Goal: Task Accomplishment & Management: Use online tool/utility

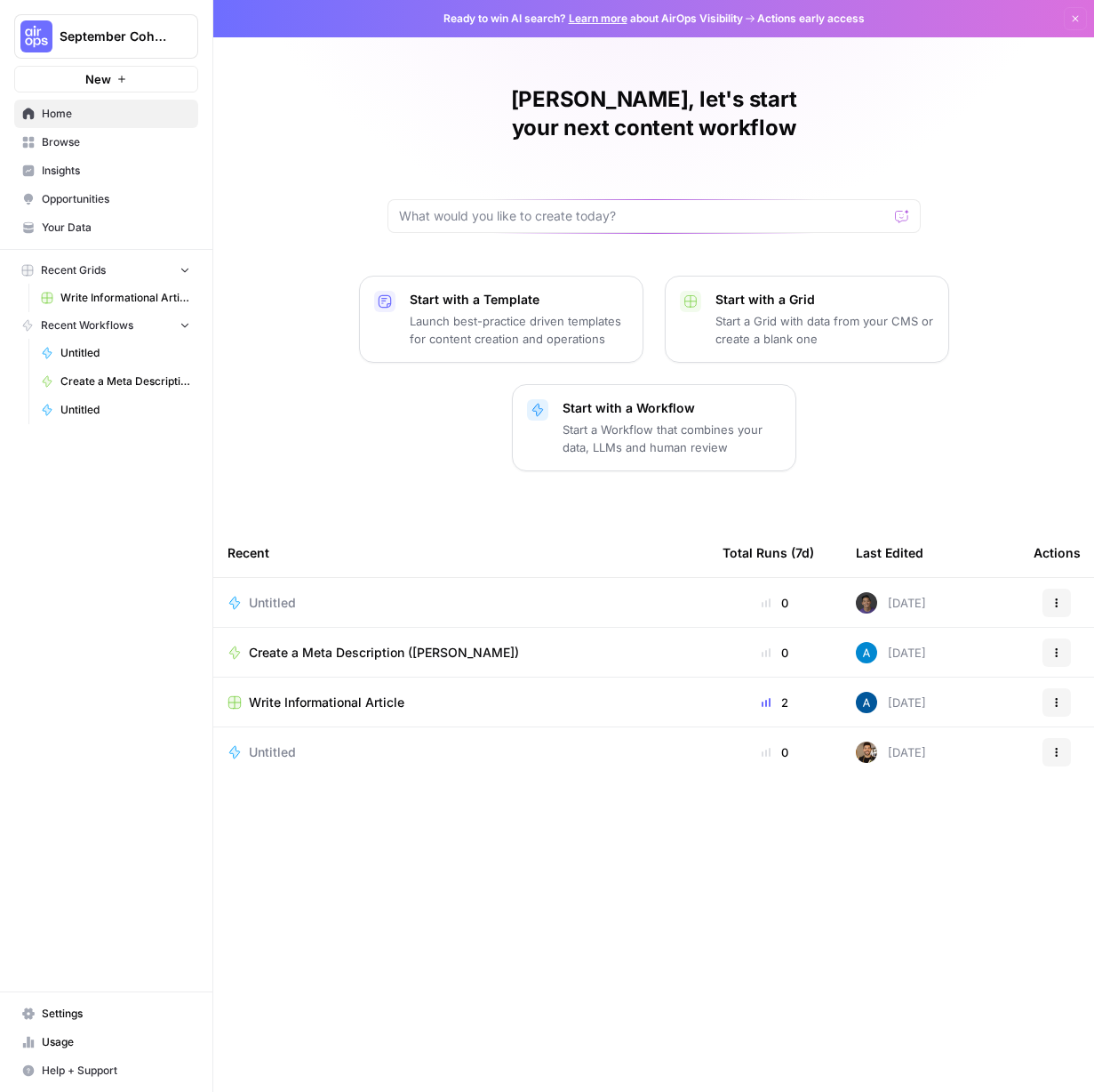
click at [1071, 16] on icon "button" at bounding box center [1075, 18] width 10 height 10
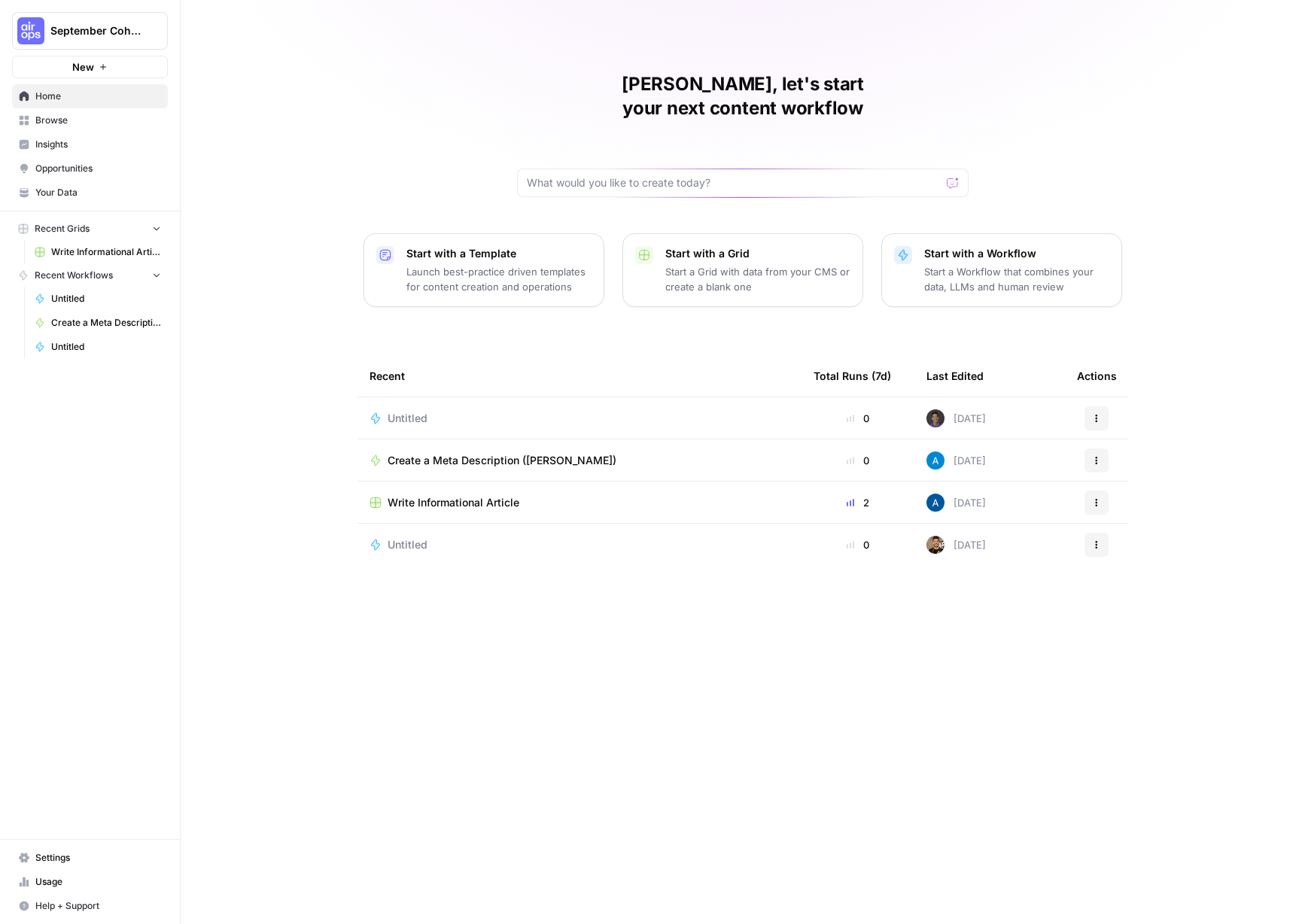
click at [123, 66] on button "New" at bounding box center [90, 67] width 156 height 23
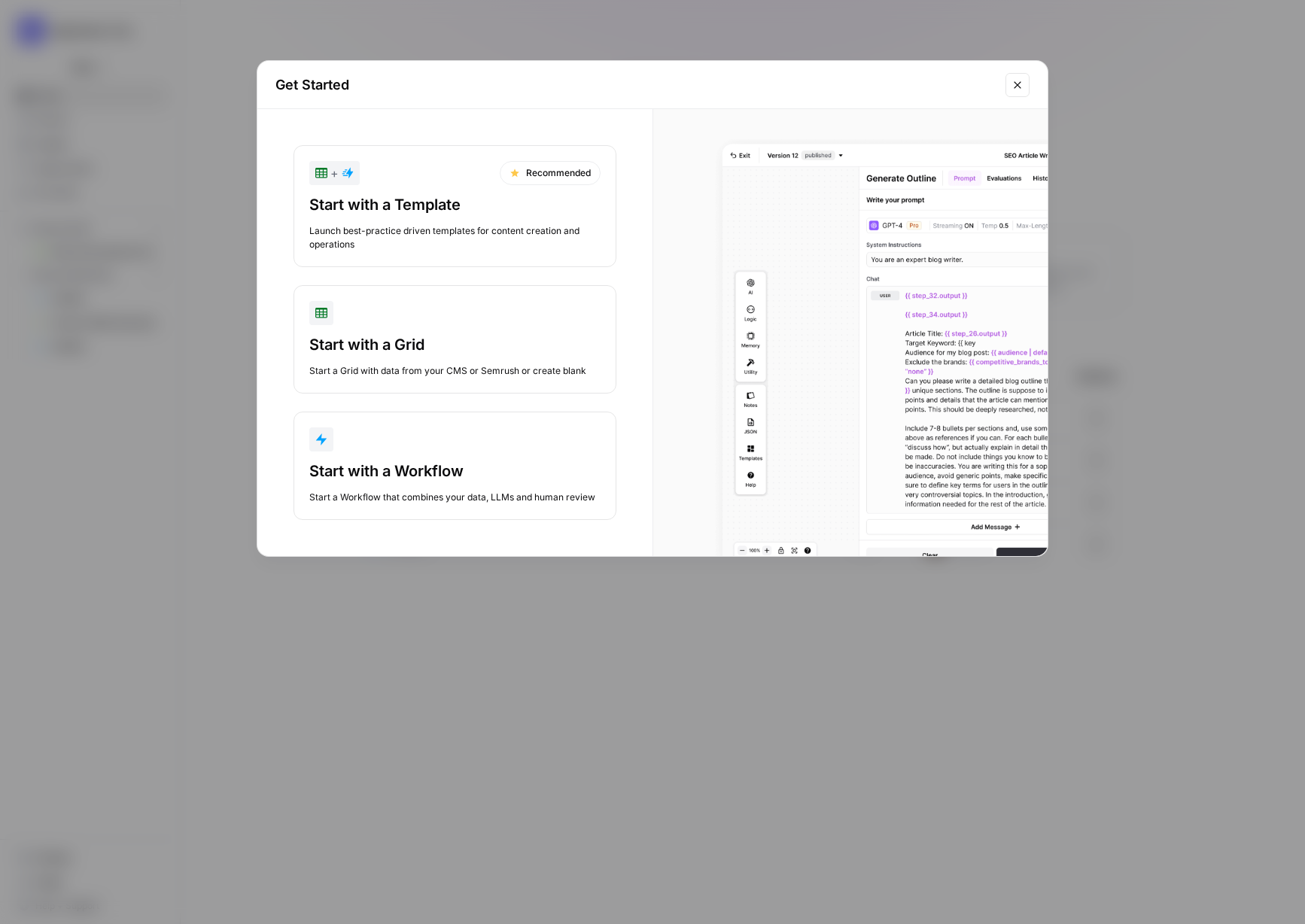
click at [463, 463] on div "Start with a Workflow" at bounding box center [455, 470] width 291 height 21
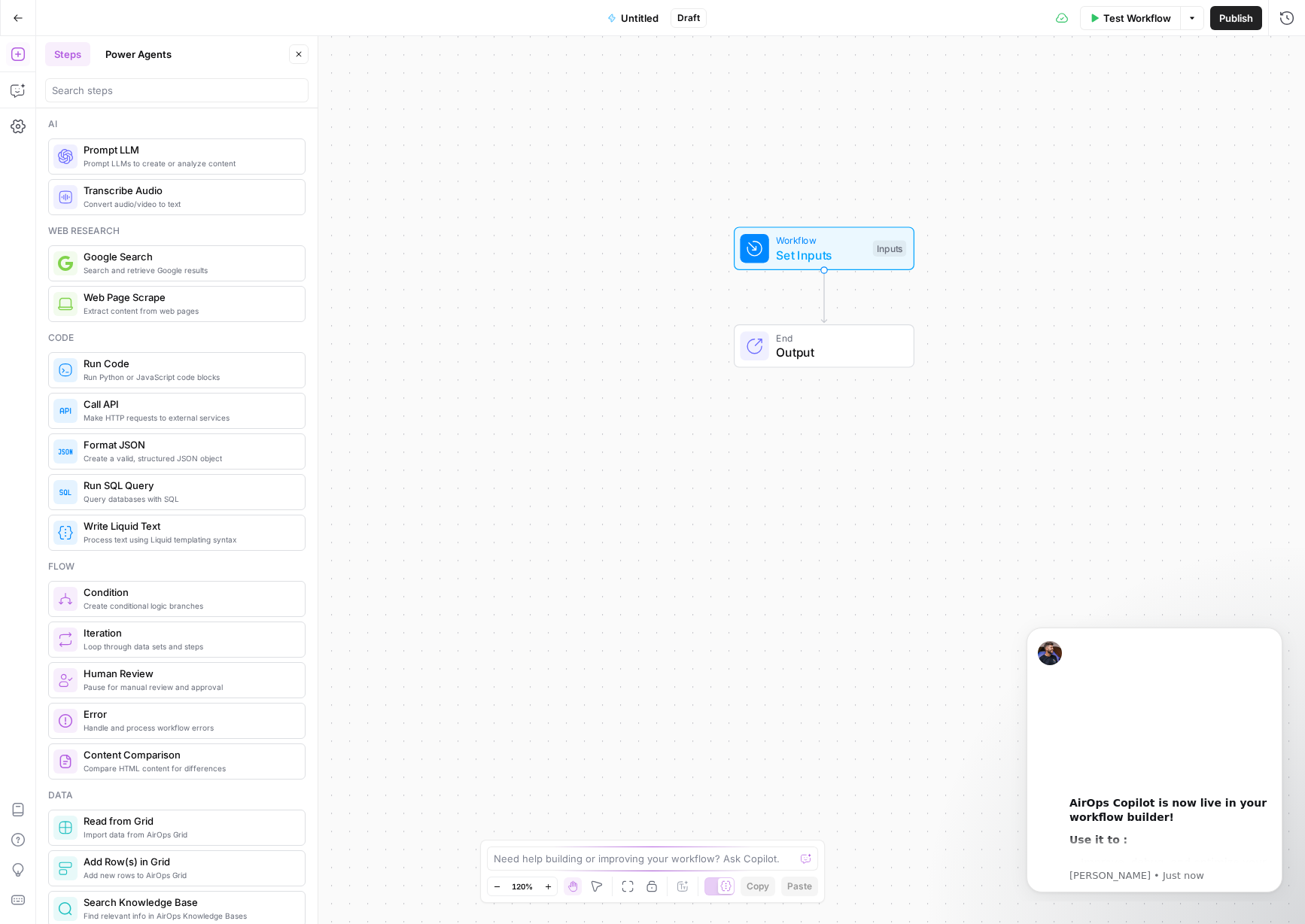
drag, startPoint x: 458, startPoint y: 554, endPoint x: 611, endPoint y: 368, distance: 240.8
click at [611, 368] on div "Workflow Set Inputs Inputs End Output" at bounding box center [670, 480] width 1269 height 888
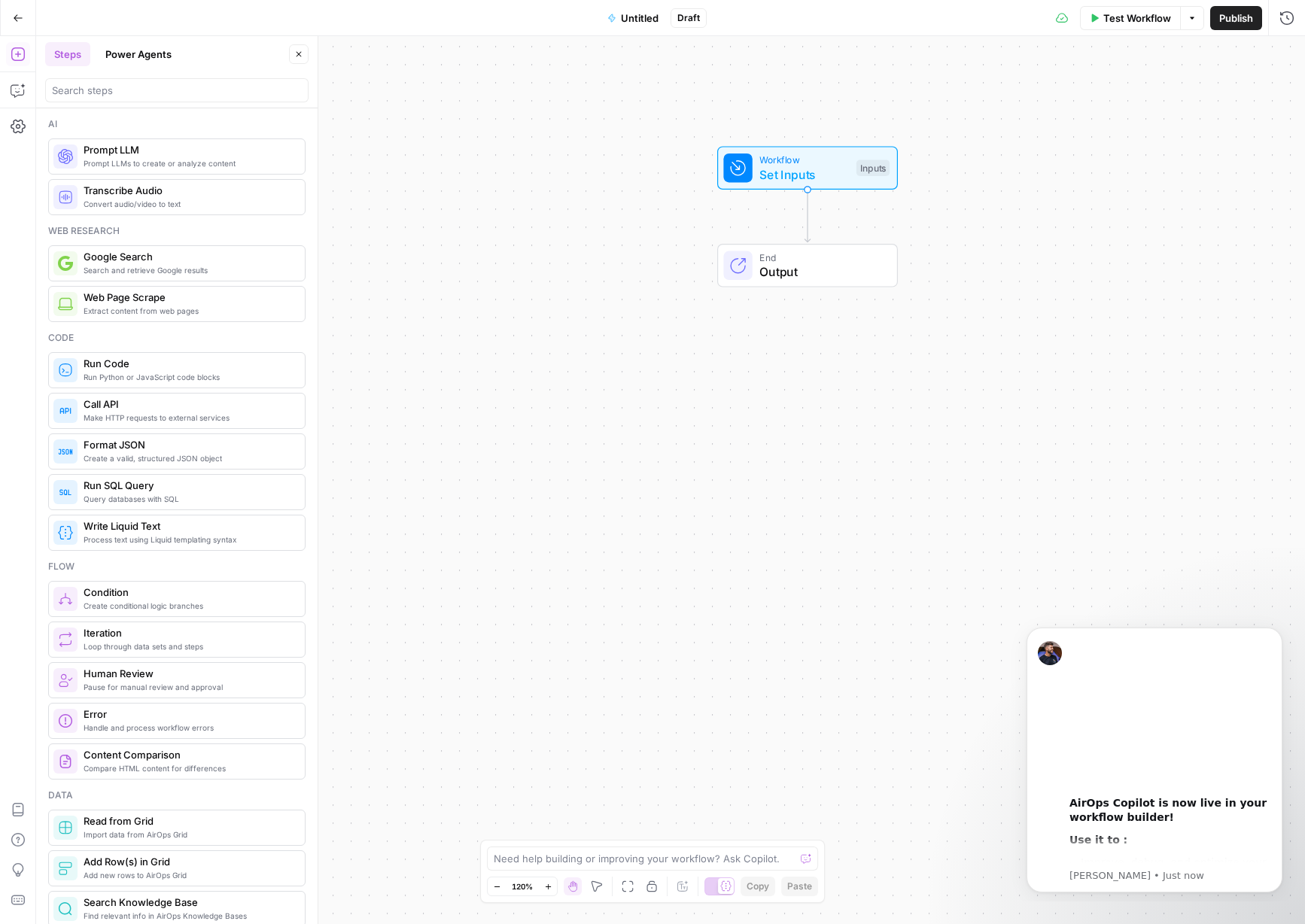
drag, startPoint x: 605, startPoint y: 447, endPoint x: 587, endPoint y: 369, distance: 80.0
click at [587, 369] on div "Workflow Set Inputs Inputs End Output" at bounding box center [670, 480] width 1269 height 888
click at [925, 623] on button "Dismiss notification" at bounding box center [1278, 631] width 19 height 19
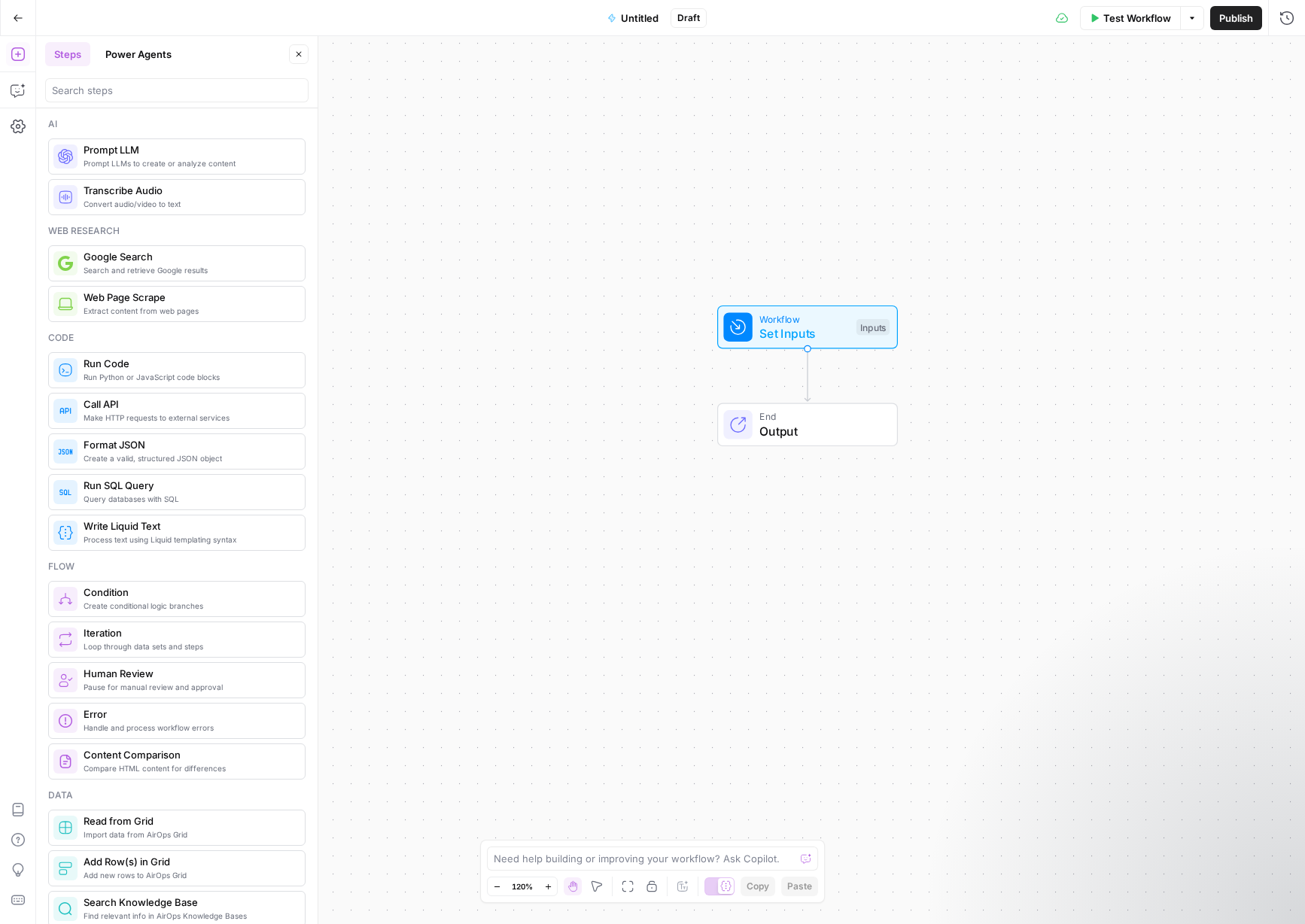
click at [639, 25] on span "Untitled" at bounding box center [640, 18] width 38 height 15
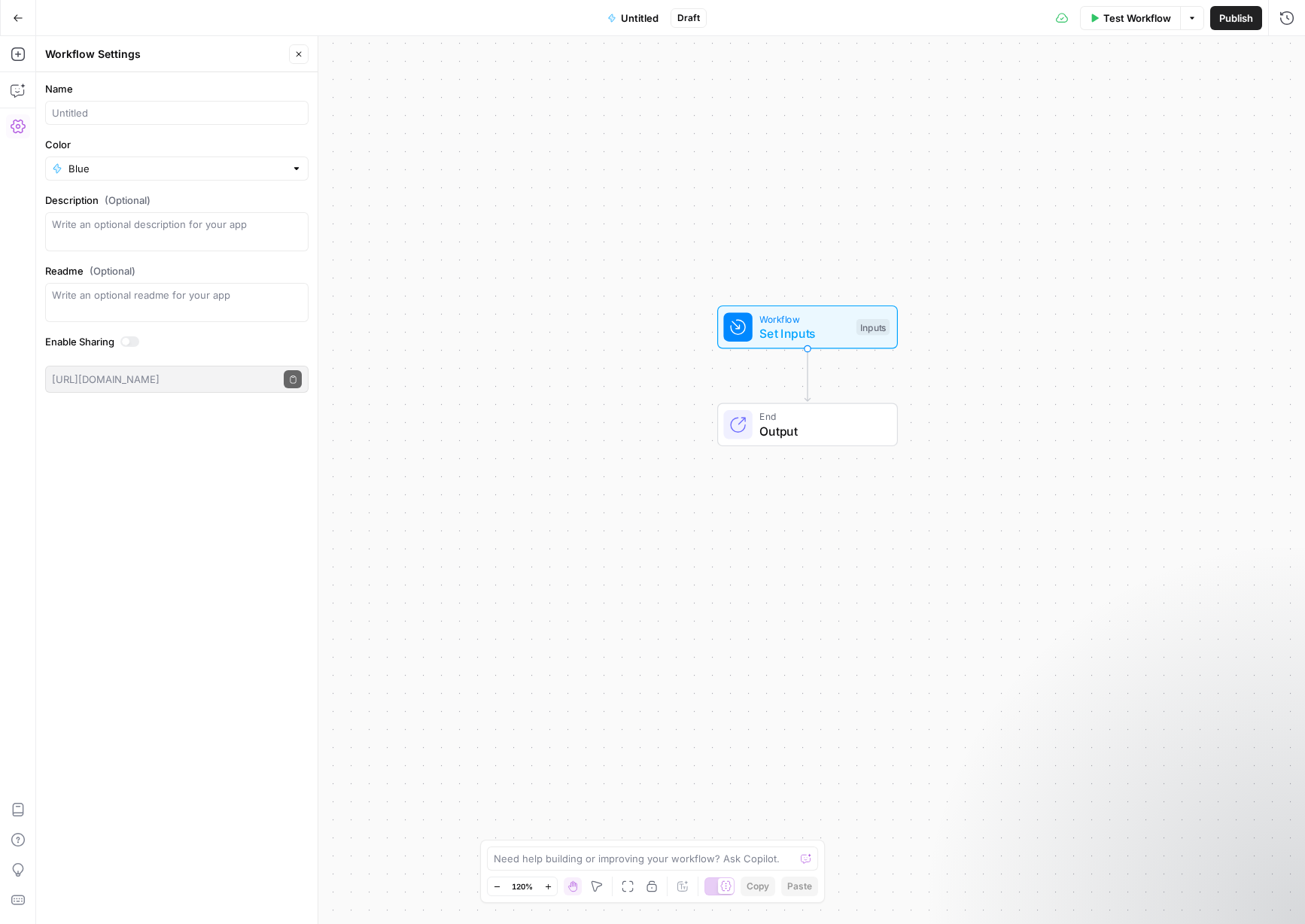
click at [115, 105] on div at bounding box center [176, 113] width 263 height 24
type input "Create a Meta Description ([PERSON_NAME])"
click at [97, 166] on input "Color" at bounding box center [176, 168] width 216 height 15
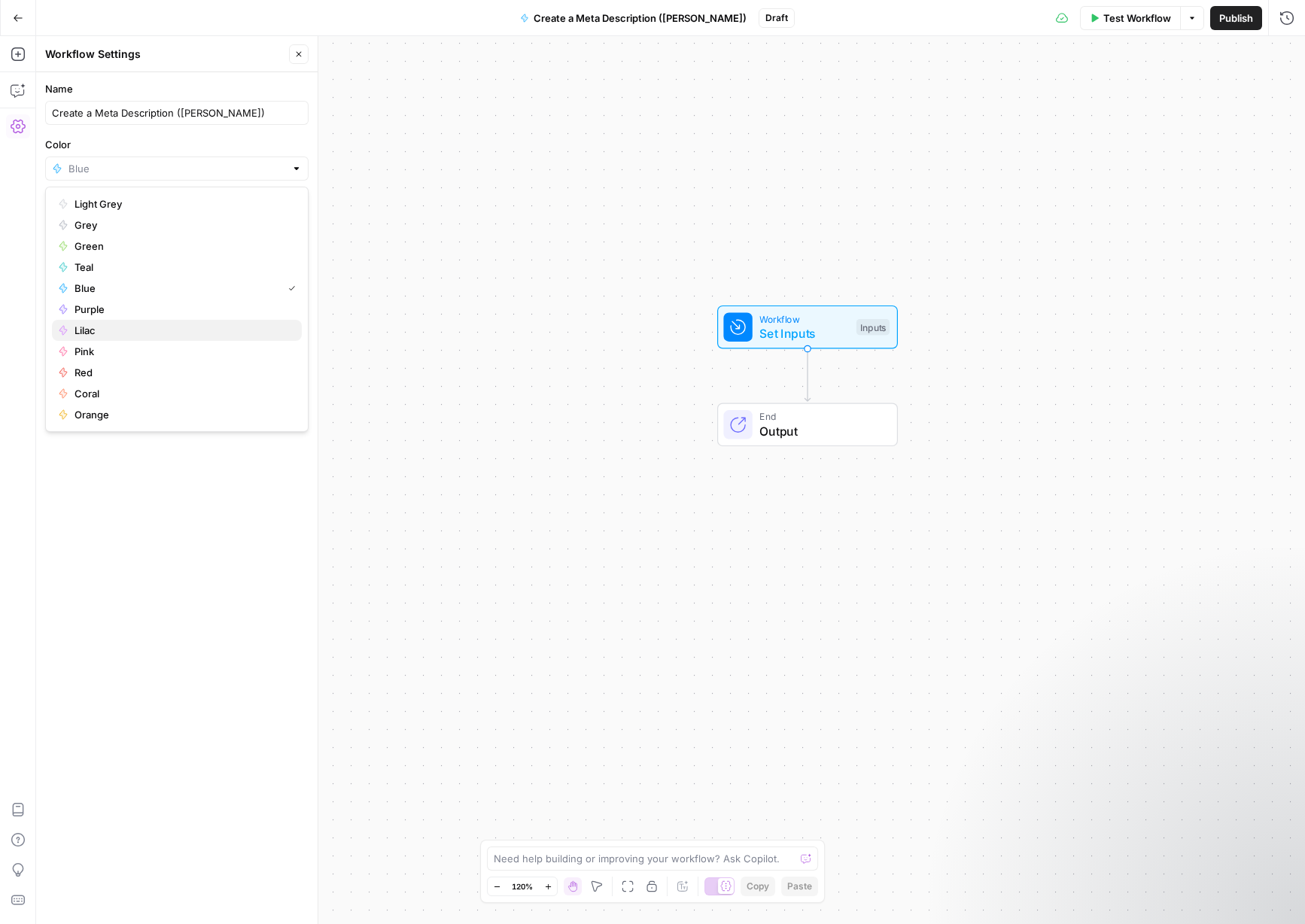
click at [117, 331] on span "Lilac" at bounding box center [182, 330] width 215 height 15
type input "Lilac"
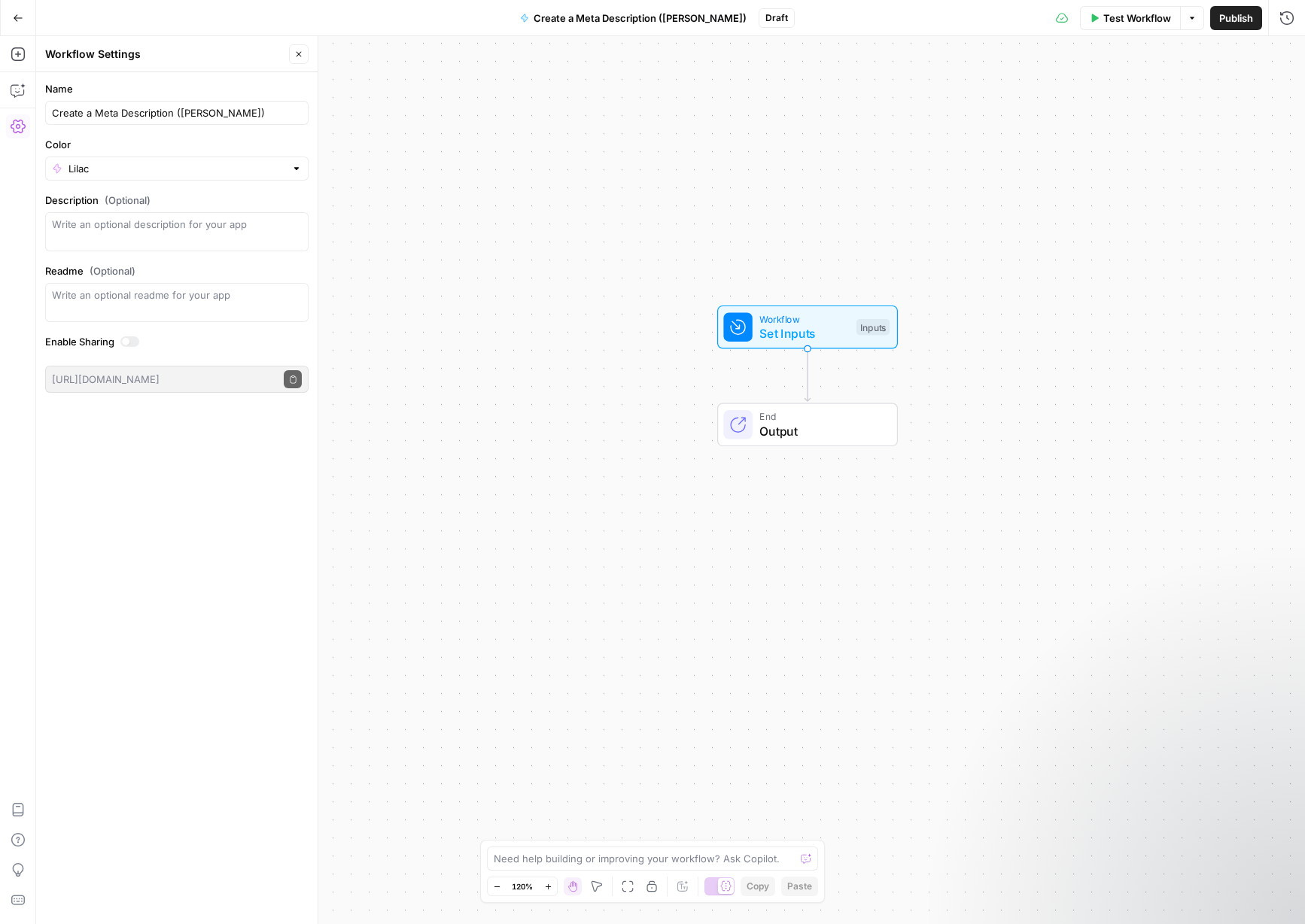
click at [182, 452] on div "Name Create a Meta Description ([PERSON_NAME]) Color Lilac Description (Optiona…" at bounding box center [177, 498] width 282 height 852
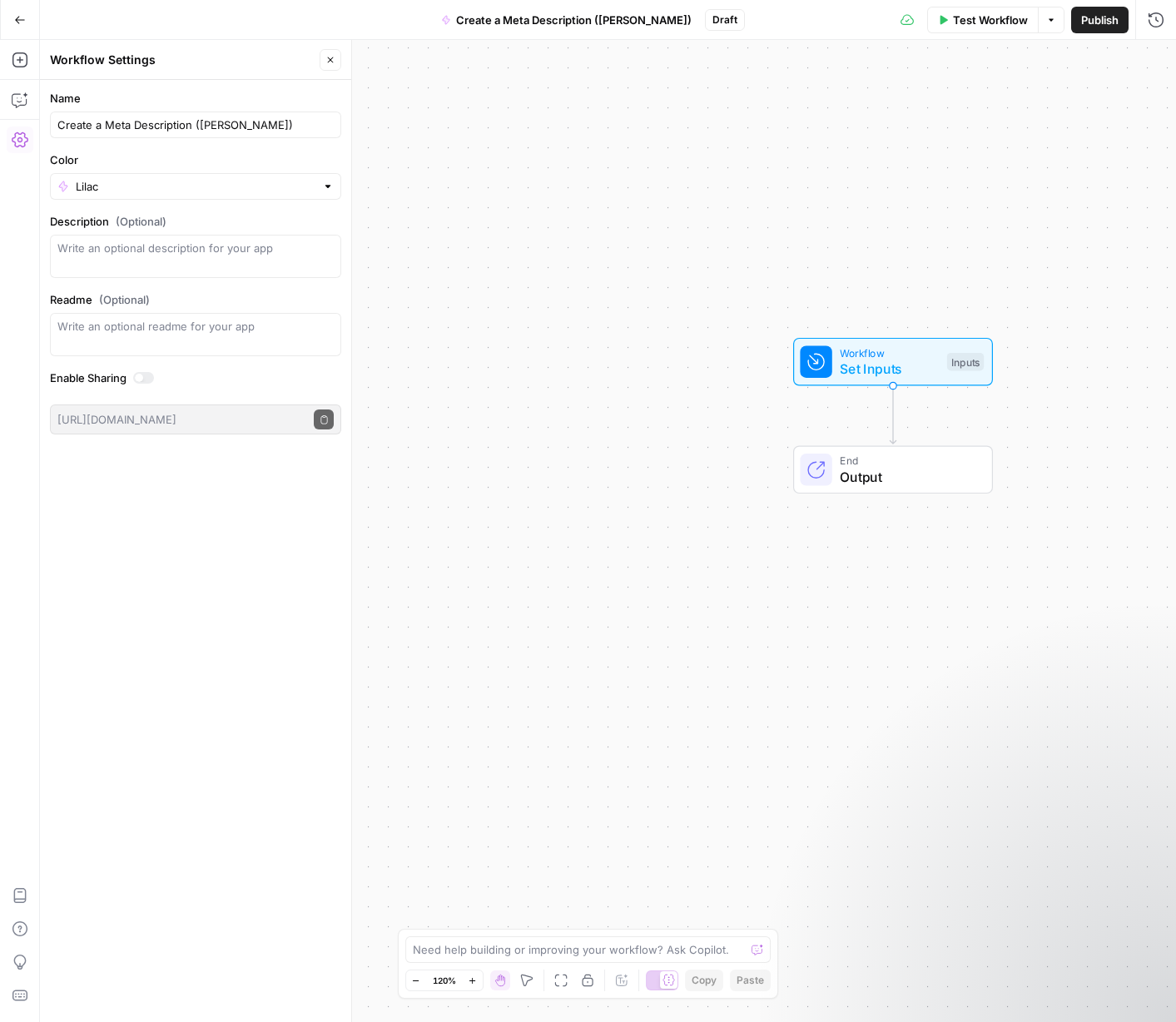
click at [735, 341] on div "Workflow Set Inputs Inputs End Output" at bounding box center [608, 531] width 1136 height 982
click at [926, 373] on span "Set Inputs" at bounding box center [889, 368] width 99 height 20
click at [1019, 109] on icon "button" at bounding box center [1022, 113] width 10 height 10
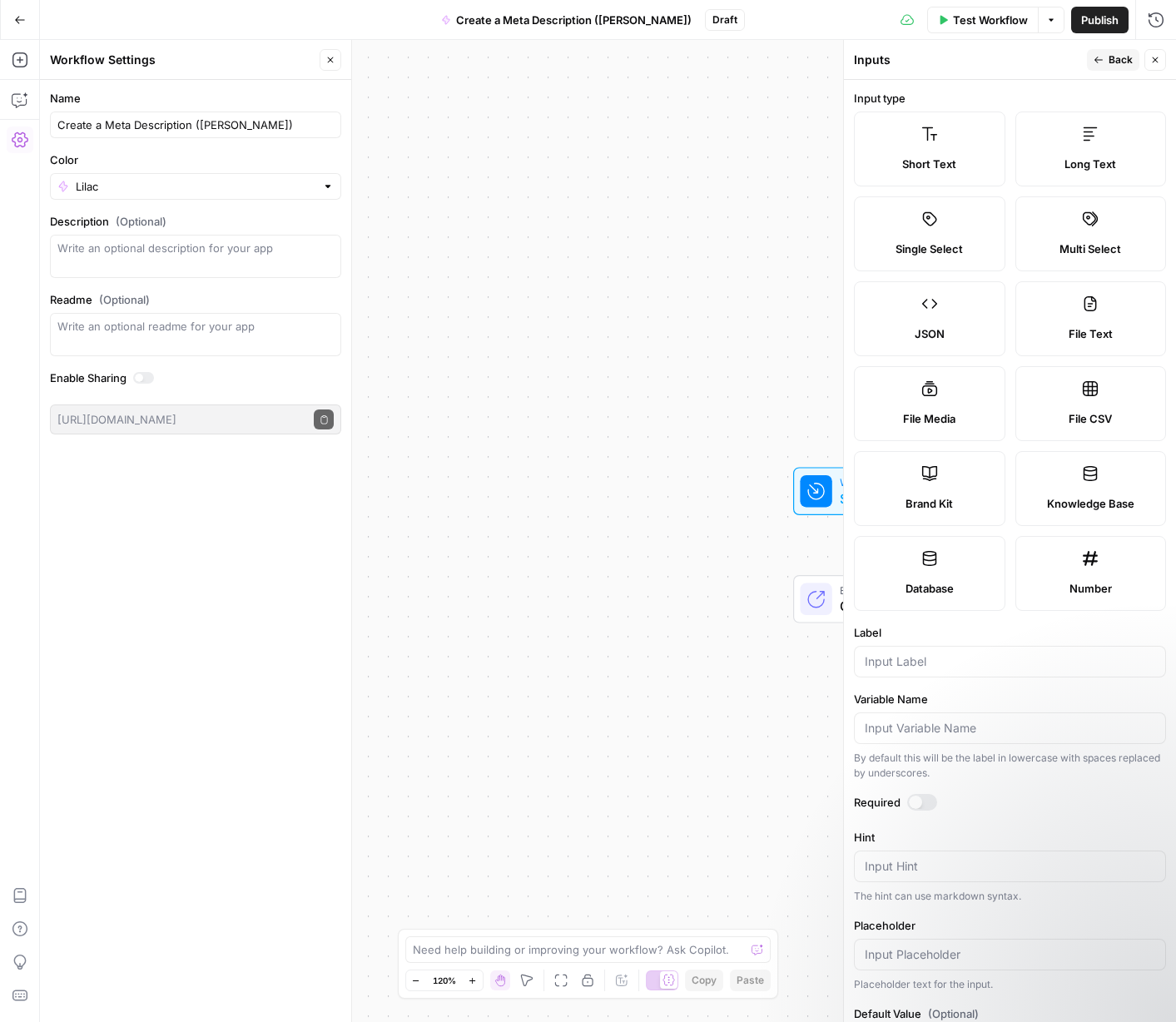
click at [956, 135] on label "Short Text" at bounding box center [930, 149] width 151 height 75
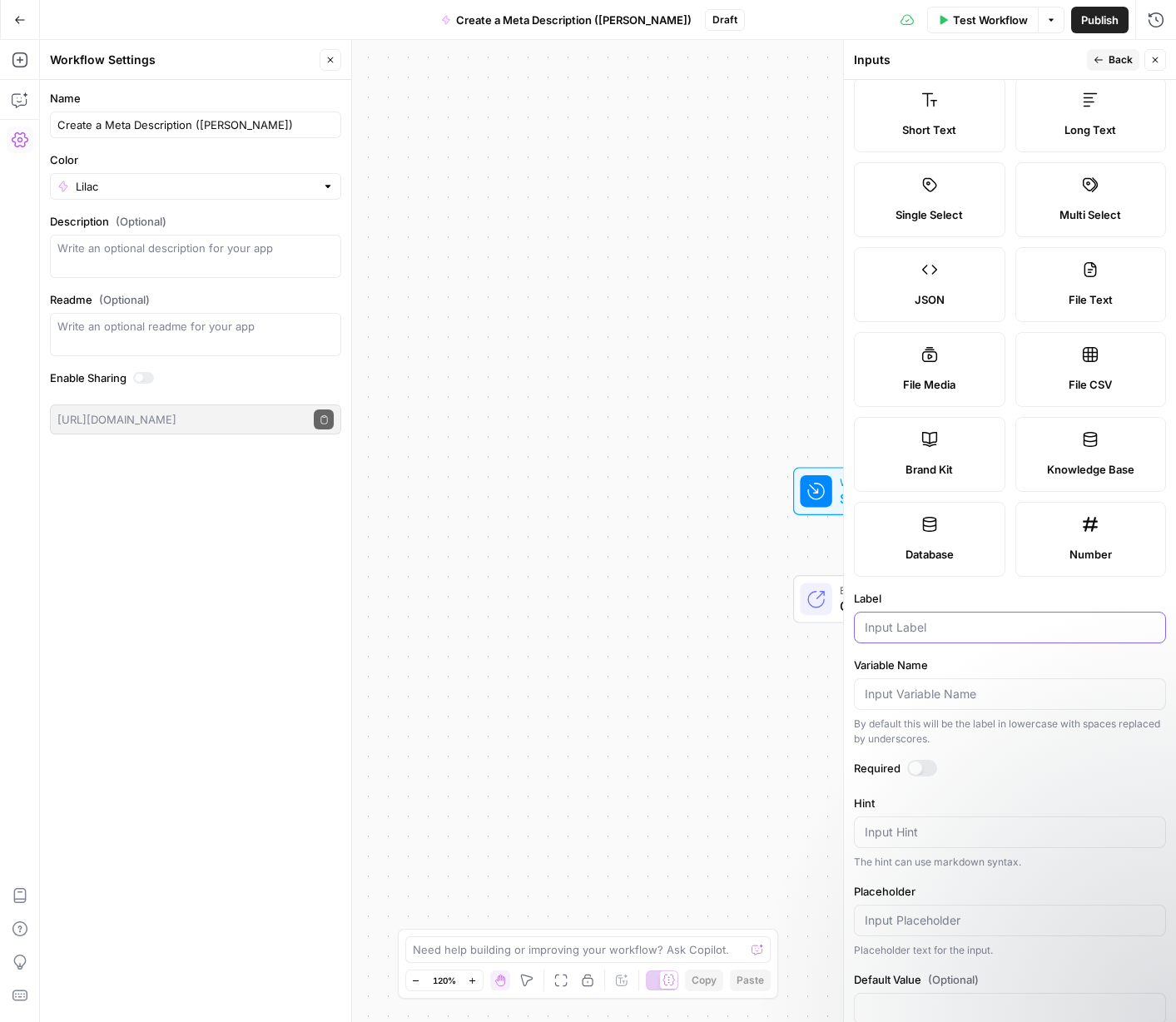
click at [934, 620] on input "Label" at bounding box center [1010, 627] width 290 height 17
type input "B"
type input "Blog URL"
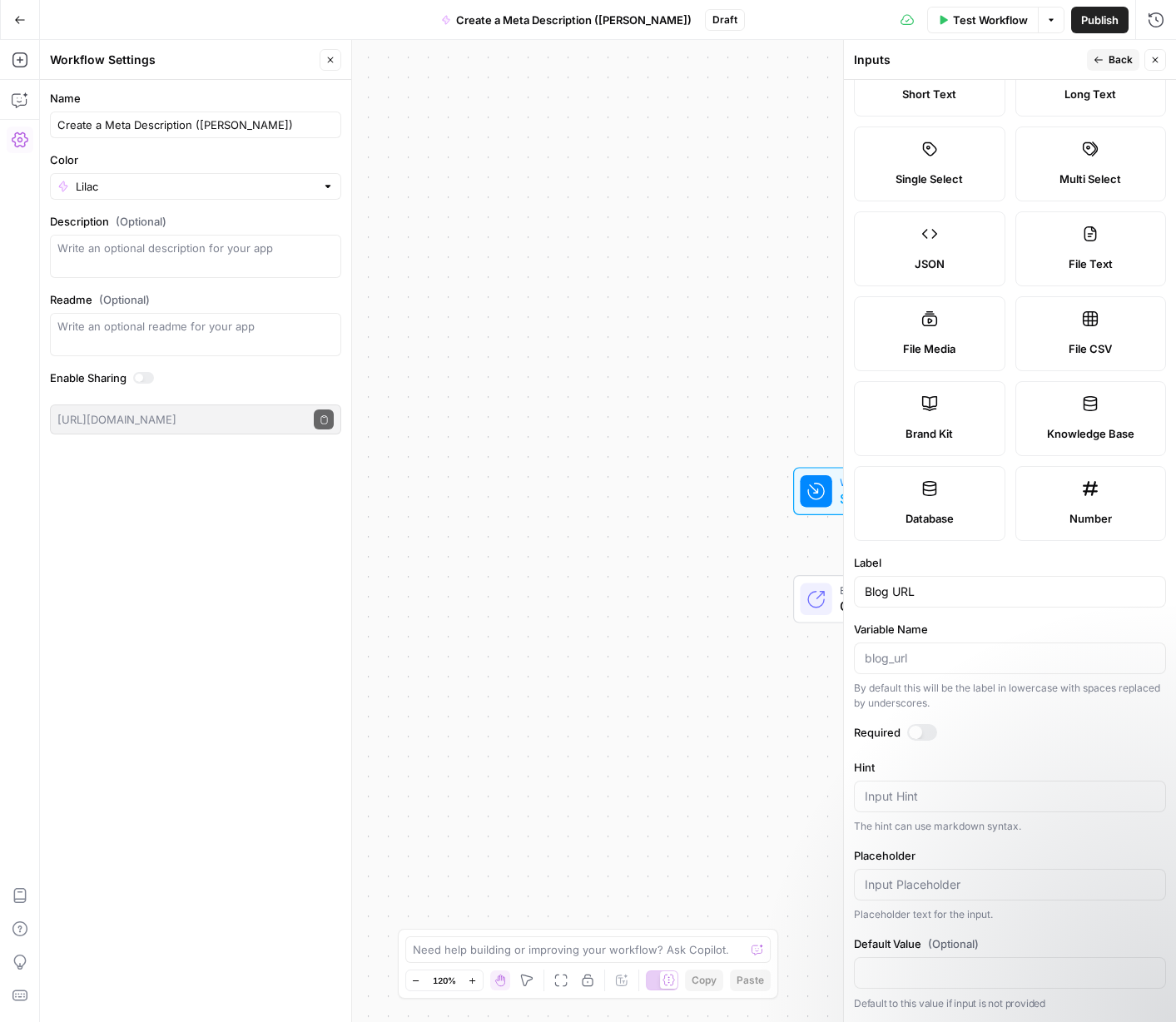
click at [911, 668] on div at bounding box center [1010, 658] width 312 height 32
click at [1023, 748] on form "Input type Short Text Long Text Single Select Multi Select JSON File Text File …" at bounding box center [1009, 551] width 332 height 942
click at [956, 972] on input "Default Value (Optional)" at bounding box center [1010, 972] width 290 height 17
drag, startPoint x: 557, startPoint y: 600, endPoint x: 413, endPoint y: 586, distance: 144.7
click at [413, 586] on div "Workflow Set Inputs Inputs End Output" at bounding box center [608, 531] width 1136 height 982
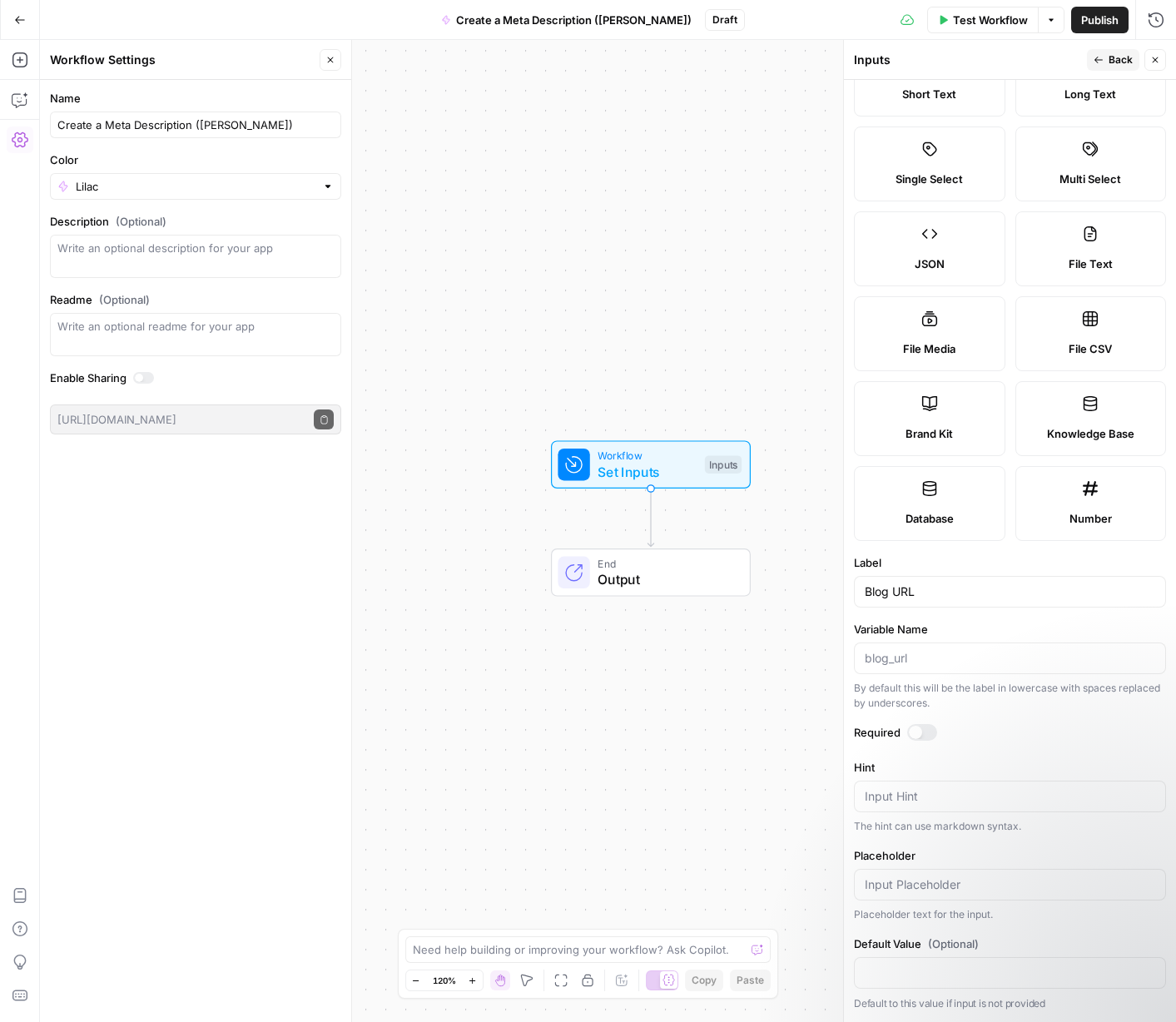
drag, startPoint x: 587, startPoint y: 577, endPoint x: 525, endPoint y: 564, distance: 63.3
click at [525, 564] on div "End Output" at bounding box center [650, 572] width 310 height 48
click at [1023, 58] on icon "button" at bounding box center [1155, 60] width 10 height 10
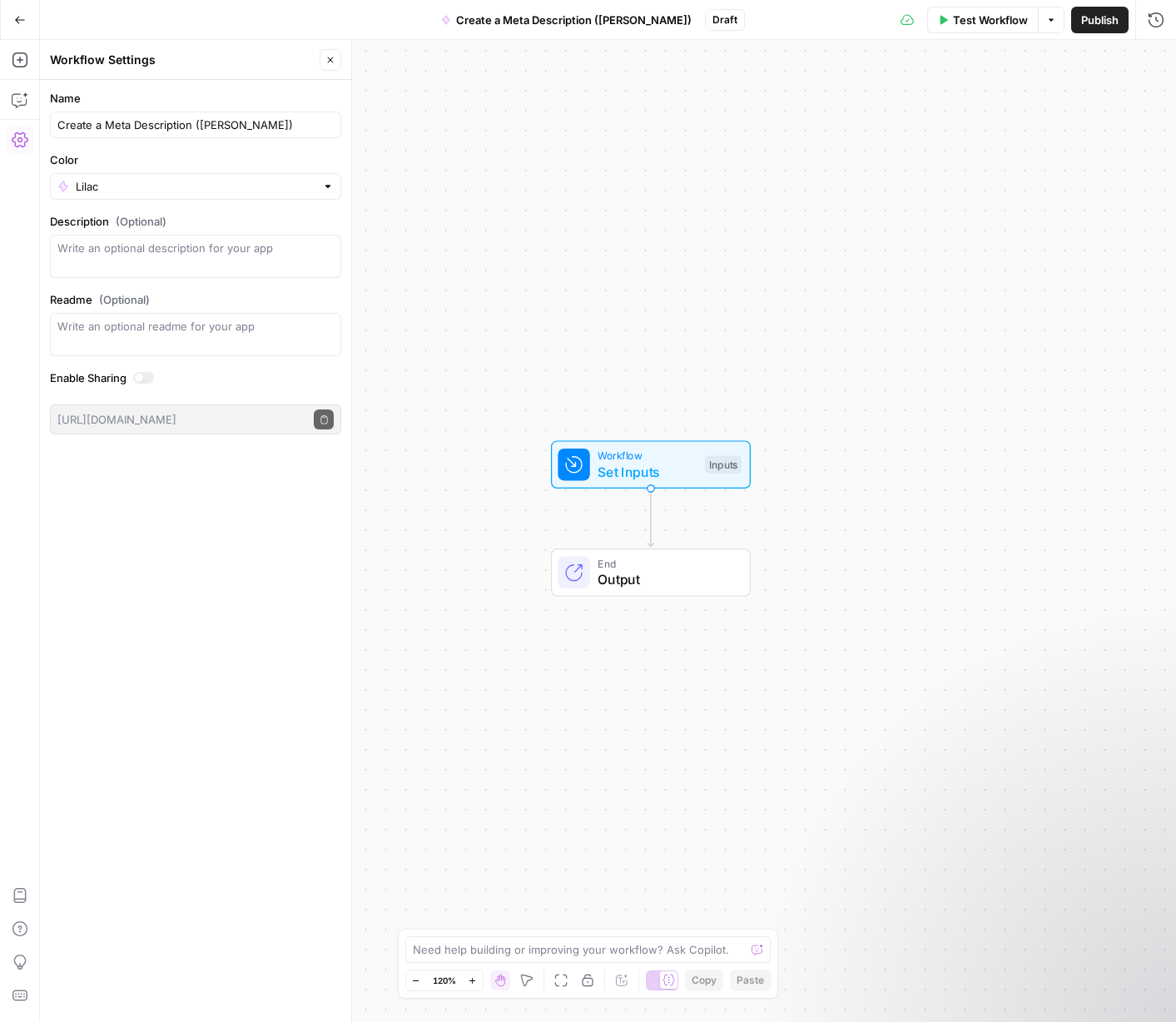
click at [689, 462] on span "Set Inputs" at bounding box center [647, 471] width 99 height 20
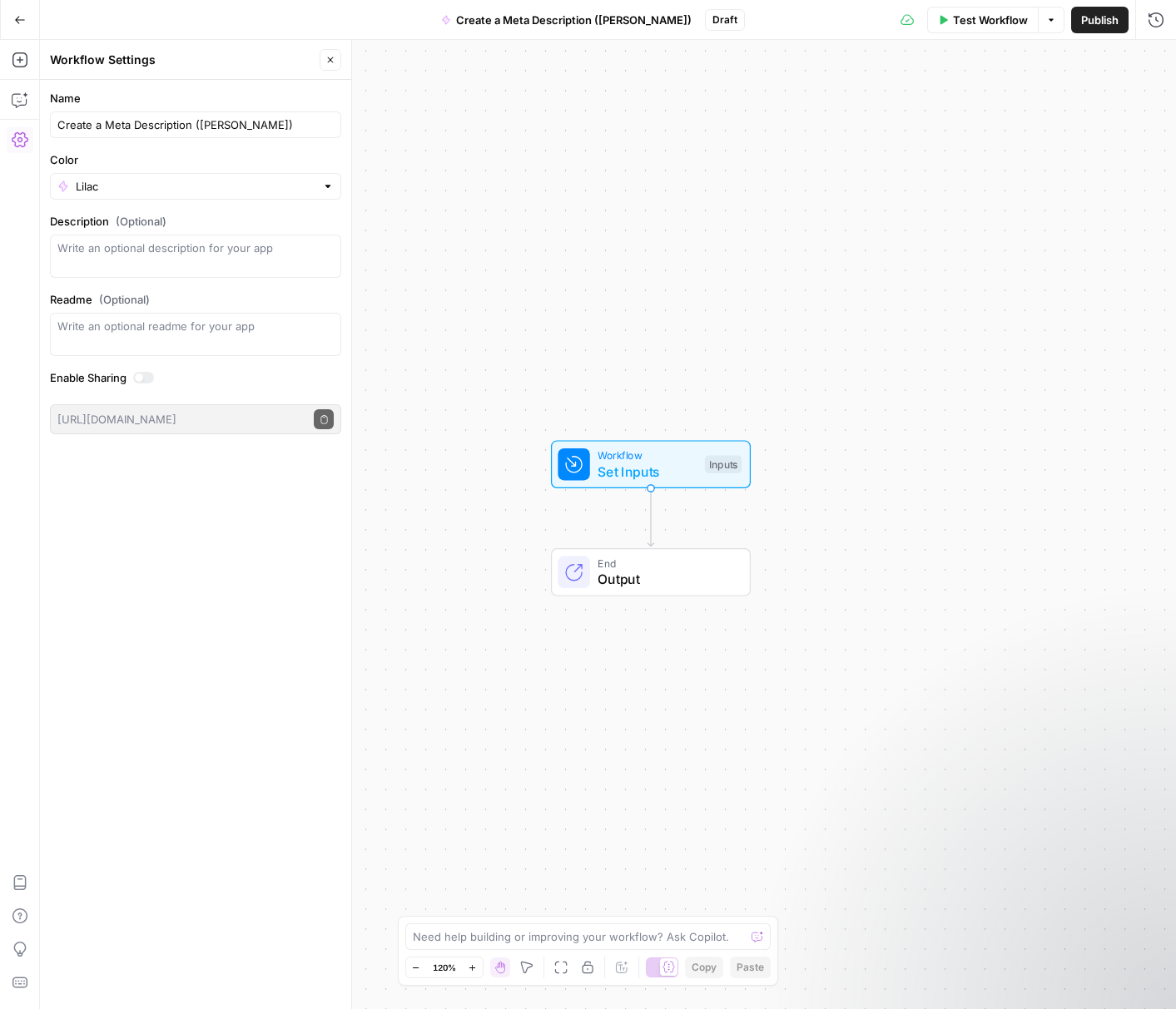
click at [689, 462] on span "Set Inputs" at bounding box center [647, 472] width 99 height 20
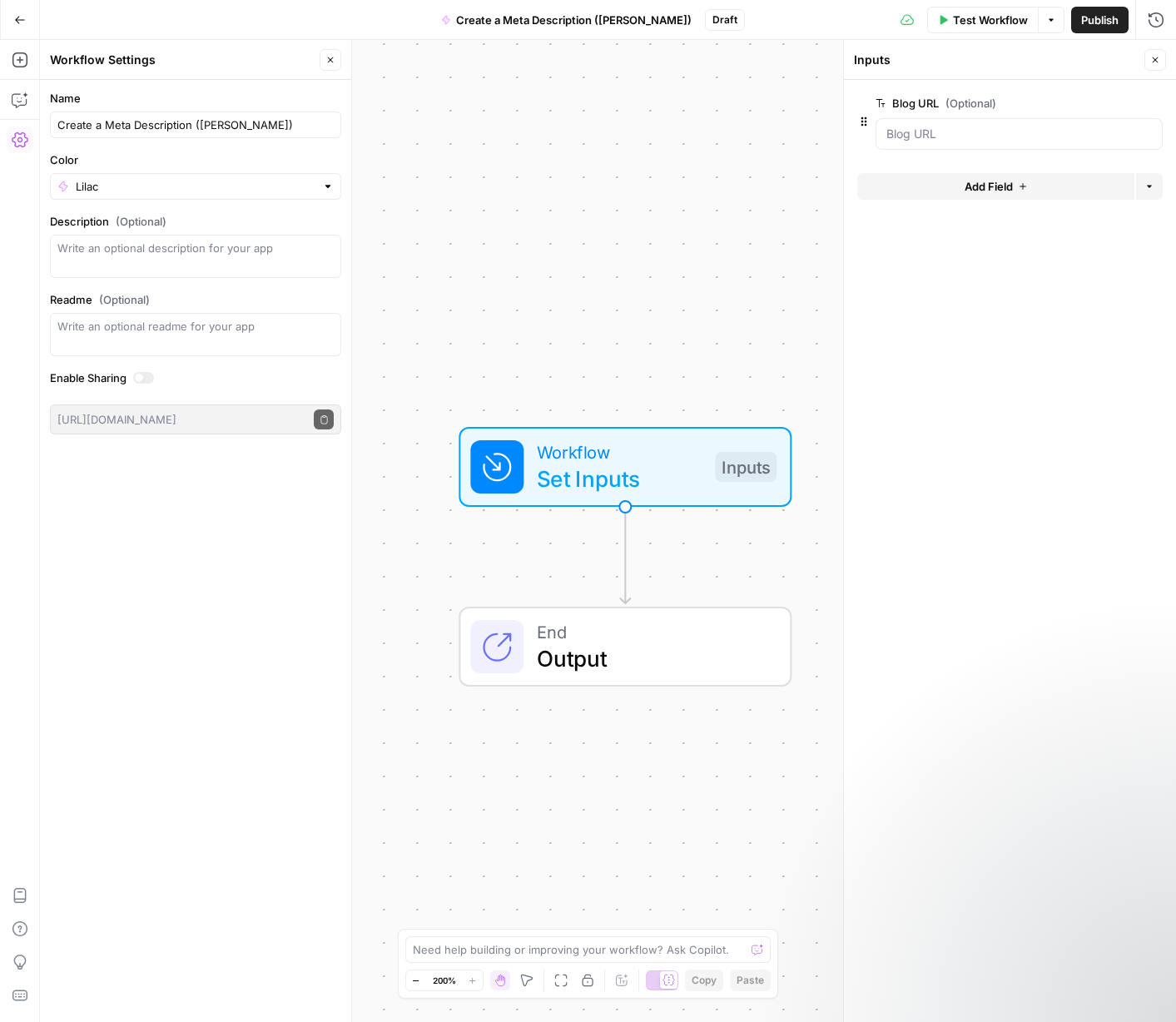
click at [640, 462] on span "Set Inputs" at bounding box center [618, 478] width 165 height 33
click at [665, 407] on button "Test Step" at bounding box center [699, 405] width 151 height 44
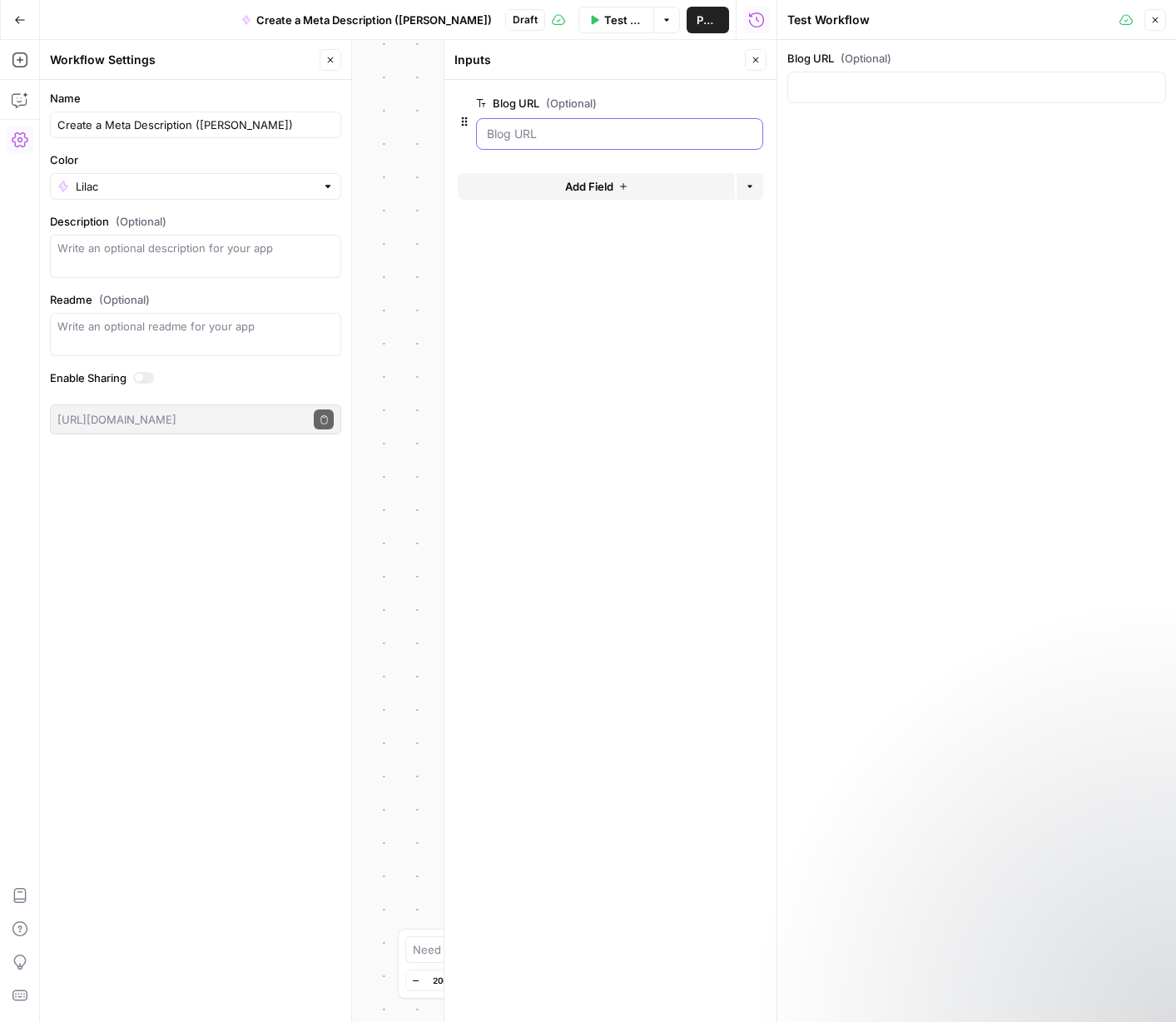
click at [614, 132] on URL "Blog URL (Optional)" at bounding box center [619, 133] width 265 height 17
click at [1023, 18] on icon "button" at bounding box center [1155, 20] width 10 height 10
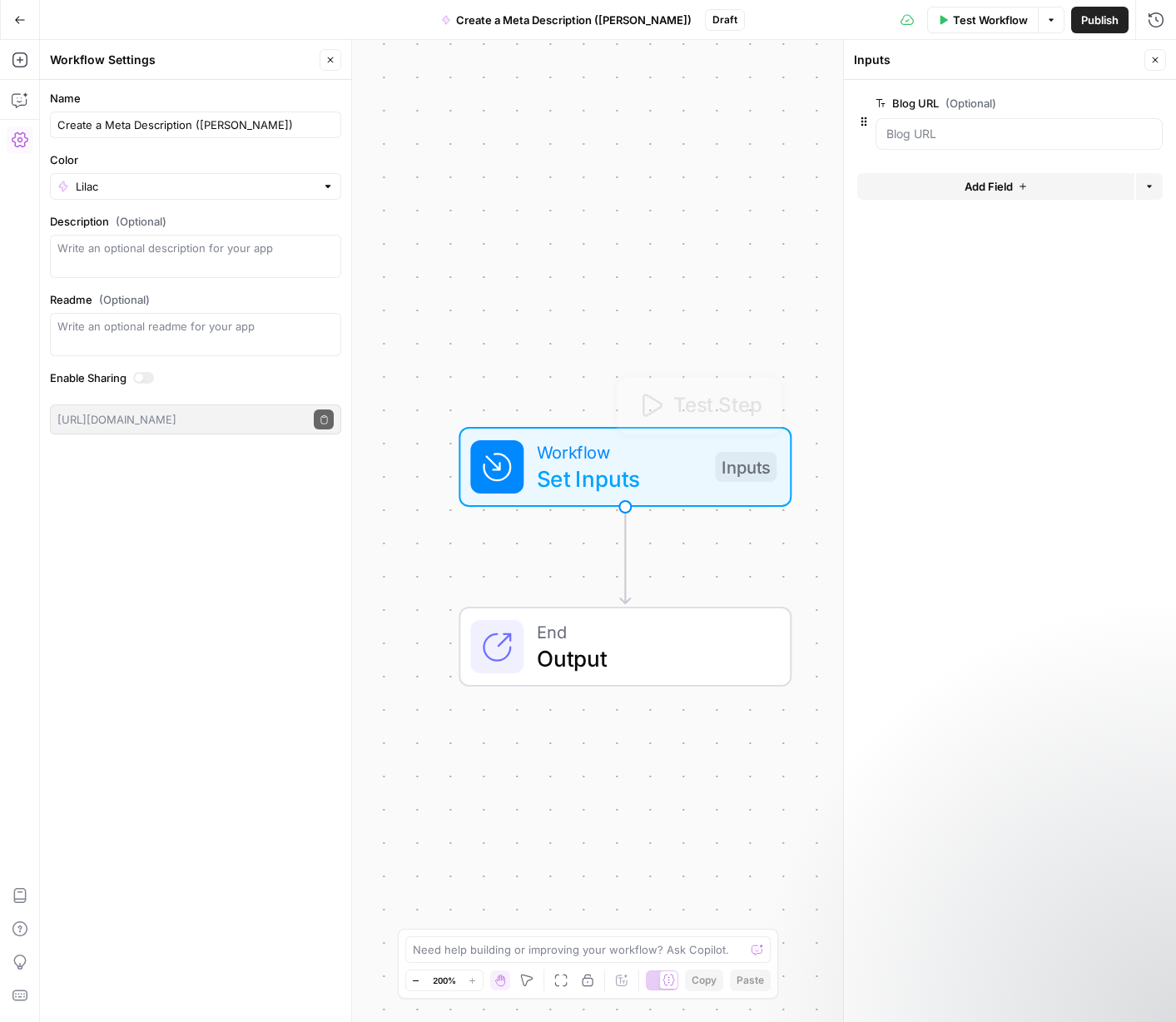
click at [538, 362] on div "Workflow Set Inputs Inputs Test Step End Output" at bounding box center [608, 531] width 1136 height 982
click at [16, 23] on icon "button" at bounding box center [20, 20] width 12 height 12
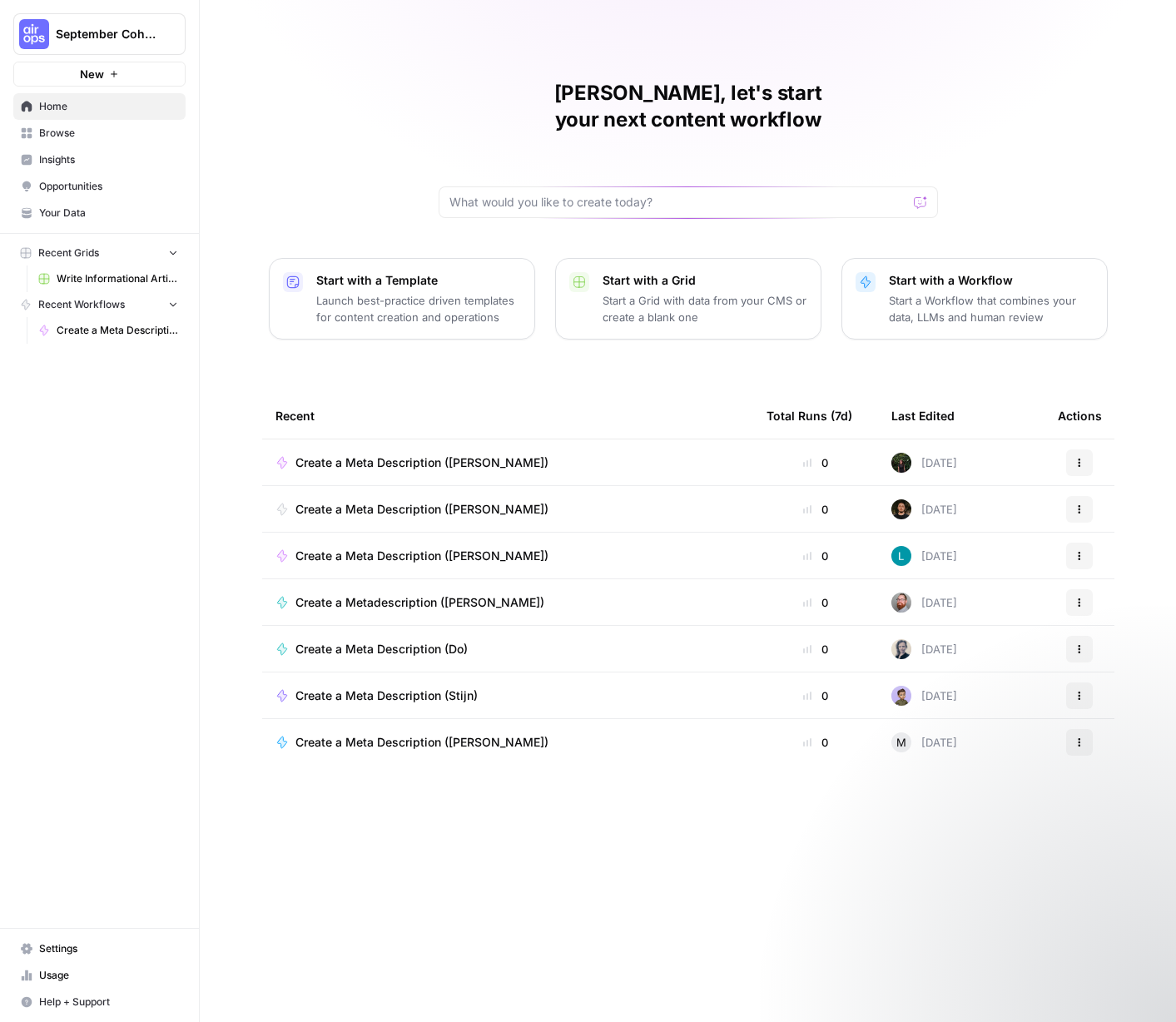
click at [113, 69] on icon "button" at bounding box center [114, 74] width 10 height 10
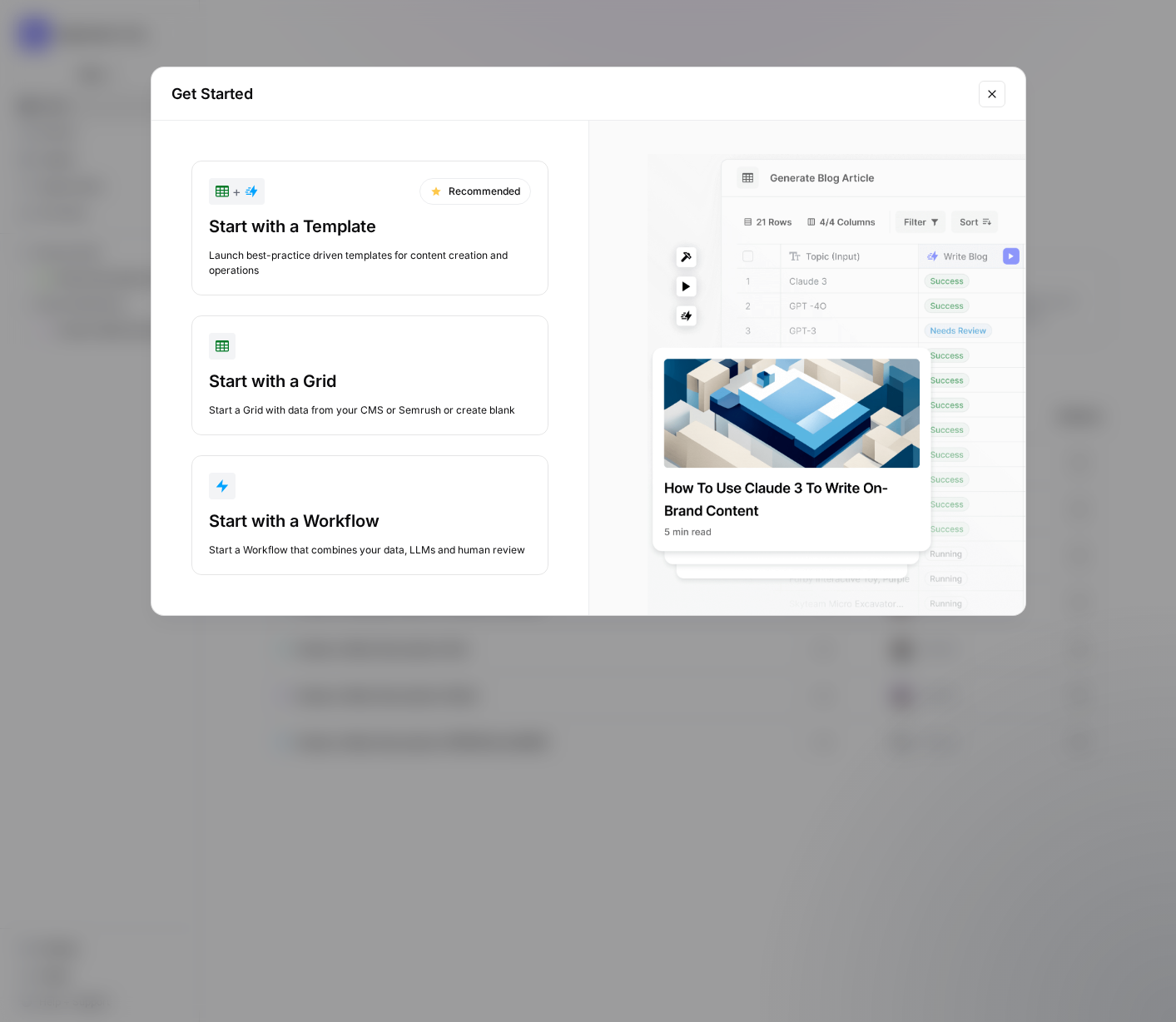
click at [999, 88] on button "Close modal" at bounding box center [992, 94] width 27 height 27
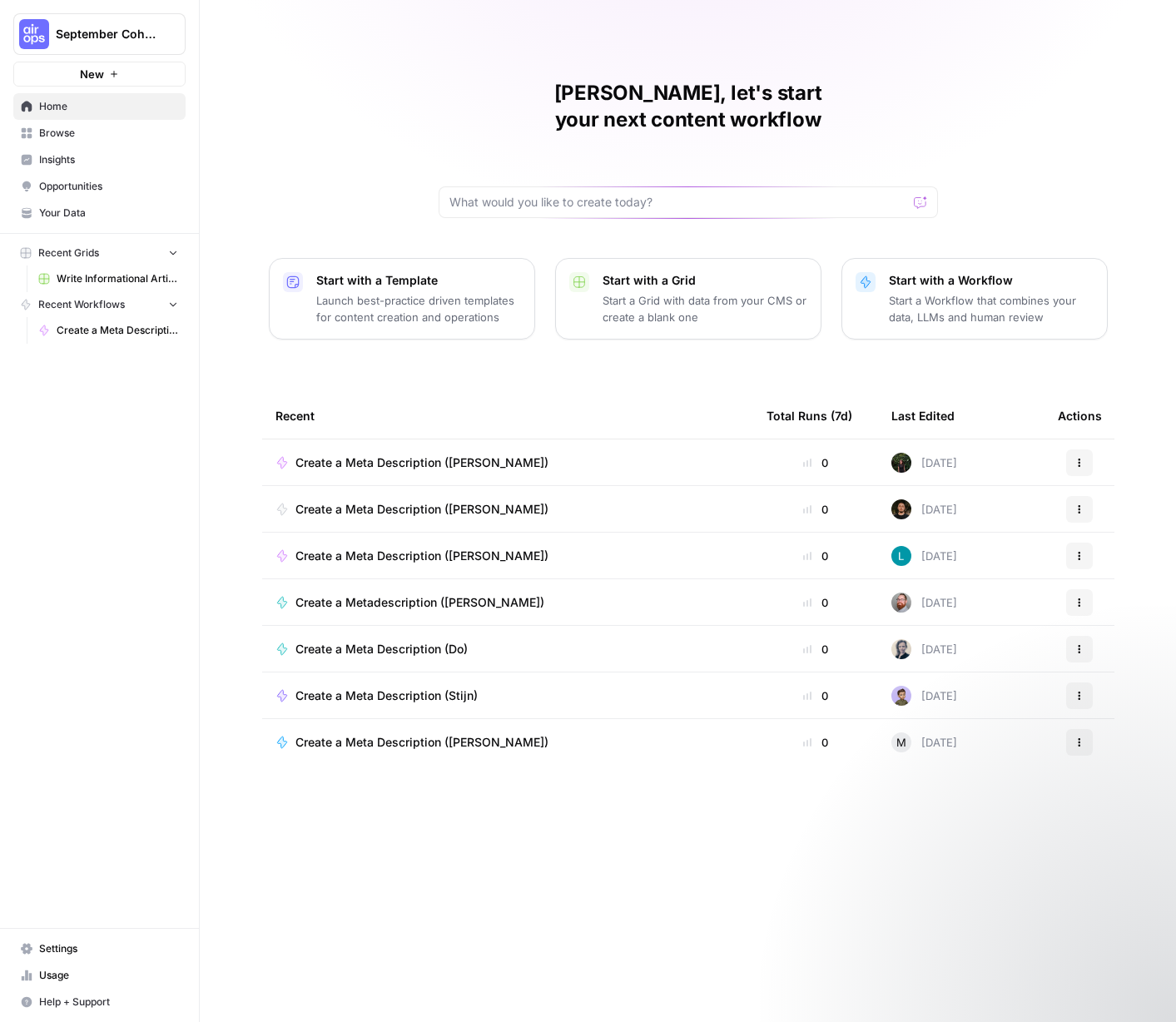
click at [414, 455] on span "Create a Meta Description ([PERSON_NAME])" at bounding box center [422, 463] width 253 height 17
click at [414, 438] on div "[PERSON_NAME], let's start your next content workflow Start with a Template Lau…" at bounding box center [687, 511] width 976 height 1022
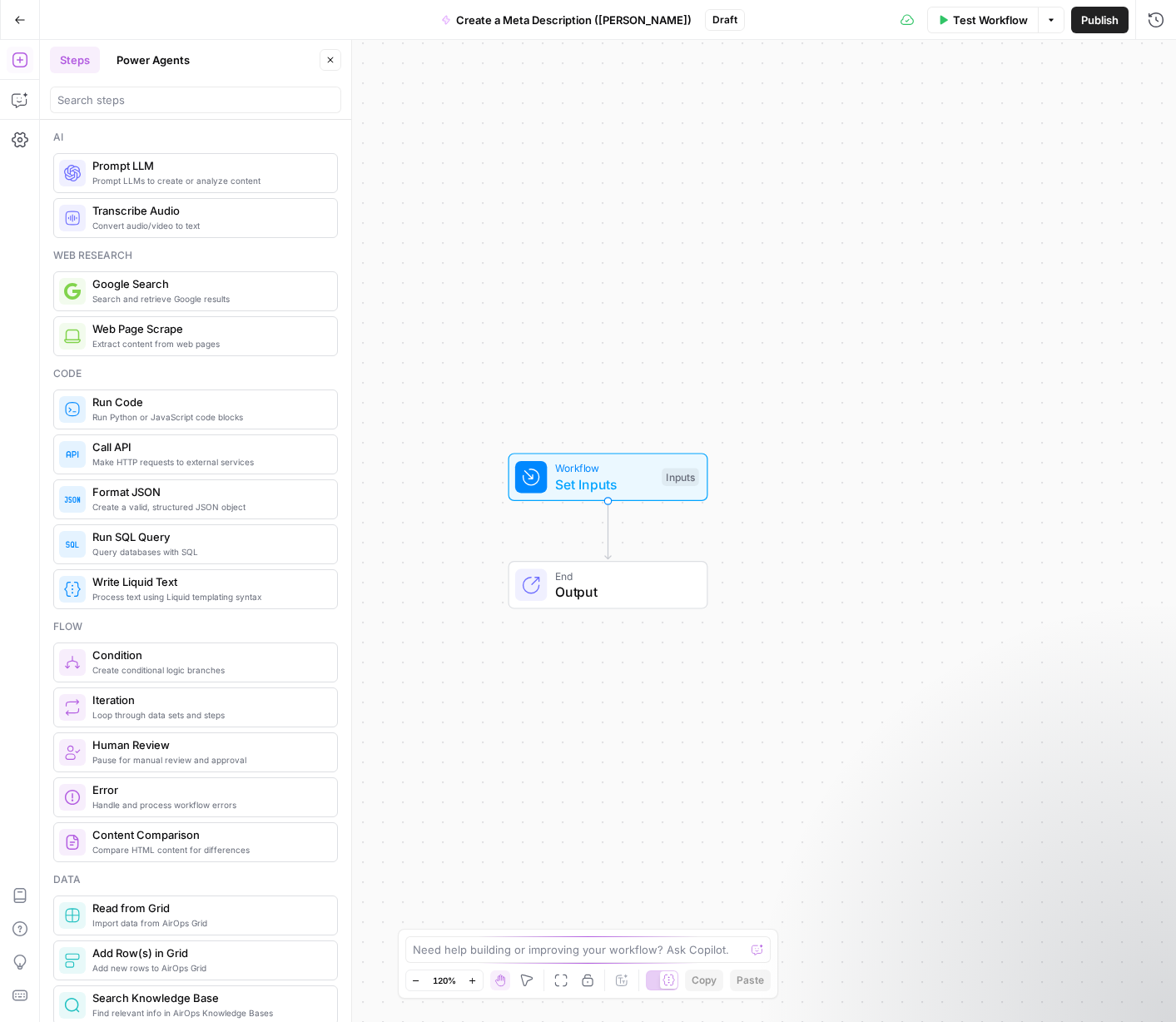
click at [607, 527] on icon "Edge from start to end" at bounding box center [608, 529] width 6 height 58
click at [111, 105] on input "search" at bounding box center [196, 100] width 277 height 17
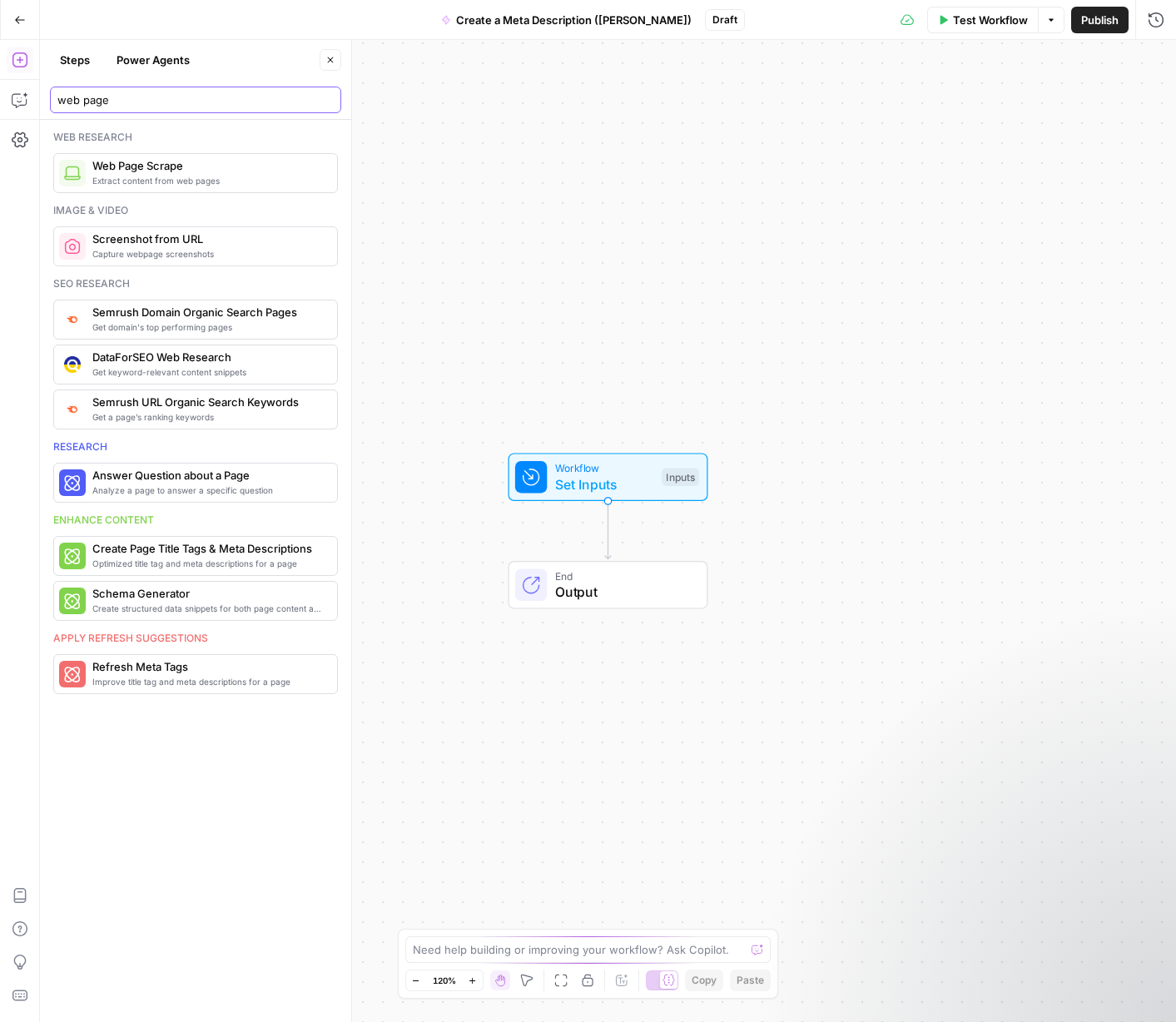
type input "web page"
click at [175, 180] on span "Extract content from web pages" at bounding box center [208, 180] width 231 height 13
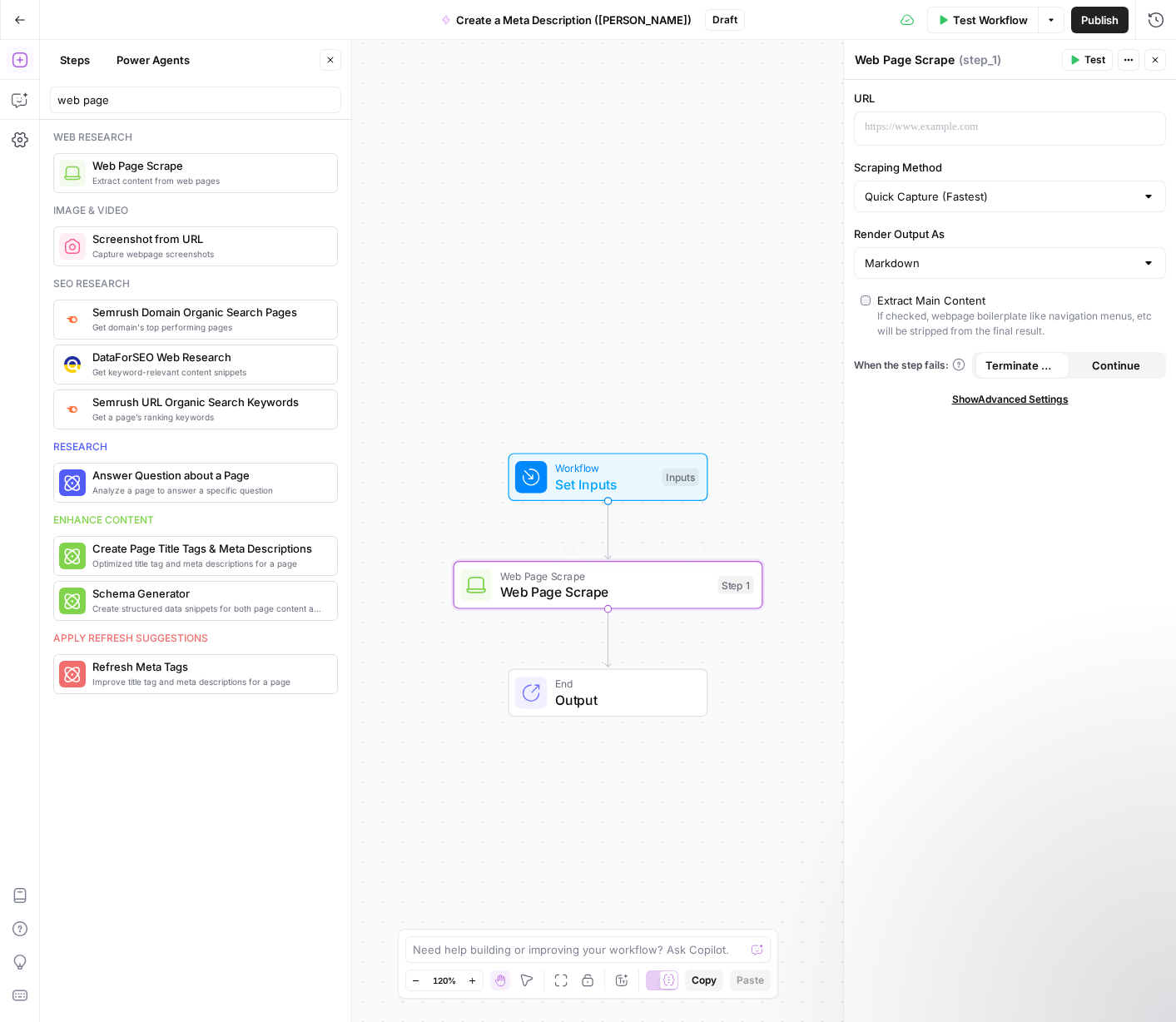
click at [636, 585] on span "Web Page Scrape" at bounding box center [605, 591] width 210 height 20
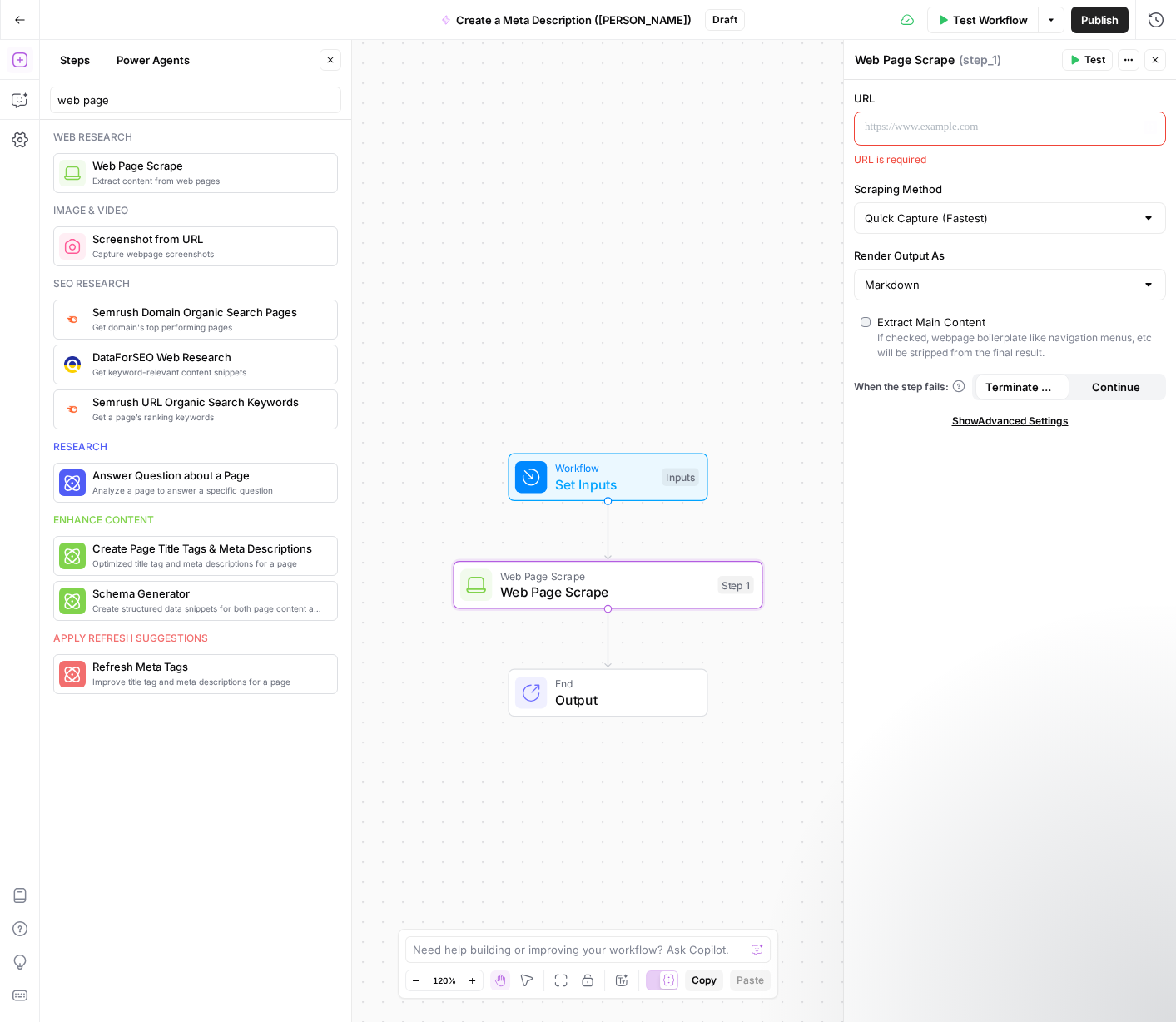
click at [894, 125] on p at bounding box center [996, 127] width 263 height 17
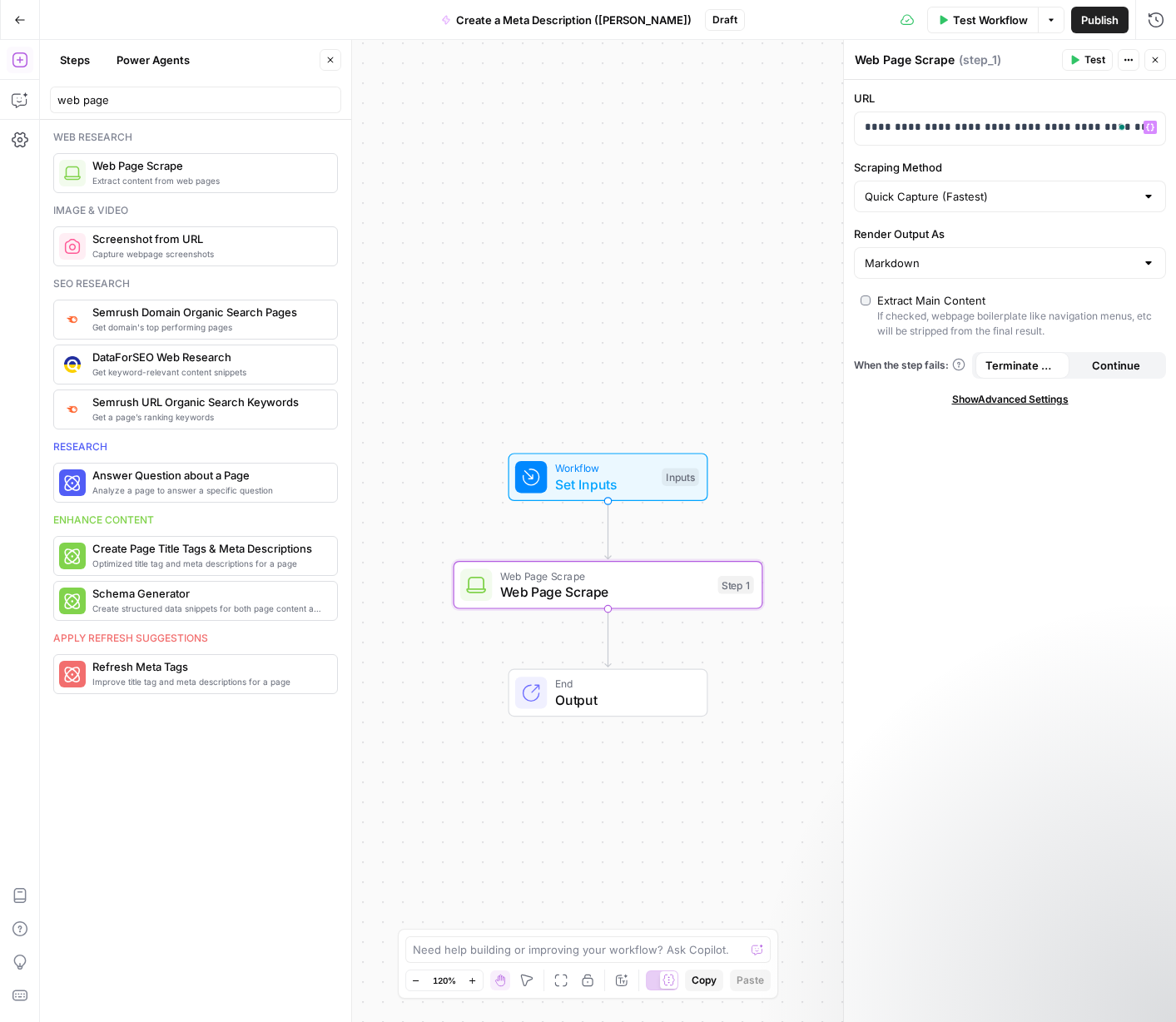
click at [1023, 166] on label "Scraping Method" at bounding box center [1010, 167] width 312 height 17
click at [1023, 188] on input "Quick Capture (Fastest)" at bounding box center [1000, 196] width 270 height 17
type input "Quick Capture (Fastest)"
click at [1023, 159] on label "Scraping Method" at bounding box center [1010, 167] width 312 height 17
click at [1023, 188] on input "Quick Capture (Fastest)" at bounding box center [1000, 196] width 270 height 17
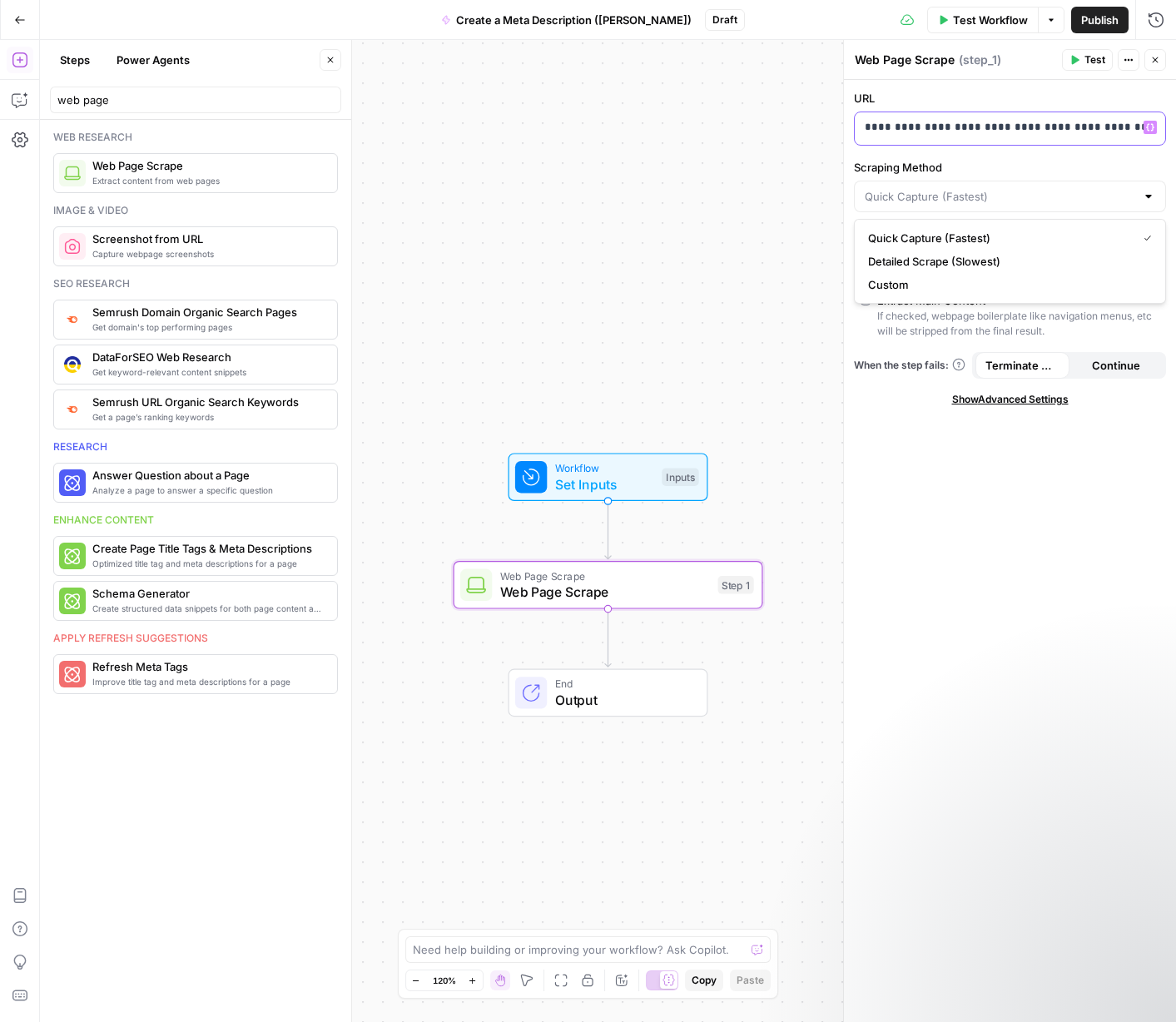
type input "Quick Capture (Fastest)"
click at [1023, 131] on icon "button" at bounding box center [1149, 126] width 8 height 8
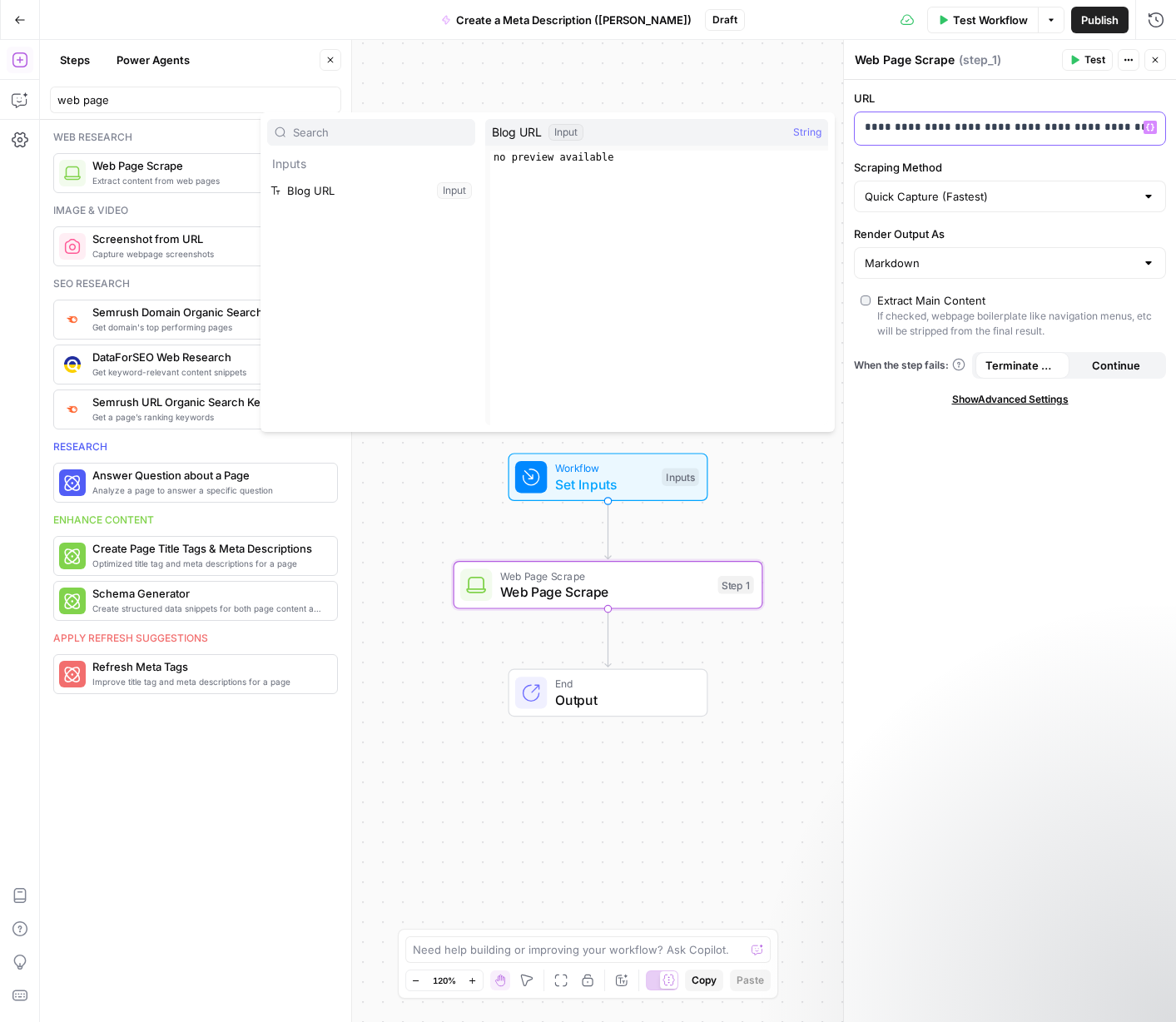
click at [1023, 126] on icon "button" at bounding box center [1149, 126] width 8 height 8
click at [345, 190] on button "Select variable Blog URL" at bounding box center [371, 190] width 208 height 27
click at [674, 172] on div "Workflow Set Inputs Inputs Web Page Scrape Web Page Scrape Step 1 End Output" at bounding box center [608, 531] width 1136 height 982
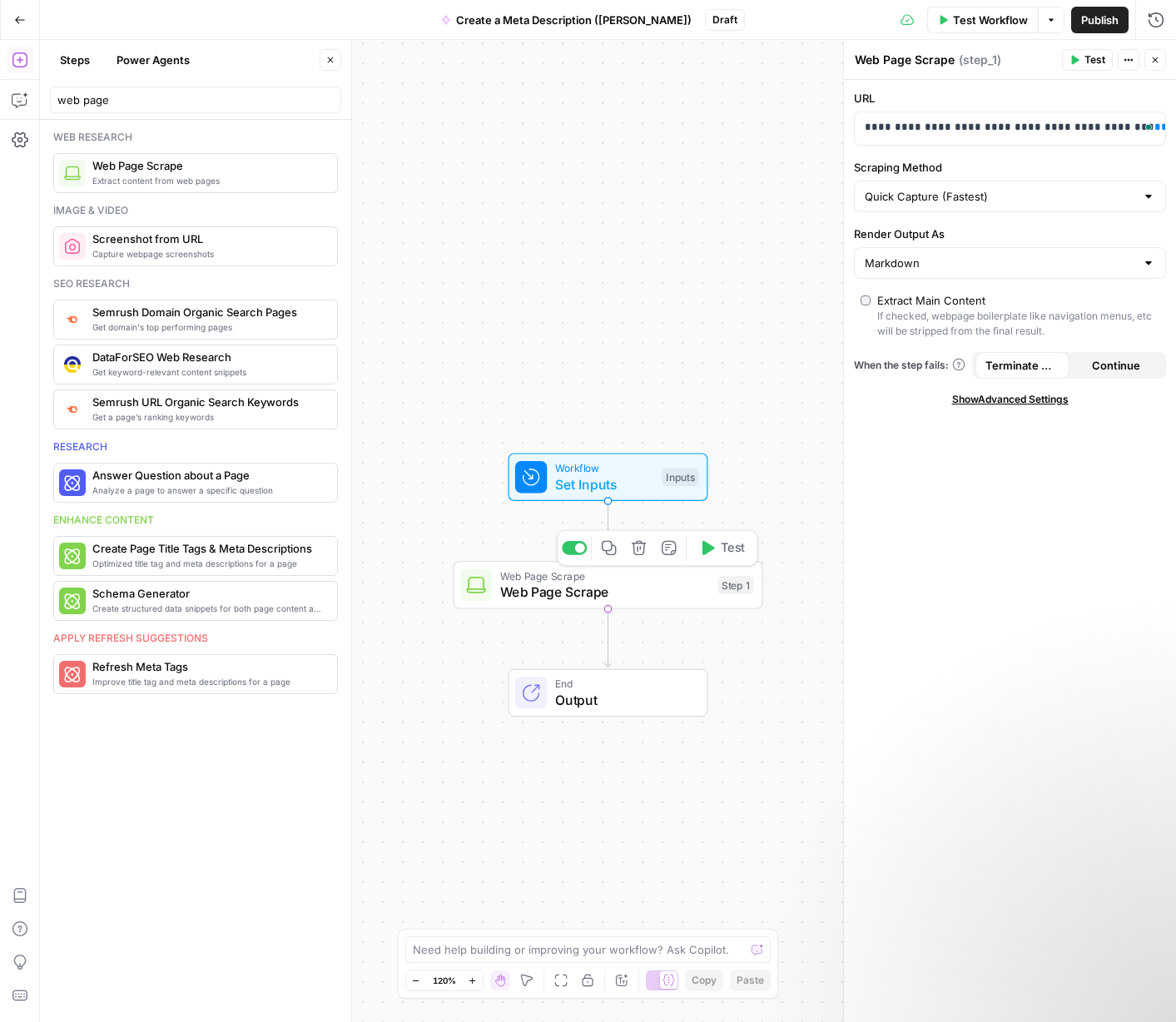
click at [563, 600] on span "Web Page Scrape" at bounding box center [605, 591] width 210 height 20
click at [638, 340] on div "Workflow Set Inputs Inputs Web Page Scrape Web Page Scrape Step 1 End Output" at bounding box center [608, 531] width 1136 height 982
click at [560, 480] on span "Set Inputs" at bounding box center [604, 484] width 99 height 20
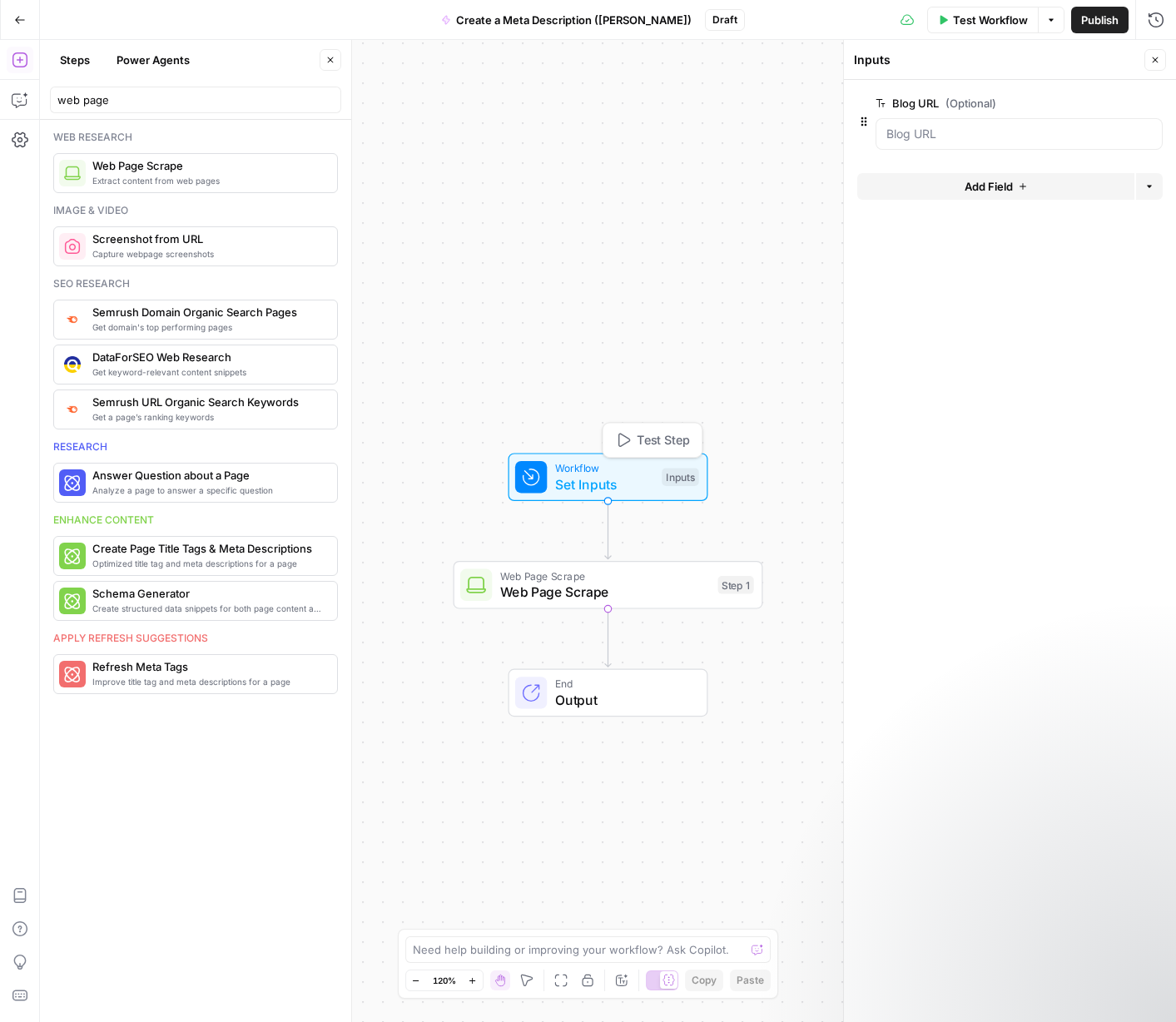
click at [560, 474] on span "Set Inputs" at bounding box center [604, 484] width 99 height 20
click at [907, 142] on div at bounding box center [1019, 134] width 287 height 32
click at [890, 129] on URL "Blog URL (Optional)" at bounding box center [1019, 133] width 265 height 17
click at [959, 99] on span "(Optional)" at bounding box center [970, 103] width 51 height 17
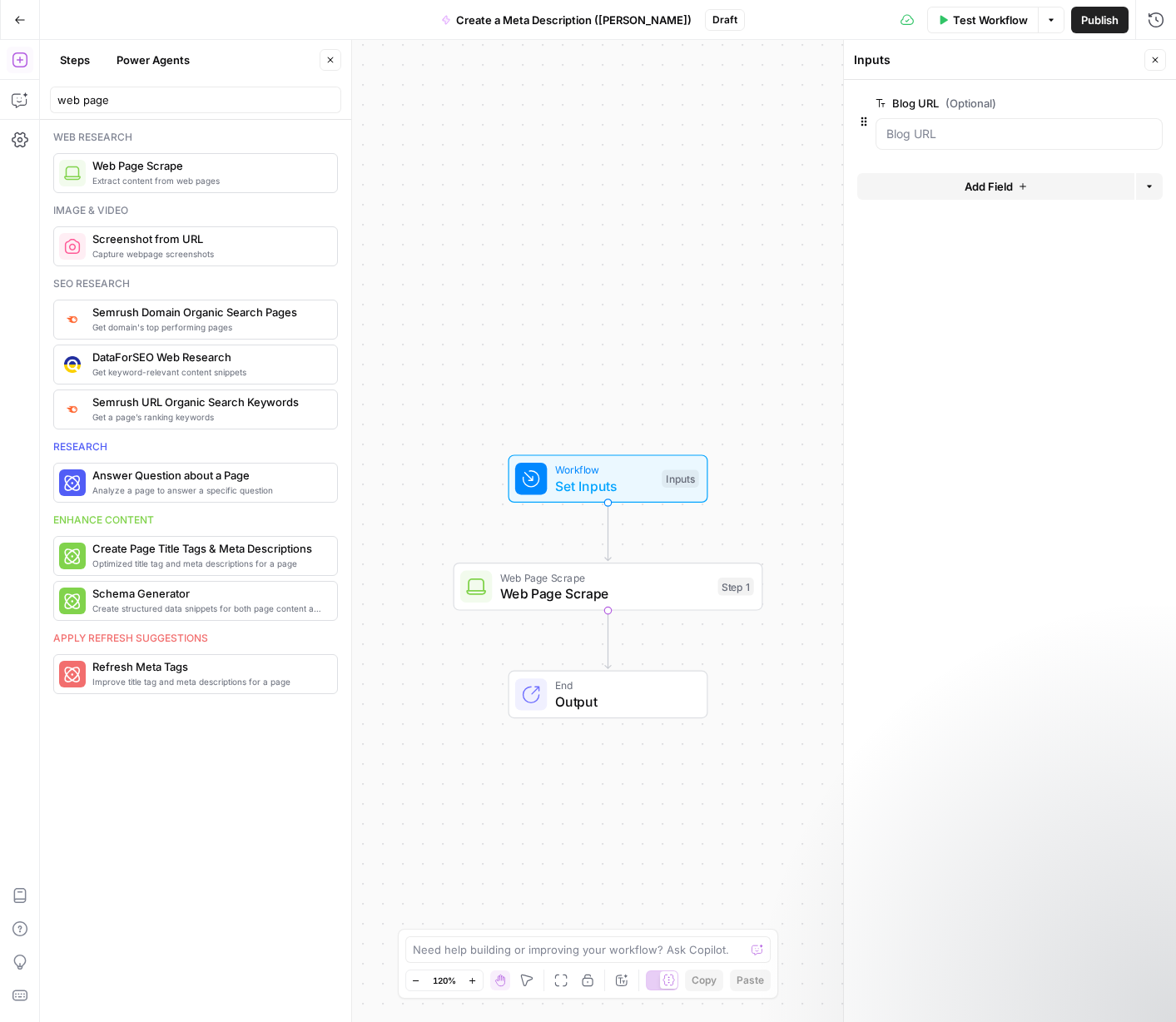
click at [959, 125] on URL "Blog URL (Optional)" at bounding box center [1019, 133] width 265 height 17
click at [1023, 102] on span "edit field" at bounding box center [1099, 102] width 36 height 13
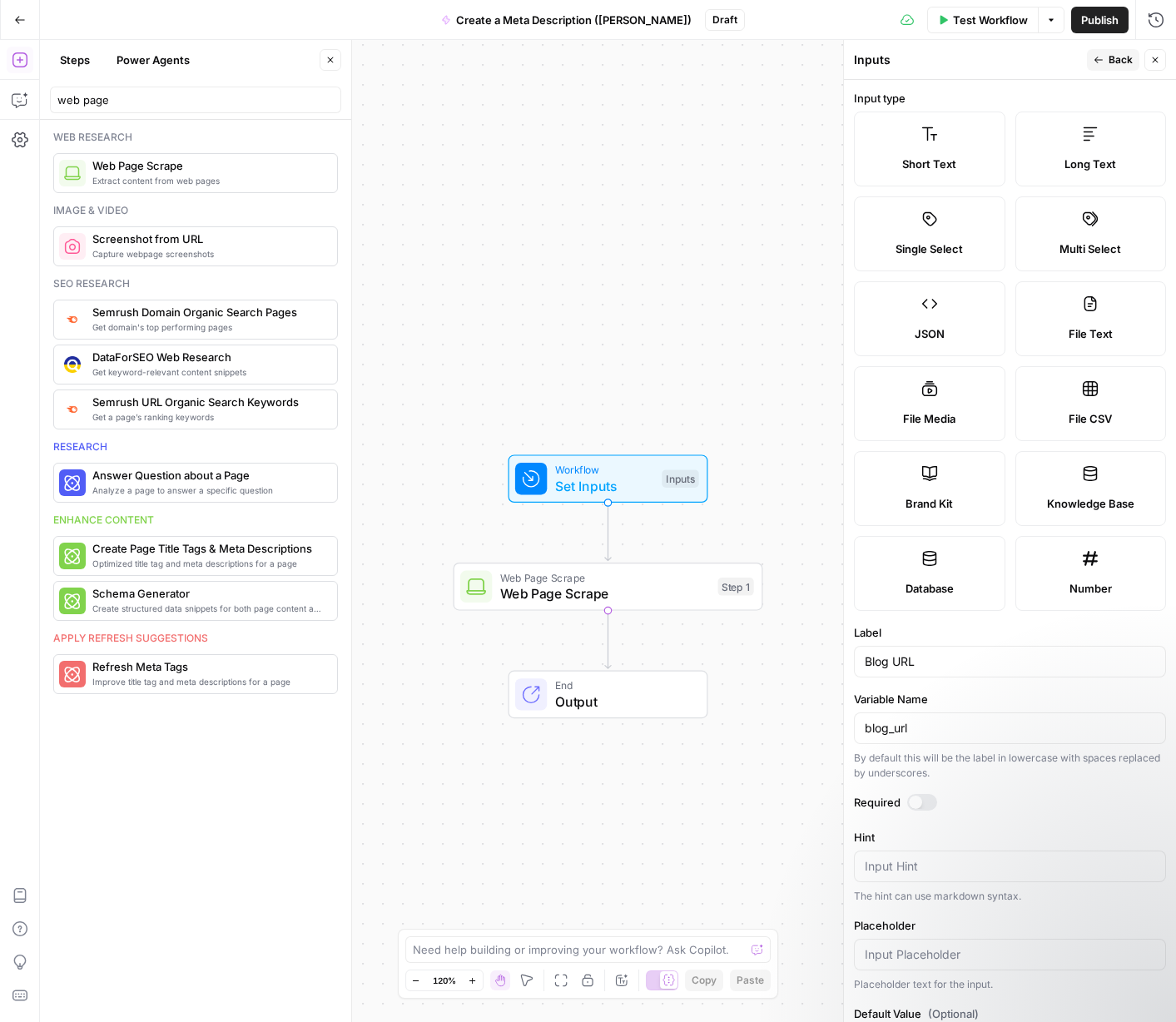
scroll to position [70, 0]
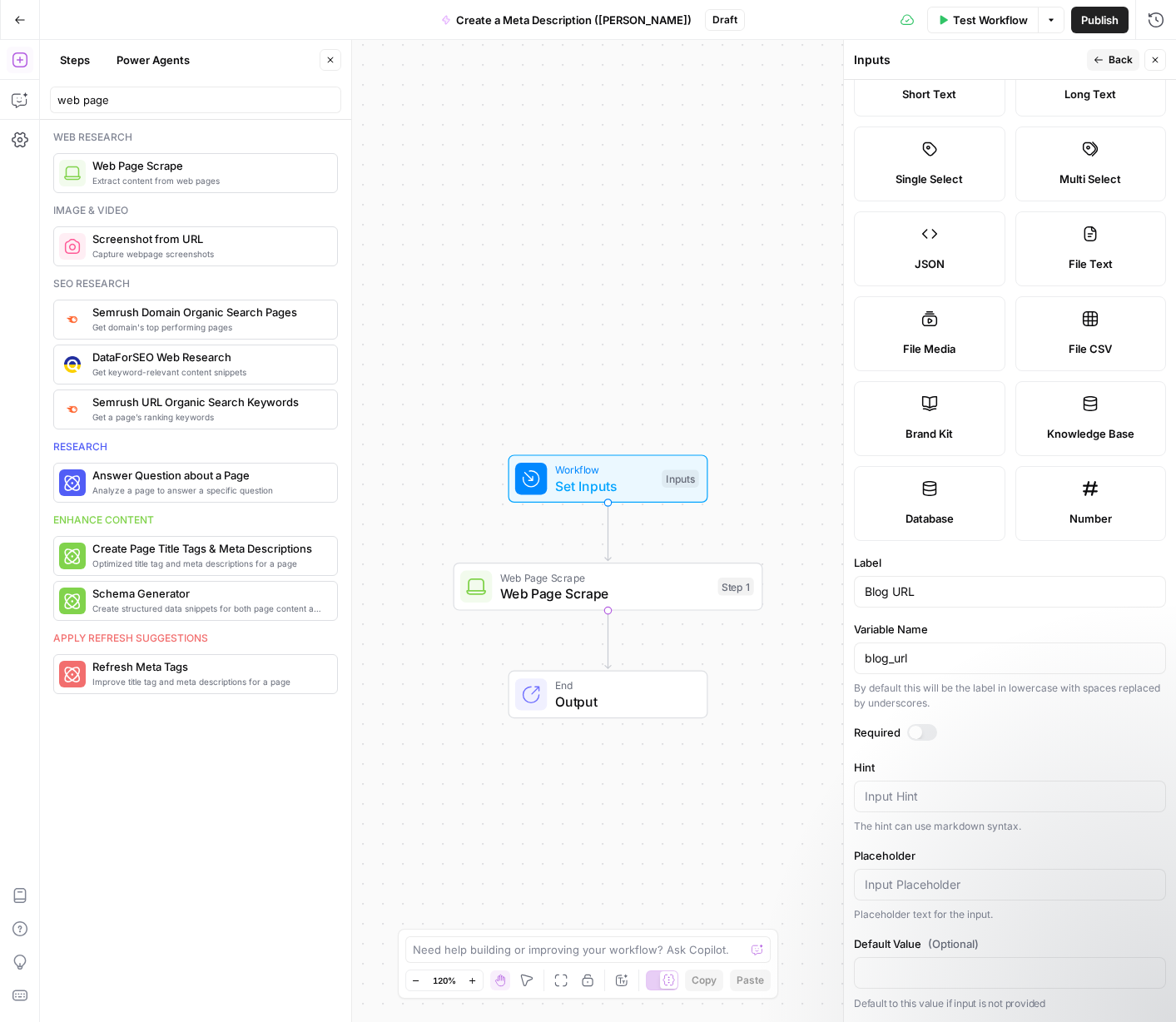
click at [889, 804] on div "Input Hint" at bounding box center [1010, 796] width 312 height 32
click at [890, 792] on textarea "Hint" at bounding box center [1010, 796] width 290 height 17
paste textarea "[URL][DOMAIN_NAME]"
type textarea "[URL][DOMAIN_NAME]"
click at [932, 877] on input "Placeholder" at bounding box center [1010, 884] width 290 height 17
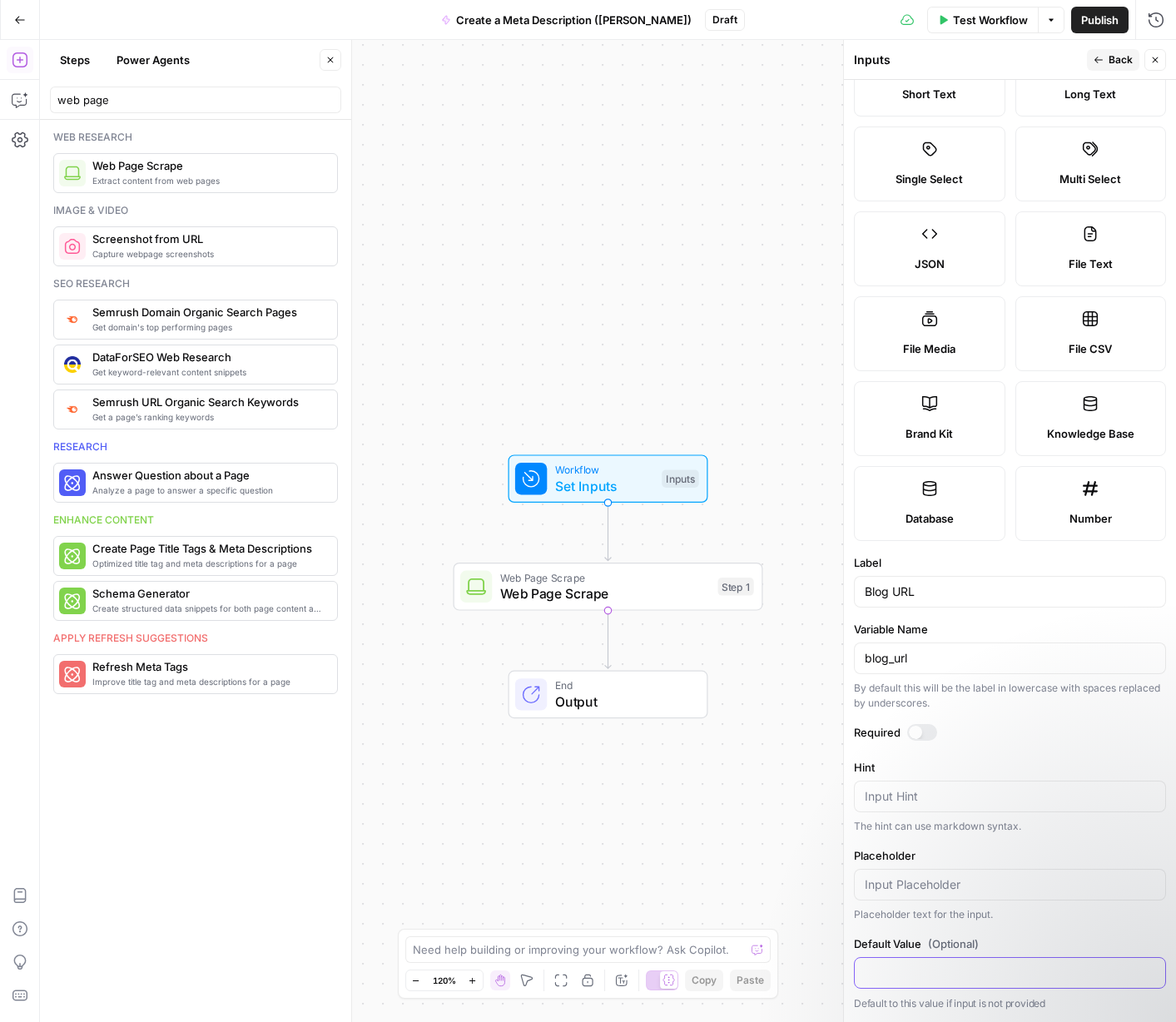
click at [874, 968] on input "Default Value (Optional)" at bounding box center [1010, 972] width 290 height 17
paste input "[URL][DOMAIN_NAME]"
type input "[URL][DOMAIN_NAME]"
click at [1023, 109] on form "Input type Short Text Long Text Single Select Multi Select JSON File Text File …" at bounding box center [1009, 551] width 332 height 942
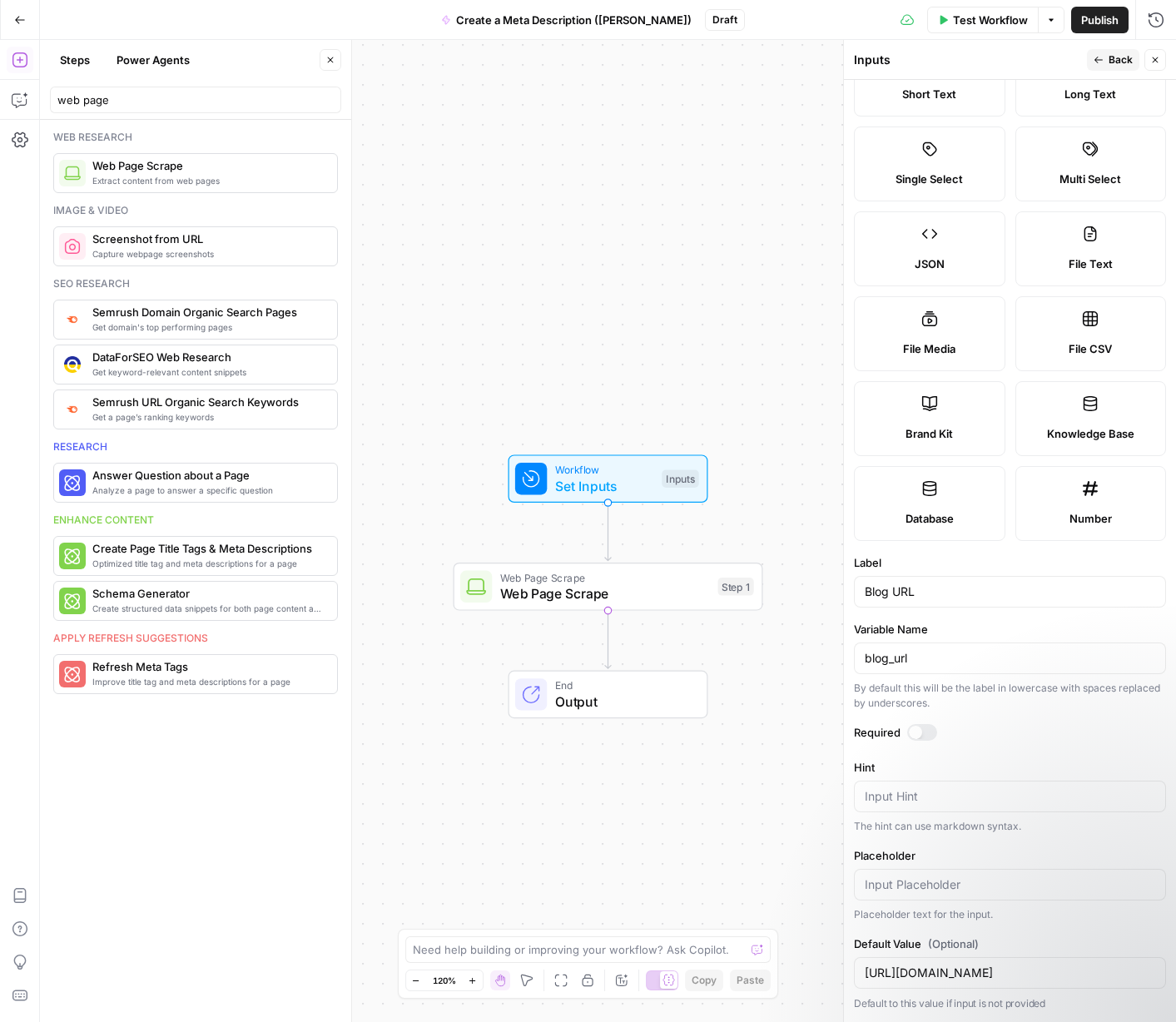
scroll to position [0, 0]
click at [1023, 58] on icon "button" at bounding box center [1155, 60] width 6 height 6
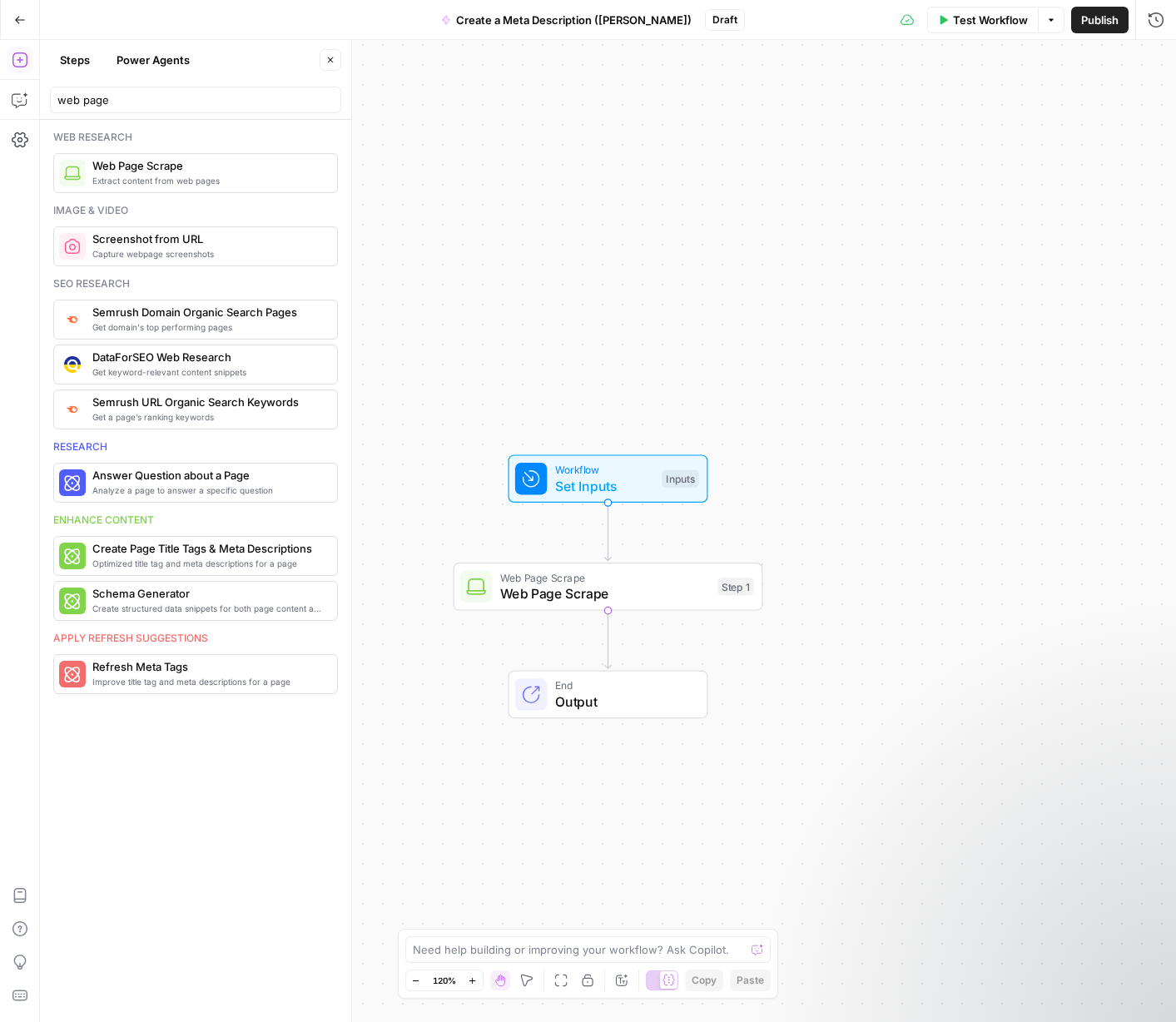
click at [619, 577] on span "Web Page Scrape" at bounding box center [605, 577] width 210 height 16
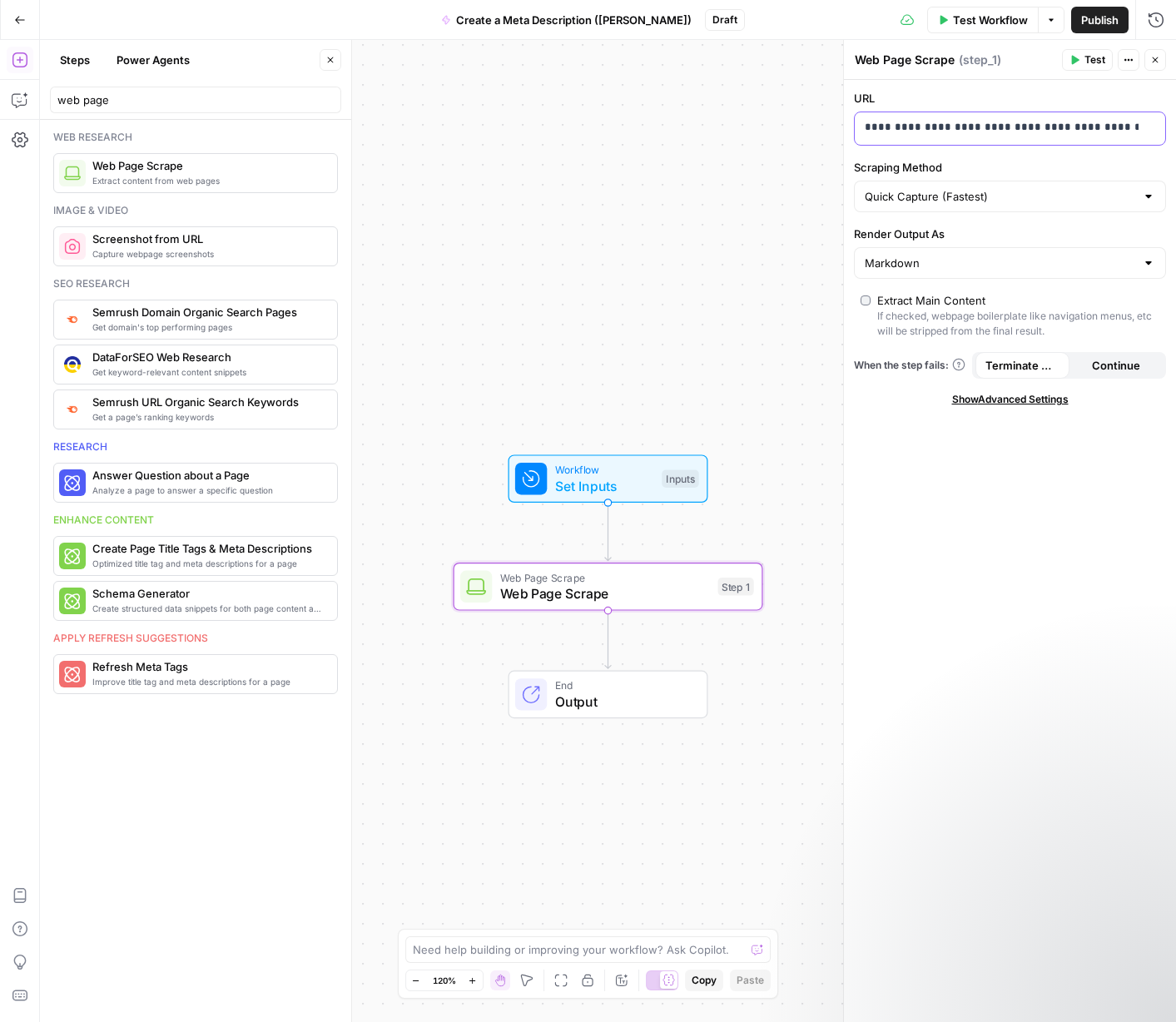
click at [1023, 133] on p "**********" at bounding box center [1010, 127] width 290 height 17
click at [1023, 133] on p "**********" at bounding box center [996, 127] width 263 height 17
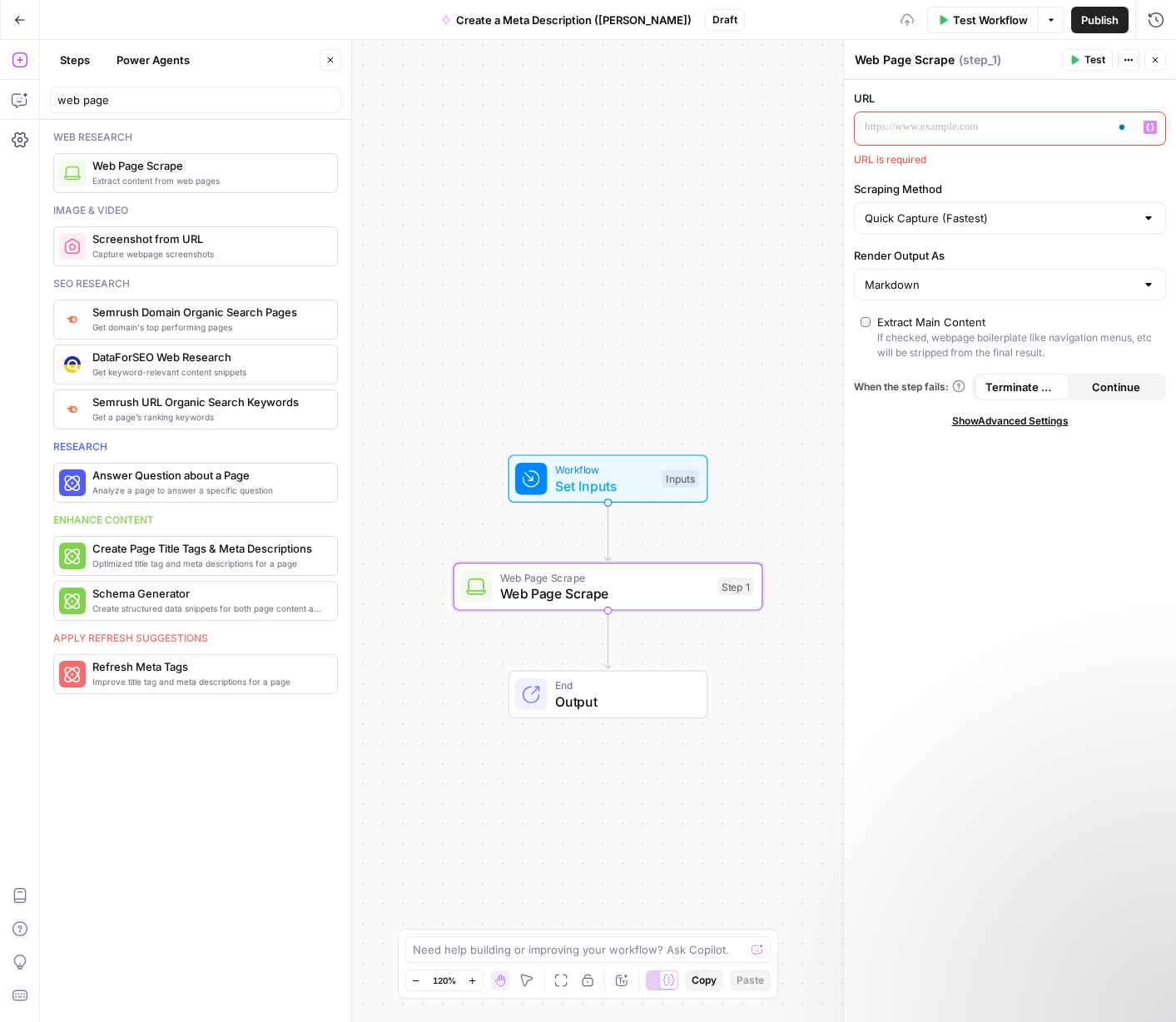
click at [1023, 131] on icon "button" at bounding box center [1149, 126] width 8 height 8
click at [315, 188] on button "Select variable Blog URL" at bounding box center [371, 190] width 208 height 27
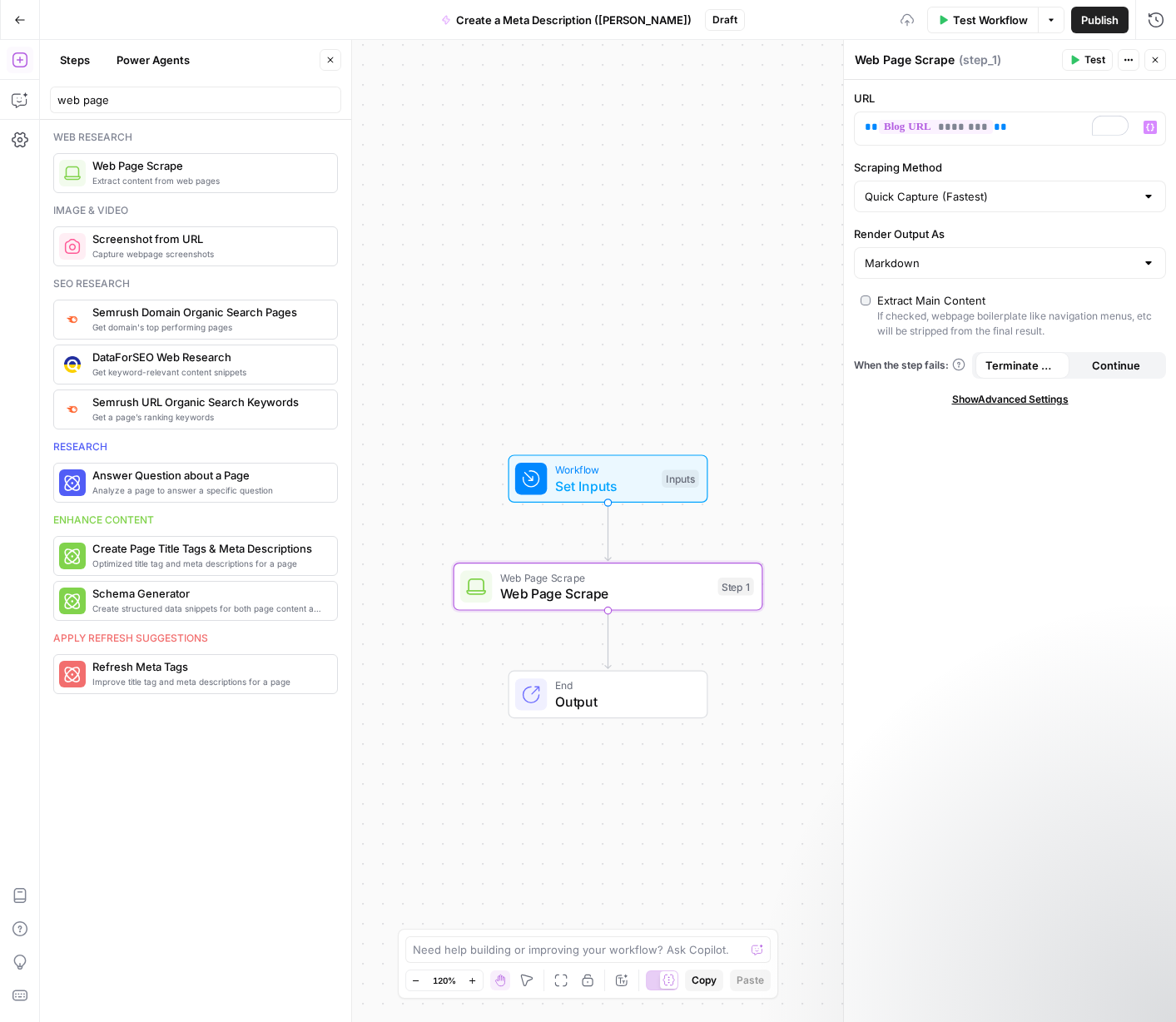
click at [745, 200] on div "Workflow Set Inputs Inputs Web Page Scrape Web Page Scrape Step 1 End Output" at bounding box center [608, 531] width 1136 height 982
click at [1023, 60] on icon "button" at bounding box center [1155, 60] width 10 height 10
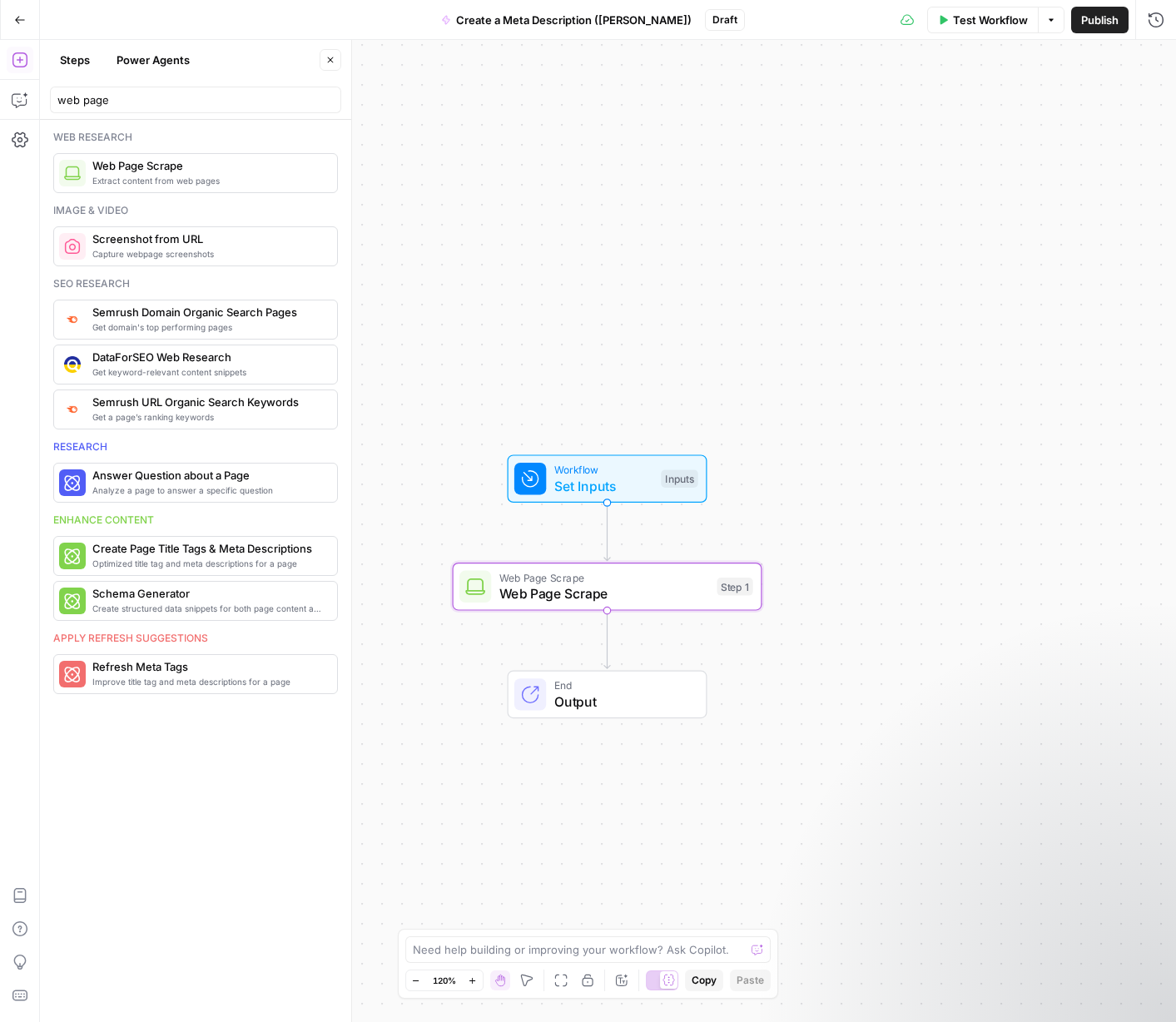
click at [825, 379] on div "Workflow Set Inputs Inputs Web Page Scrape Web Page Scrape Step 1 End Output" at bounding box center [608, 531] width 1136 height 982
click at [636, 591] on span "Web Page Scrape" at bounding box center [604, 593] width 210 height 20
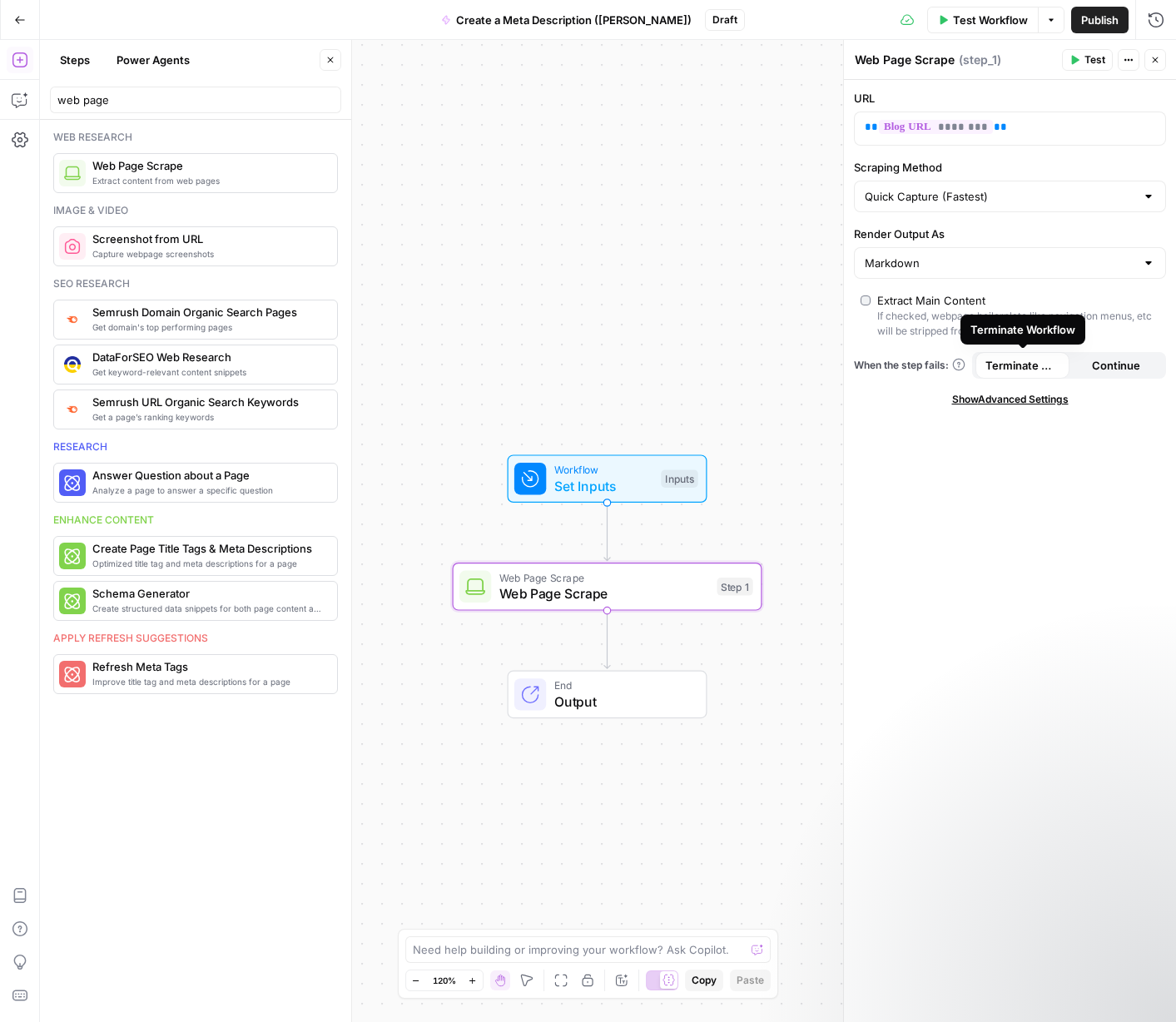
click at [993, 396] on span "Show Advanced Settings" at bounding box center [1010, 399] width 117 height 15
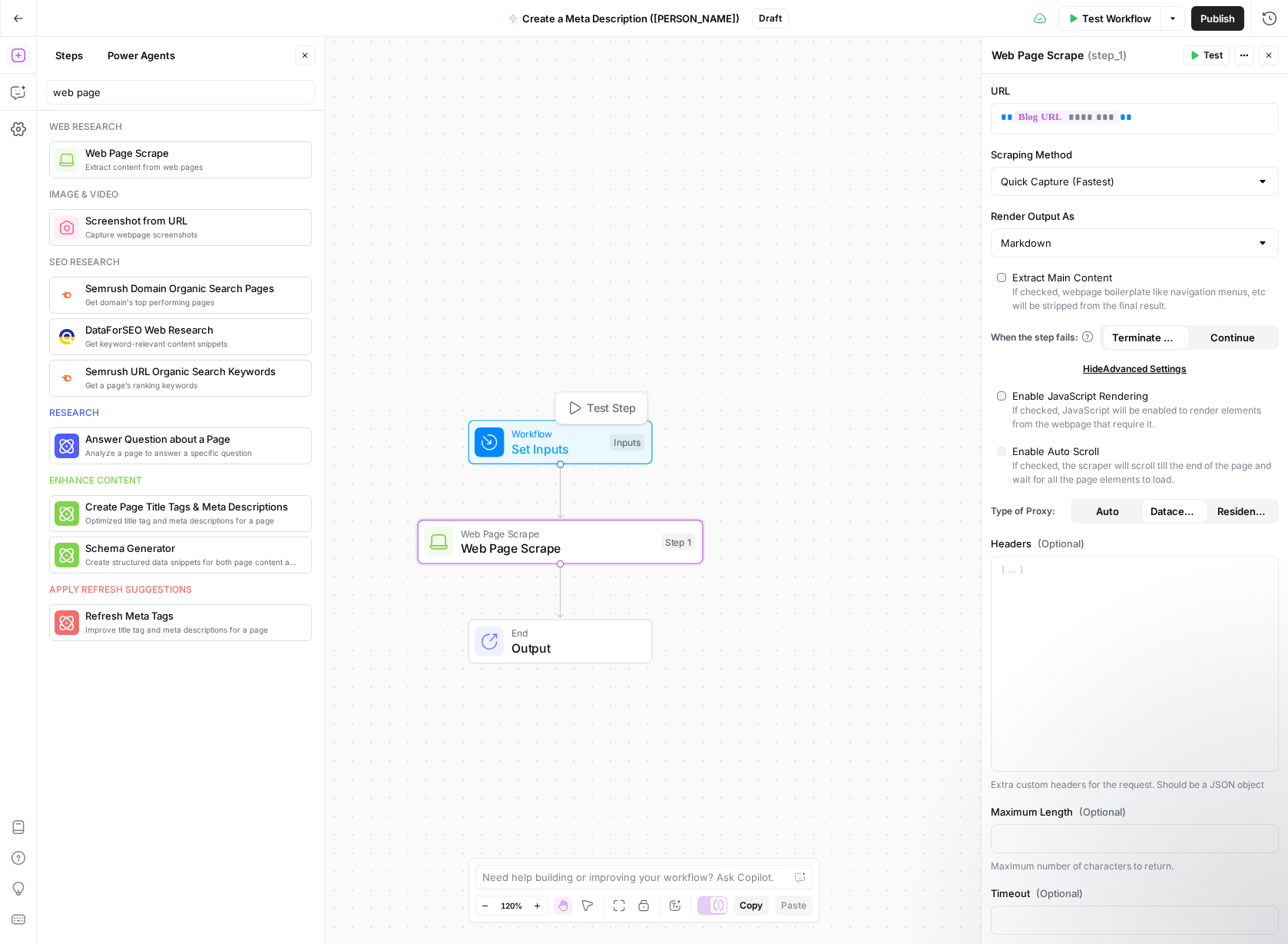
click at [539, 440] on span "Set Inputs" at bounding box center [557, 449] width 91 height 18
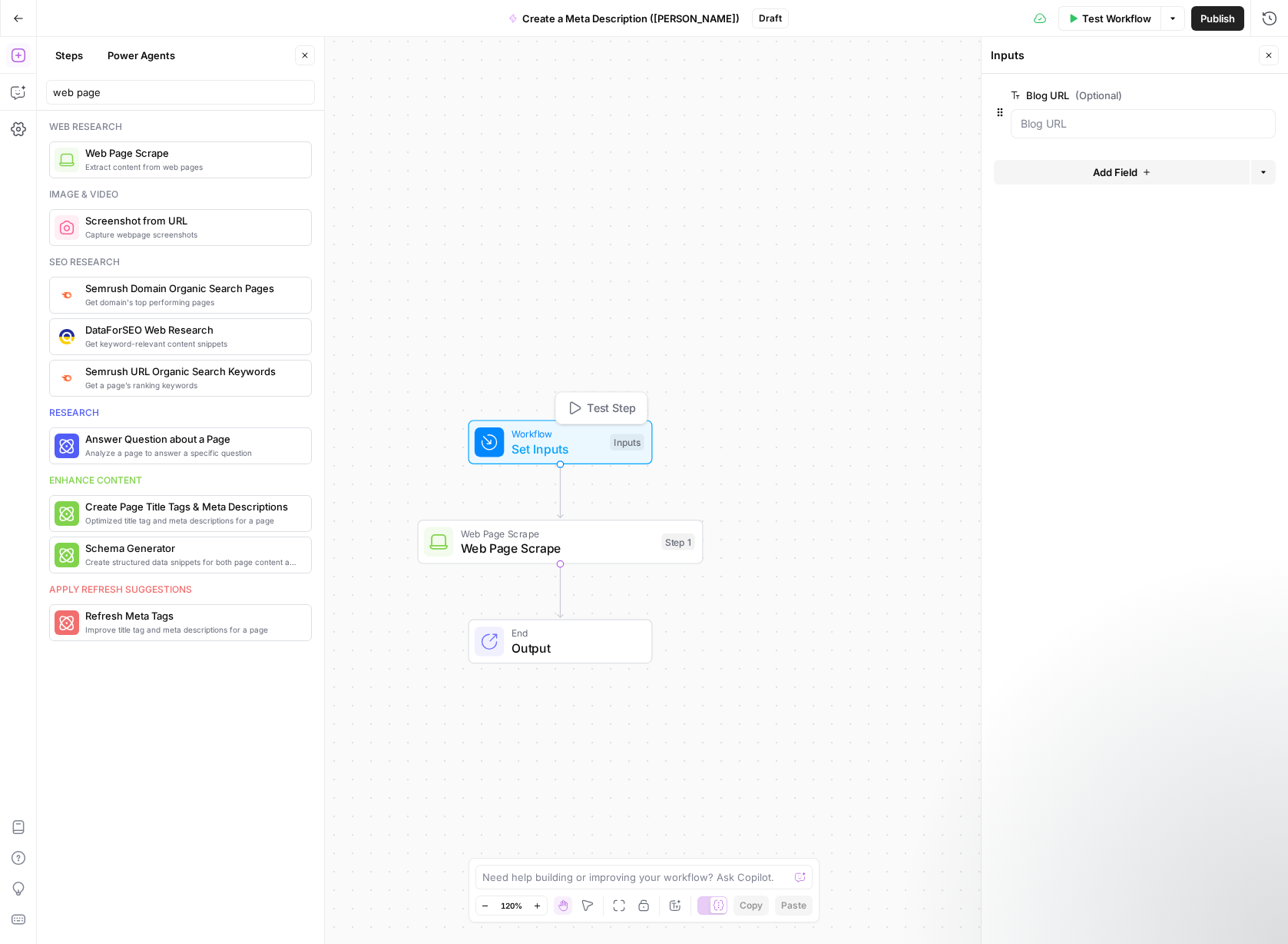
click at [543, 540] on span "Web Page Scrape" at bounding box center [558, 548] width 194 height 18
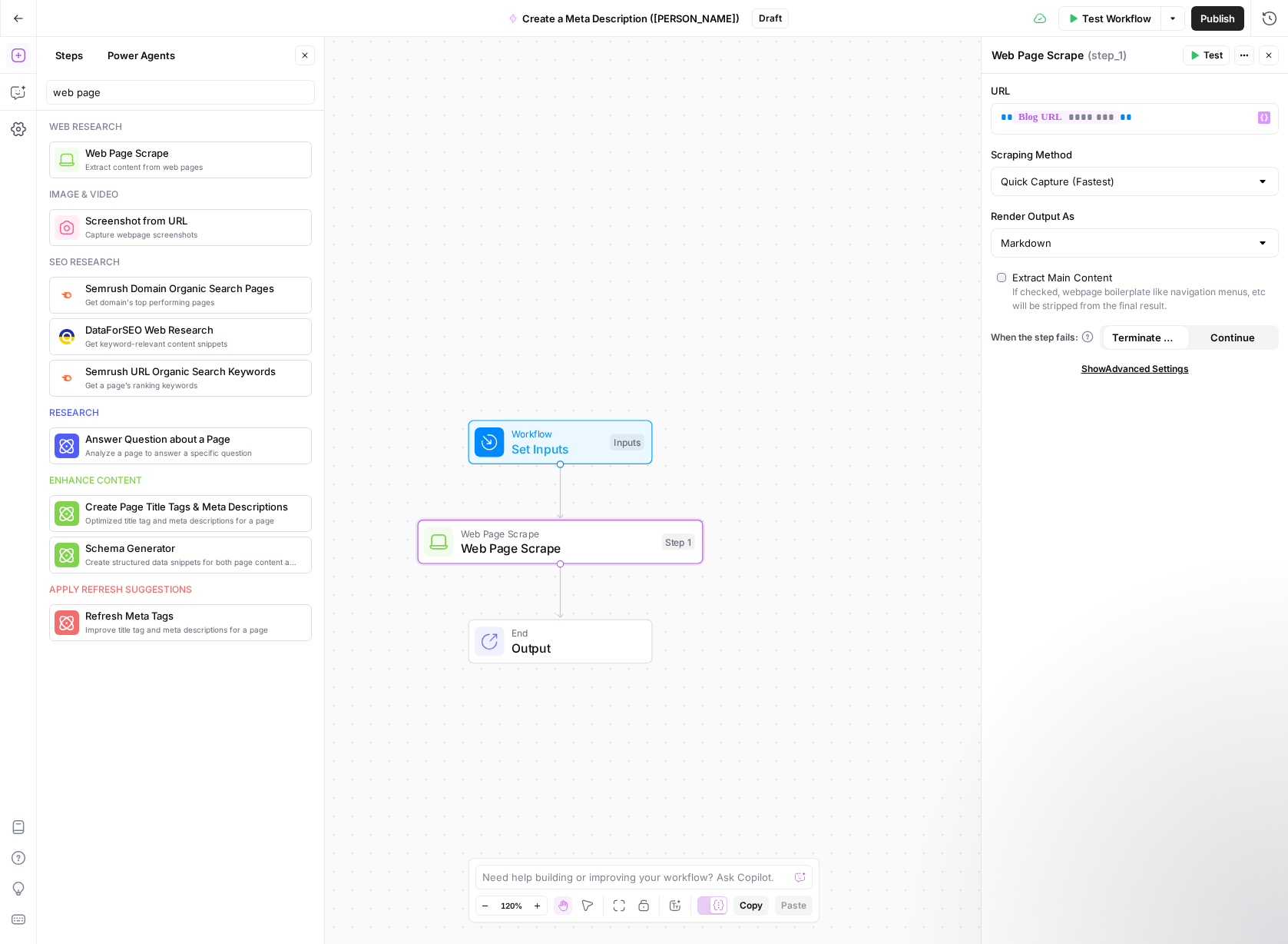
click at [945, 49] on span "Test" at bounding box center [1213, 55] width 19 height 14
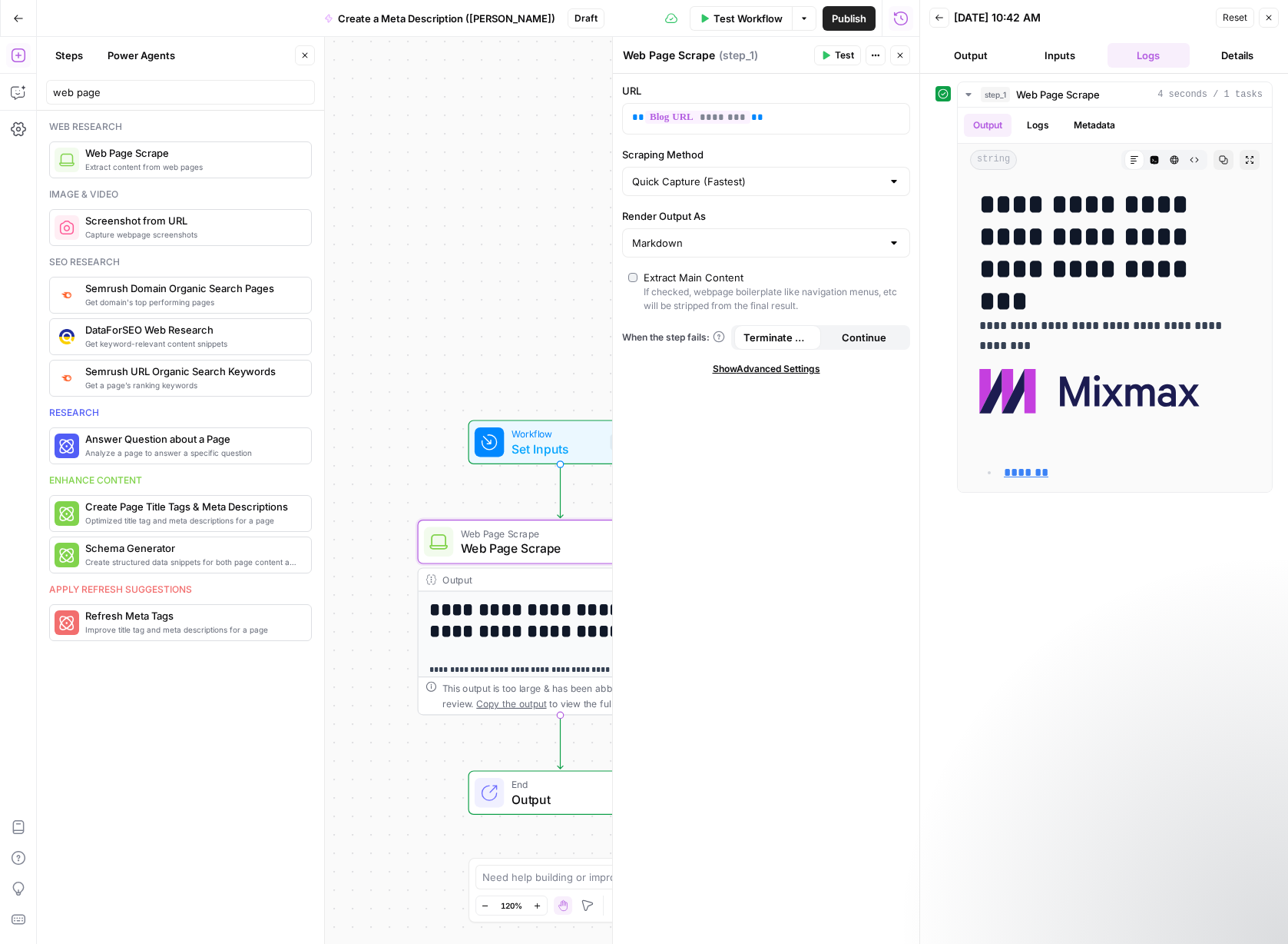
click at [945, 51] on button "Inputs" at bounding box center [1060, 55] width 83 height 25
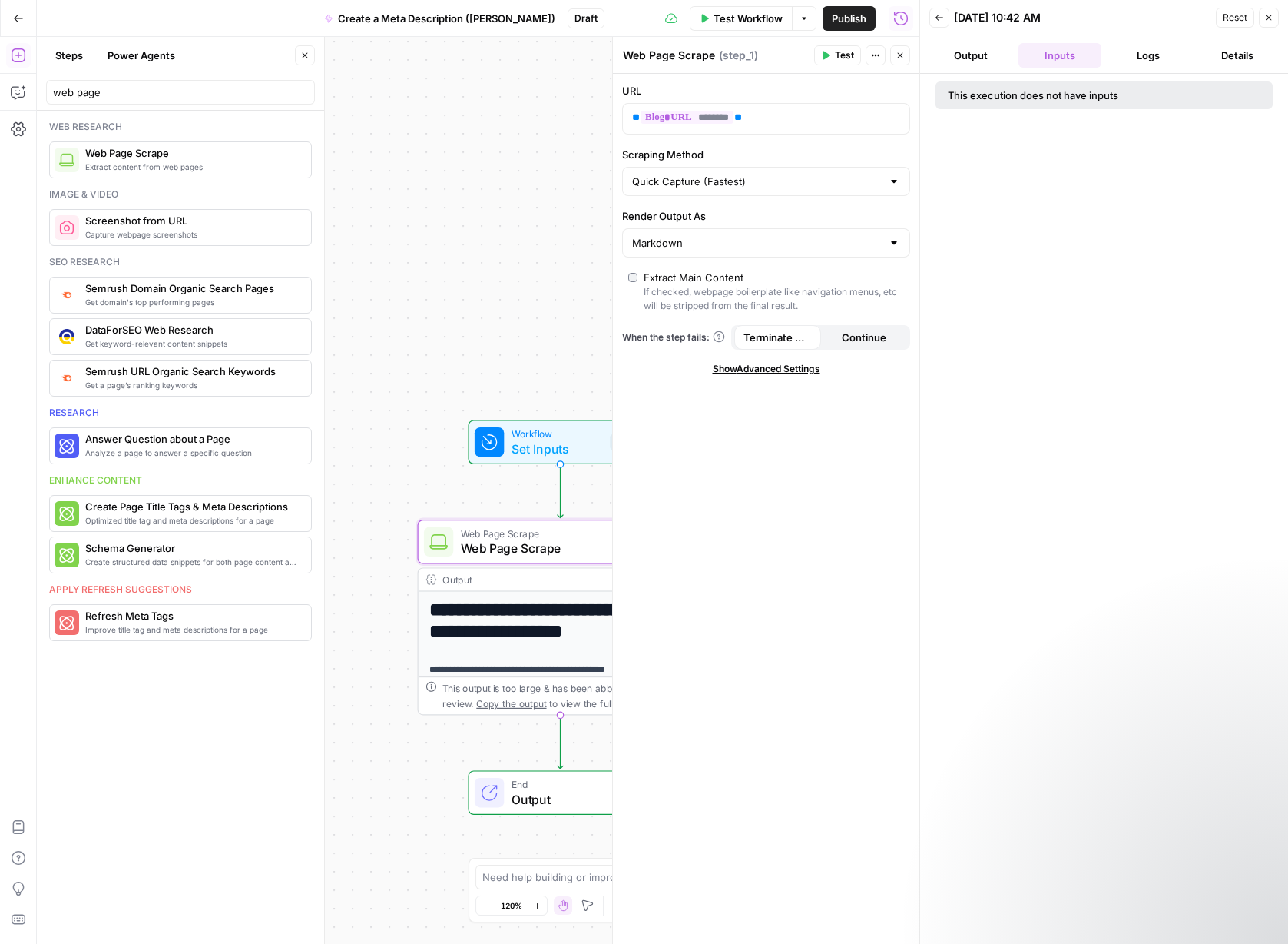
click at [945, 52] on button "Logs" at bounding box center [1149, 55] width 83 height 25
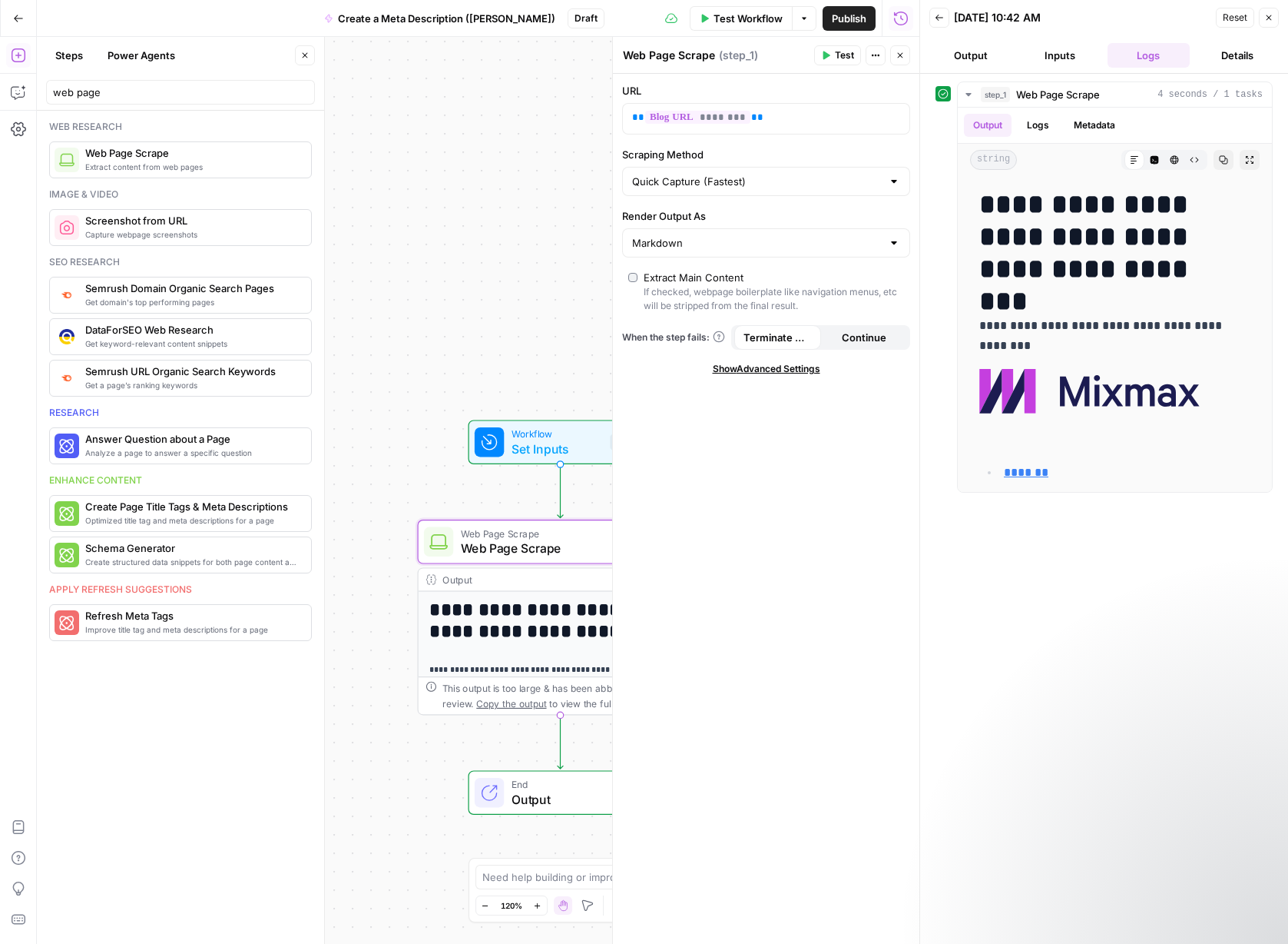
click at [945, 60] on button "Inputs" at bounding box center [1060, 55] width 83 height 25
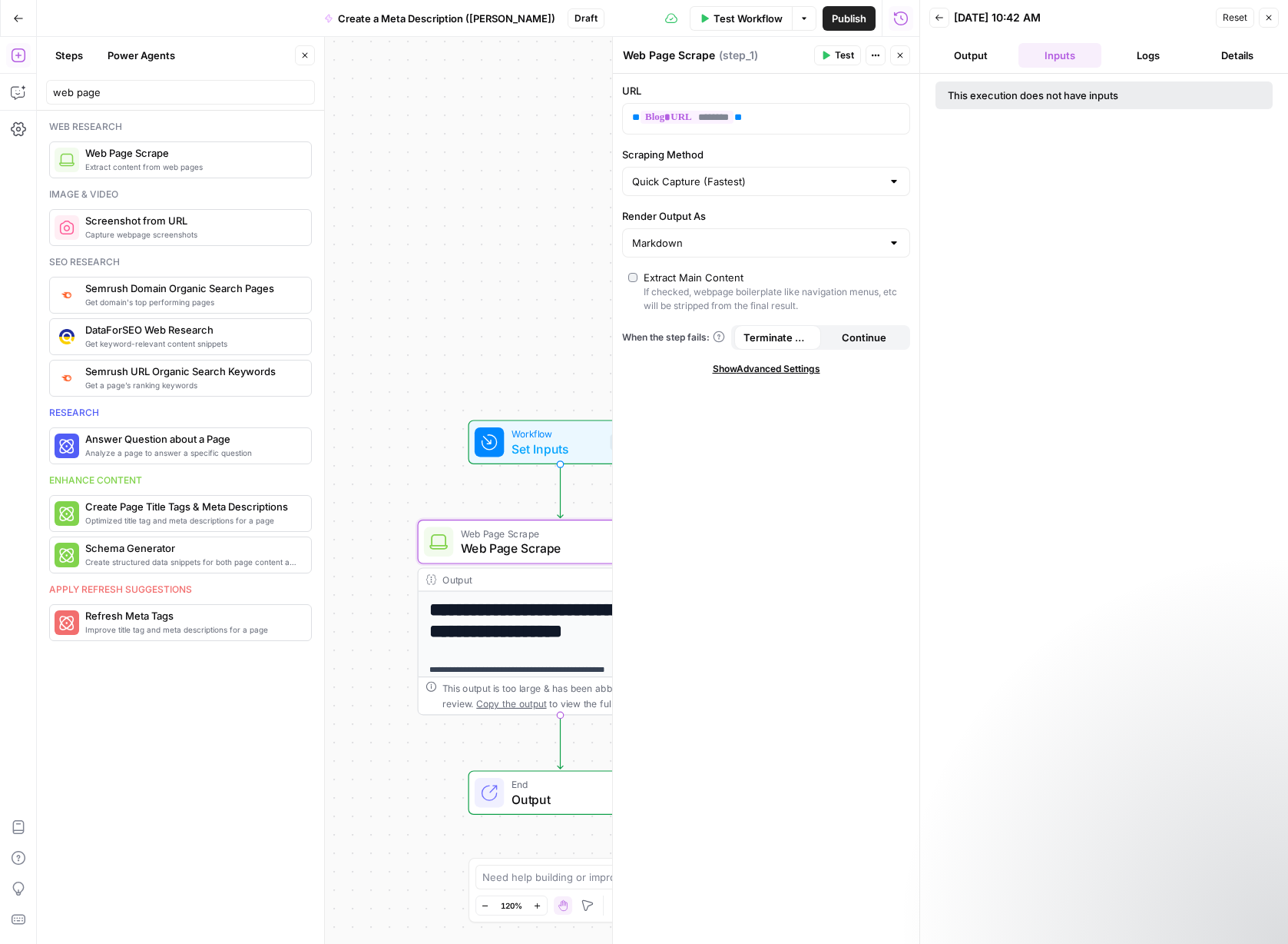
click at [945, 60] on button "Output" at bounding box center [971, 55] width 83 height 25
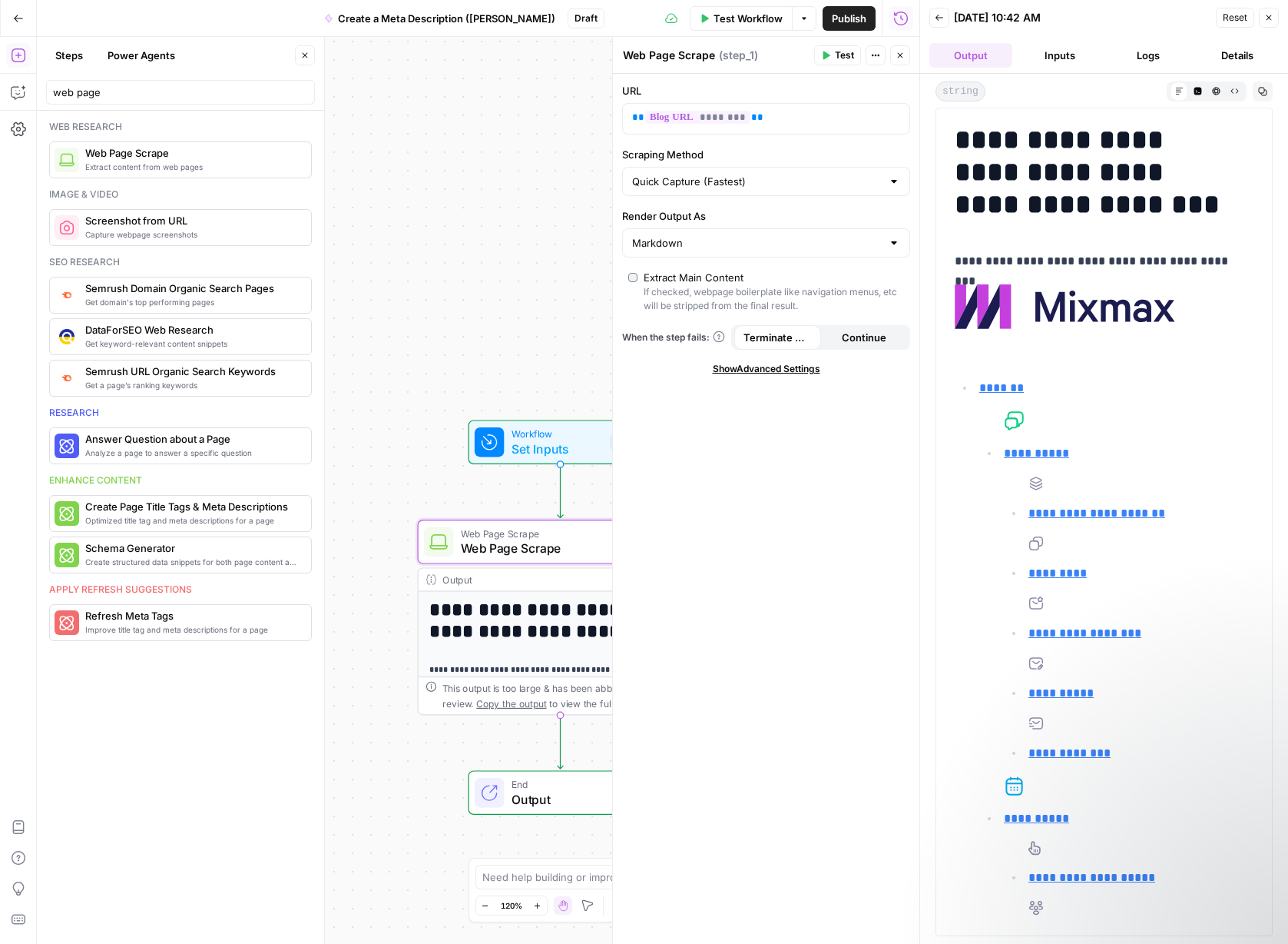
click at [945, 55] on button "Inputs" at bounding box center [1060, 55] width 83 height 25
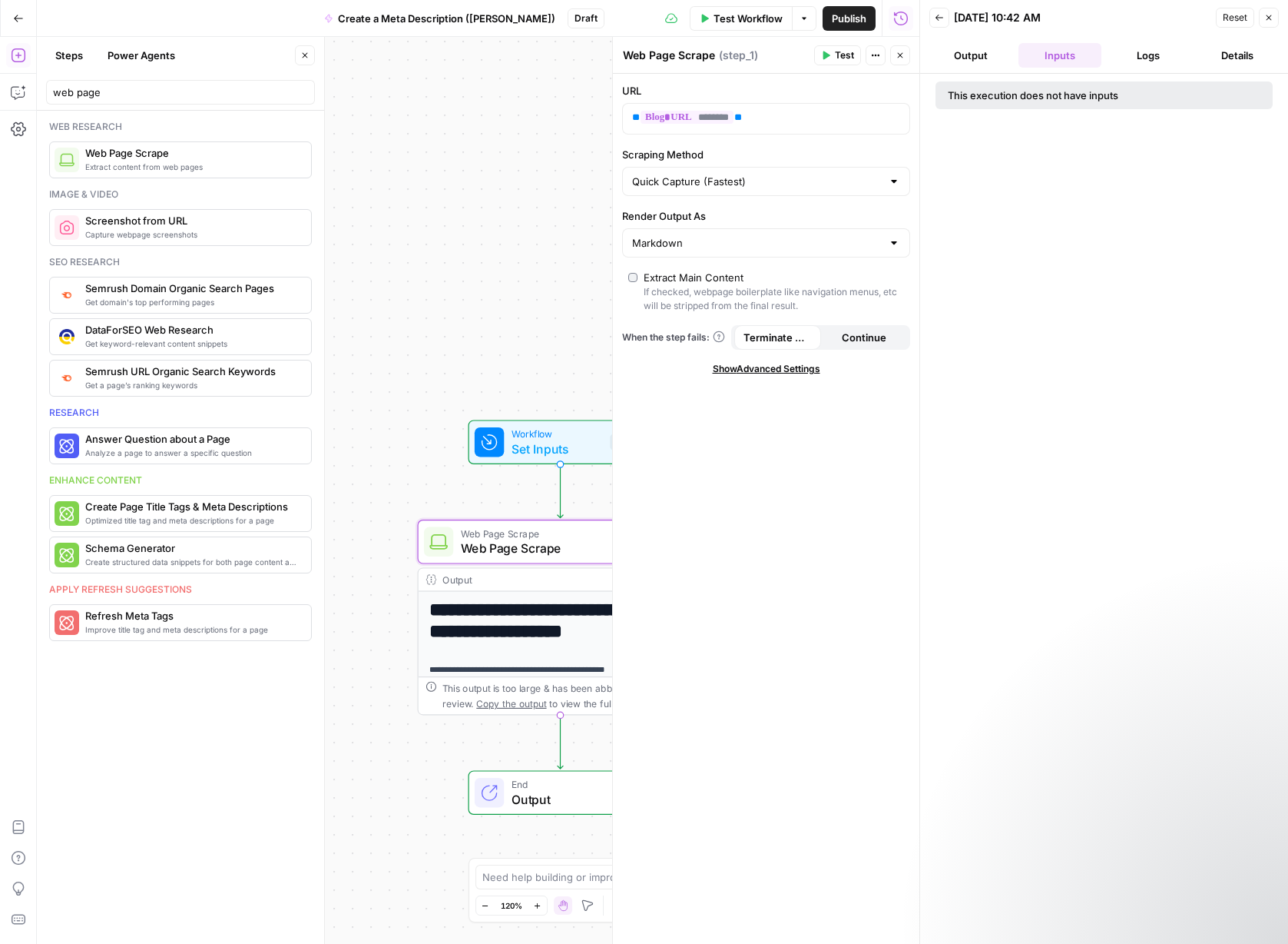
click at [945, 57] on button "Logs" at bounding box center [1149, 55] width 83 height 25
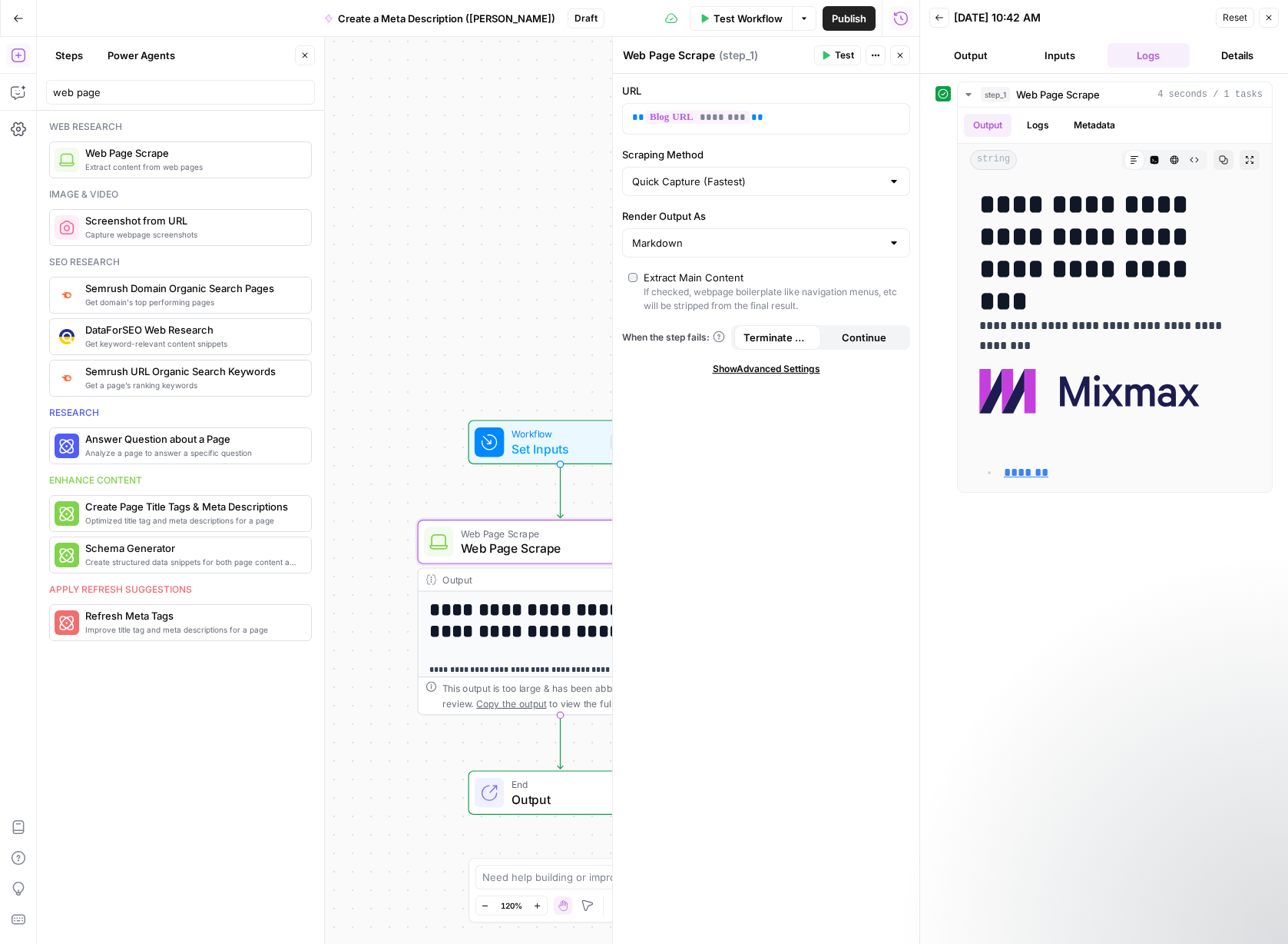
click at [945, 56] on button "Details" at bounding box center [1237, 55] width 83 height 25
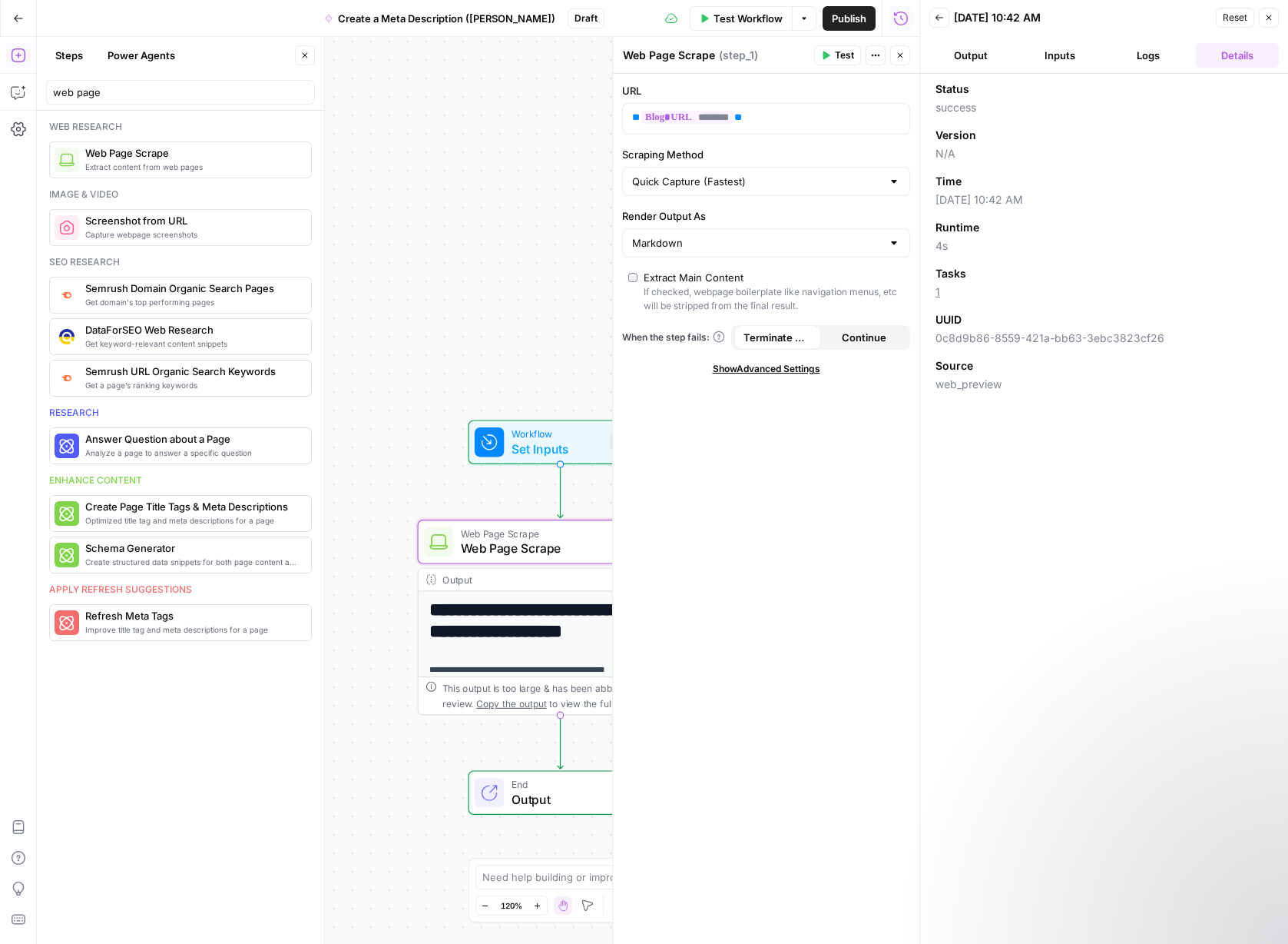
click at [521, 279] on div "**********" at bounding box center [478, 490] width 883 height 907
click at [539, 444] on span "Set Inputs" at bounding box center [557, 449] width 91 height 18
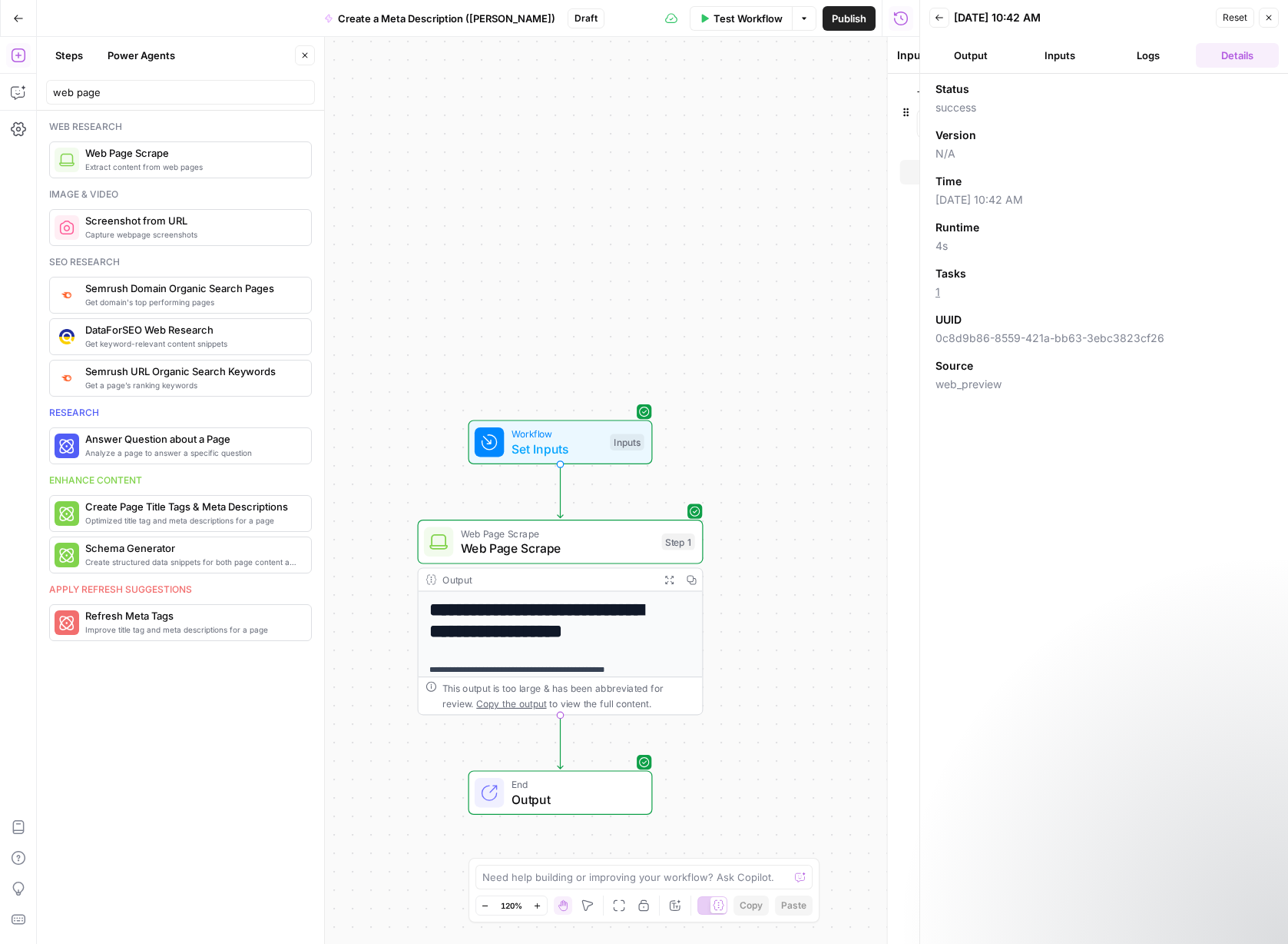
click at [539, 444] on span "Set Inputs" at bounding box center [557, 449] width 91 height 18
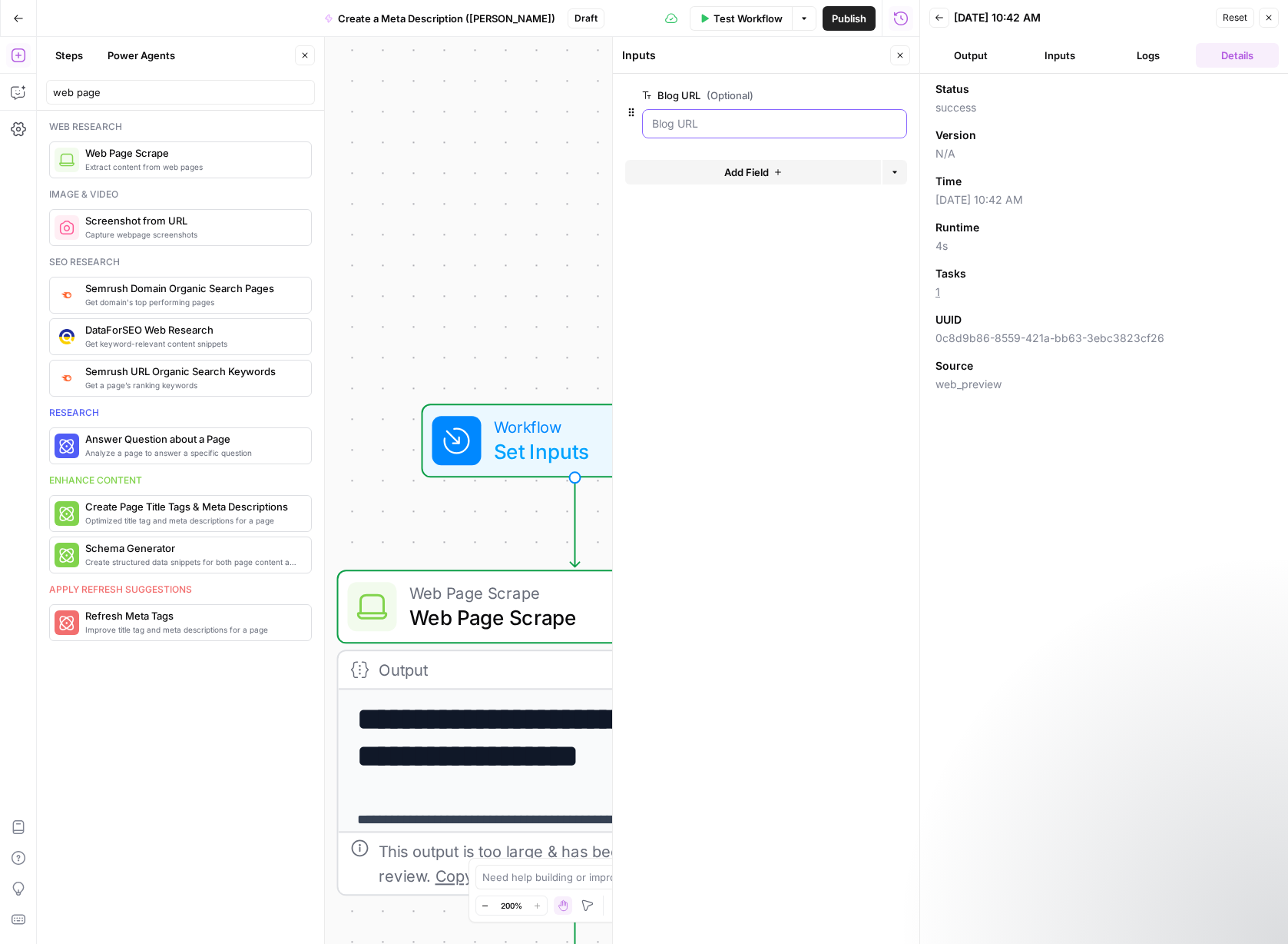
click at [736, 126] on URL "Blog URL (Optional)" at bounding box center [775, 123] width 245 height 16
click at [669, 124] on URL "Blog URL (Optional)" at bounding box center [775, 123] width 245 height 16
click at [880, 95] on button "edit field" at bounding box center [856, 95] width 59 height 18
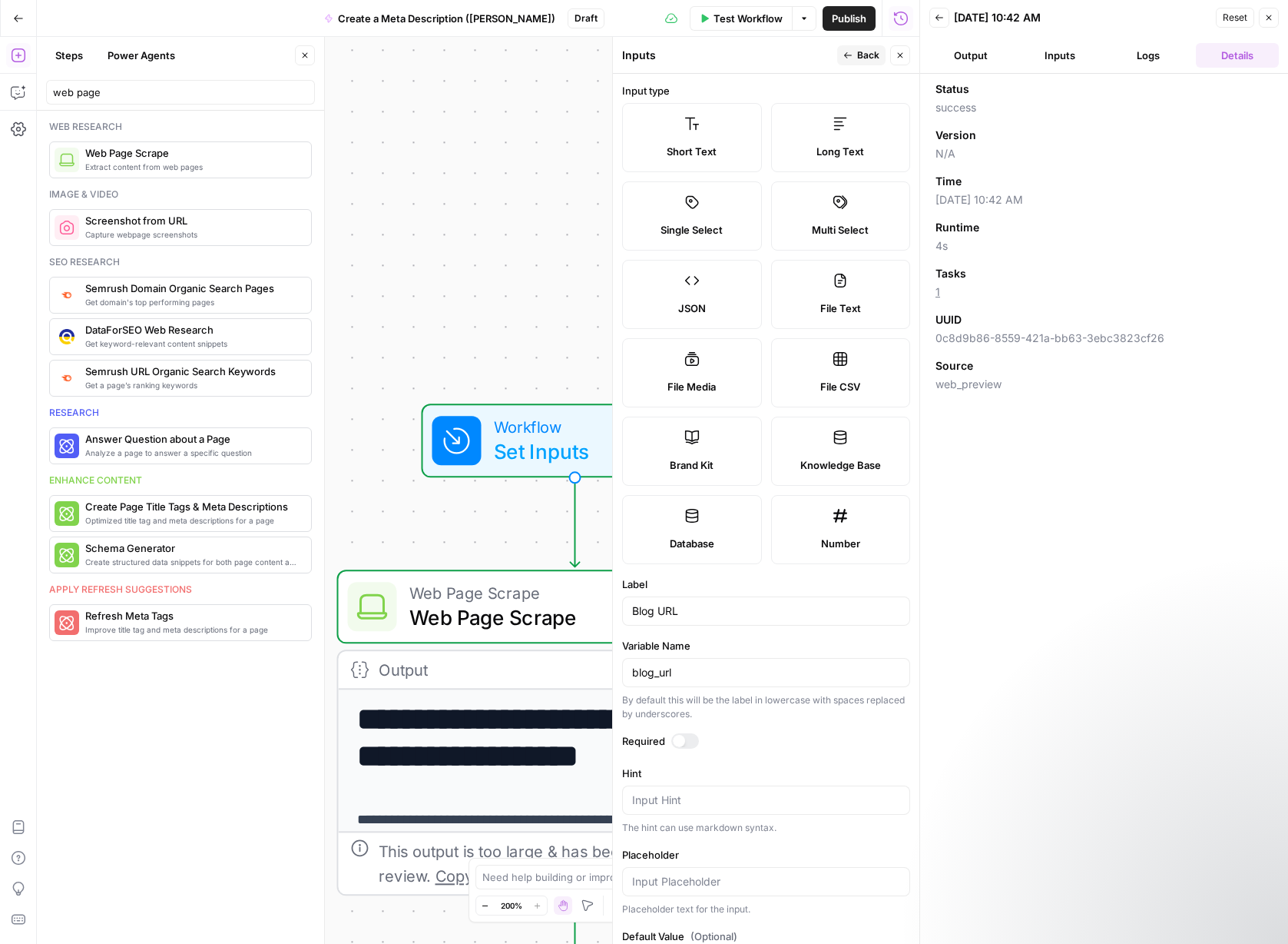
scroll to position [65, 0]
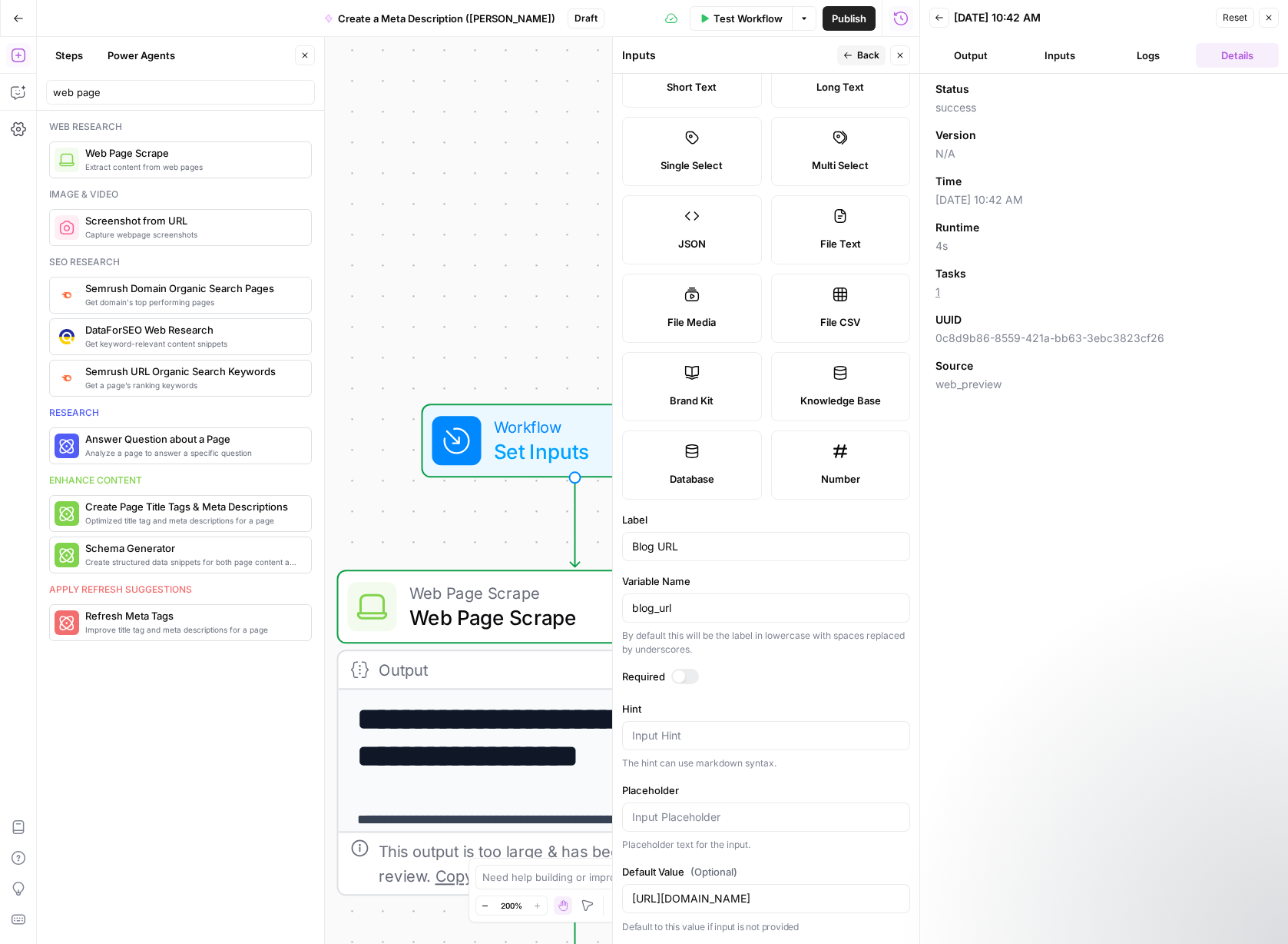
click at [790, 865] on label "Default Value (Optional)" at bounding box center [766, 871] width 288 height 16
click at [790, 891] on input "[URL][DOMAIN_NAME]" at bounding box center [766, 898] width 268 height 16
click at [813, 849] on div "Placeholder text for the input." at bounding box center [766, 844] width 288 height 14
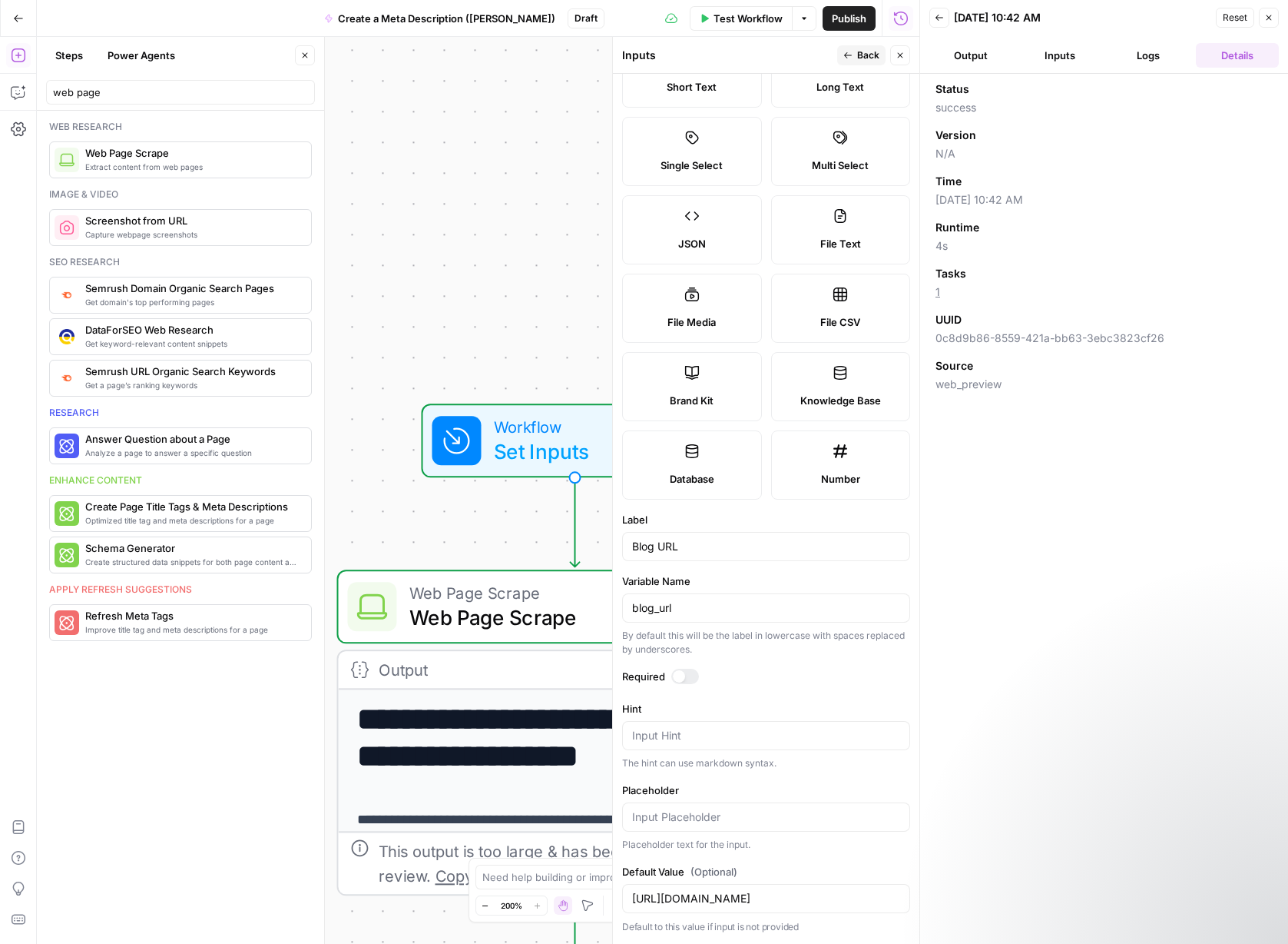
click at [945, 22] on button "Close" at bounding box center [1269, 17] width 20 height 20
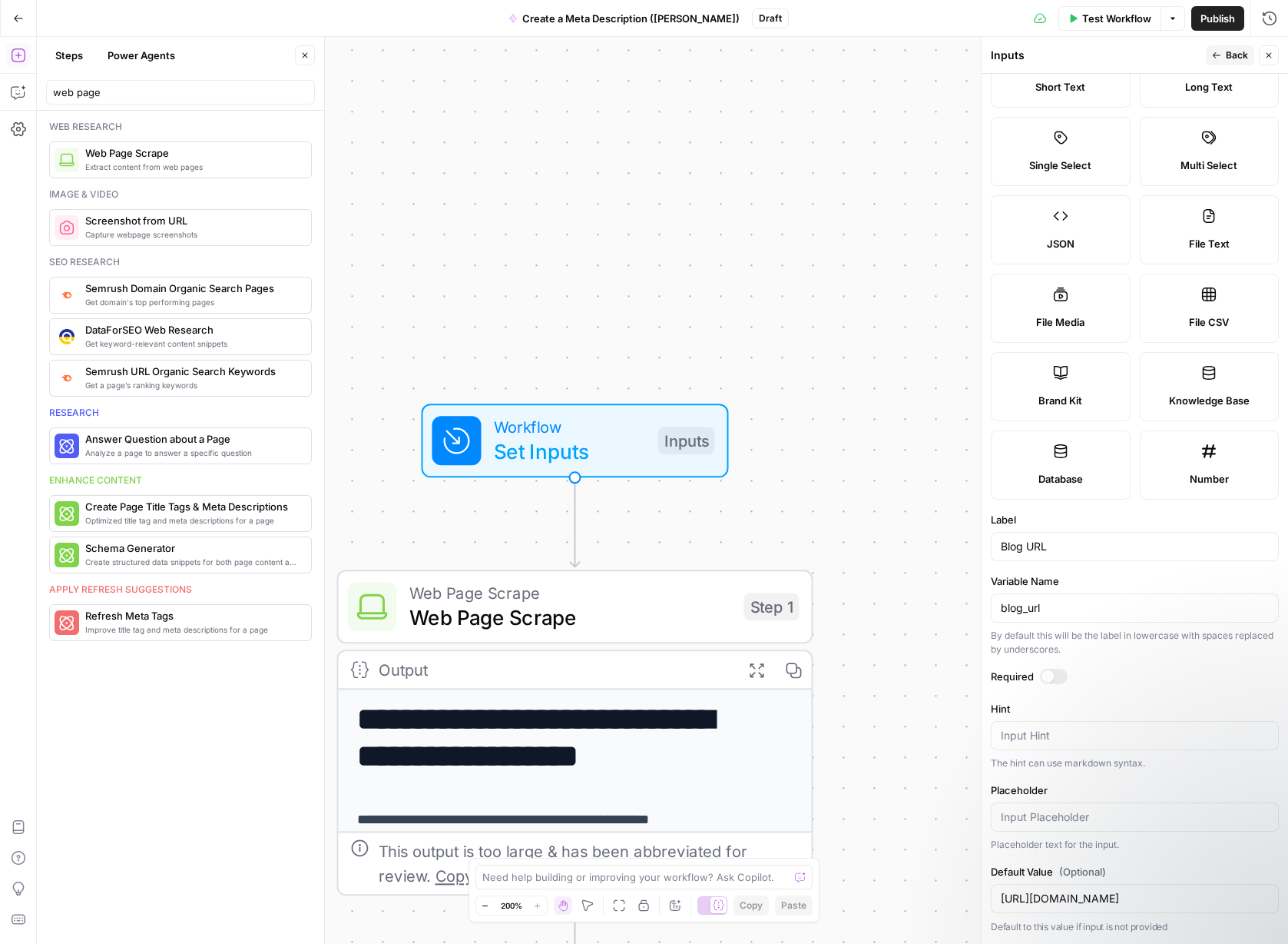
click at [626, 449] on span "Set Inputs" at bounding box center [569, 450] width 152 height 30
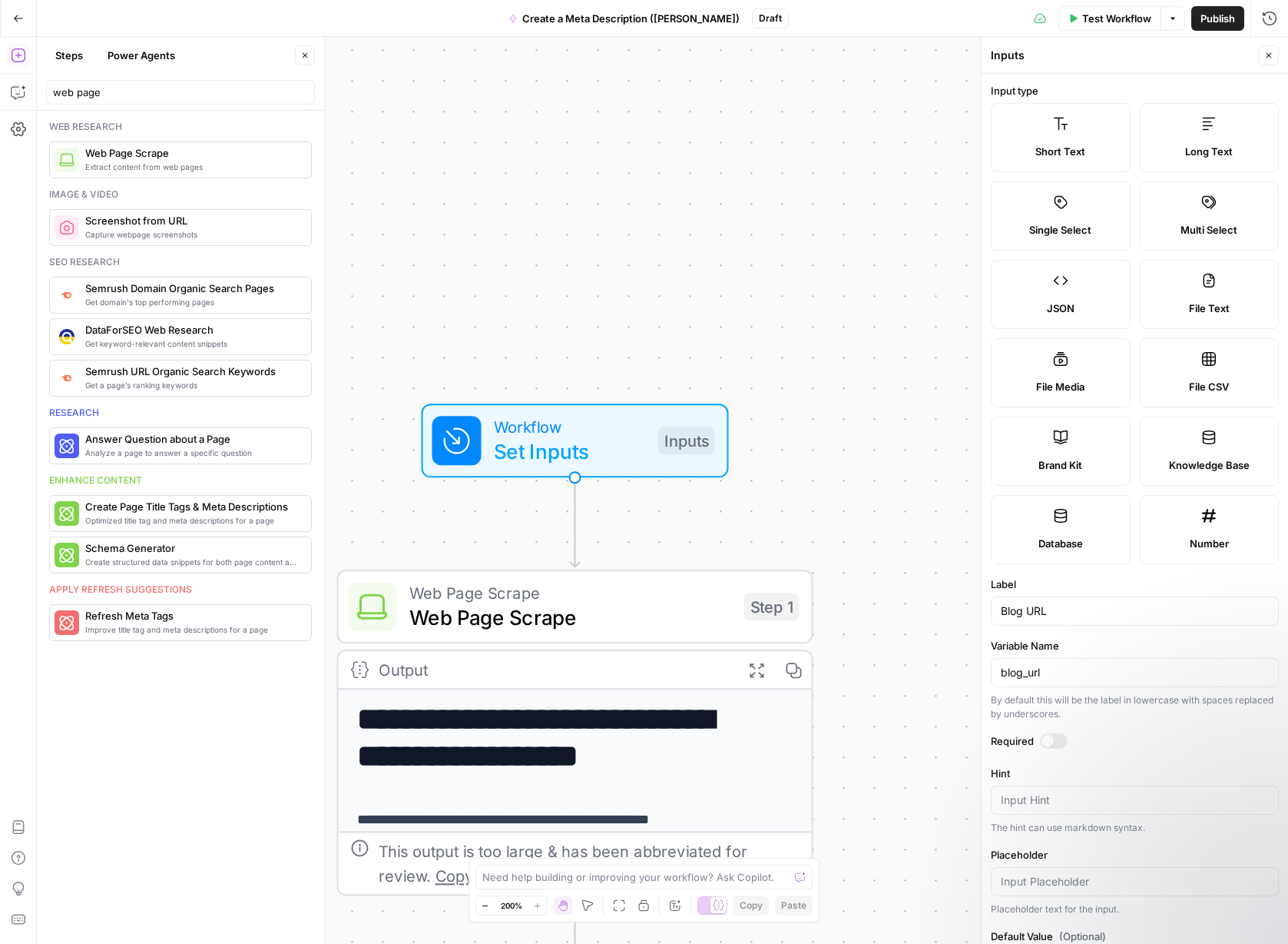
scroll to position [65, 0]
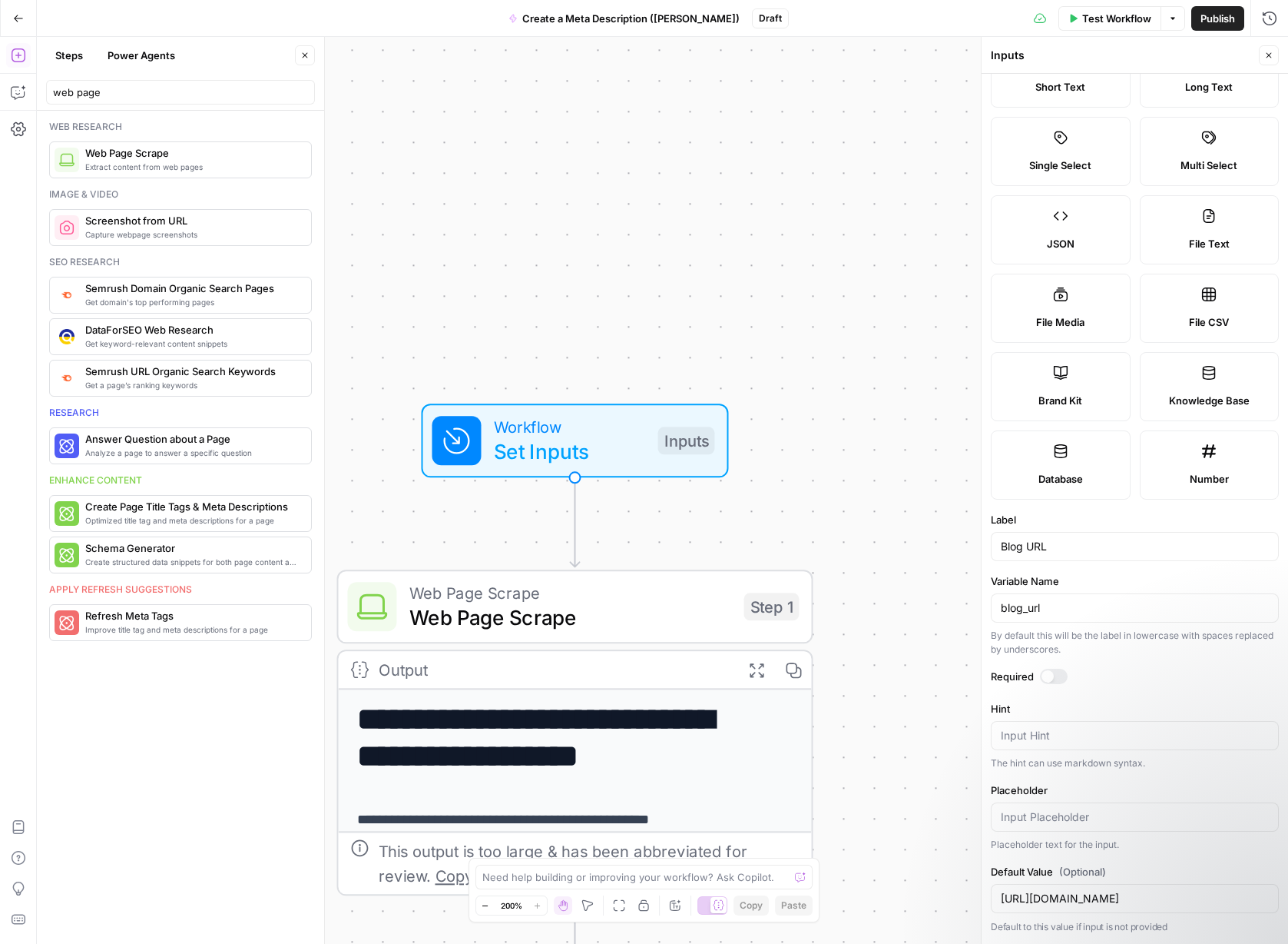
click at [564, 606] on span "Web Page Scrape" at bounding box center [570, 616] width 323 height 30
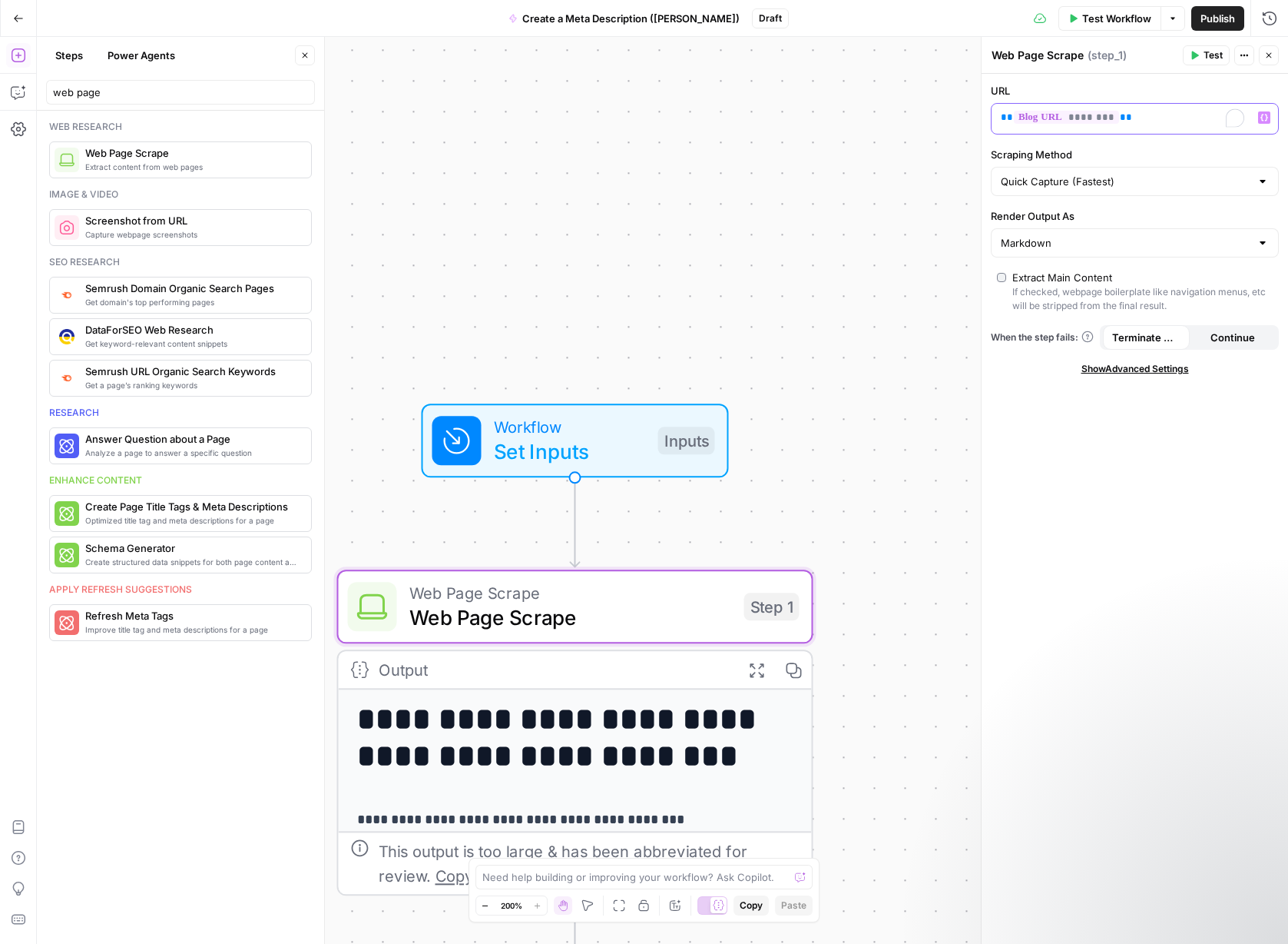
click at [945, 122] on p "** ******** **" at bounding box center [1123, 117] width 243 height 16
click at [945, 122] on span "********" at bounding box center [1067, 117] width 105 height 13
type textarea "**********"
click at [838, 313] on div "https: //[DOMAIN_NAME][URL]" at bounding box center [812, 278] width 312 height 279
click at [945, 523] on div "**********" at bounding box center [663, 490] width 1252 height 907
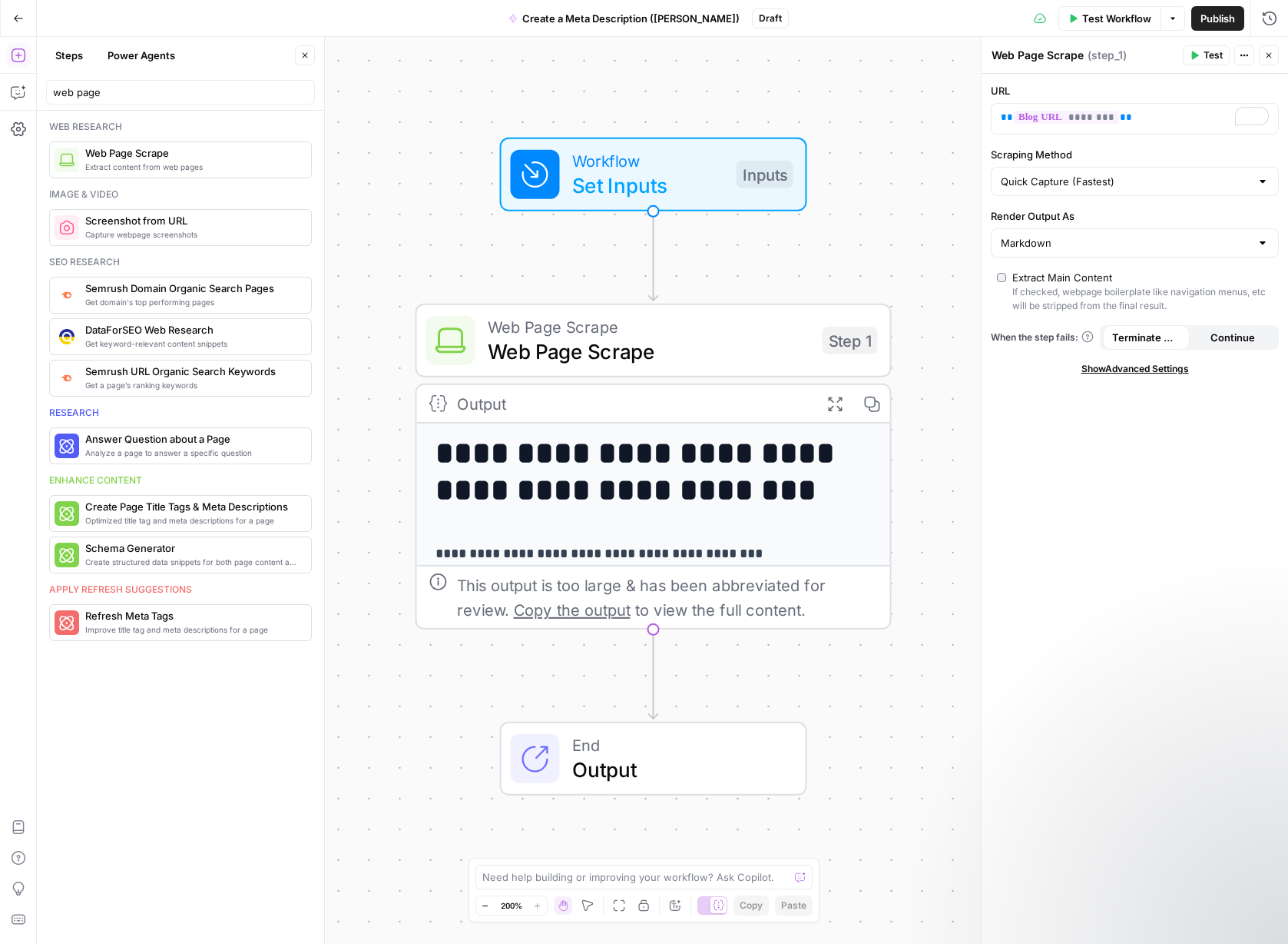
drag, startPoint x: 856, startPoint y: 481, endPoint x: 934, endPoint y: 352, distance: 150.7
click at [934, 352] on div "**********" at bounding box center [663, 490] width 1252 height 907
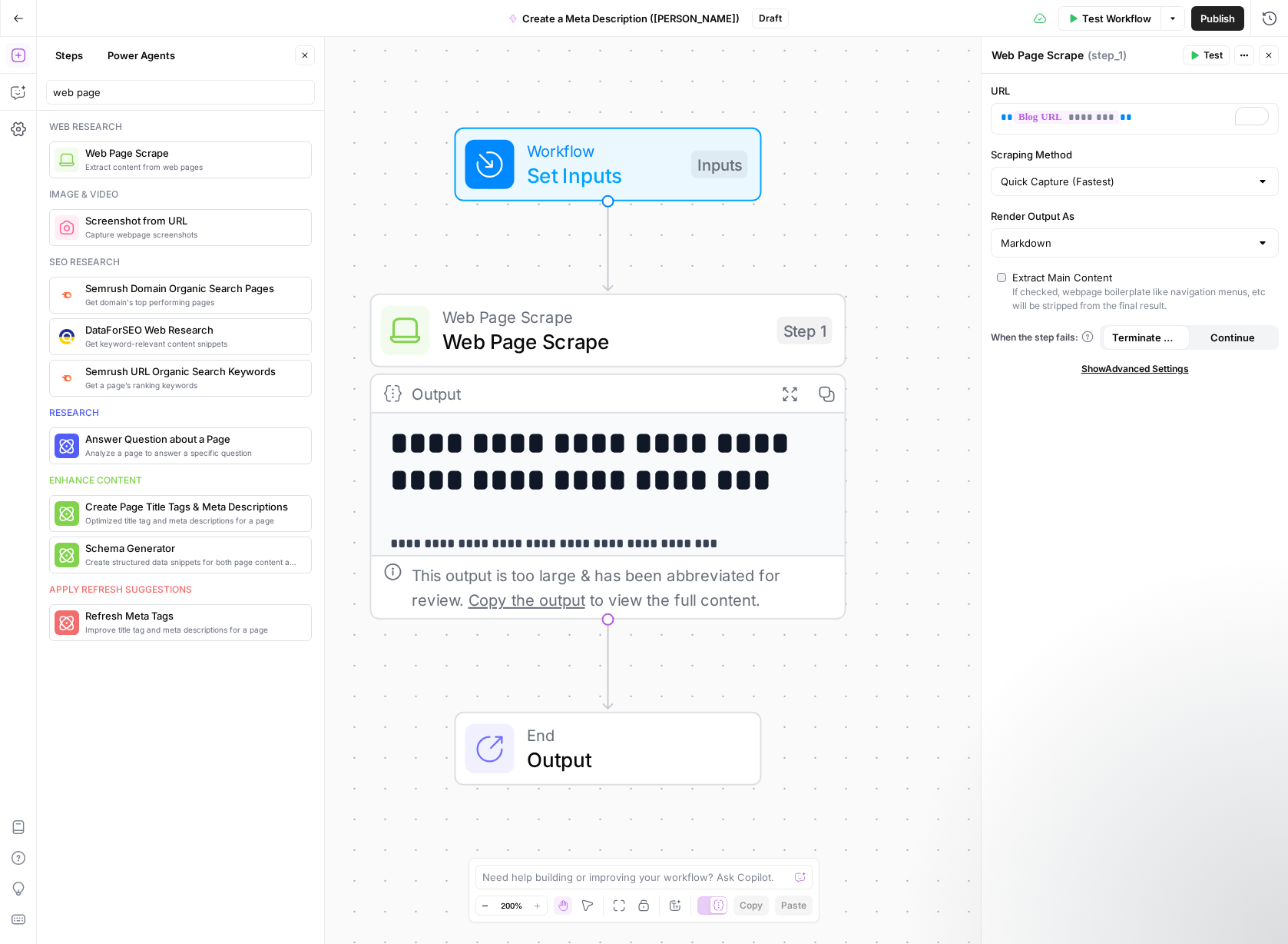
drag, startPoint x: 918, startPoint y: 274, endPoint x: 871, endPoint y: 263, distance: 48.3
click at [871, 263] on div "**********" at bounding box center [663, 490] width 1252 height 907
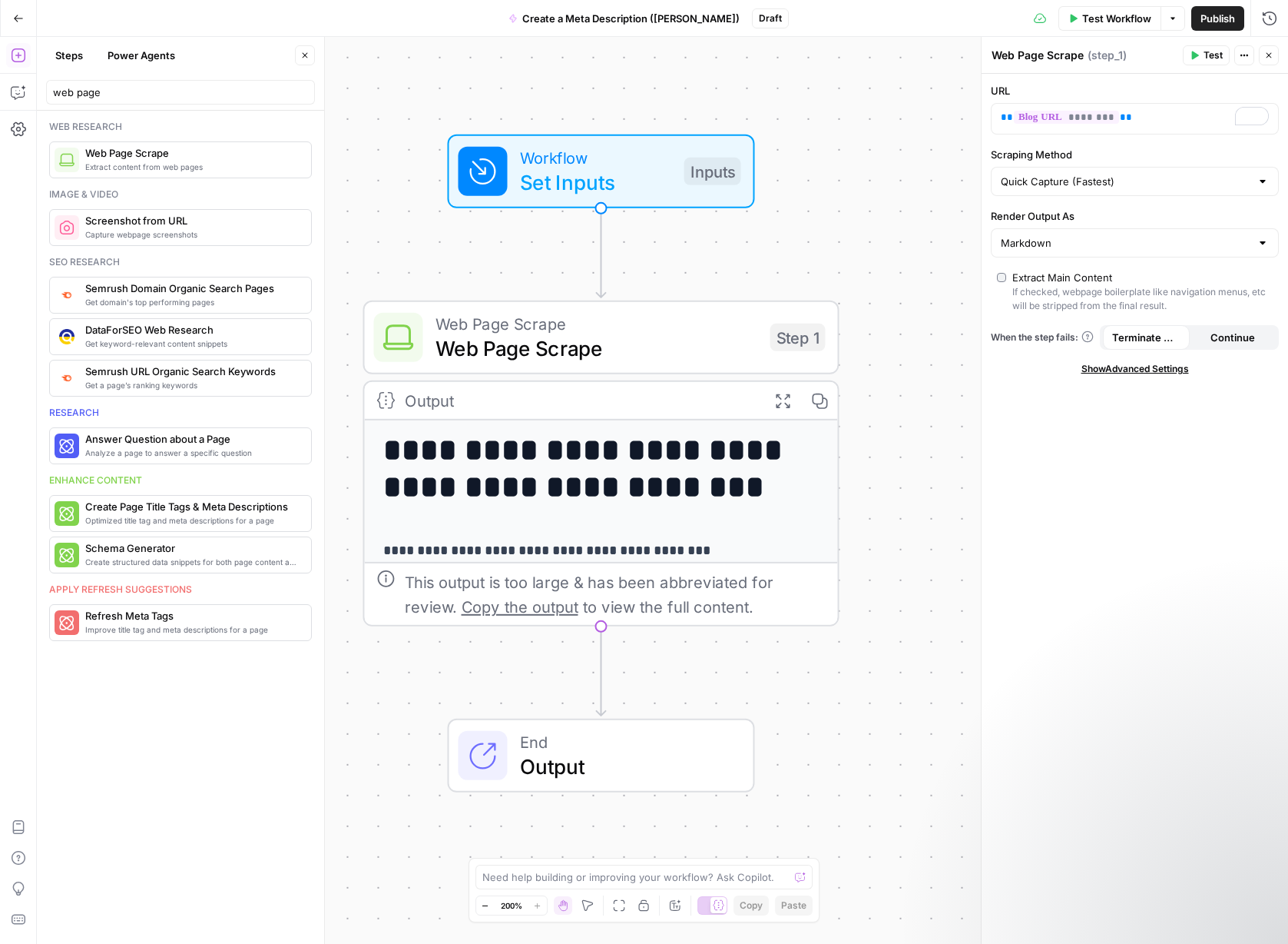
drag, startPoint x: 865, startPoint y: 230, endPoint x: 913, endPoint y: 227, distance: 48.1
click at [874, 285] on div "**********" at bounding box center [663, 490] width 1252 height 907
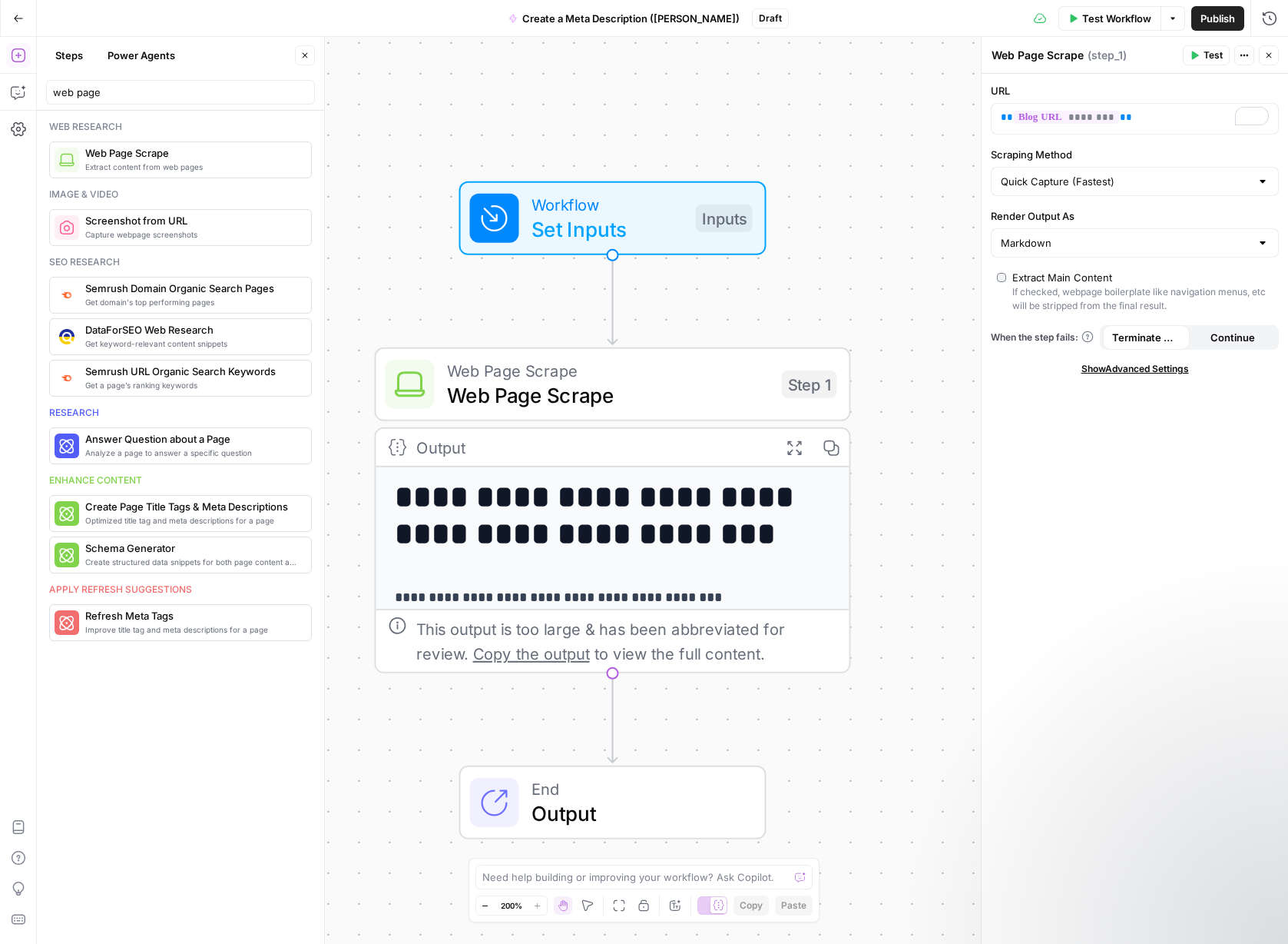
click at [945, 11] on span "Test Workflow" at bounding box center [1117, 18] width 69 height 16
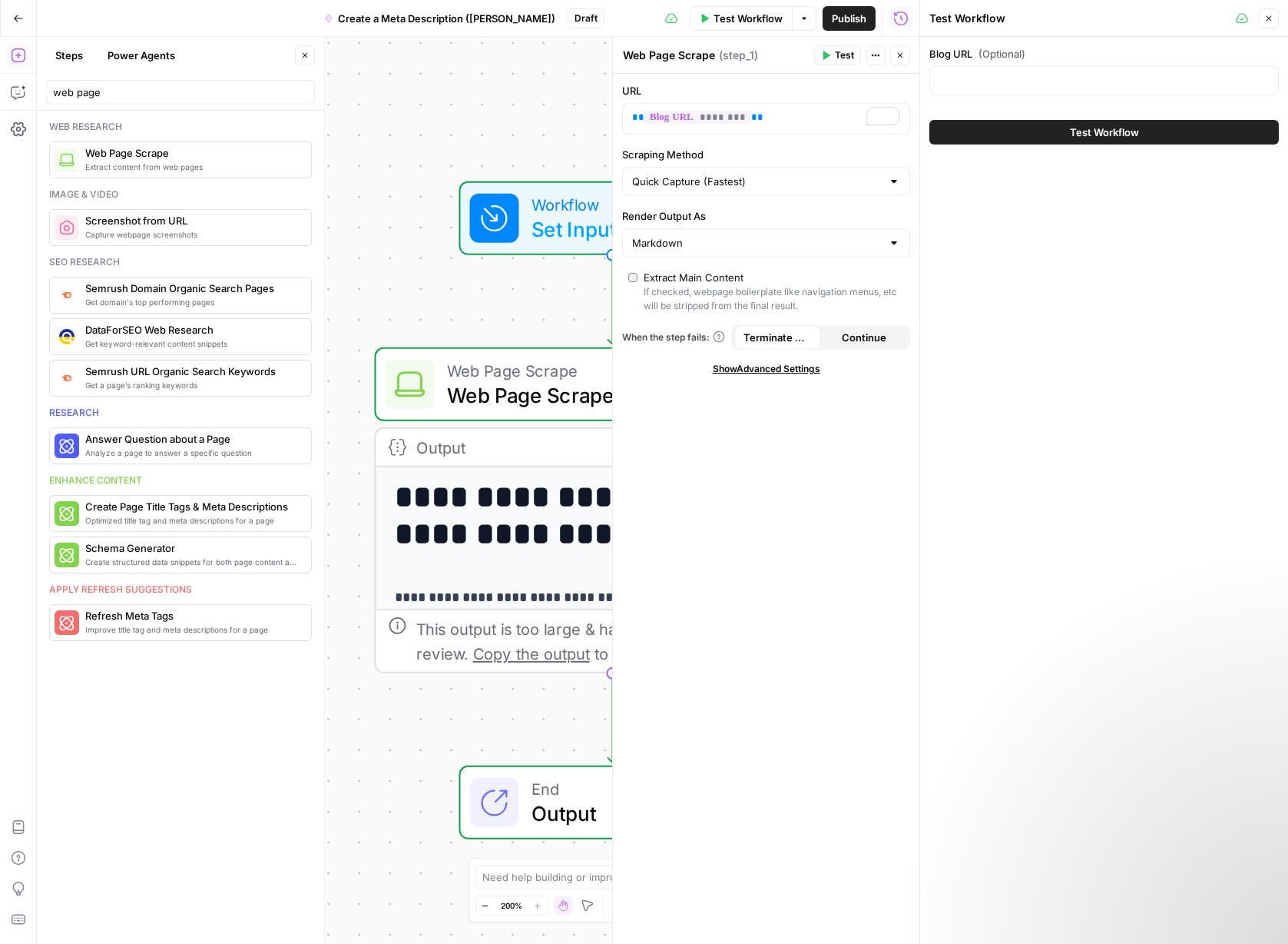
click at [945, 131] on button "Test Workflow" at bounding box center [1105, 132] width 350 height 25
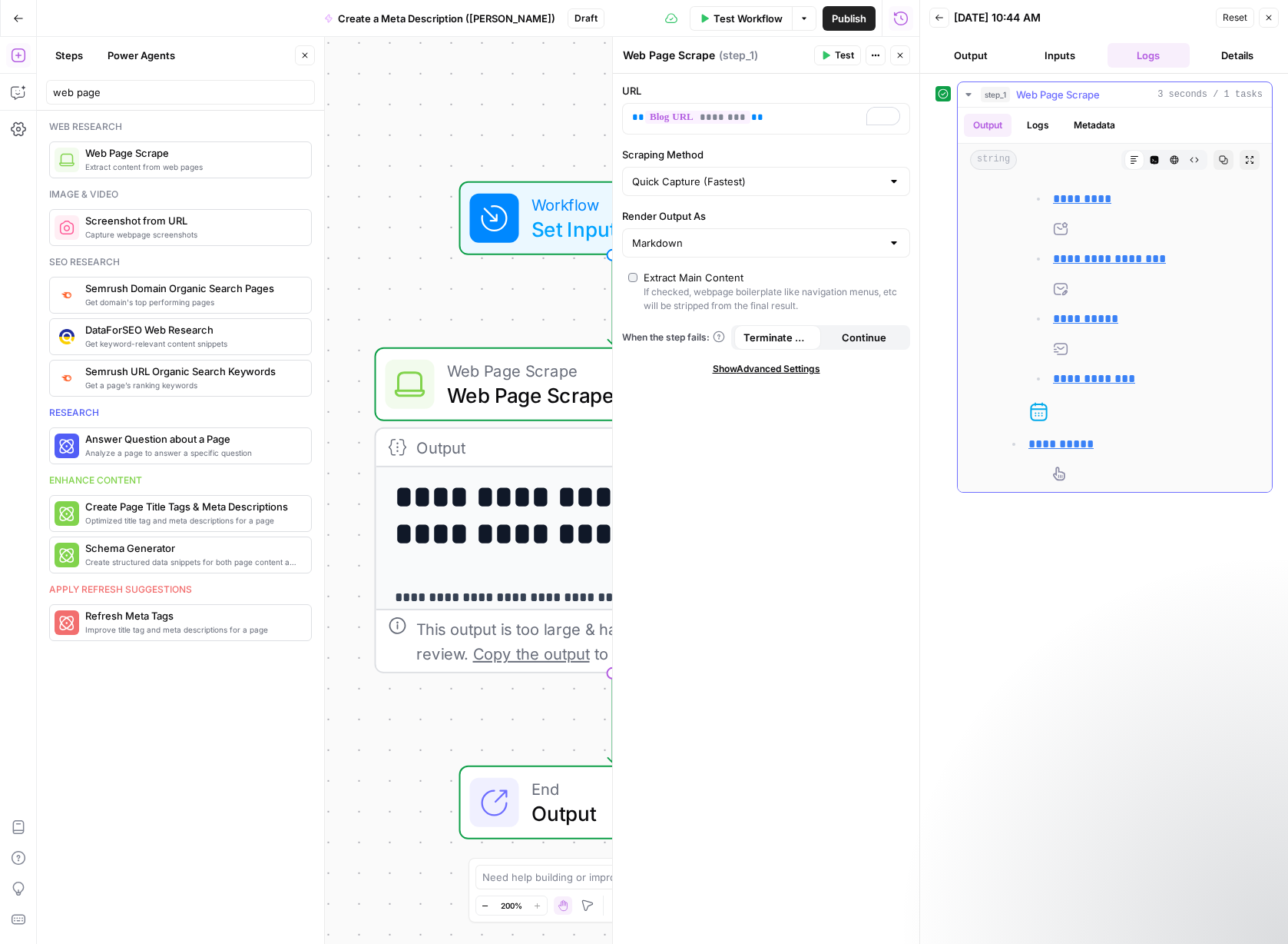
scroll to position [380, 0]
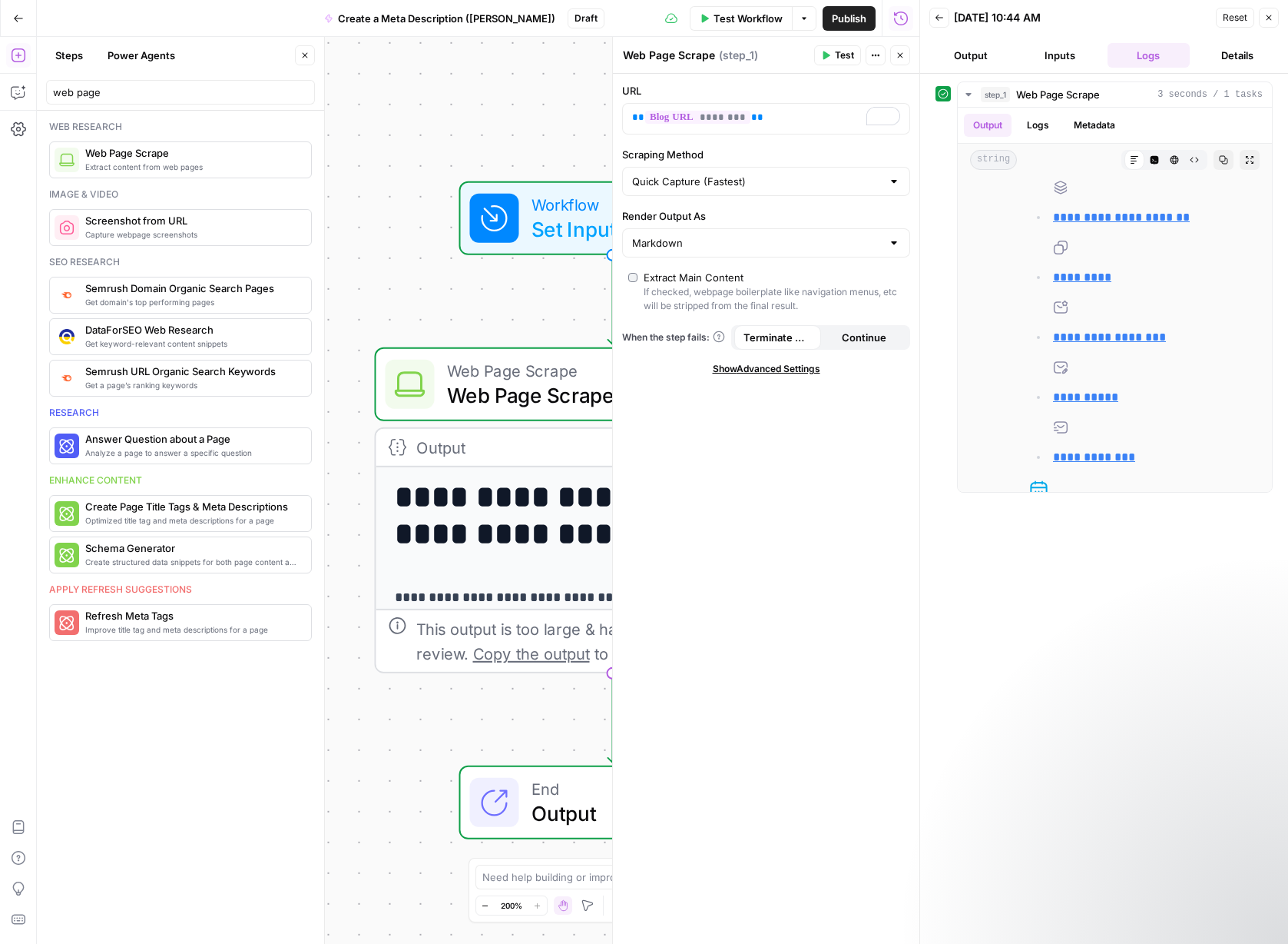
click at [945, 52] on button "Details" at bounding box center [1237, 55] width 83 height 25
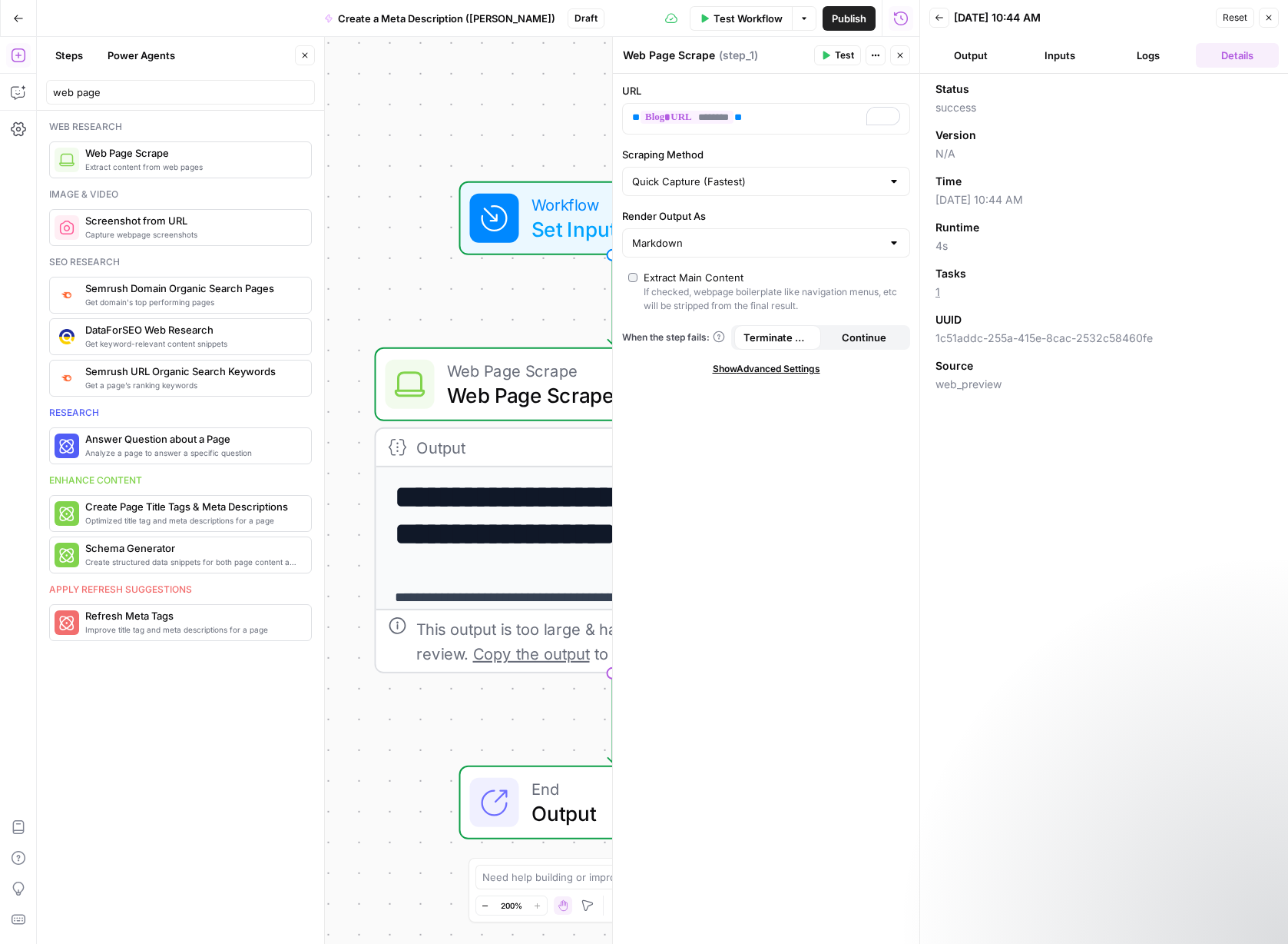
click at [945, 62] on button "Inputs" at bounding box center [1060, 55] width 83 height 25
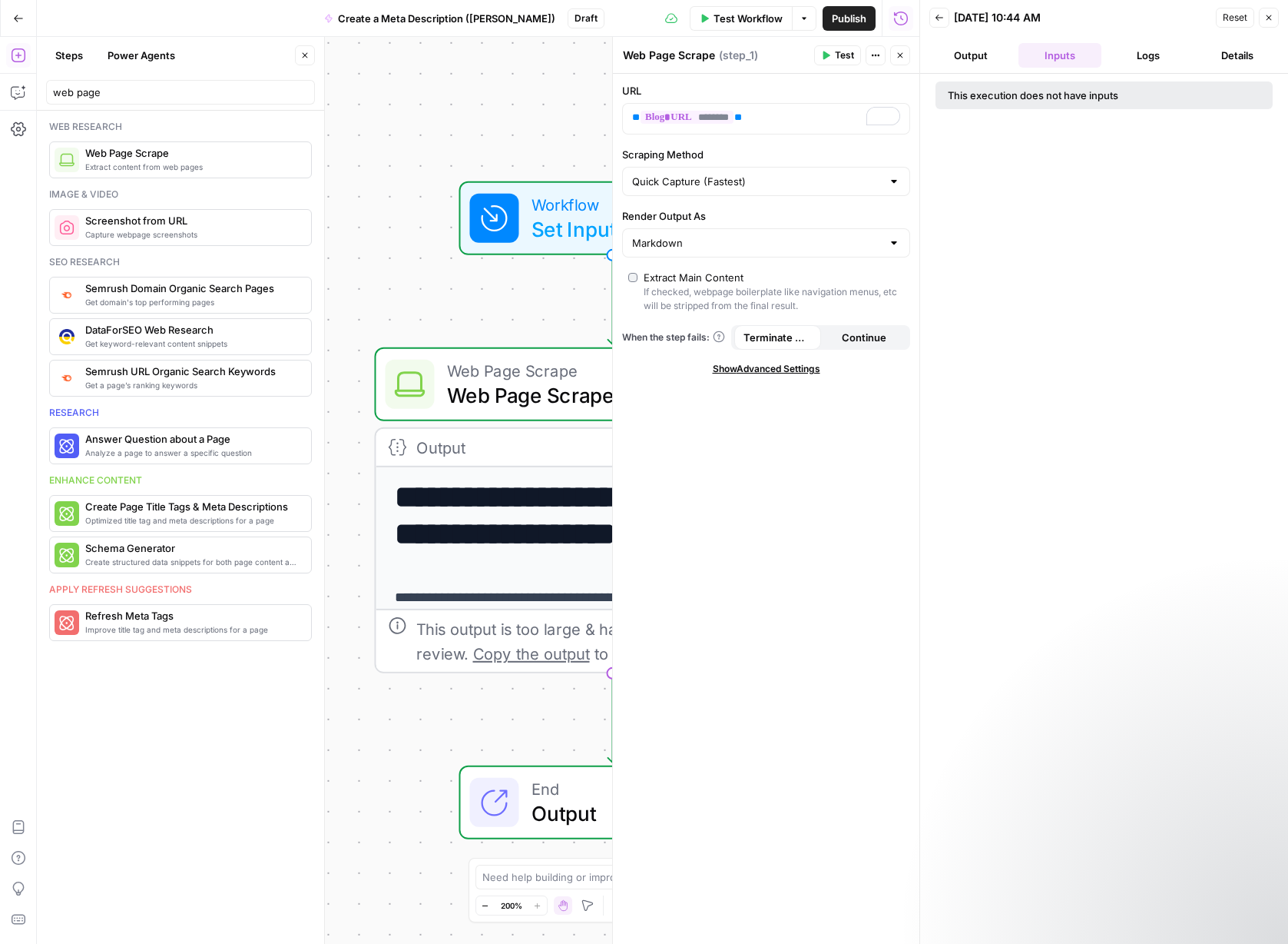
click at [945, 60] on button "Output" at bounding box center [971, 55] width 83 height 25
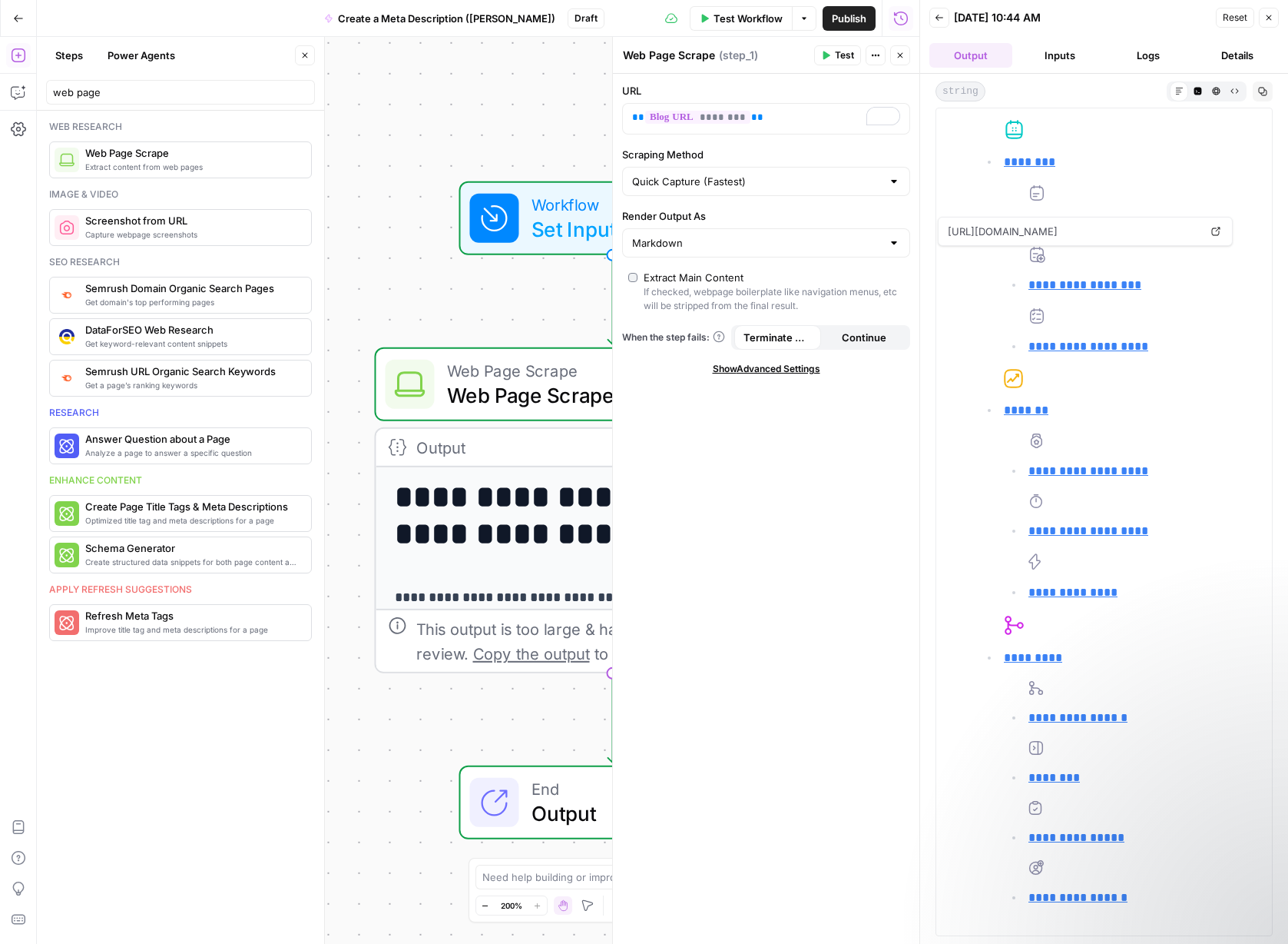
scroll to position [1275, 0]
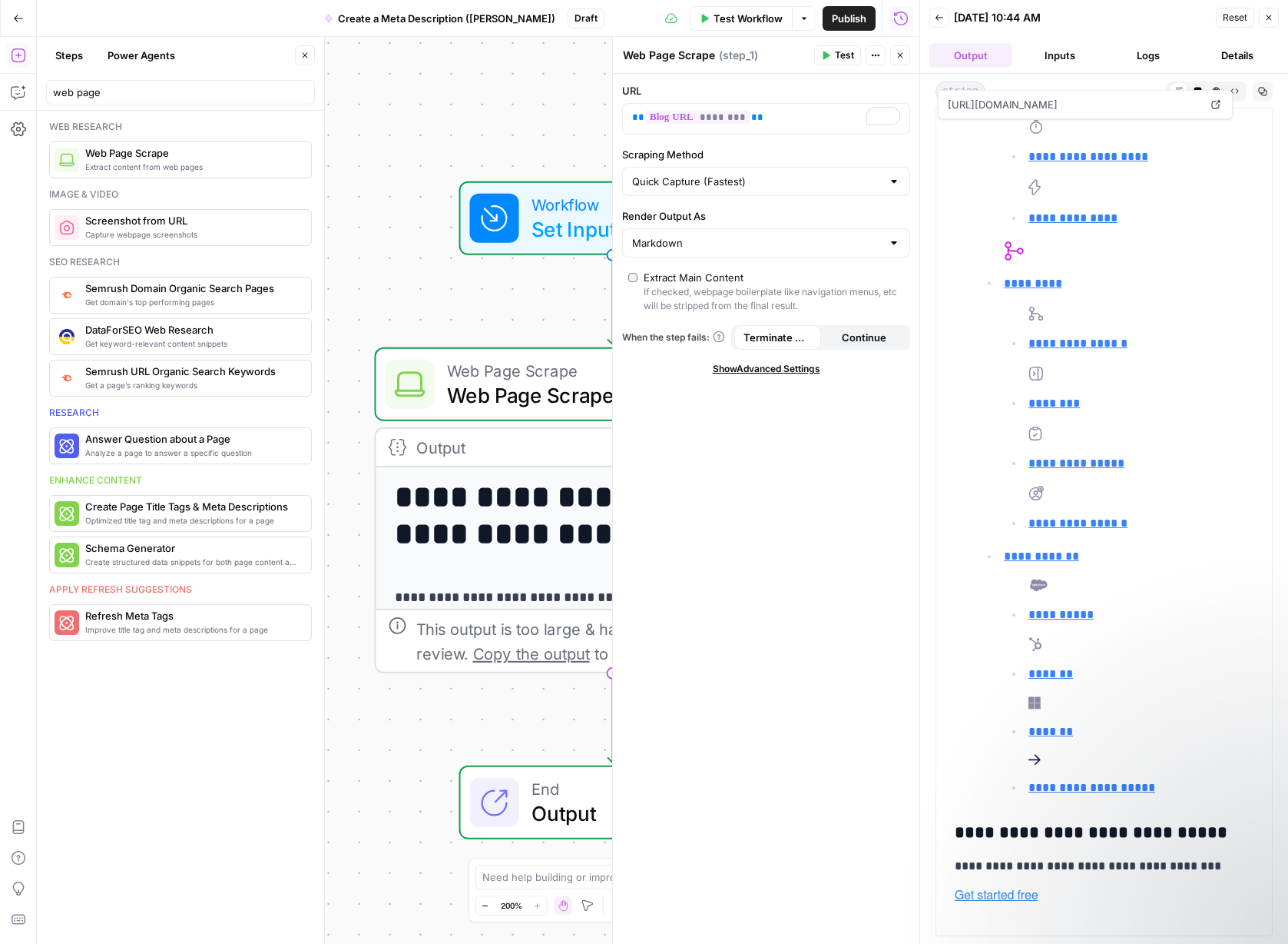
click at [945, 16] on icon "button" at bounding box center [1268, 17] width 9 height 9
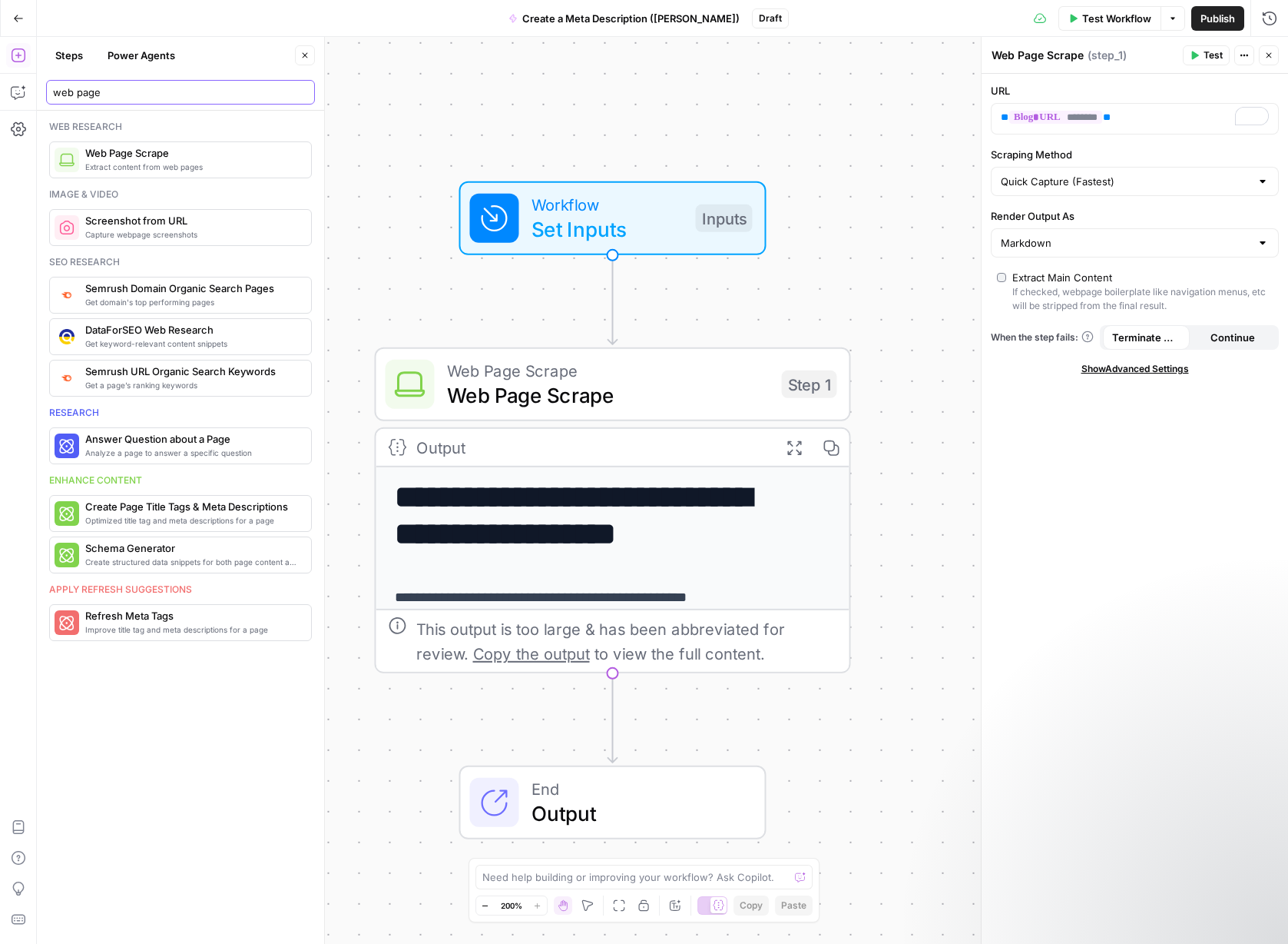
click at [120, 90] on input "web page" at bounding box center [181, 92] width 255 height 16
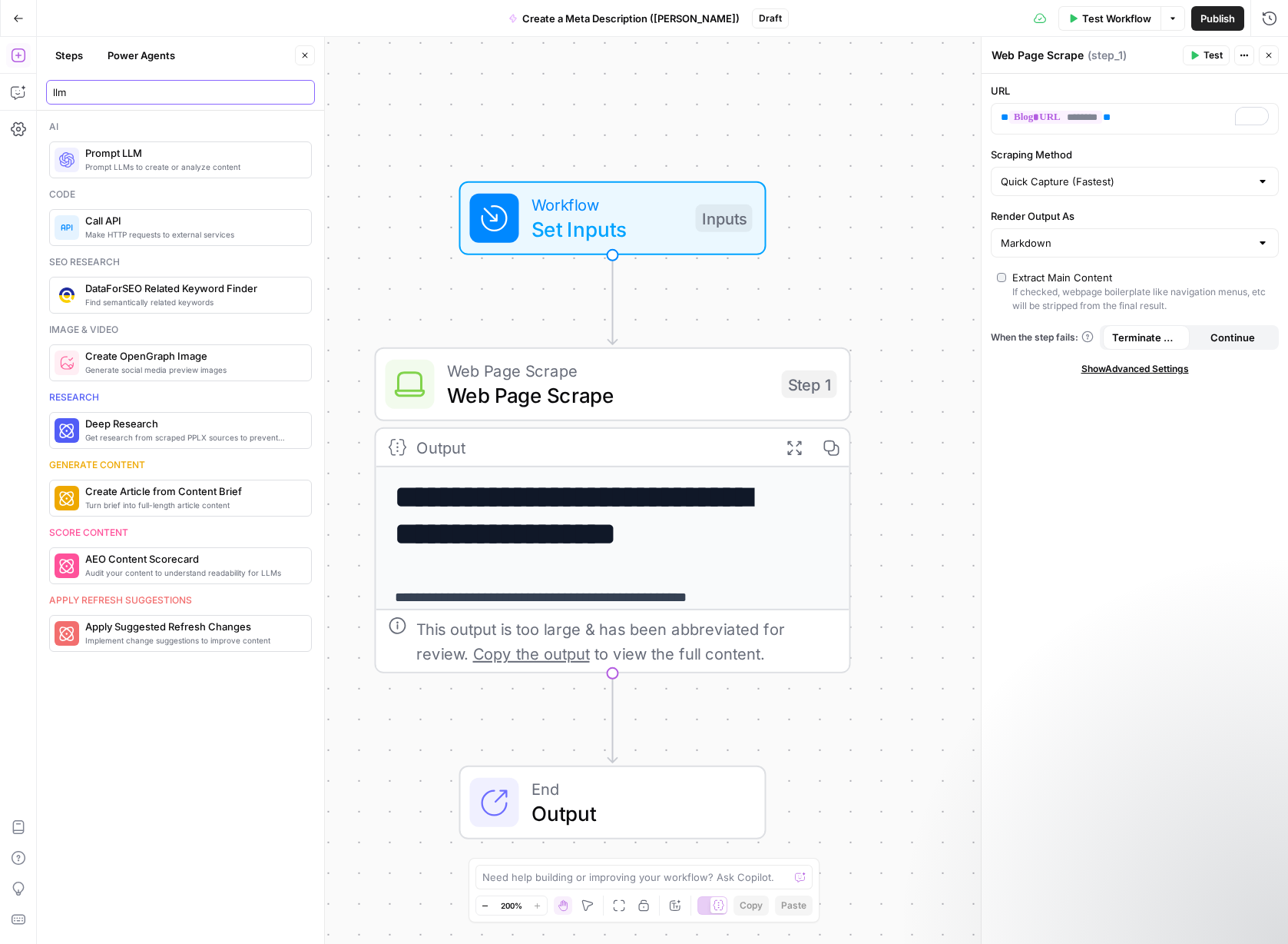
type input "llm"
click at [132, 163] on span "Prompt LLMs to create or analyze content" at bounding box center [192, 166] width 214 height 12
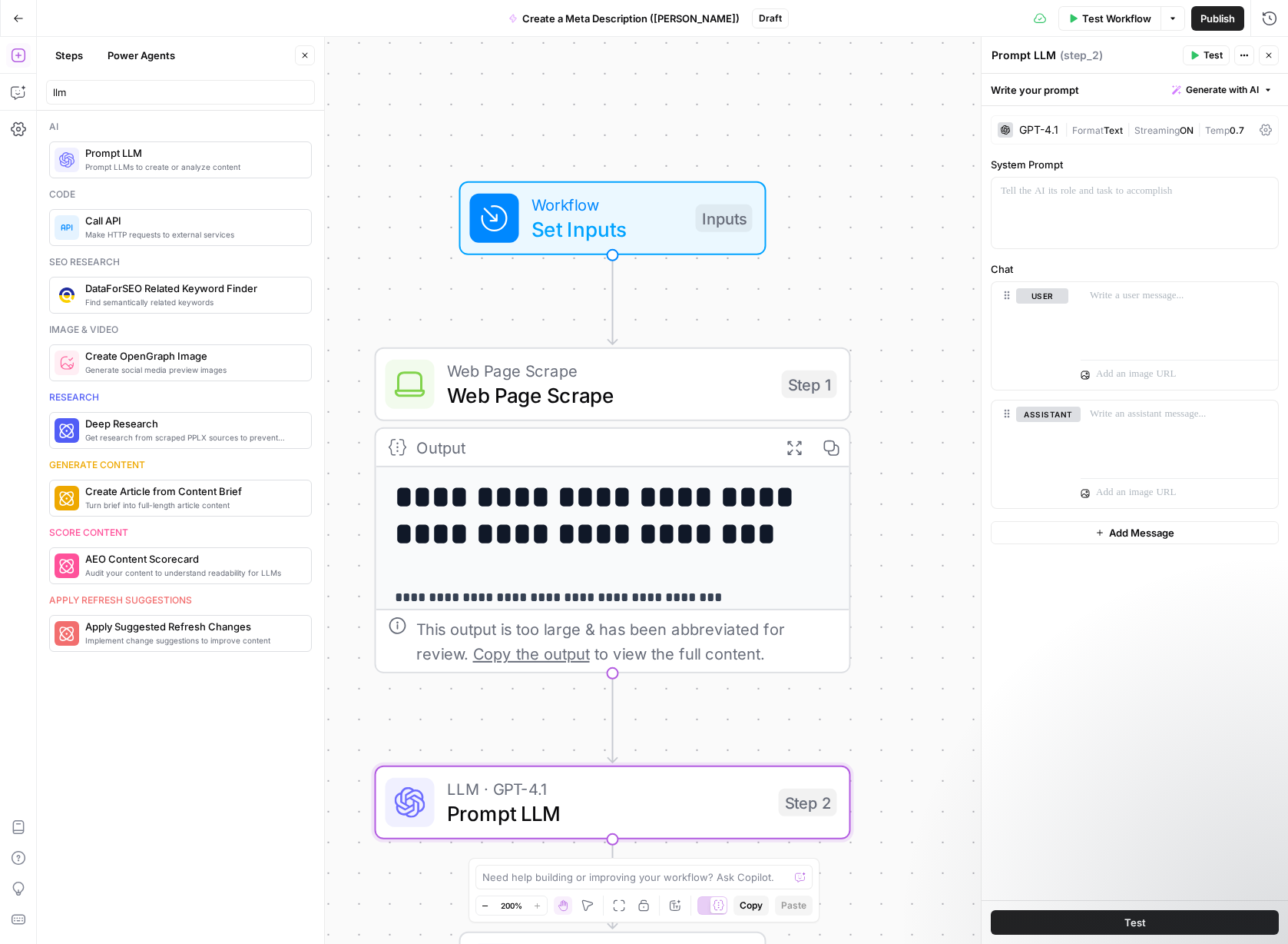
click at [559, 812] on span "Prompt LLM" at bounding box center [606, 813] width 320 height 30
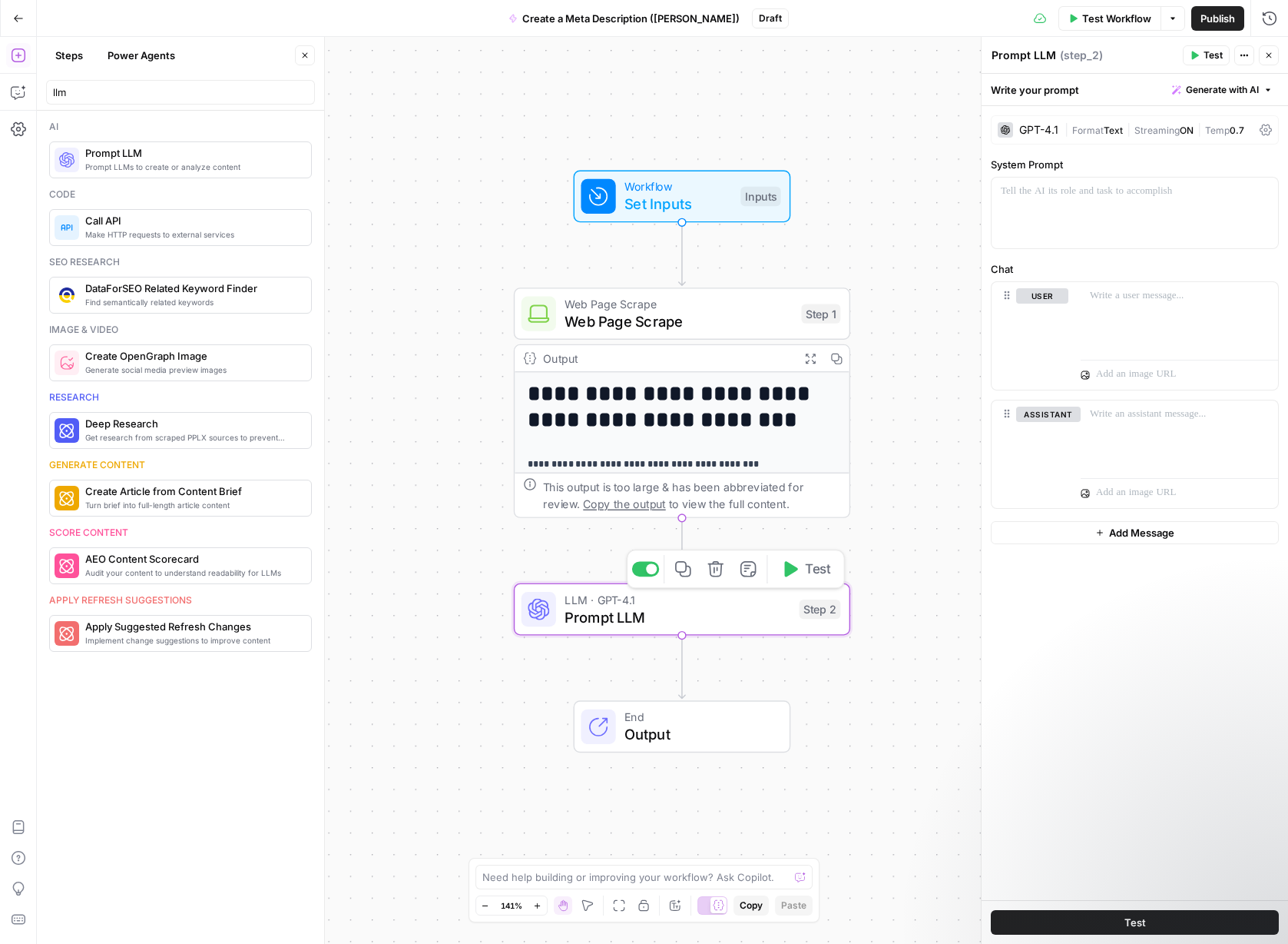
click at [623, 617] on span "Prompt LLM" at bounding box center [677, 616] width 226 height 21
click at [945, 208] on div at bounding box center [1134, 213] width 287 height 71
click at [945, 129] on icon at bounding box center [1266, 130] width 12 height 12
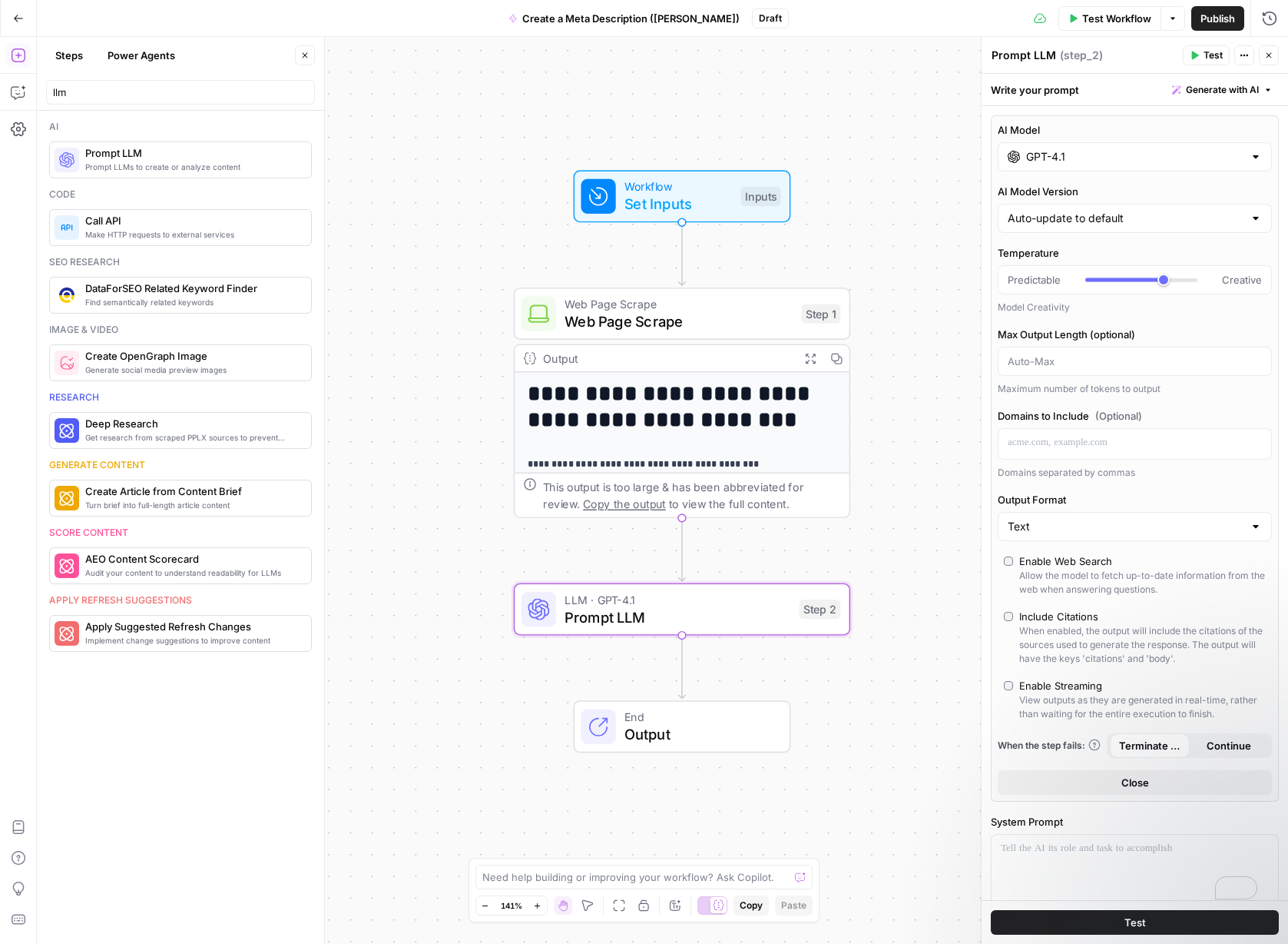
click at [945, 156] on input "GPT-4.1" at bounding box center [1135, 156] width 218 height 16
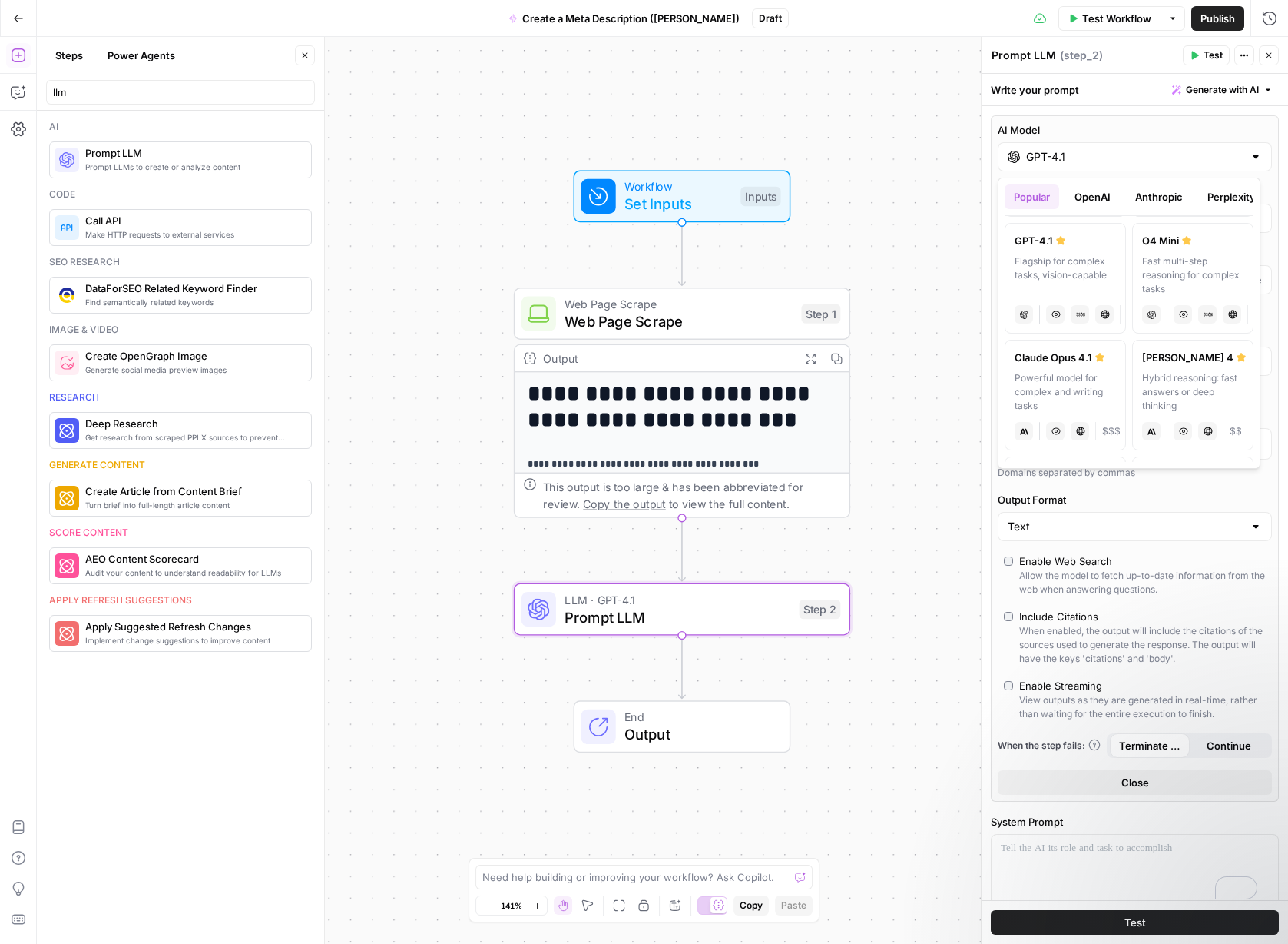
scroll to position [163, 0]
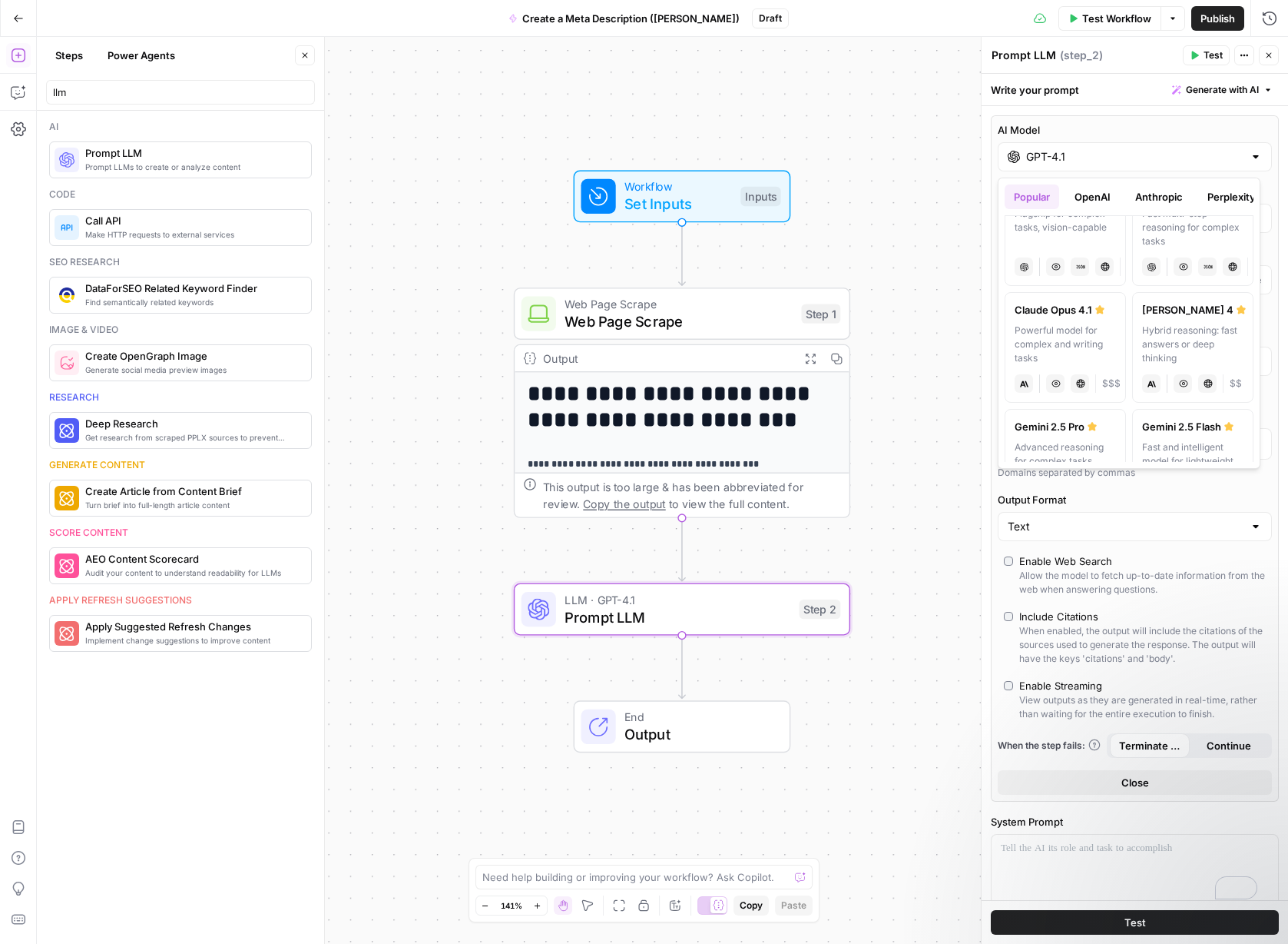
click at [945, 343] on div "Hybrid reasoning: fast answers or deep thinking" at bounding box center [1193, 344] width 101 height 42
type input "[PERSON_NAME] 4"
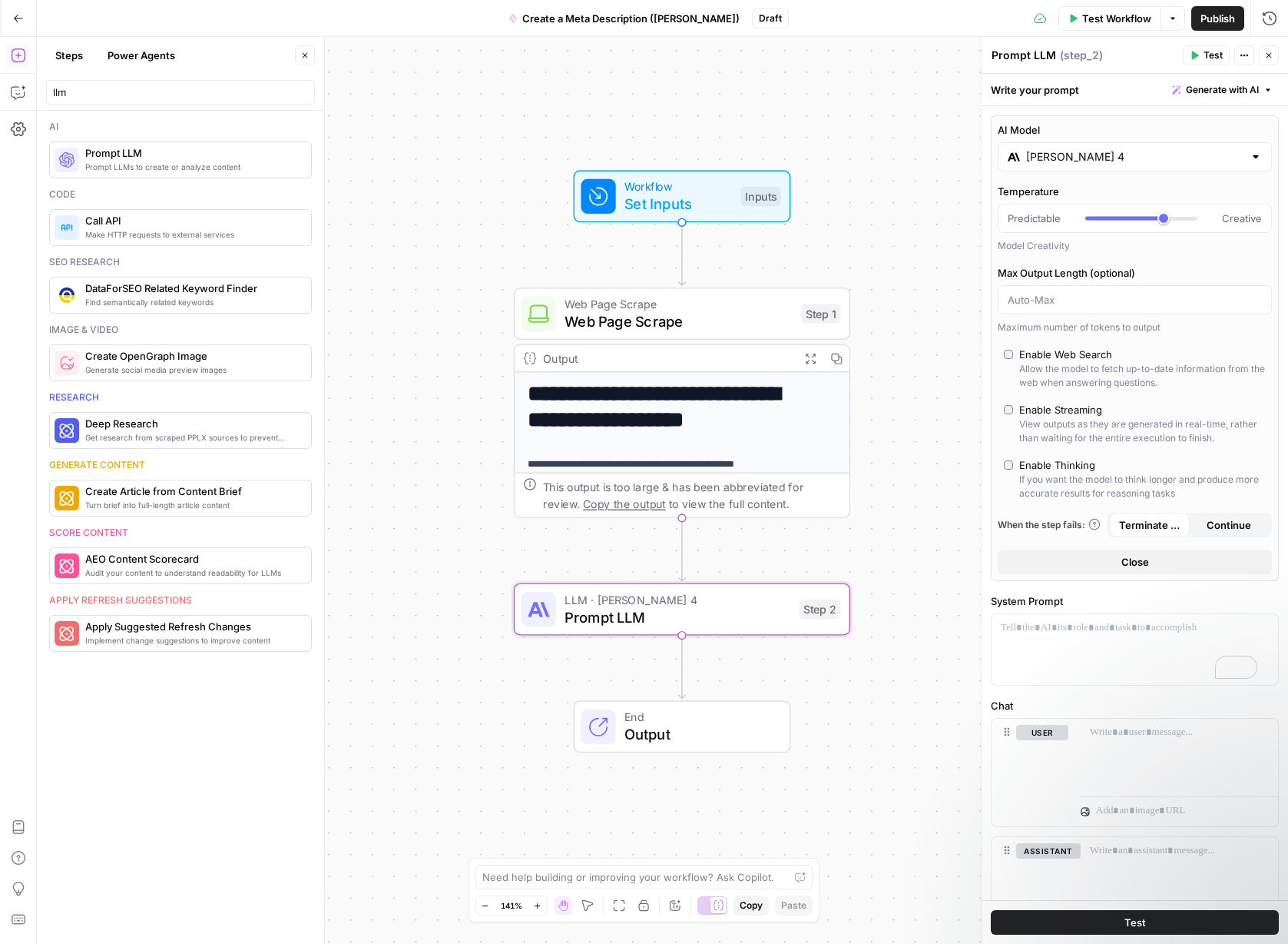
scroll to position [71, 0]
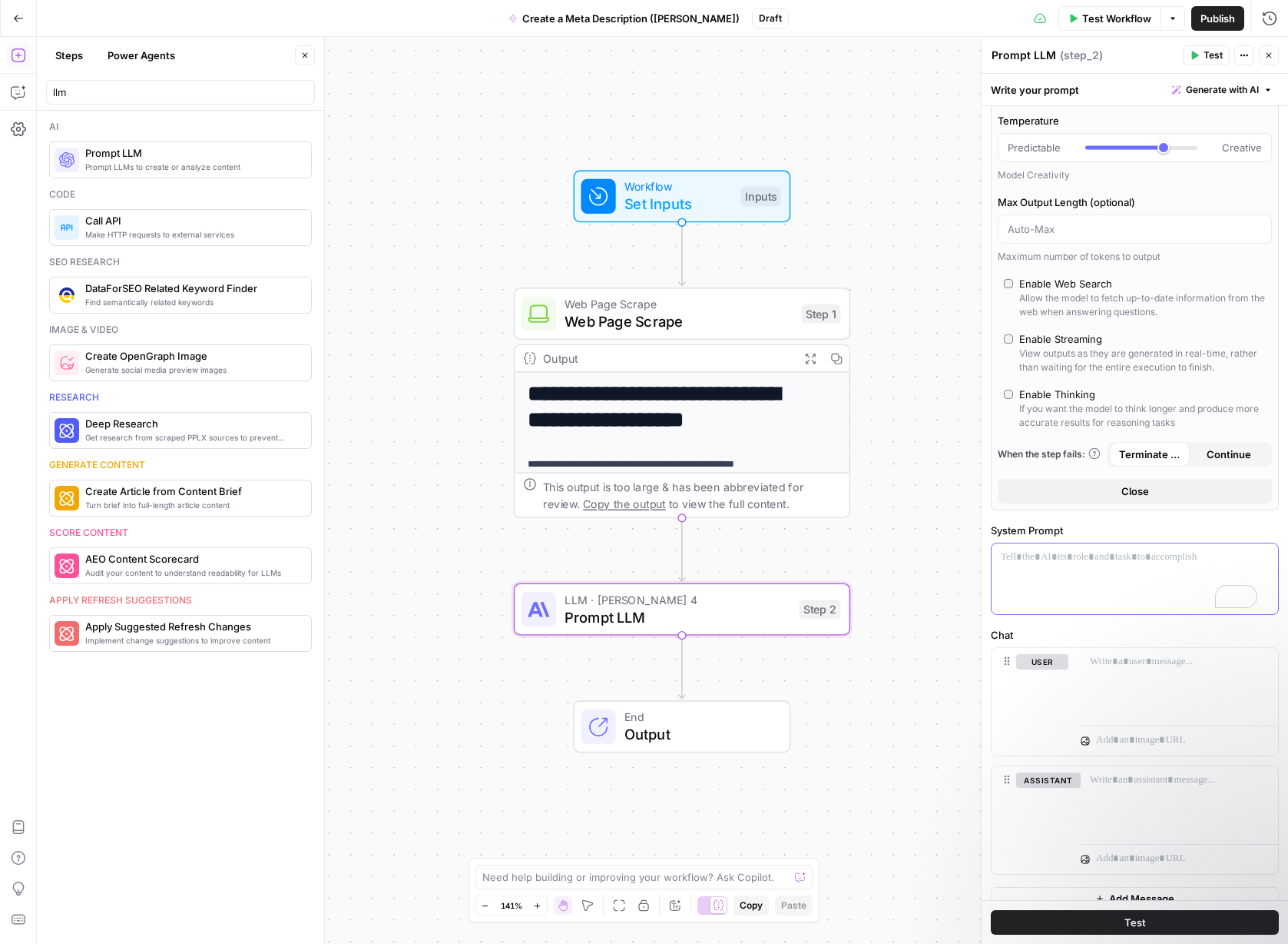
click at [945, 590] on div "To enrich screen reader interactions, please activate Accessibility in Grammarl…" at bounding box center [1134, 578] width 287 height 71
click at [945, 576] on div "To enrich screen reader interactions, please activate Accessibility in Grammarl…" at bounding box center [1134, 578] width 287 height 71
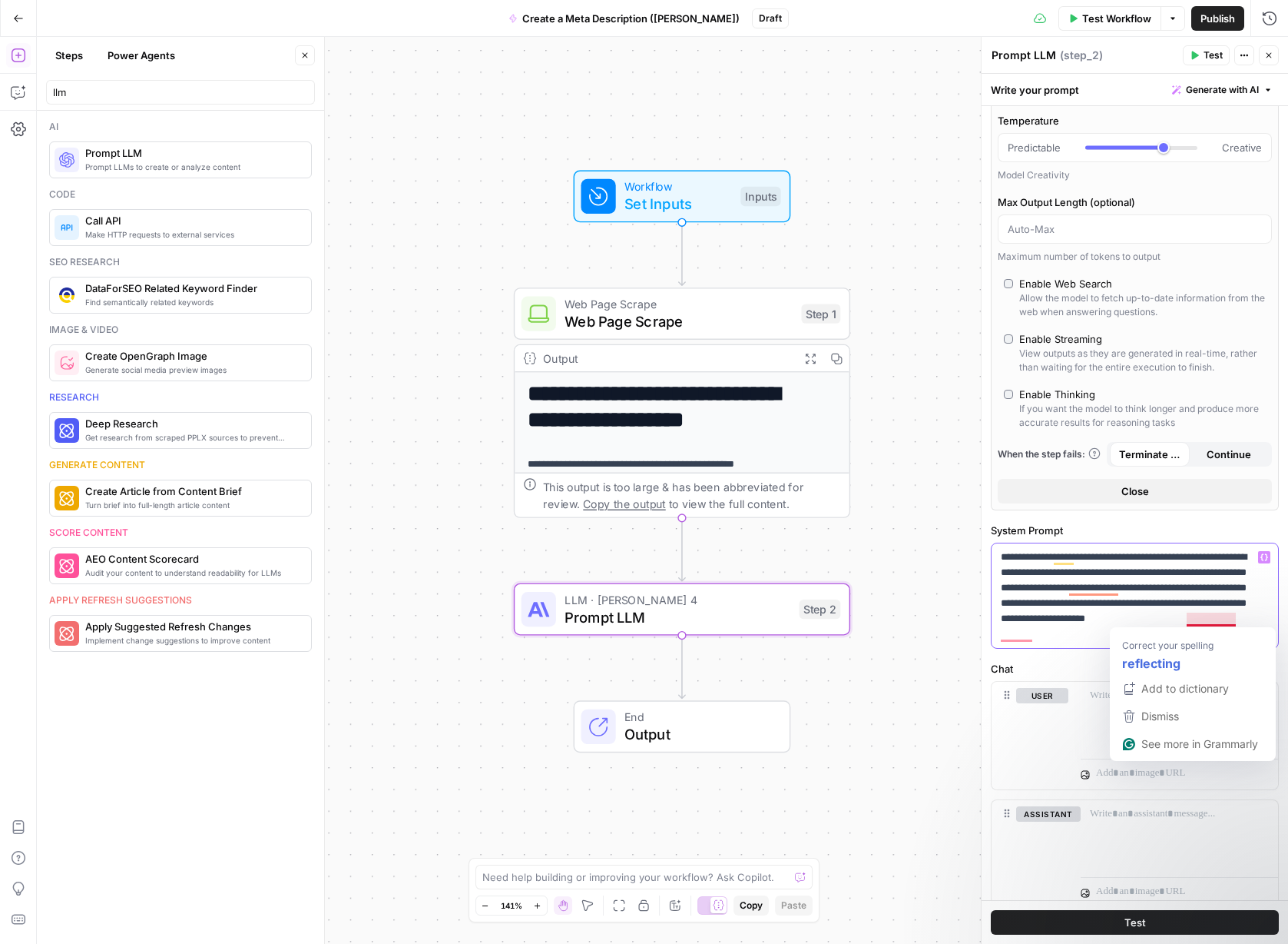
click at [945, 619] on p "**********" at bounding box center [1129, 596] width 256 height 92
click at [945, 588] on p "**********" at bounding box center [1129, 596] width 256 height 92
click at [945, 719] on div at bounding box center [1180, 717] width 197 height 71
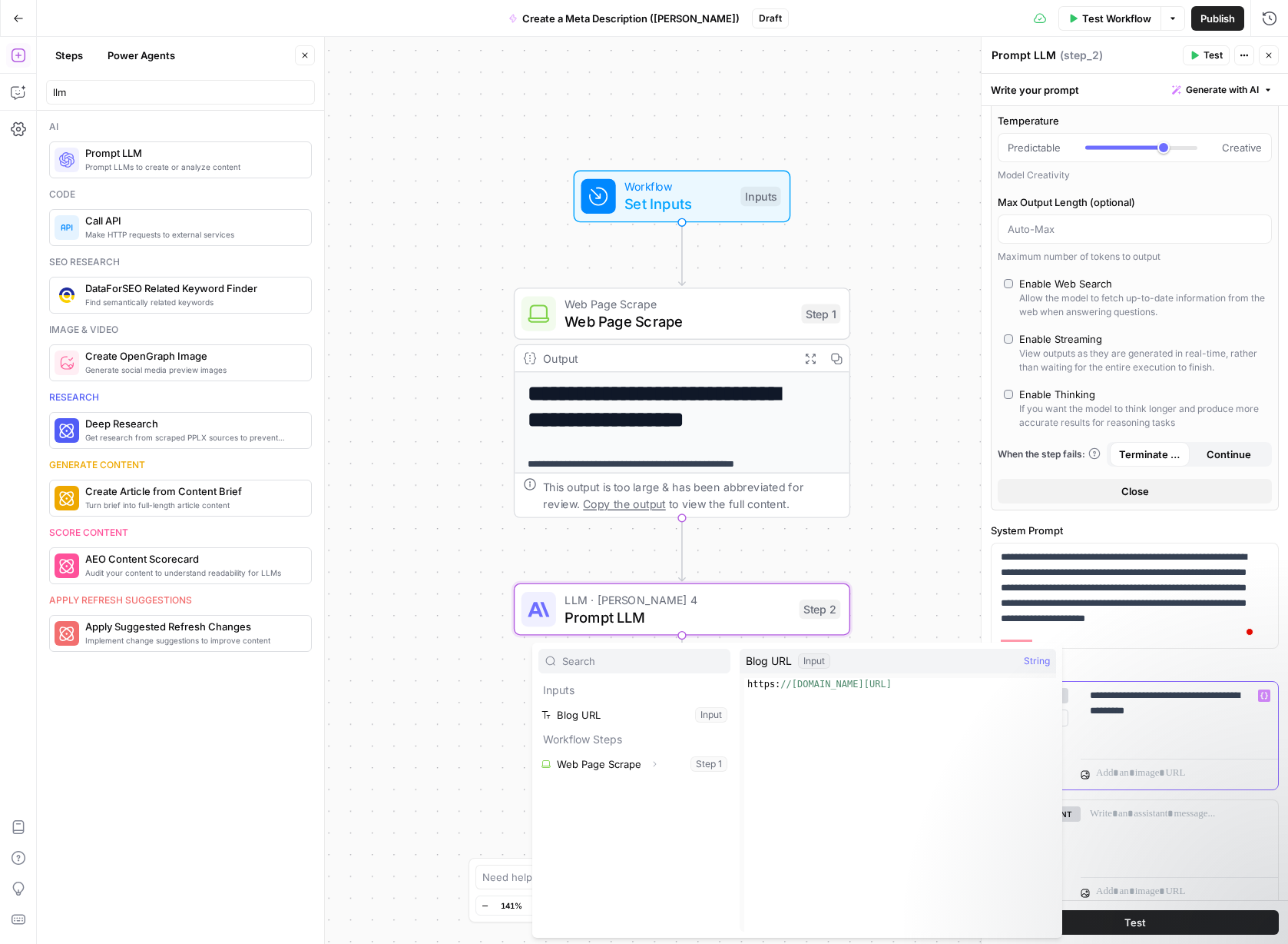
click at [945, 718] on p "**********" at bounding box center [1174, 702] width 168 height 30
click at [652, 709] on button "Select variable Blog URL" at bounding box center [635, 715] width 192 height 25
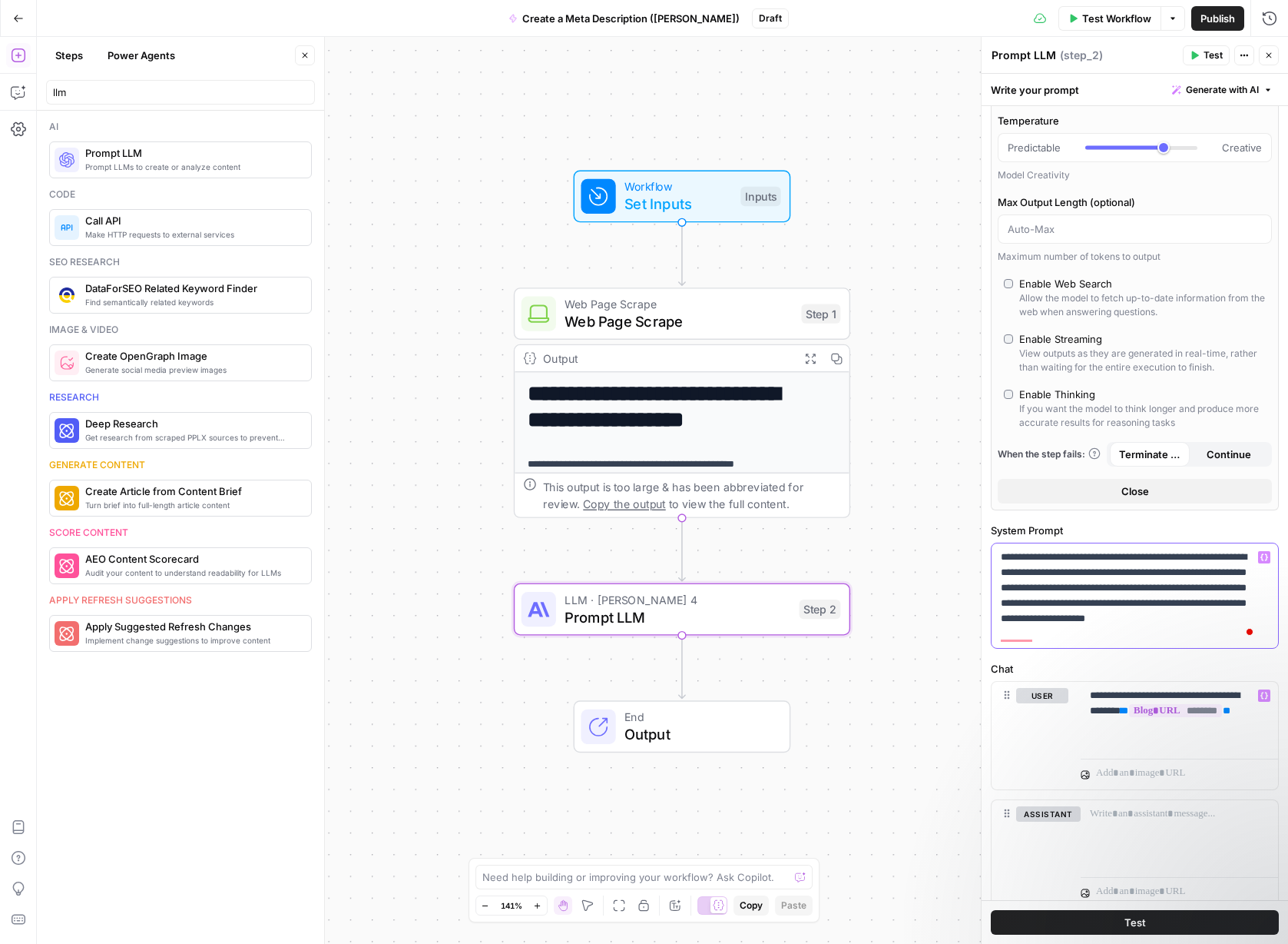
click at [945, 558] on p "**********" at bounding box center [1129, 596] width 256 height 92
click at [945, 562] on p "**********" at bounding box center [1129, 596] width 256 height 92
click at [945, 556] on p "**********" at bounding box center [1129, 596] width 256 height 92
click at [945, 563] on p "**********" at bounding box center [1129, 596] width 256 height 92
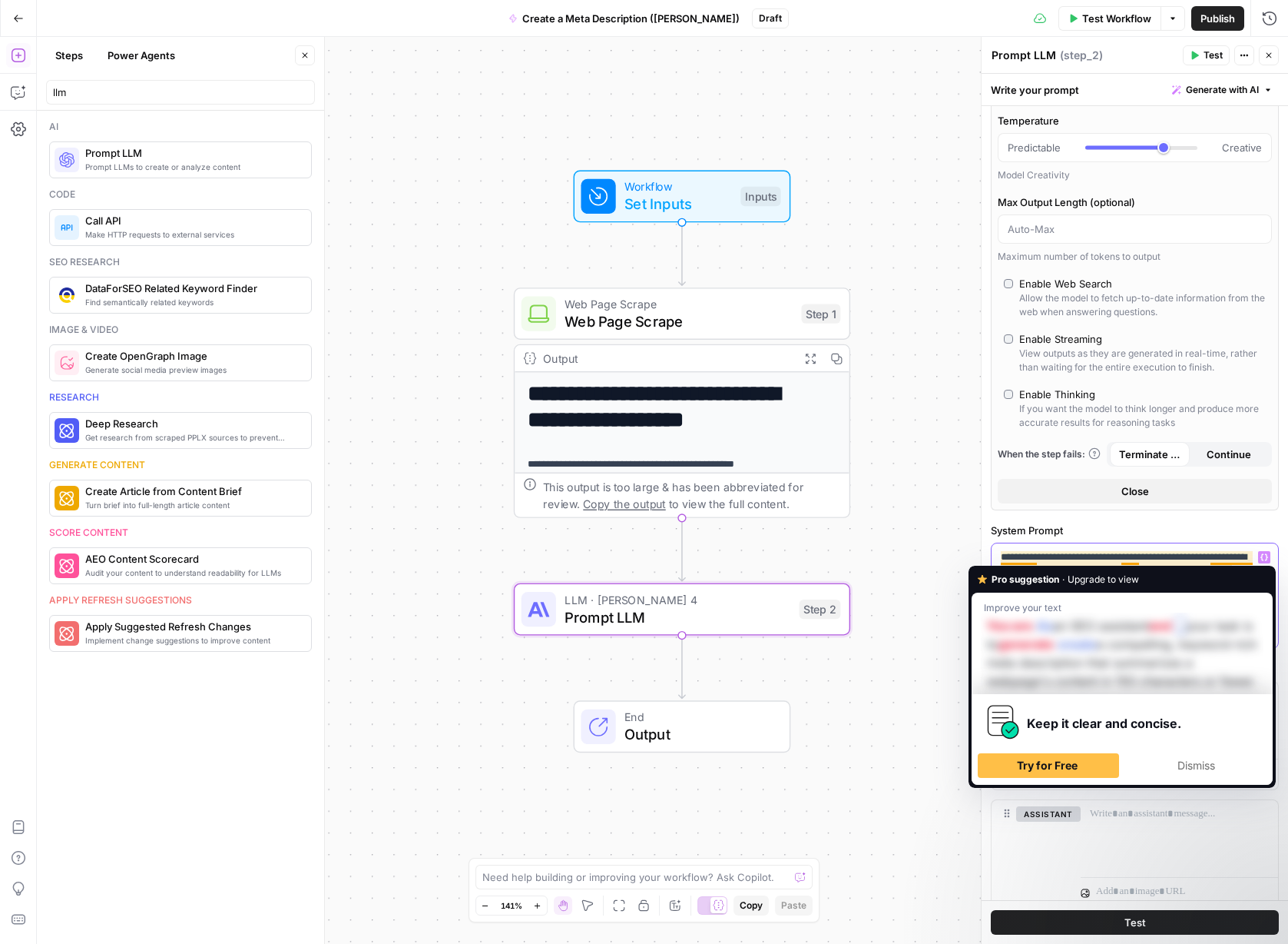
click at [945, 784] on div "Keep it clear and concise. Try for Free Dismiss" at bounding box center [1122, 739] width 301 height 90
click at [945, 760] on span "Dismiss" at bounding box center [1197, 765] width 38 height 13
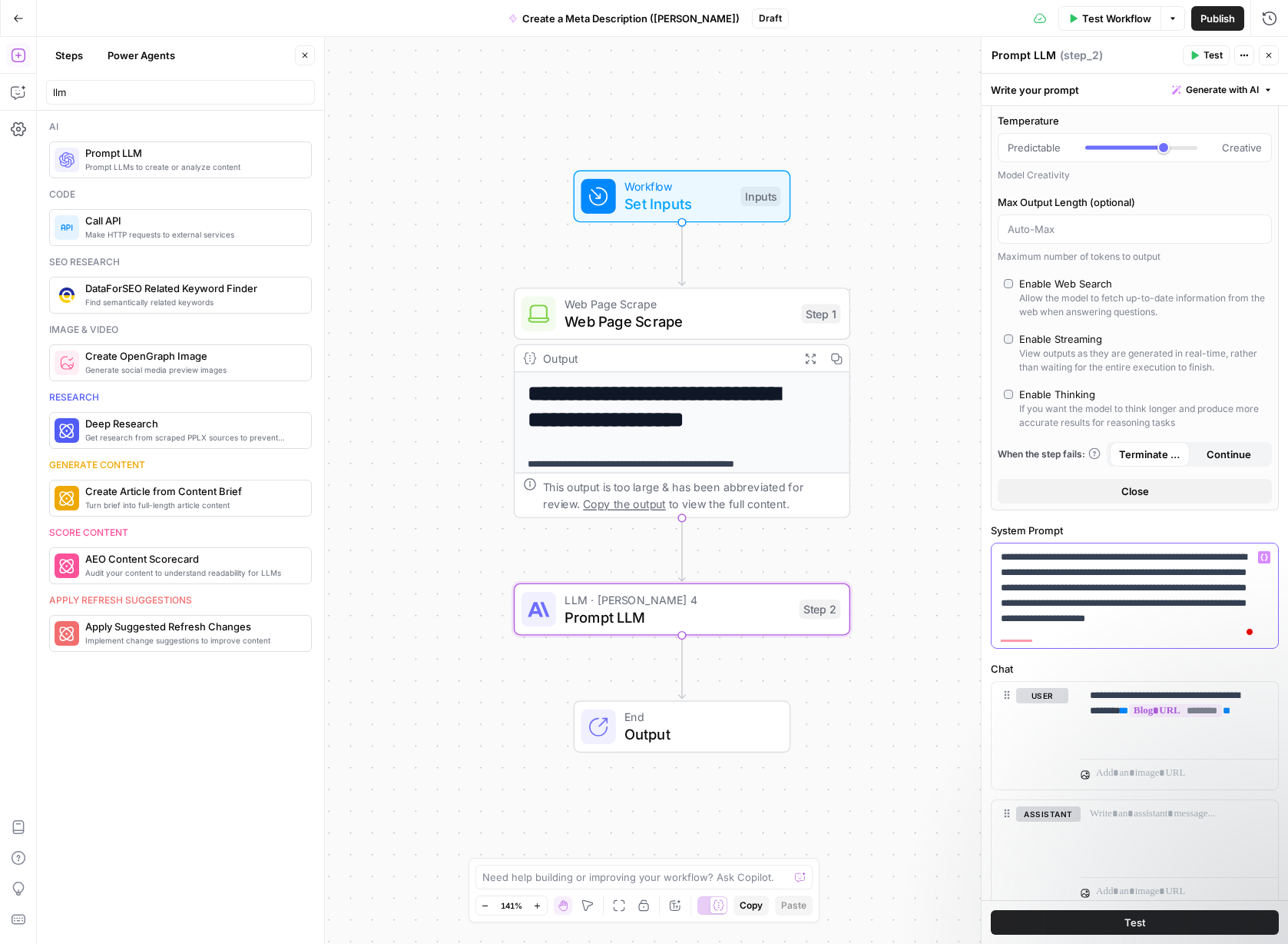
click at [945, 634] on p "**********" at bounding box center [1129, 596] width 256 height 92
click at [945, 636] on p "**********" at bounding box center [1129, 596] width 256 height 92
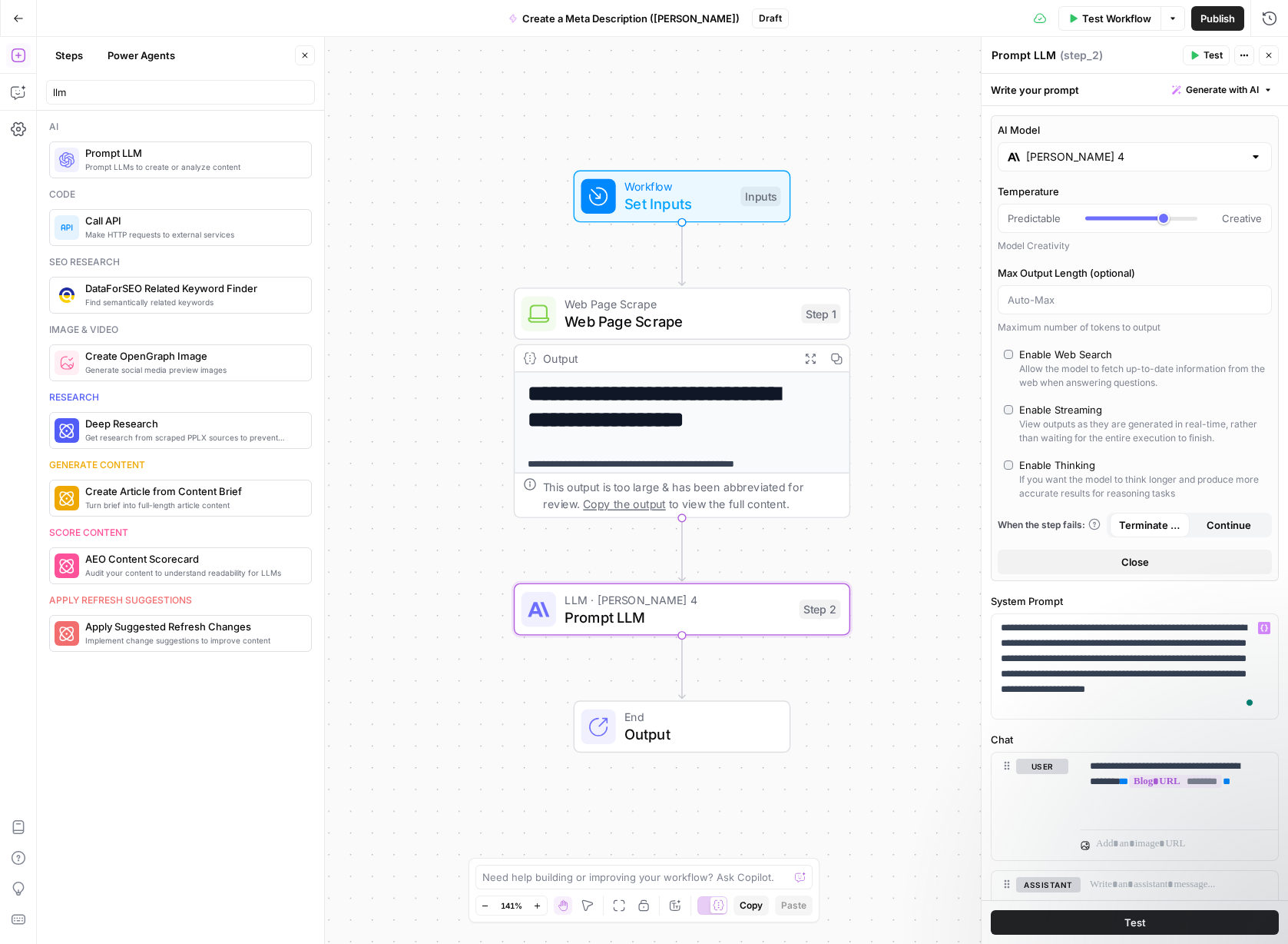
scroll to position [71, 0]
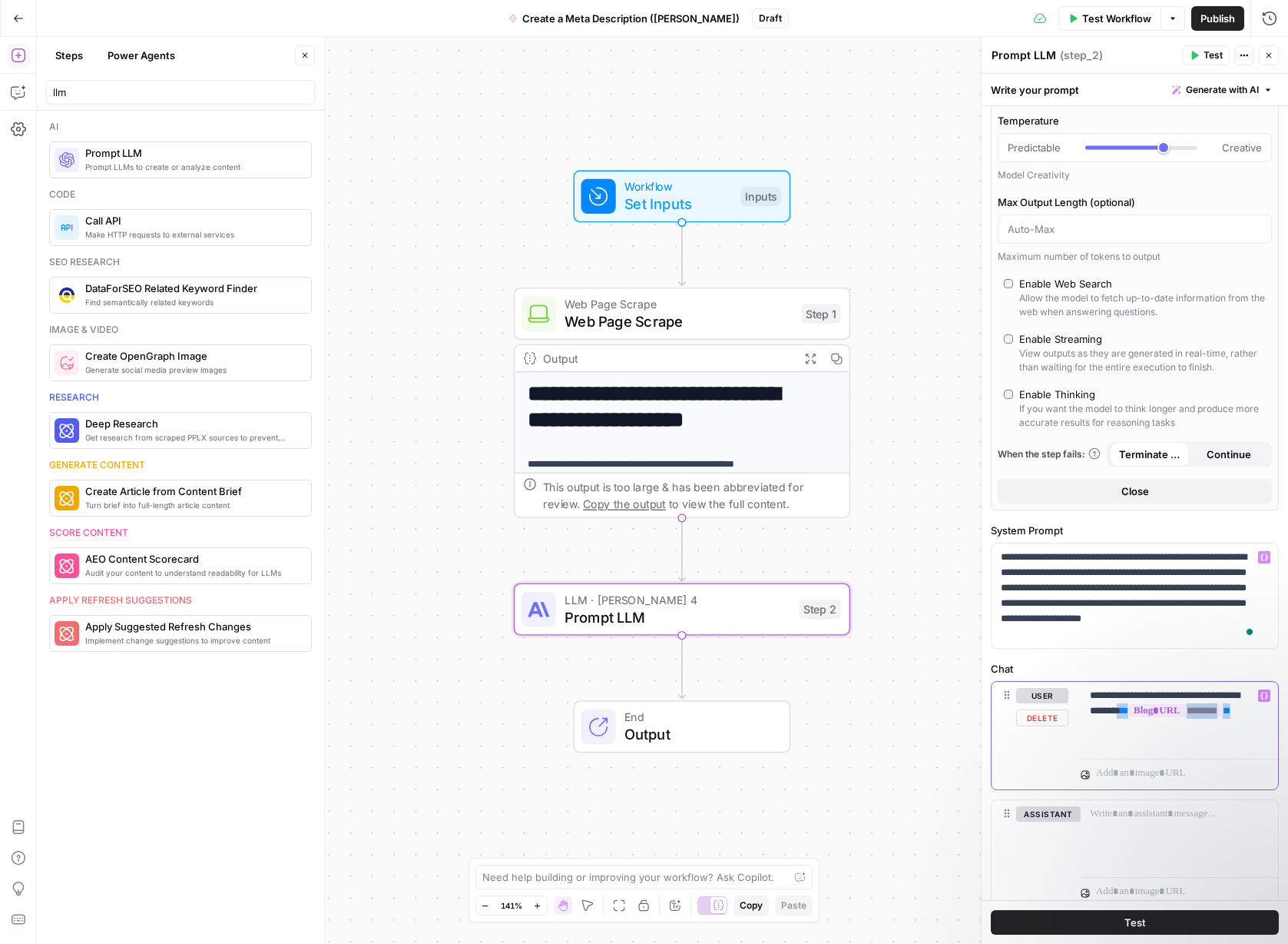
drag, startPoint x: 1137, startPoint y: 709, endPoint x: 1261, endPoint y: 712, distance: 124.0
click at [1261, 712] on div "**********" at bounding box center [1180, 717] width 197 height 71
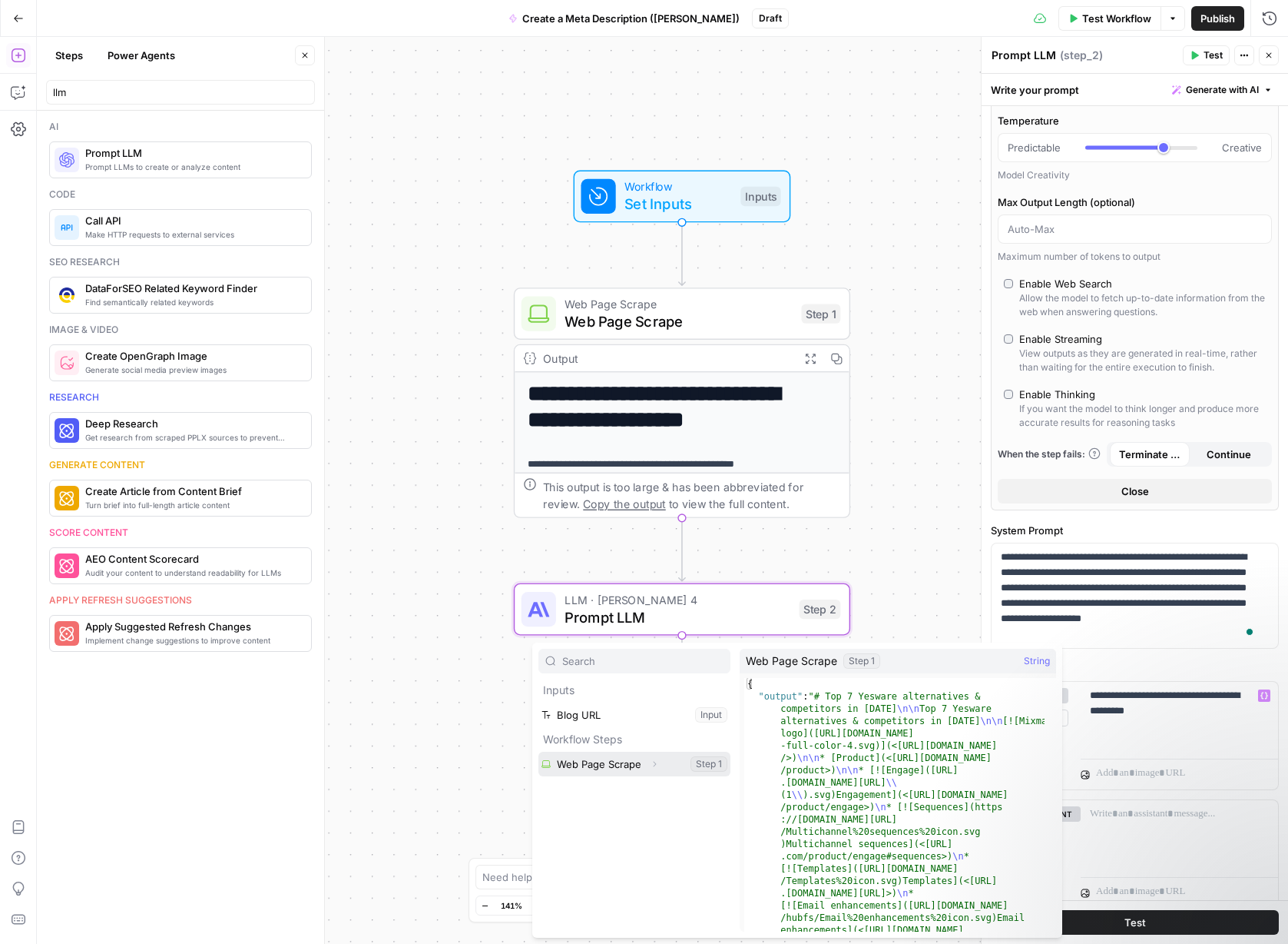
click at [600, 761] on button "Select variable Web Page Scrape" at bounding box center [635, 764] width 192 height 25
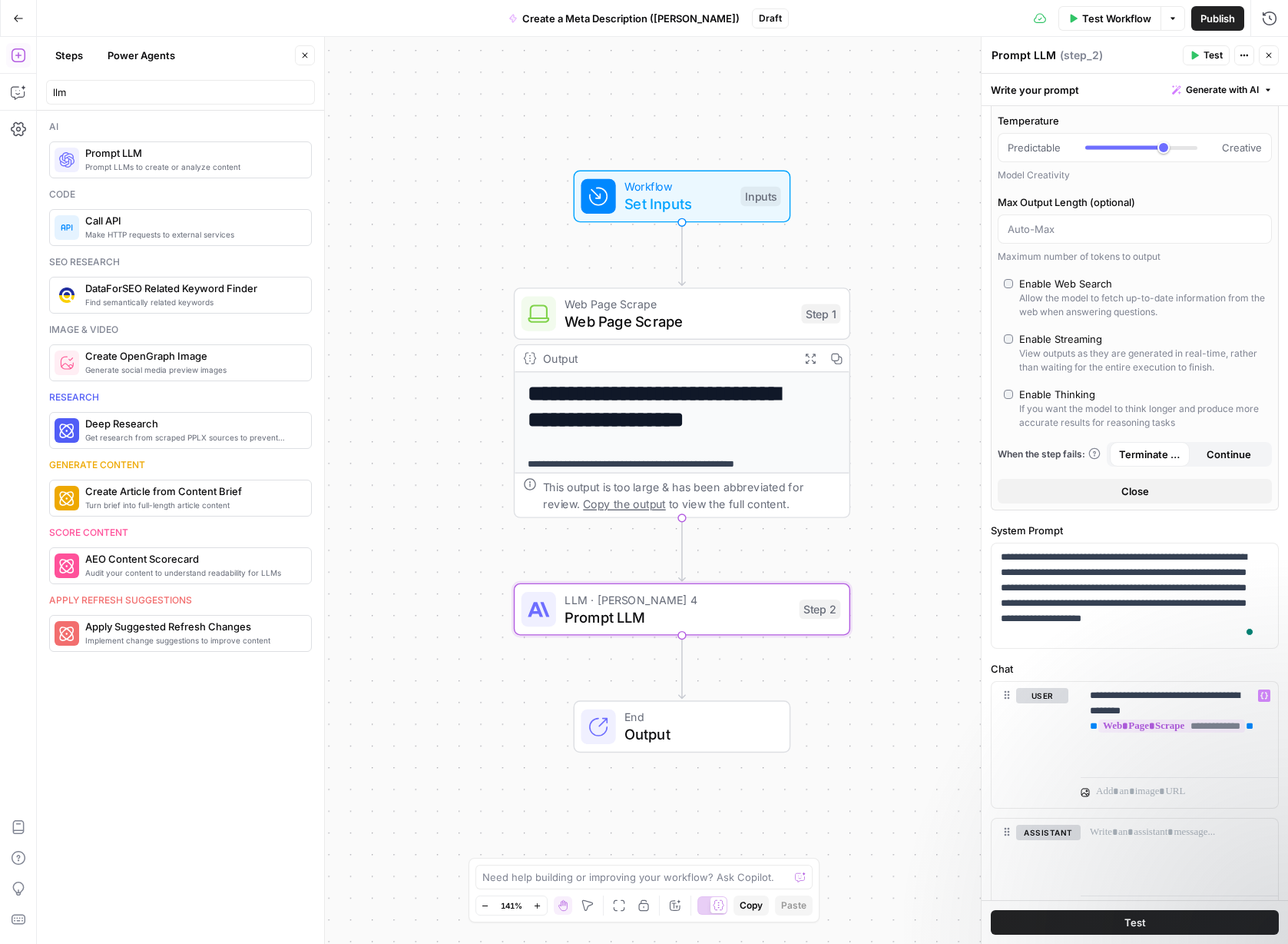
click at [1204, 53] on span "Test" at bounding box center [1213, 55] width 19 height 14
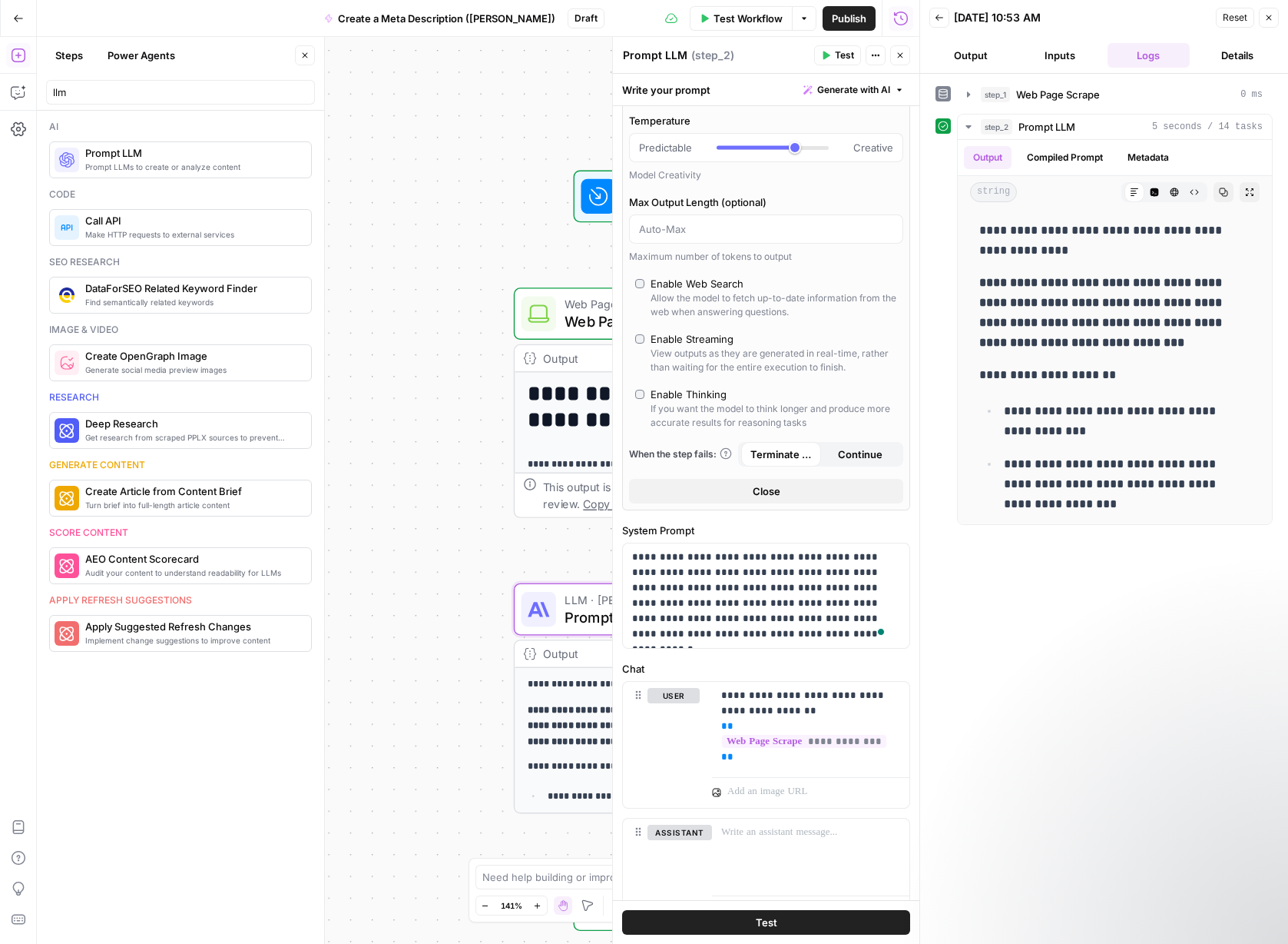
click at [839, 58] on span "Test" at bounding box center [844, 55] width 19 height 14
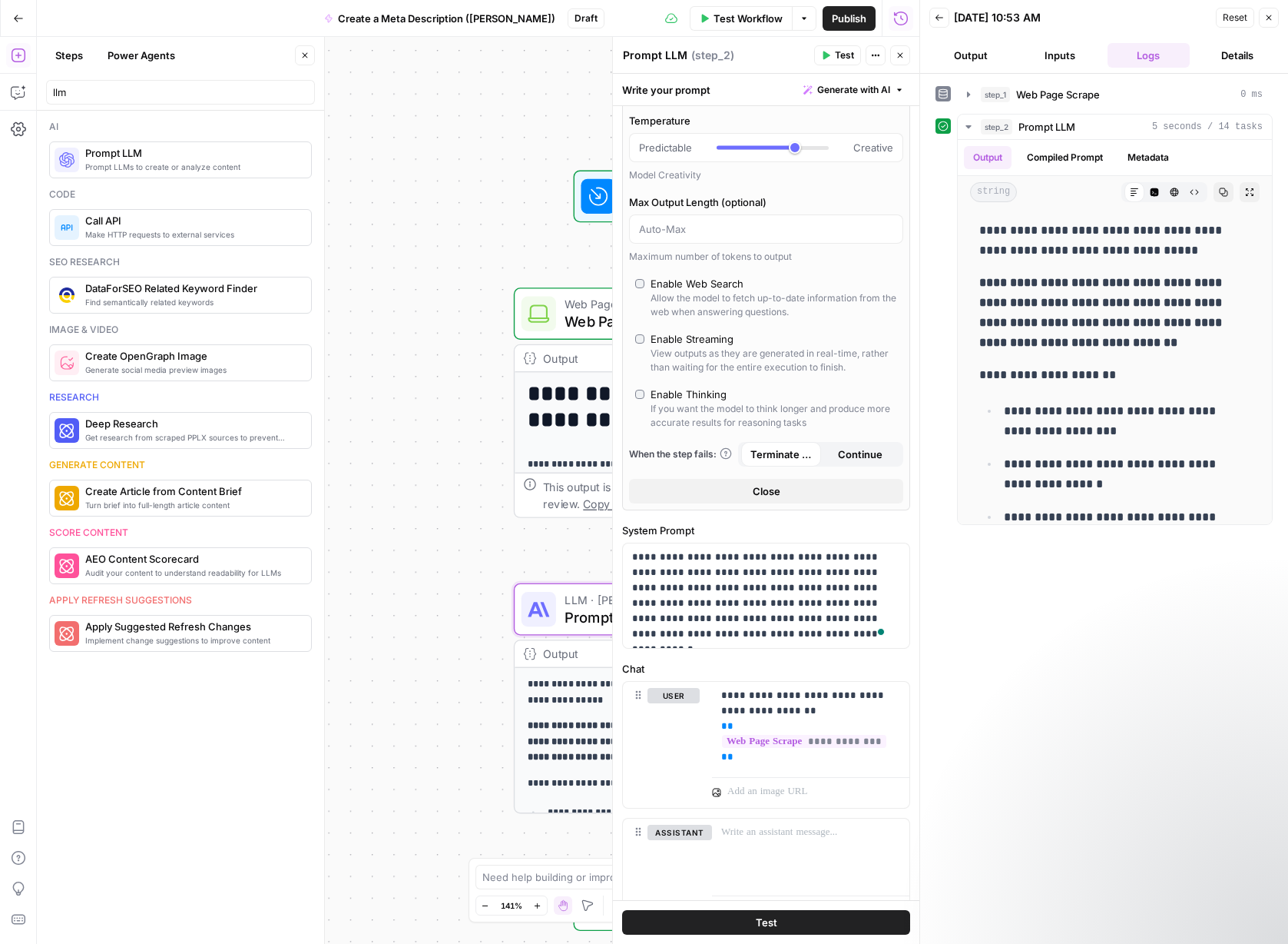
click at [840, 60] on span "Test" at bounding box center [844, 55] width 19 height 14
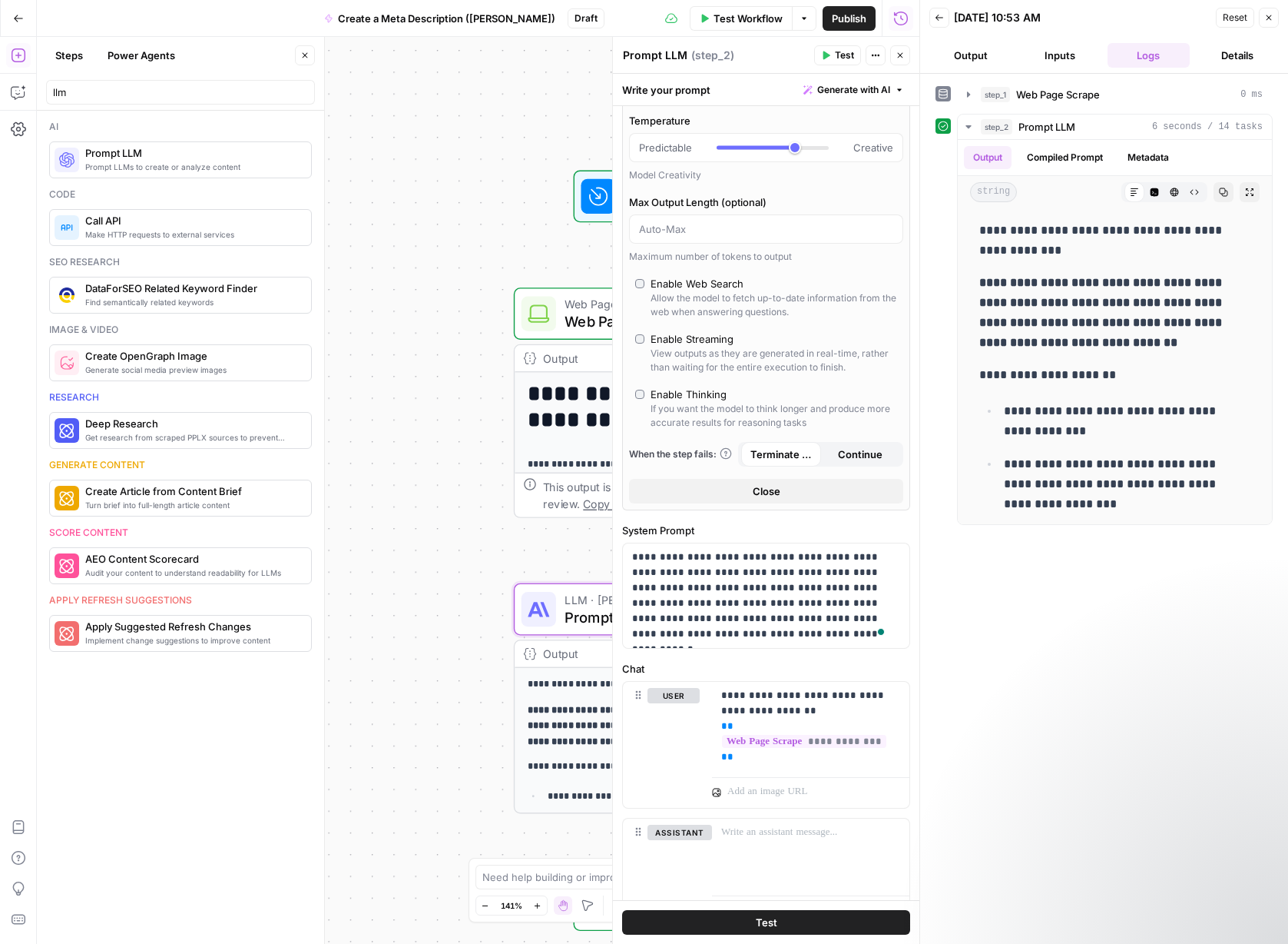
click at [1266, 21] on icon "button" at bounding box center [1268, 17] width 9 height 9
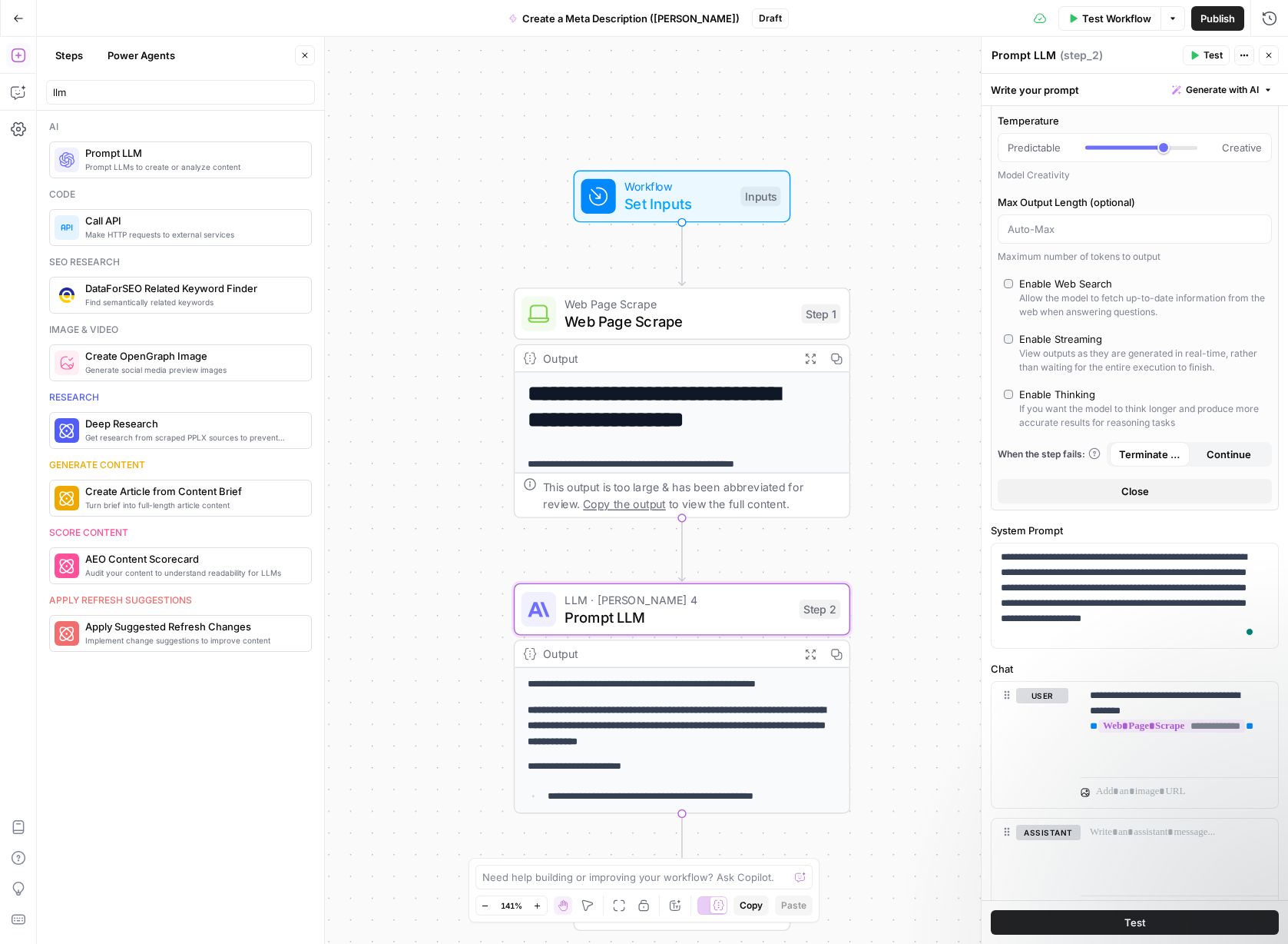
click at [1126, 21] on span "Test Workflow" at bounding box center [1117, 18] width 69 height 16
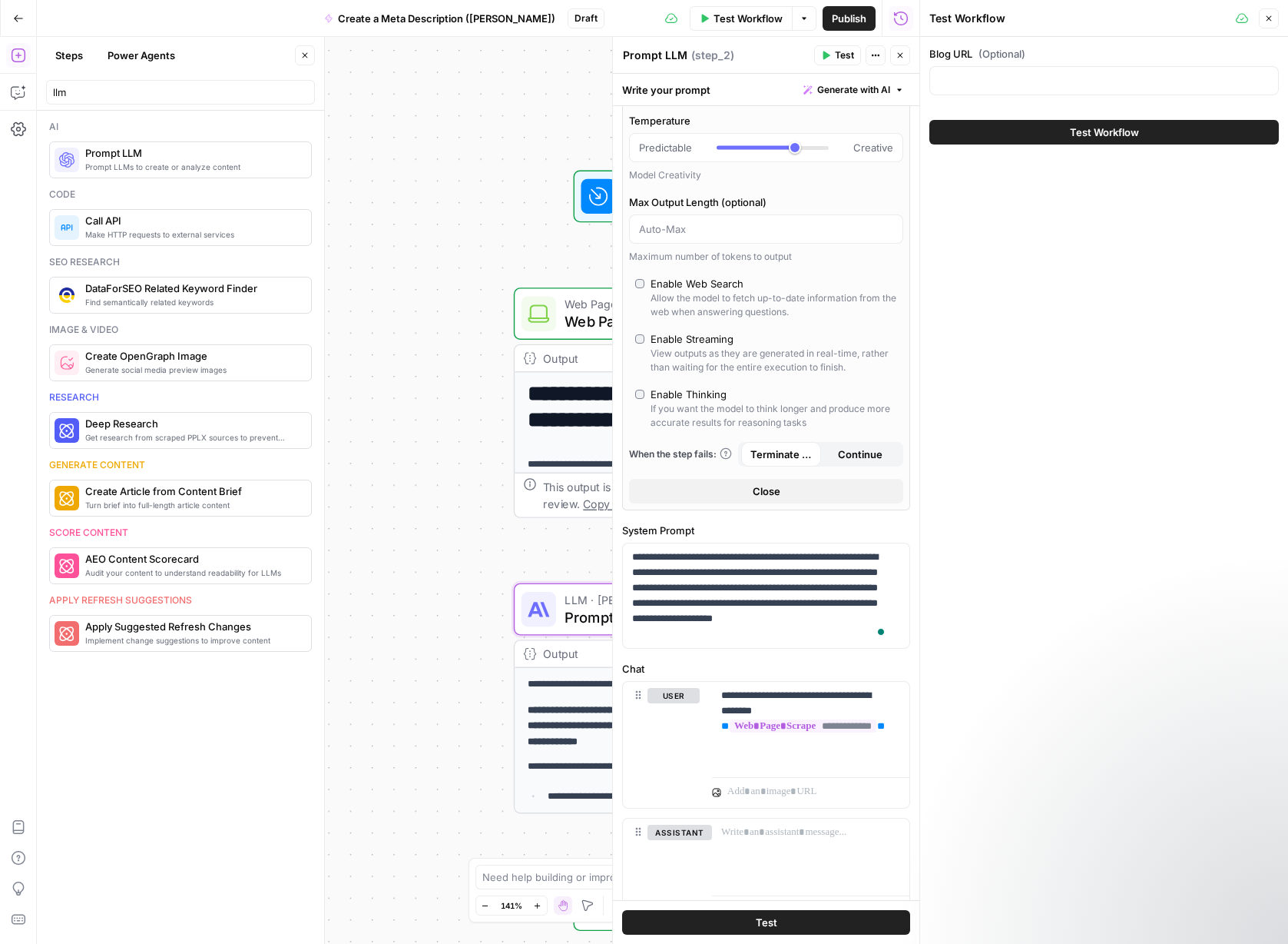
click at [1046, 131] on button "Test Workflow" at bounding box center [1105, 132] width 350 height 25
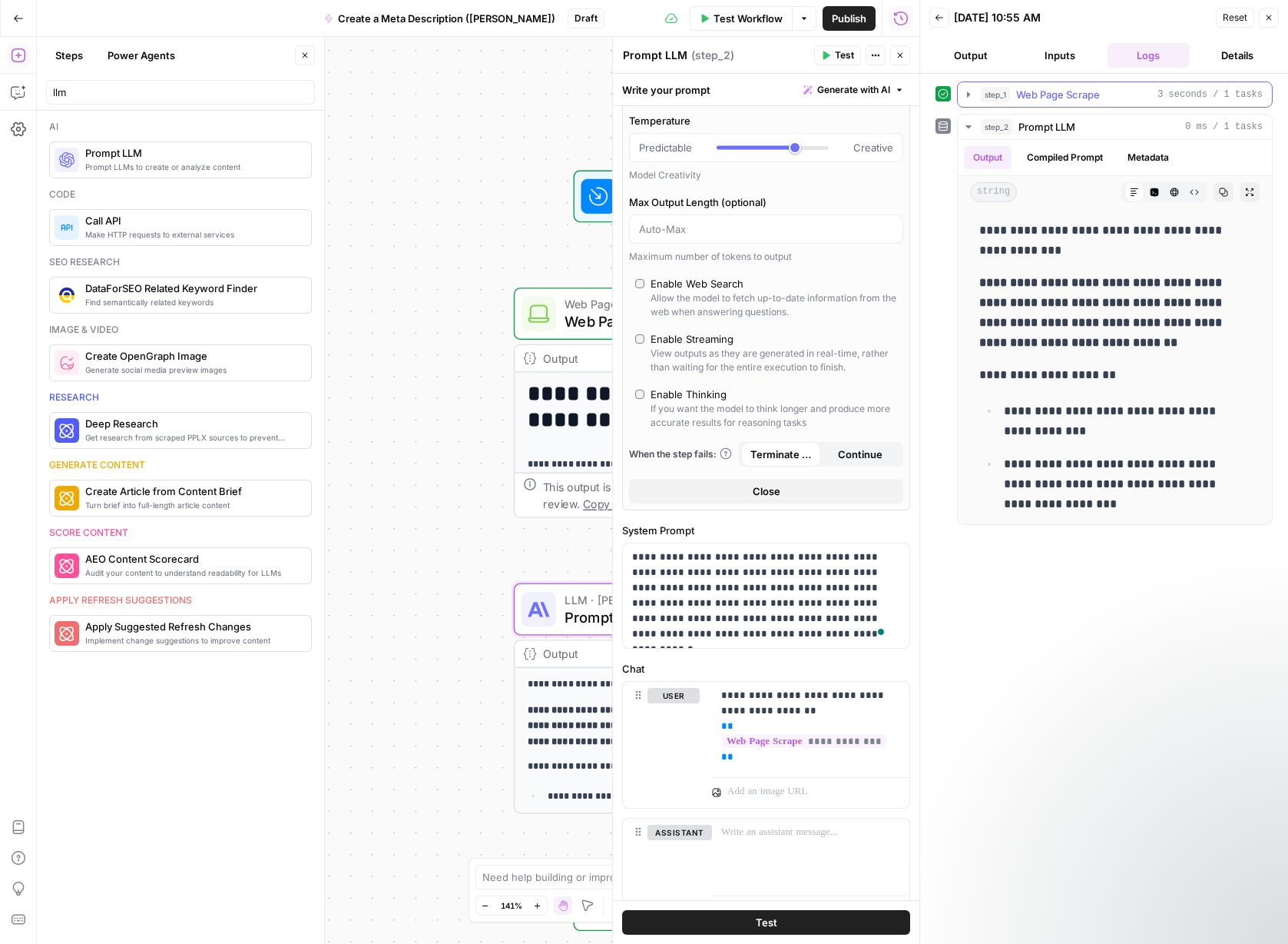
click at [968, 94] on icon "button" at bounding box center [969, 94] width 3 height 6
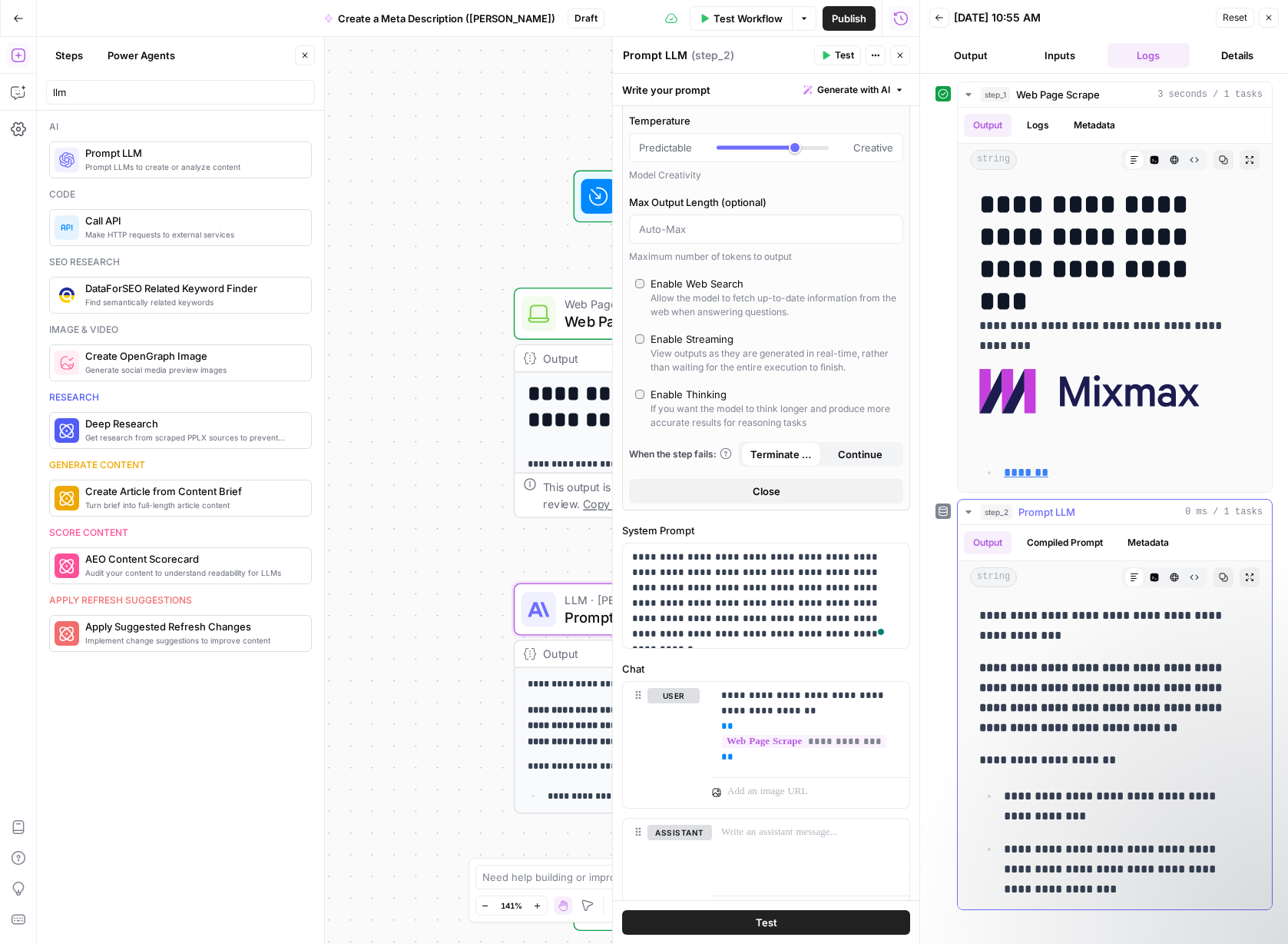
click at [968, 513] on icon "button" at bounding box center [968, 511] width 12 height 12
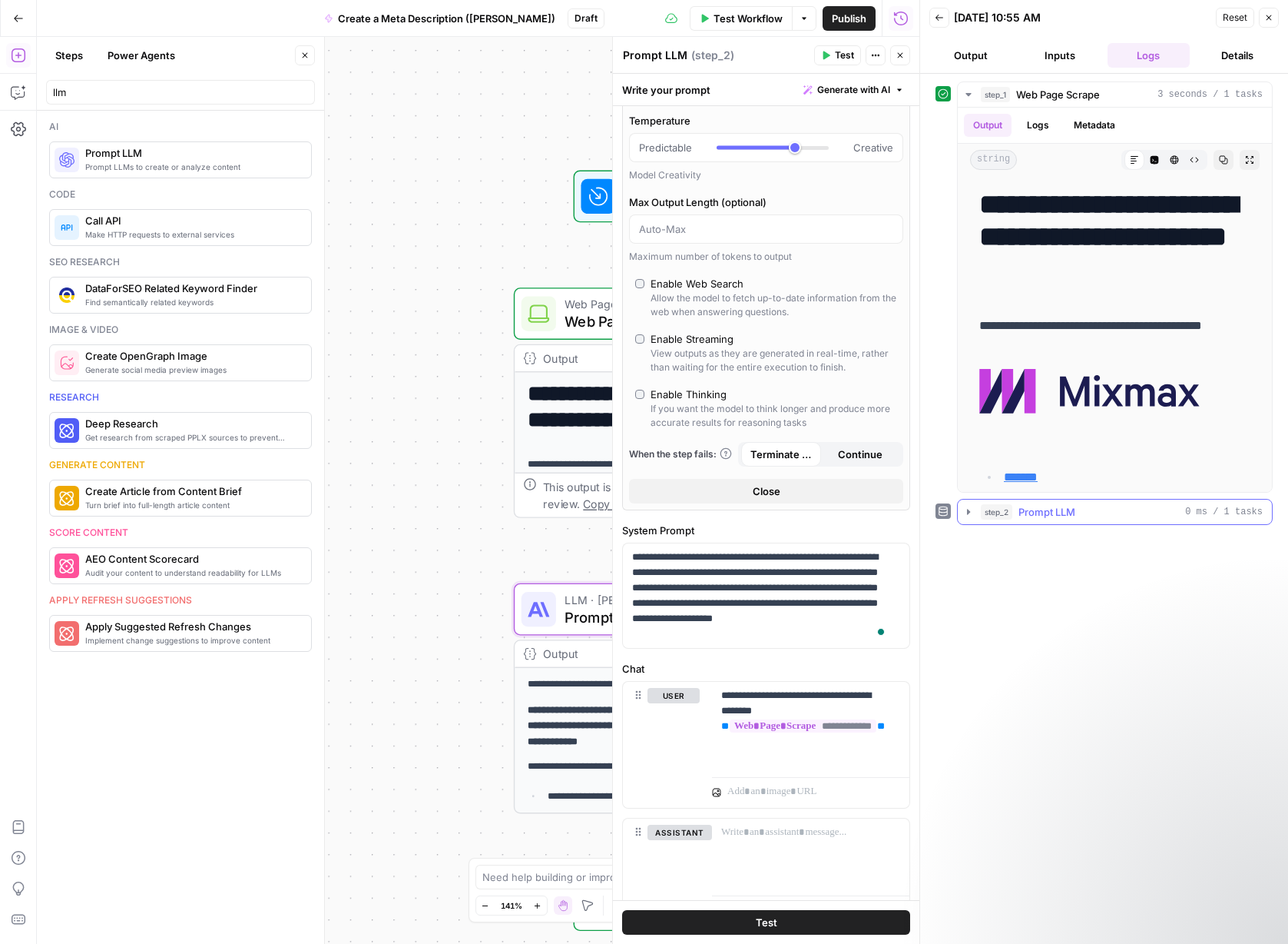
click at [968, 513] on icon "button" at bounding box center [969, 511] width 3 height 6
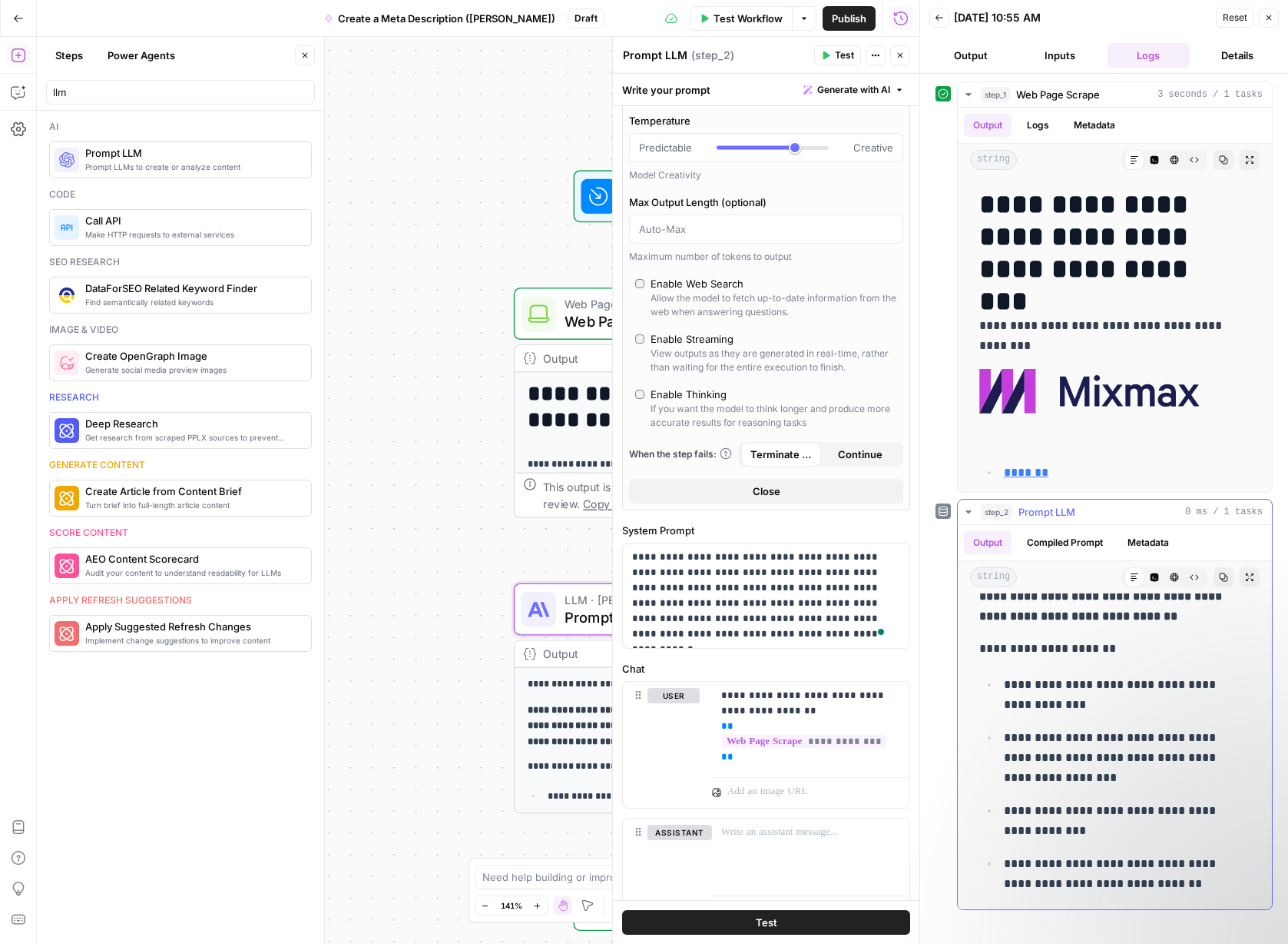
scroll to position [220, 0]
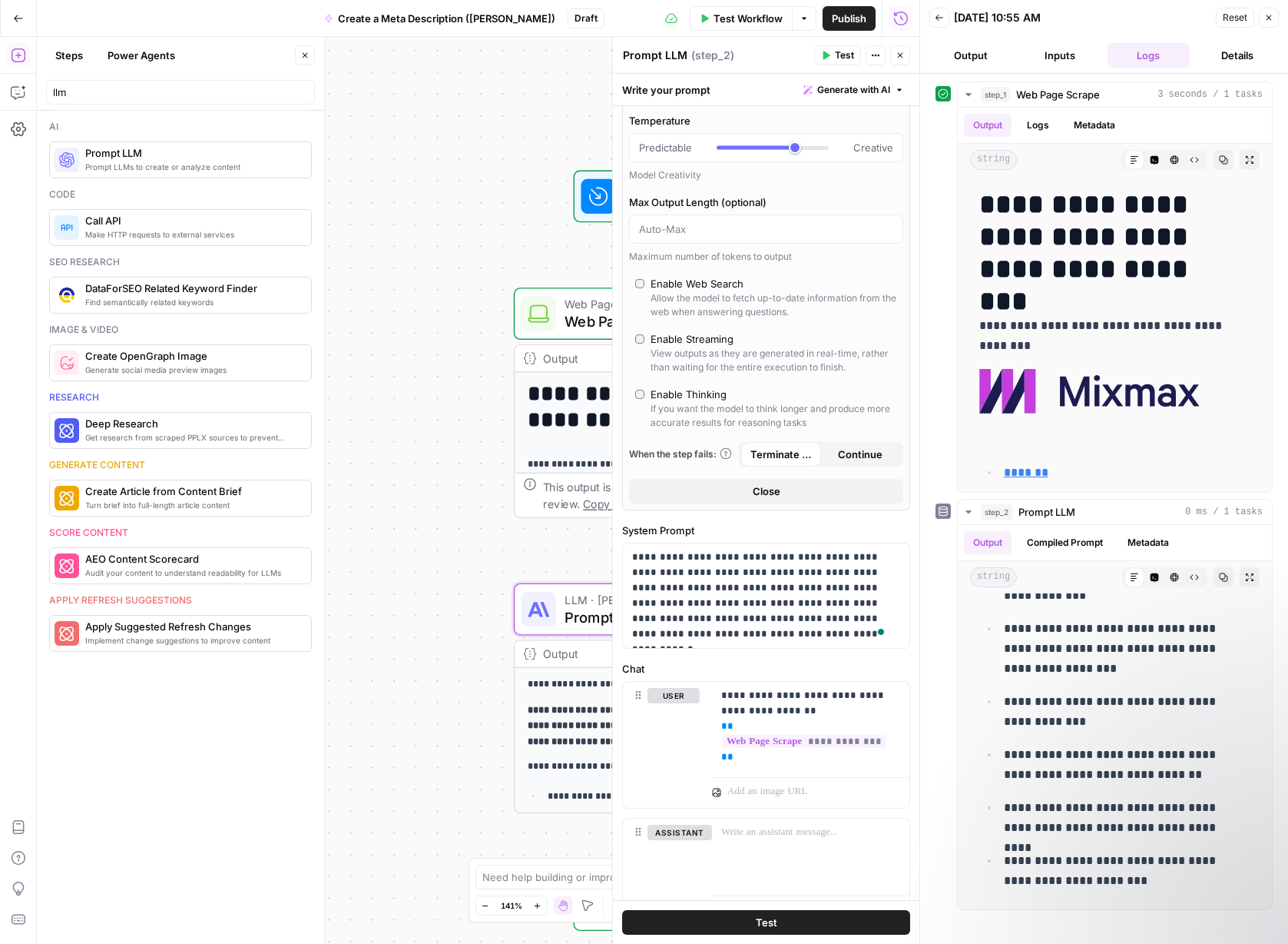
click at [944, 94] on icon at bounding box center [943, 94] width 11 height 11
click at [941, 97] on icon at bounding box center [943, 94] width 11 height 11
click at [1061, 59] on button "Inputs" at bounding box center [1060, 55] width 83 height 25
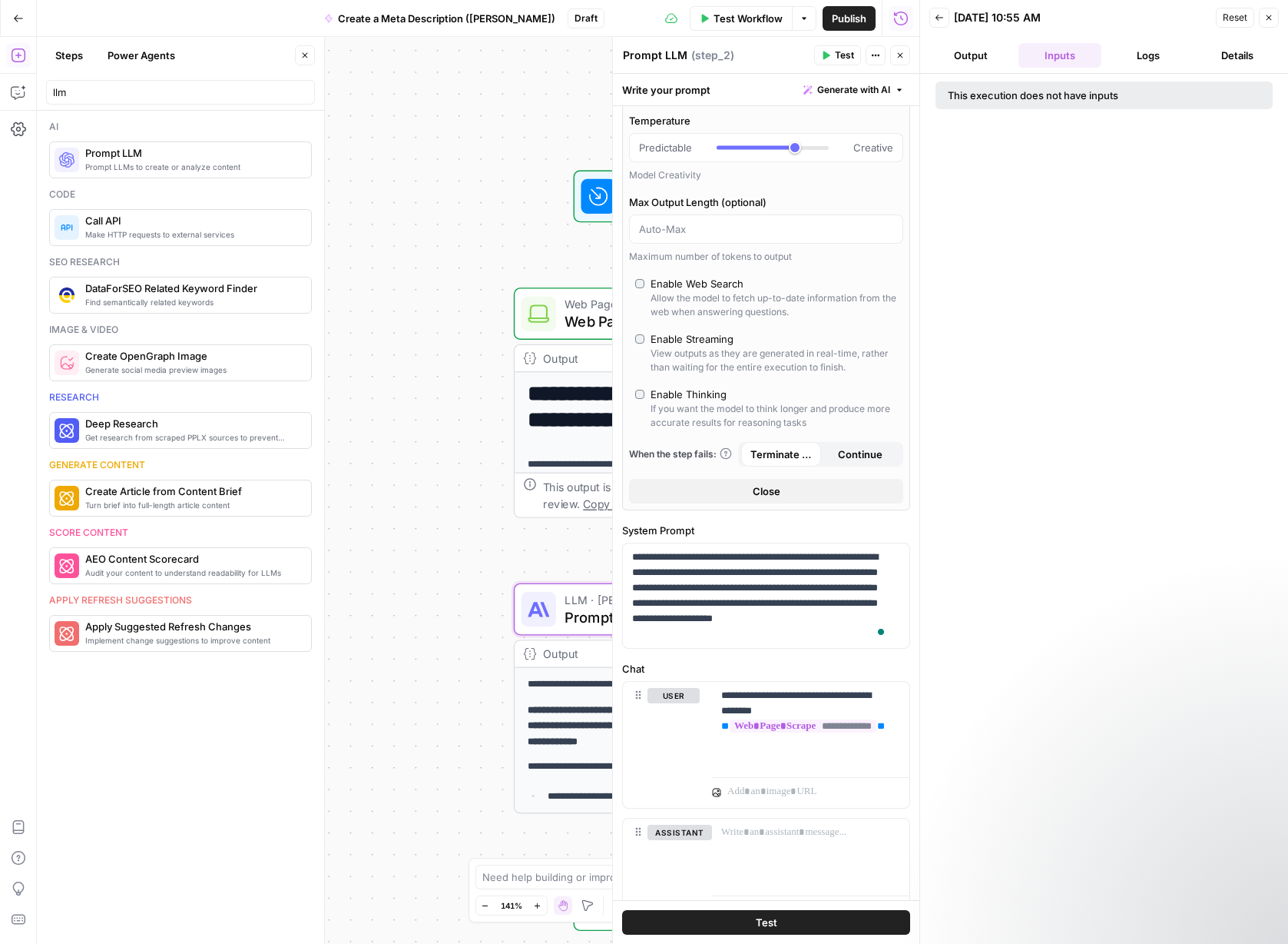
click at [1134, 53] on button "Logs" at bounding box center [1149, 55] width 83 height 25
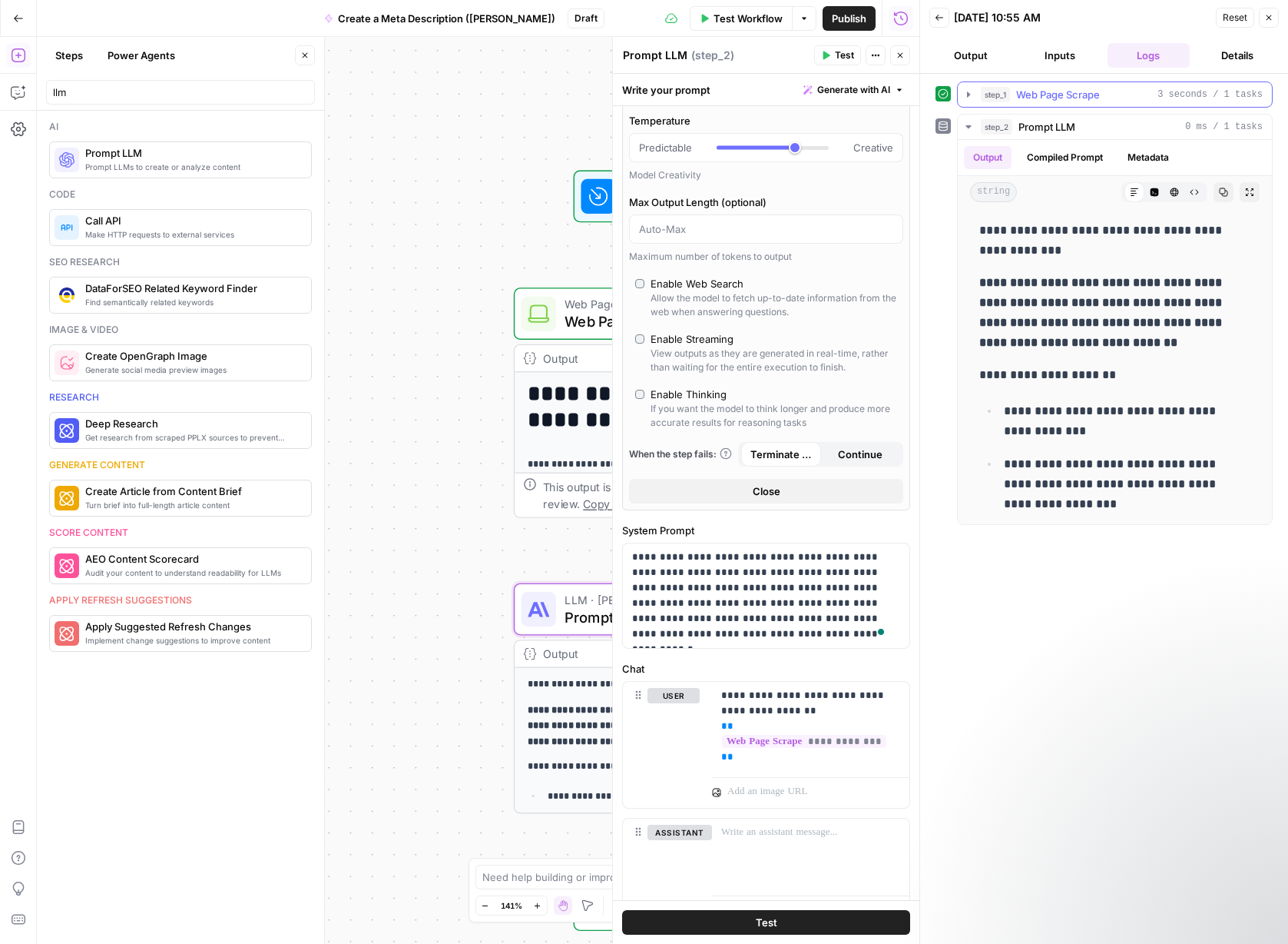
click at [968, 92] on icon "button" at bounding box center [969, 94] width 3 height 6
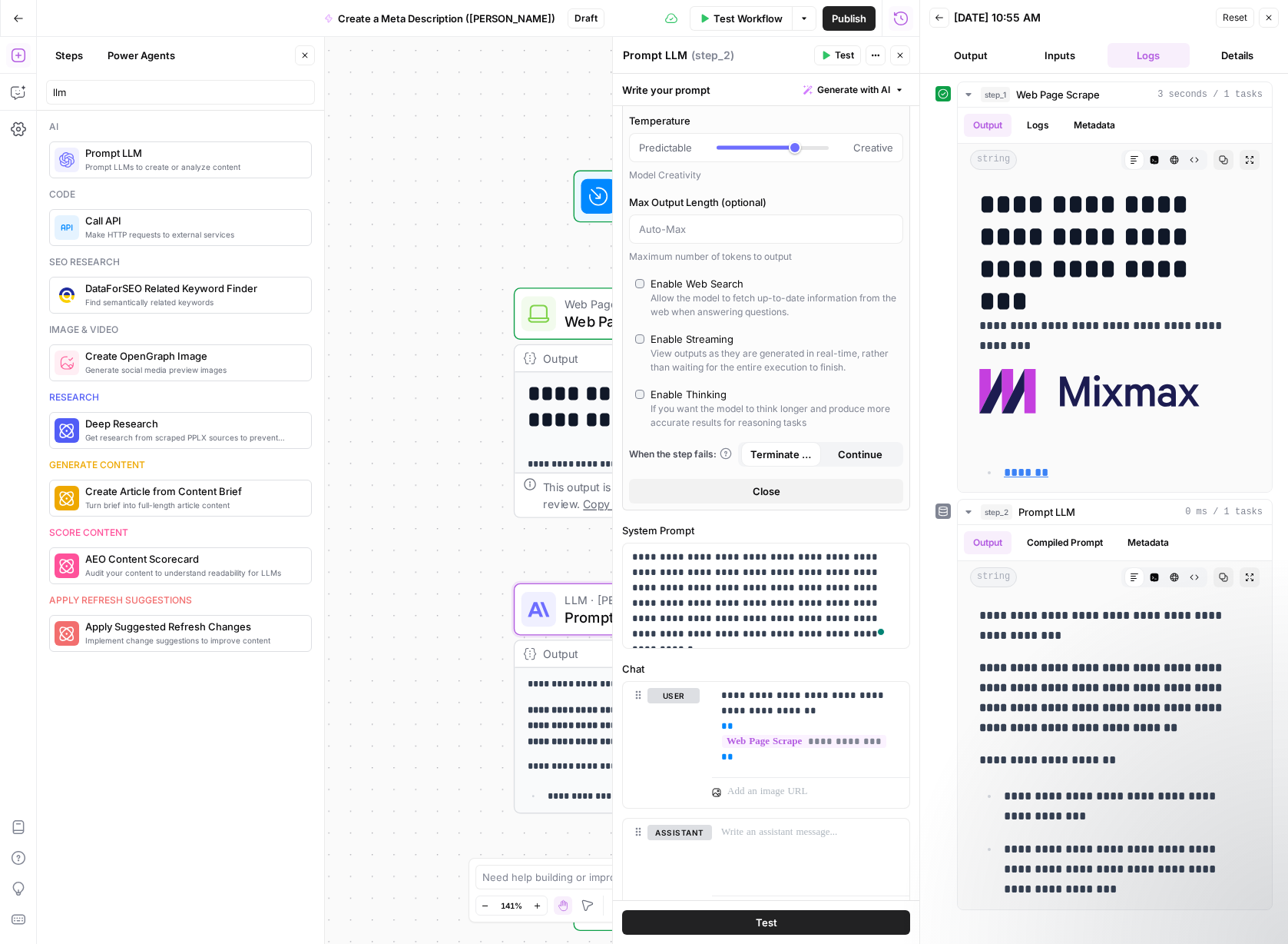
click at [966, 52] on button "Output" at bounding box center [971, 55] width 83 height 25
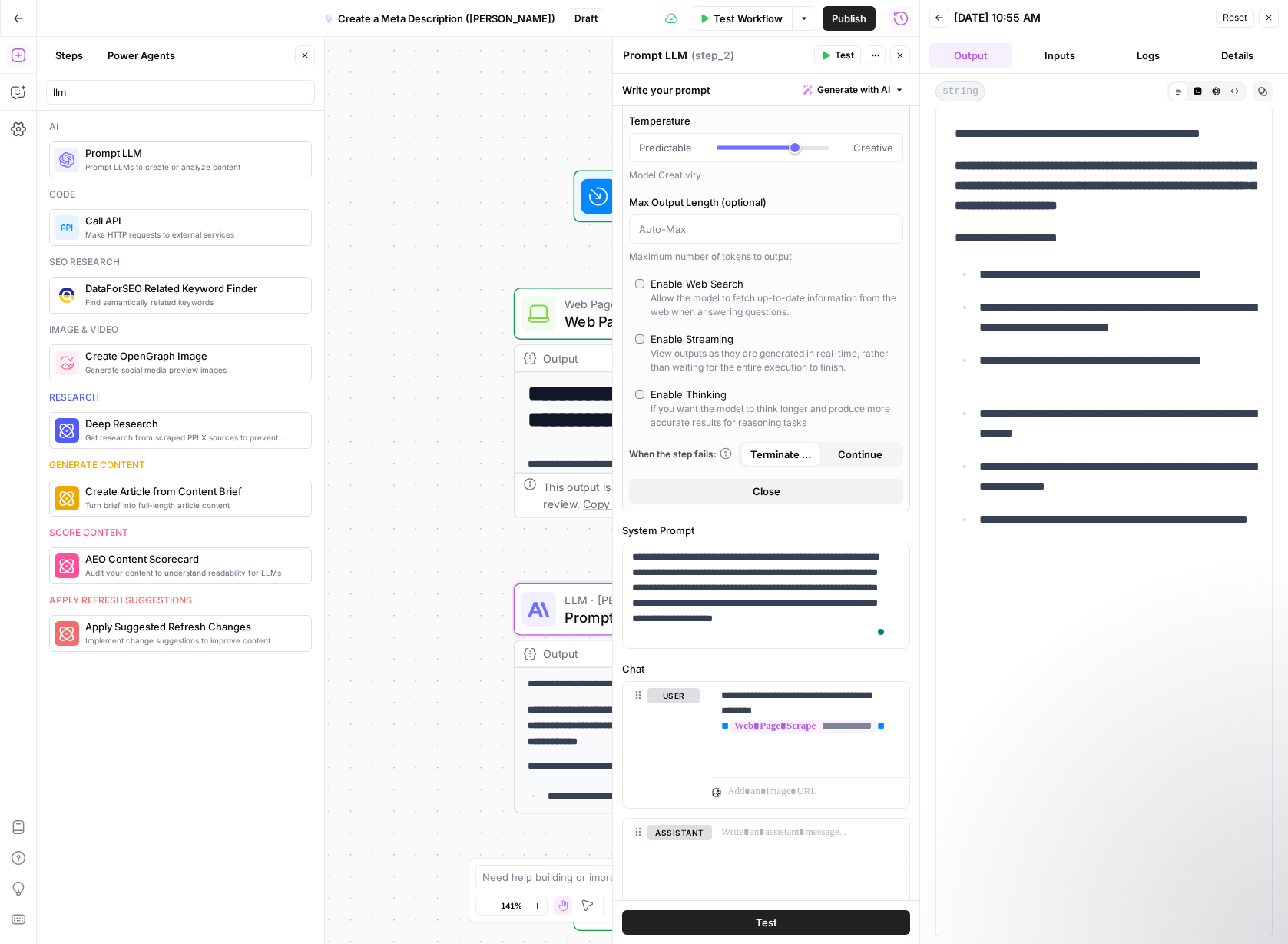
click at [942, 7] on button "Back" at bounding box center [940, 17] width 20 height 20
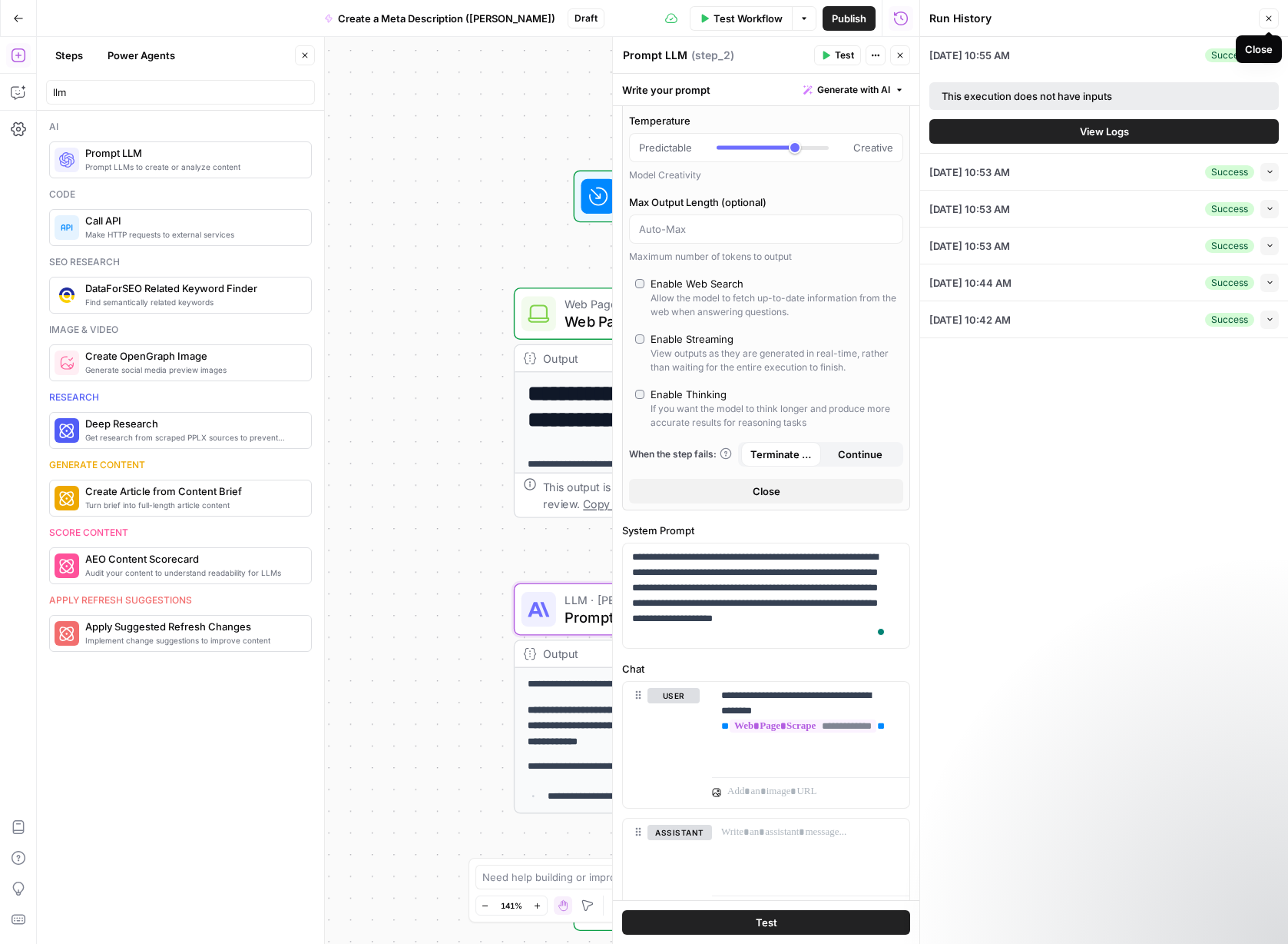
click at [1272, 17] on icon "button" at bounding box center [1268, 18] width 9 height 9
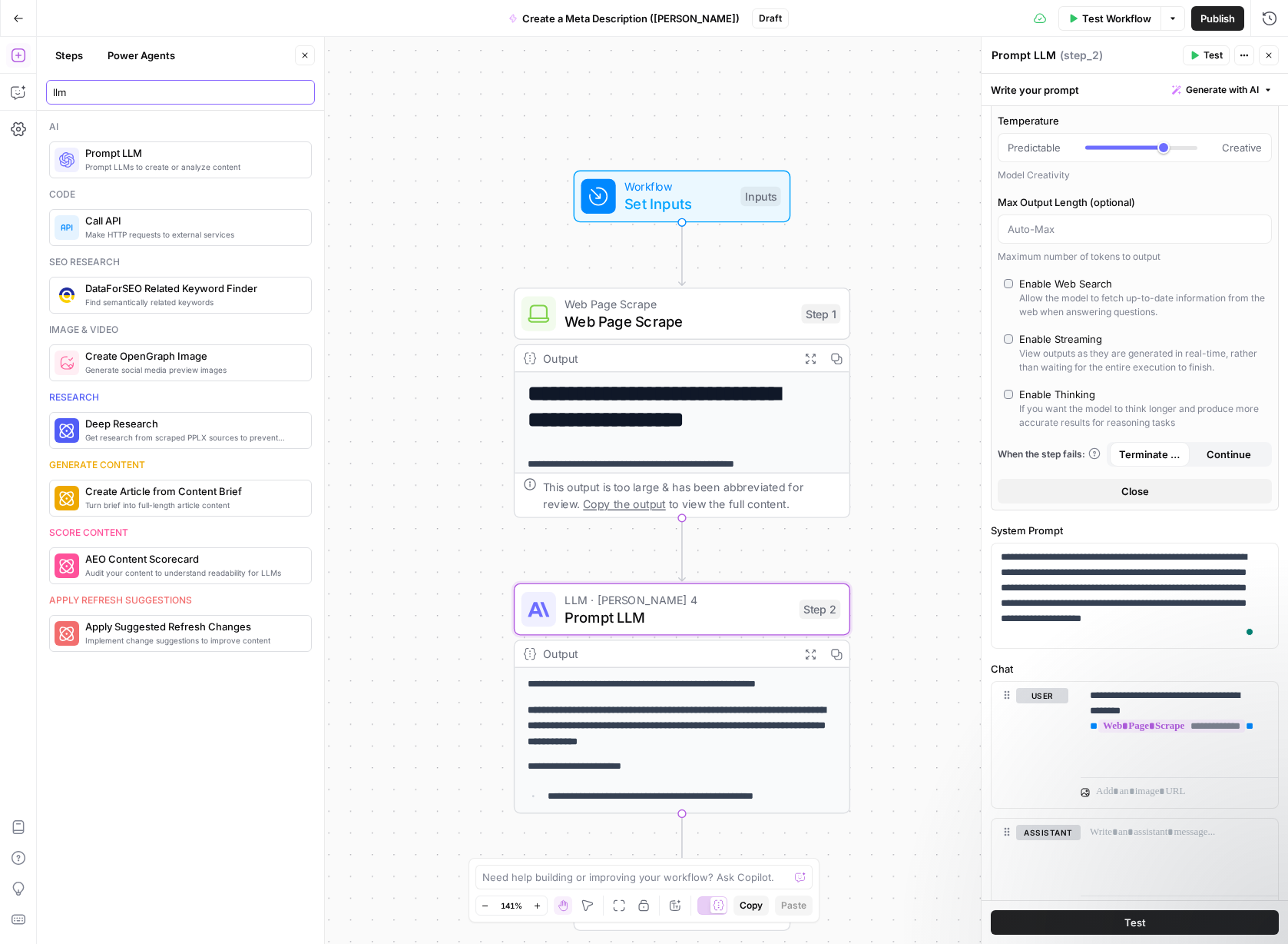
click at [150, 97] on input "llm" at bounding box center [181, 92] width 255 height 16
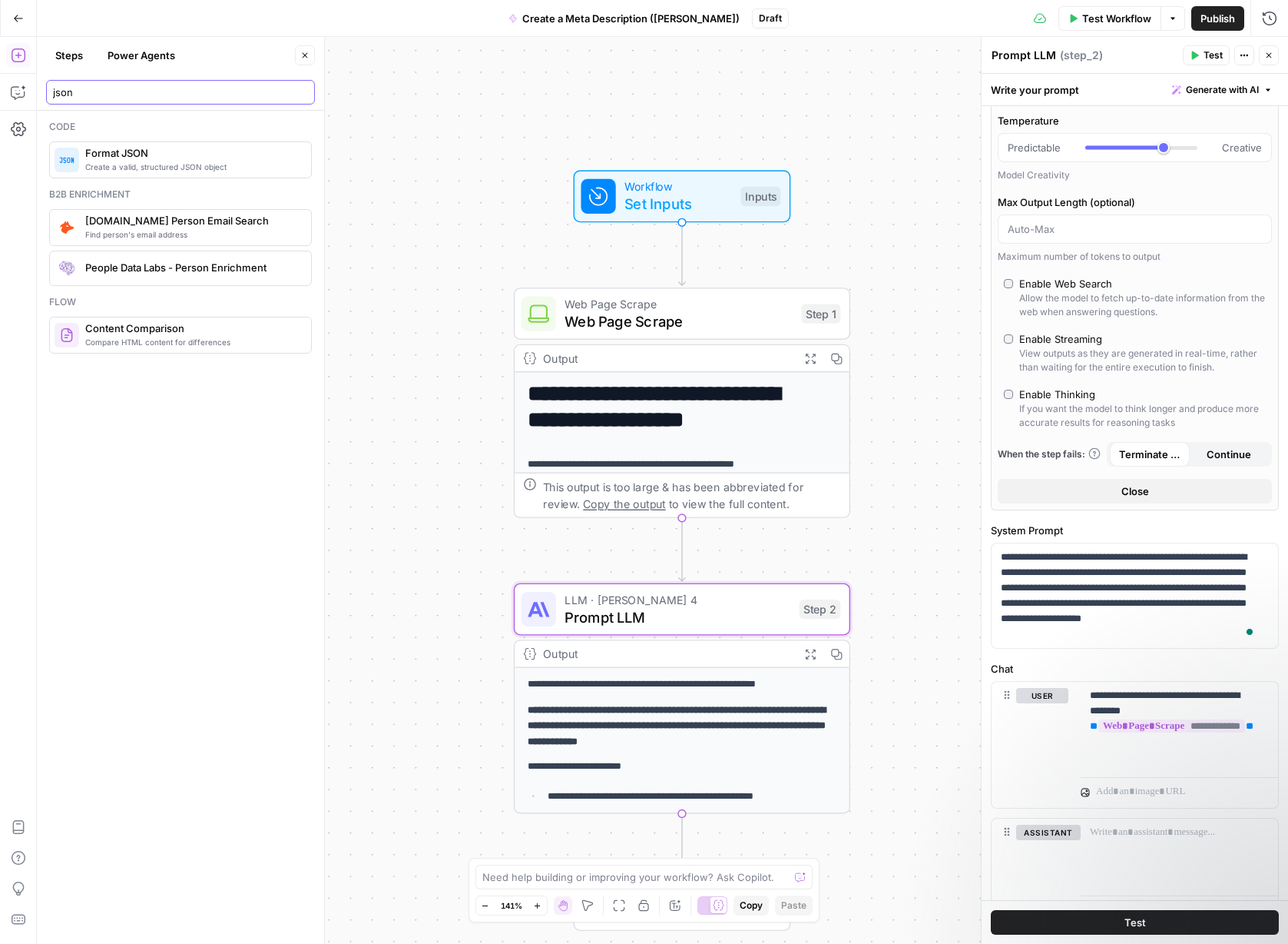
type input "json"
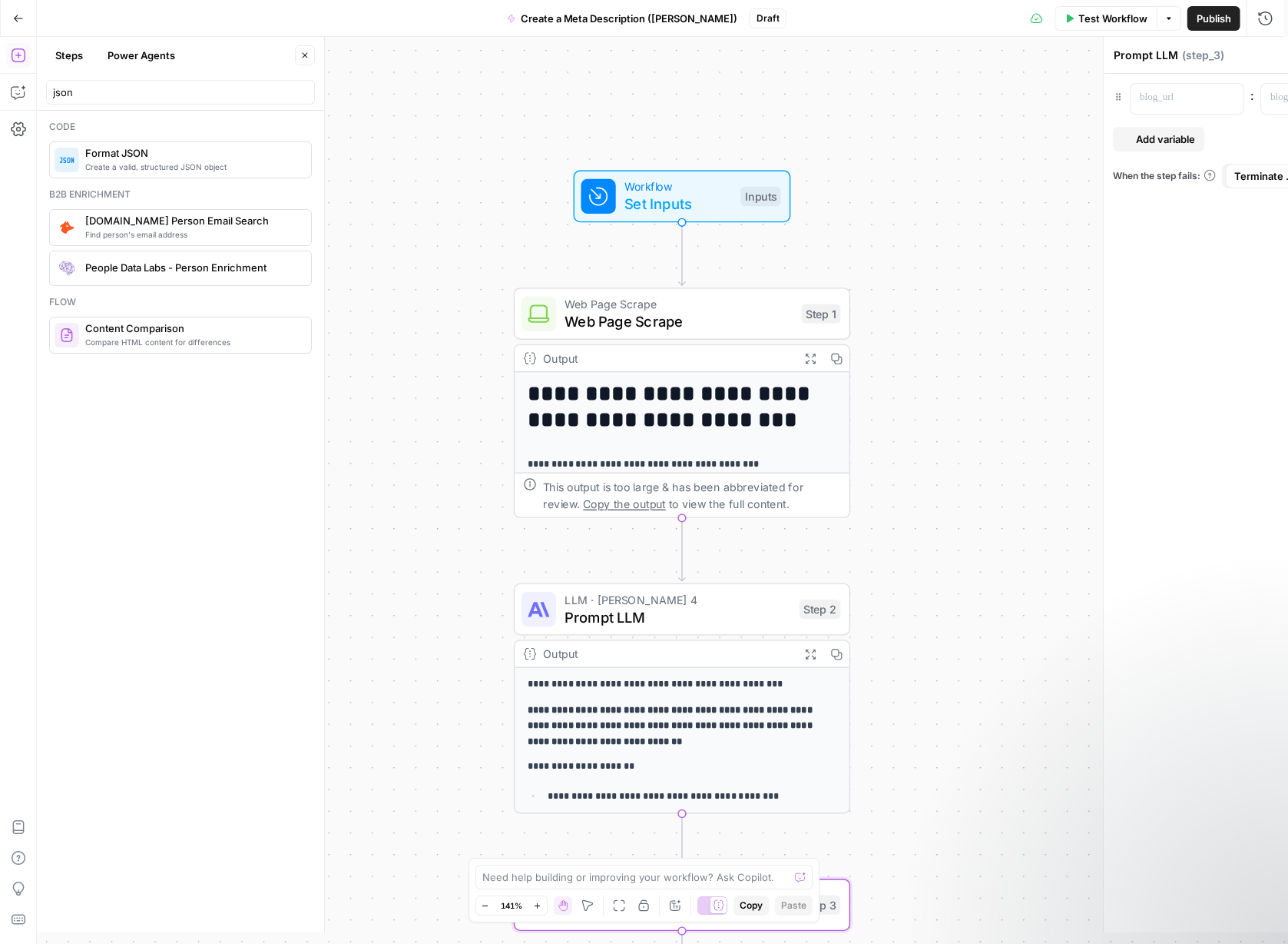
type textarea "Format JSON"
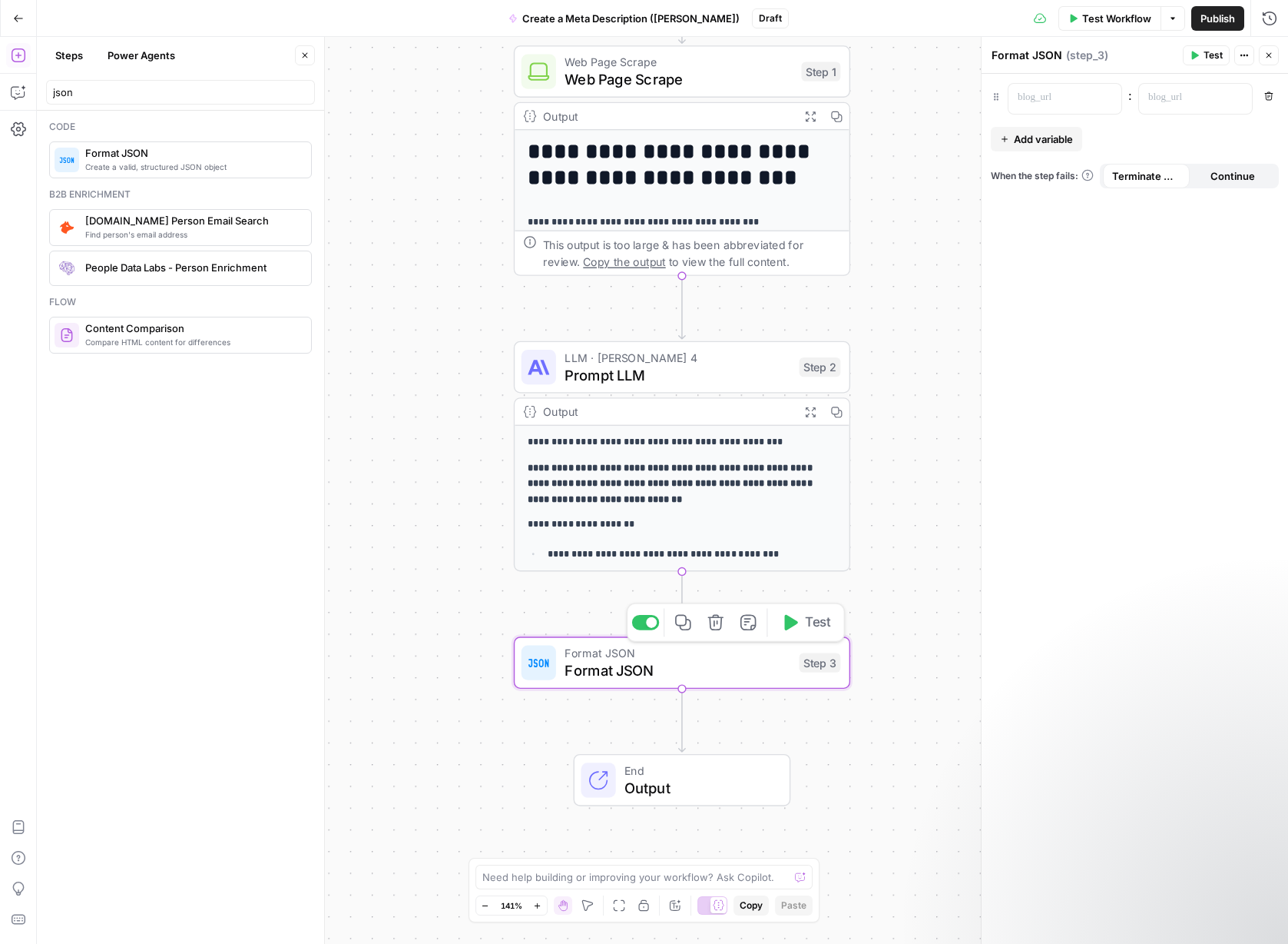
click at [674, 675] on span "Format JSON" at bounding box center [677, 670] width 226 height 21
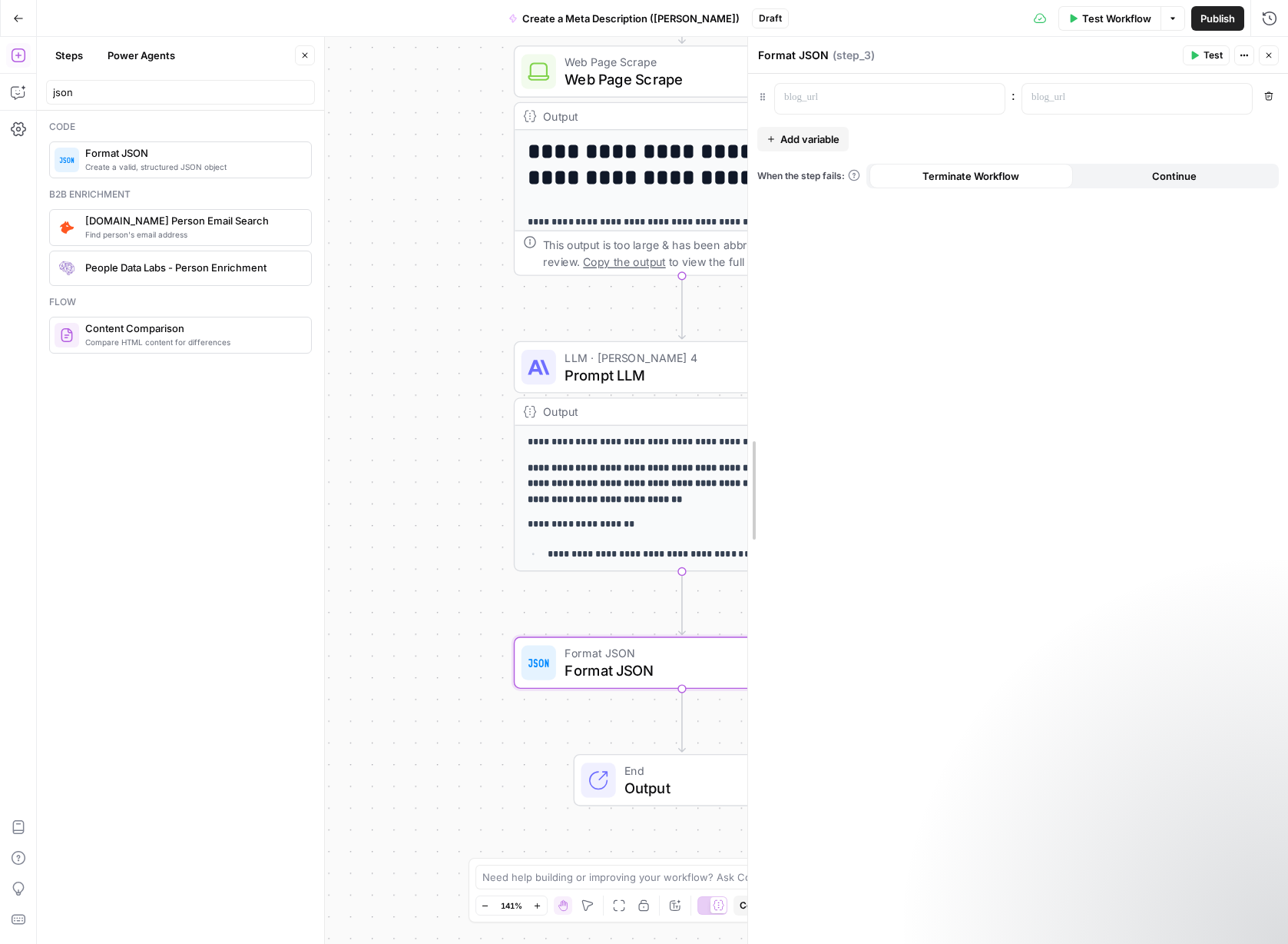
drag, startPoint x: 986, startPoint y: 111, endPoint x: 752, endPoint y: 117, distance: 234.1
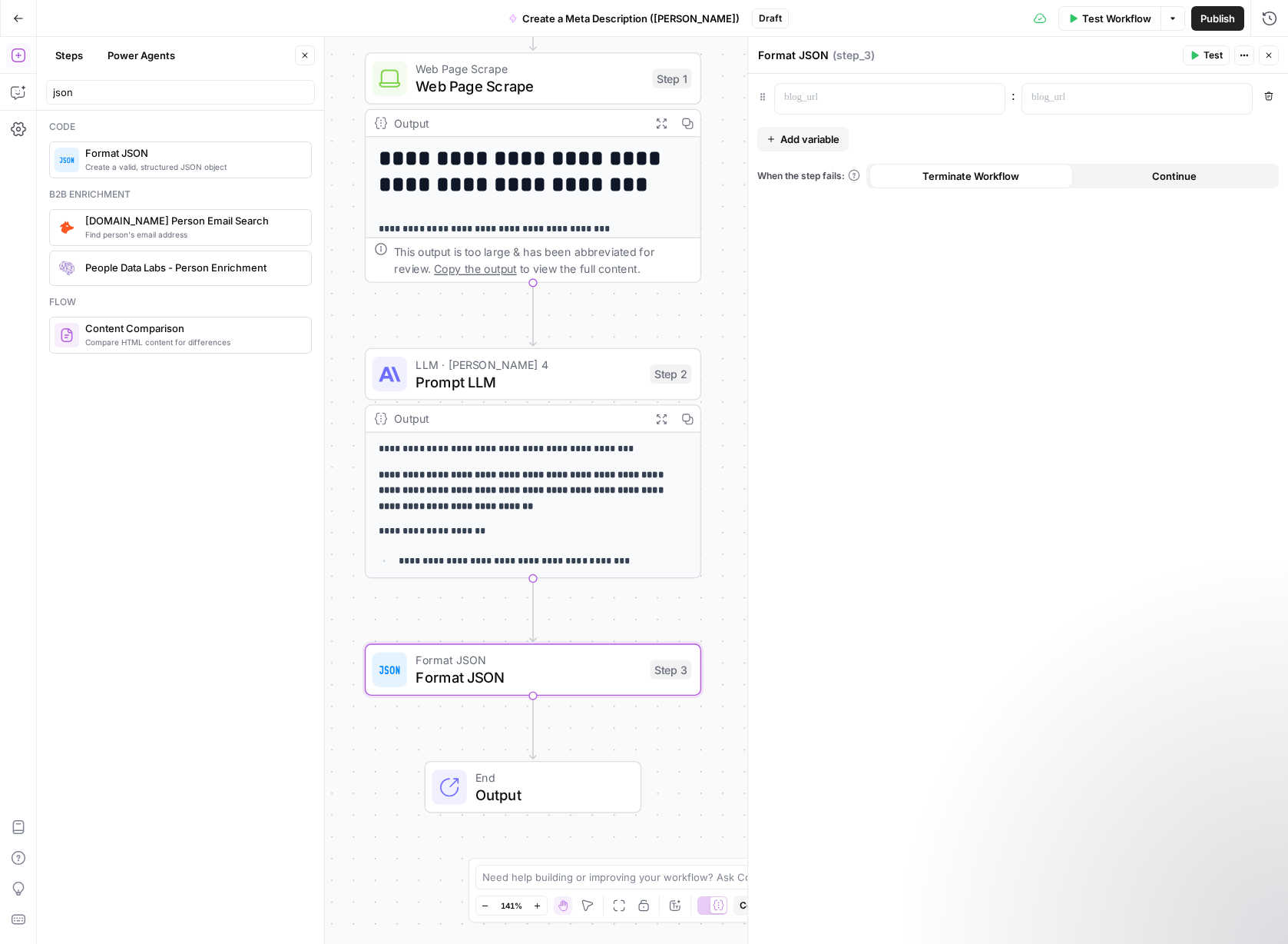
drag, startPoint x: 394, startPoint y: 219, endPoint x: 253, endPoint y: 227, distance: 141.2
click at [253, 227] on body "**********" at bounding box center [644, 472] width 1288 height 944
click at [489, 677] on span "Format JSON" at bounding box center [528, 677] width 226 height 21
click at [966, 95] on div at bounding box center [878, 99] width 205 height 30
click at [1074, 100] on p at bounding box center [1125, 97] width 186 height 16
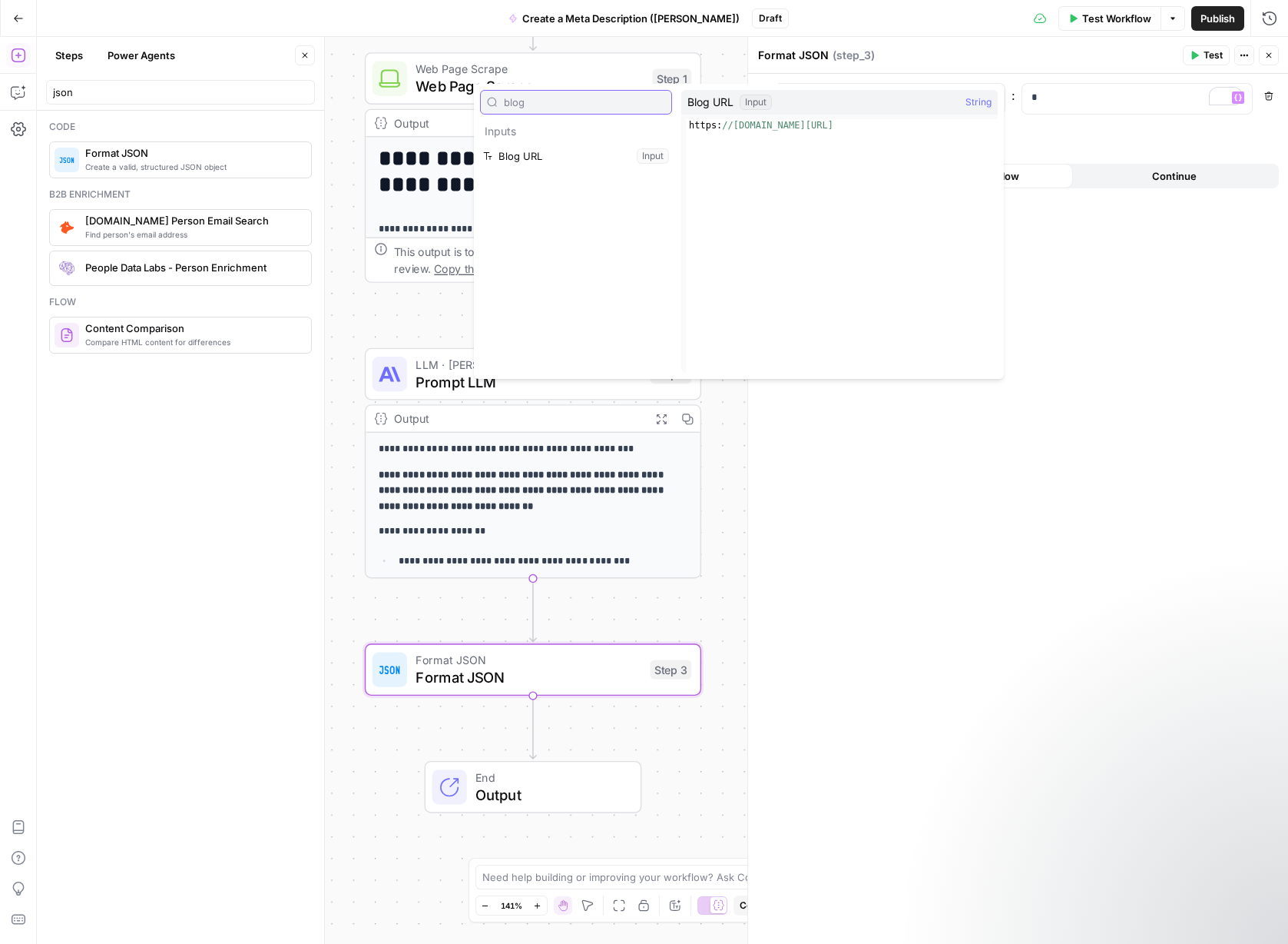
type input "blog"
click at [551, 152] on button "Select variable Blog URL" at bounding box center [577, 156] width 192 height 25
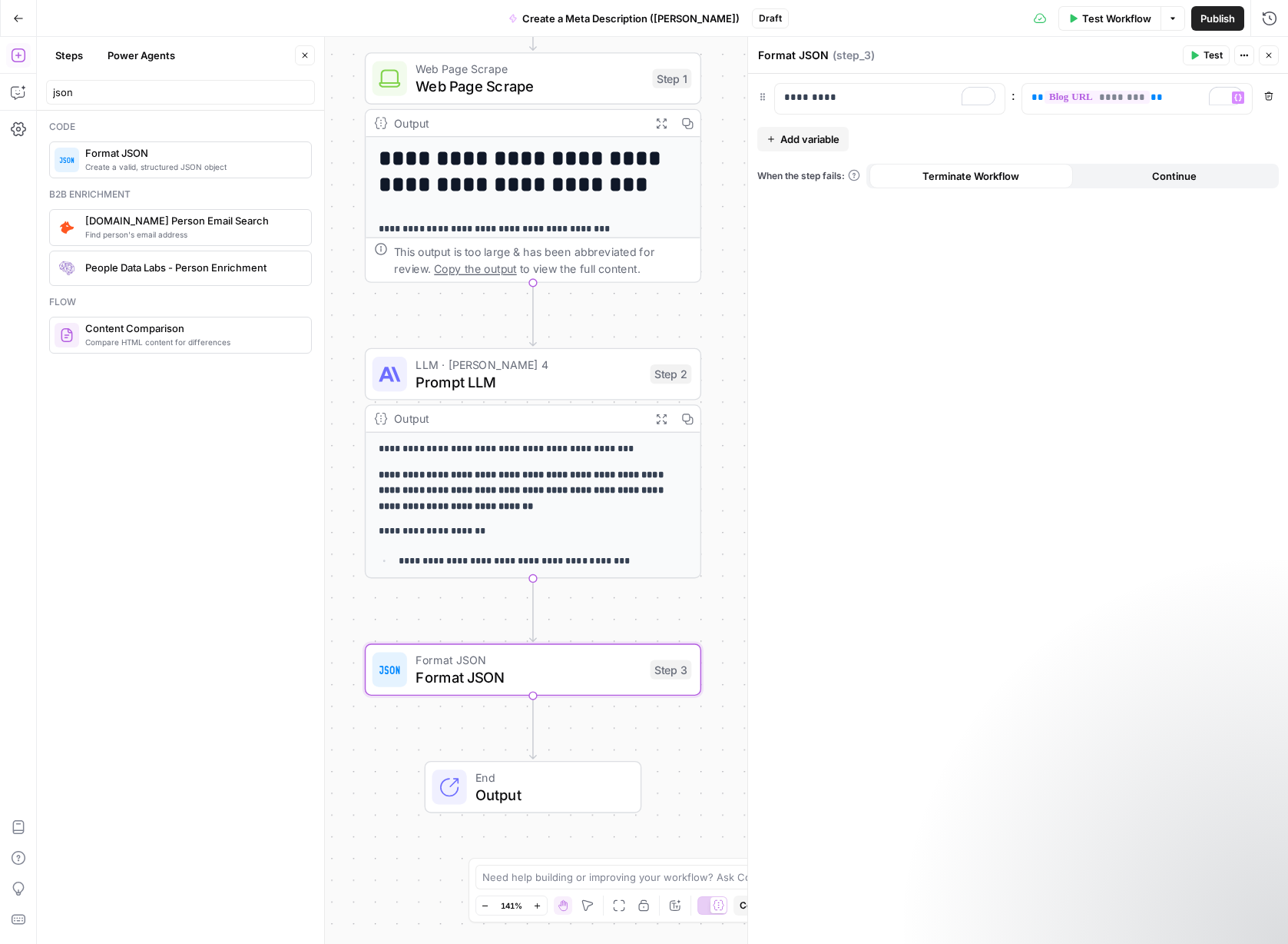
click at [800, 140] on span "Add variable" at bounding box center [810, 139] width 59 height 16
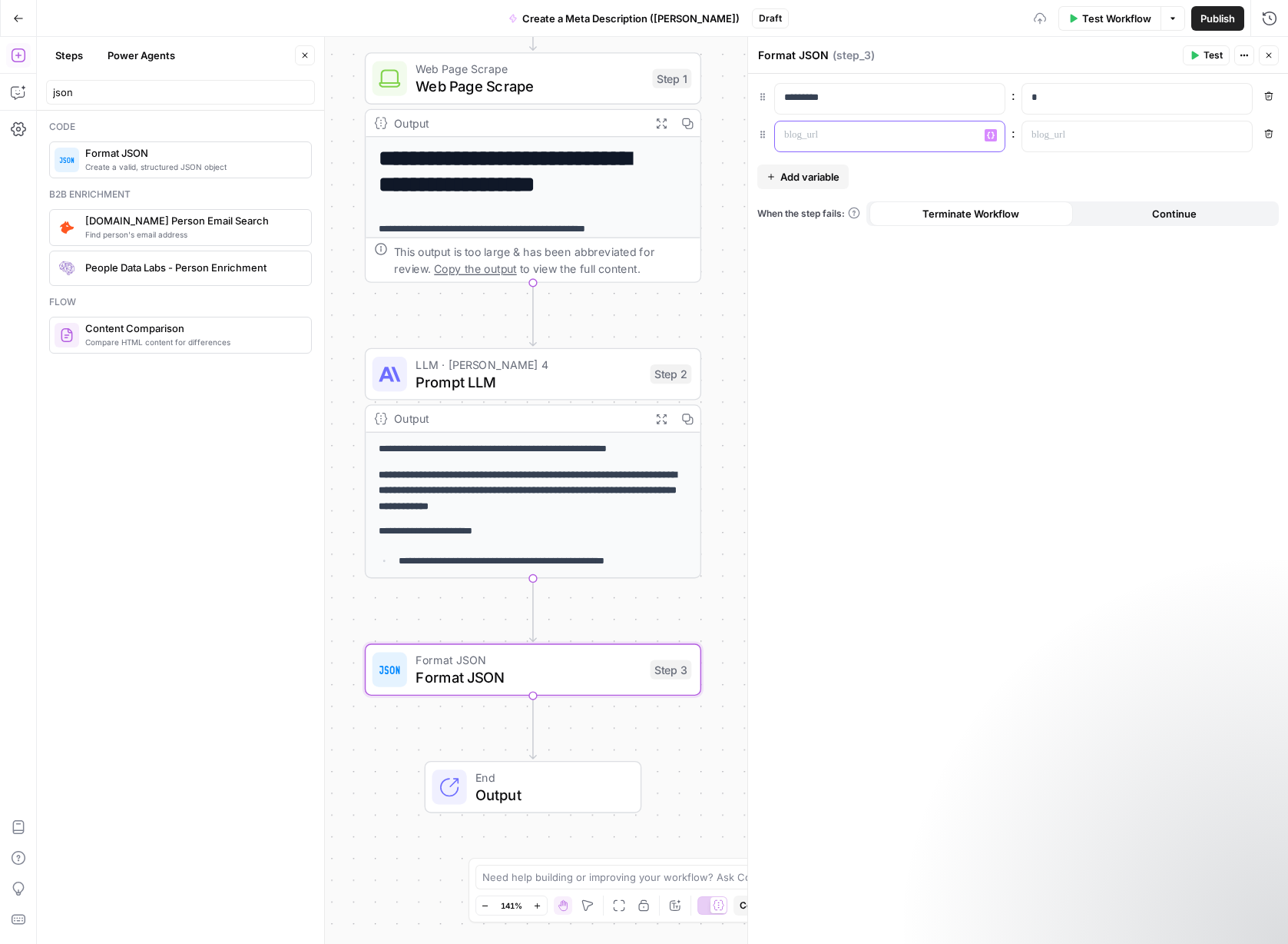
click at [841, 140] on p at bounding box center [877, 135] width 186 height 16
click at [1075, 140] on p at bounding box center [1125, 135] width 186 height 16
click at [1080, 112] on div "*" at bounding box center [1125, 99] width 205 height 30
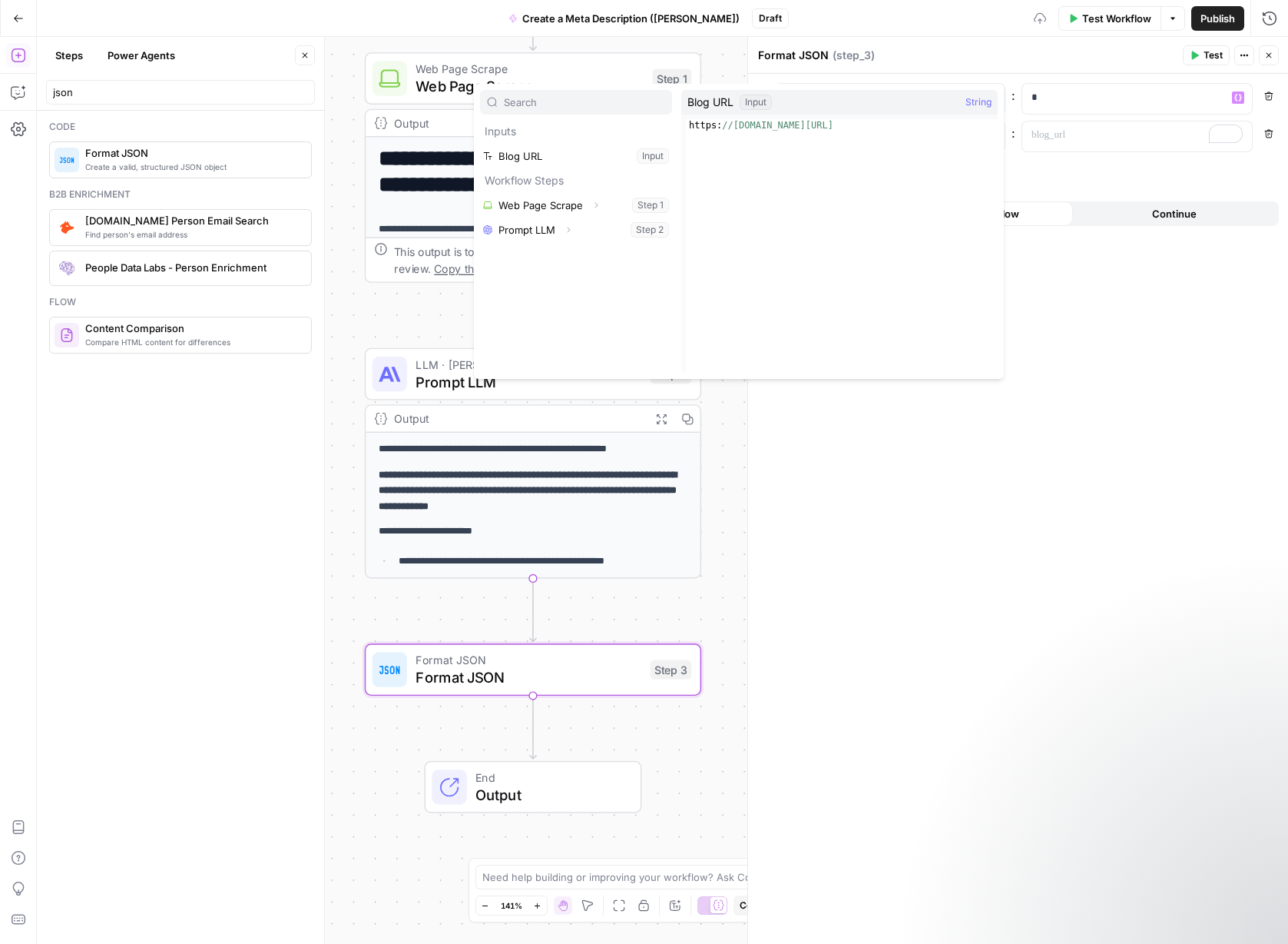
type input "g"
type input "blo"
click at [549, 163] on button "Select variable Blog URL" at bounding box center [577, 156] width 192 height 25
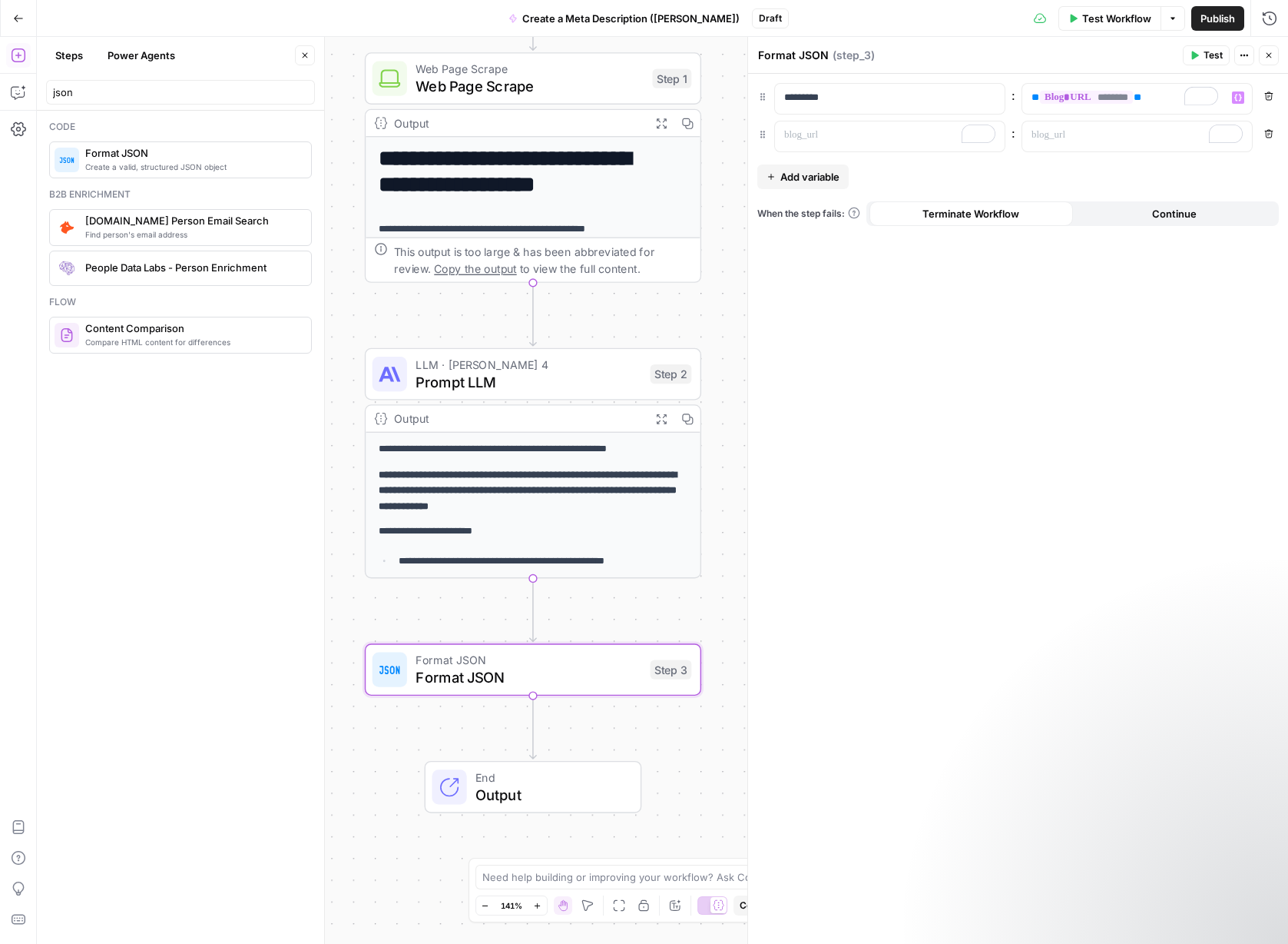
click at [1070, 159] on div "********* : ** ******** ** Variables Menu Remove : Remove Add variable When the…" at bounding box center [1018, 509] width 540 height 870
click at [851, 134] on p "To enrich screen reader interactions, please activate Accessibility in Grammarl…" at bounding box center [877, 135] width 186 height 16
click at [1092, 142] on p "To enrich screen reader interactions, please activate Accessibility in Grammarl…" at bounding box center [1125, 135] width 186 height 16
